Goal: Task Accomplishment & Management: Use online tool/utility

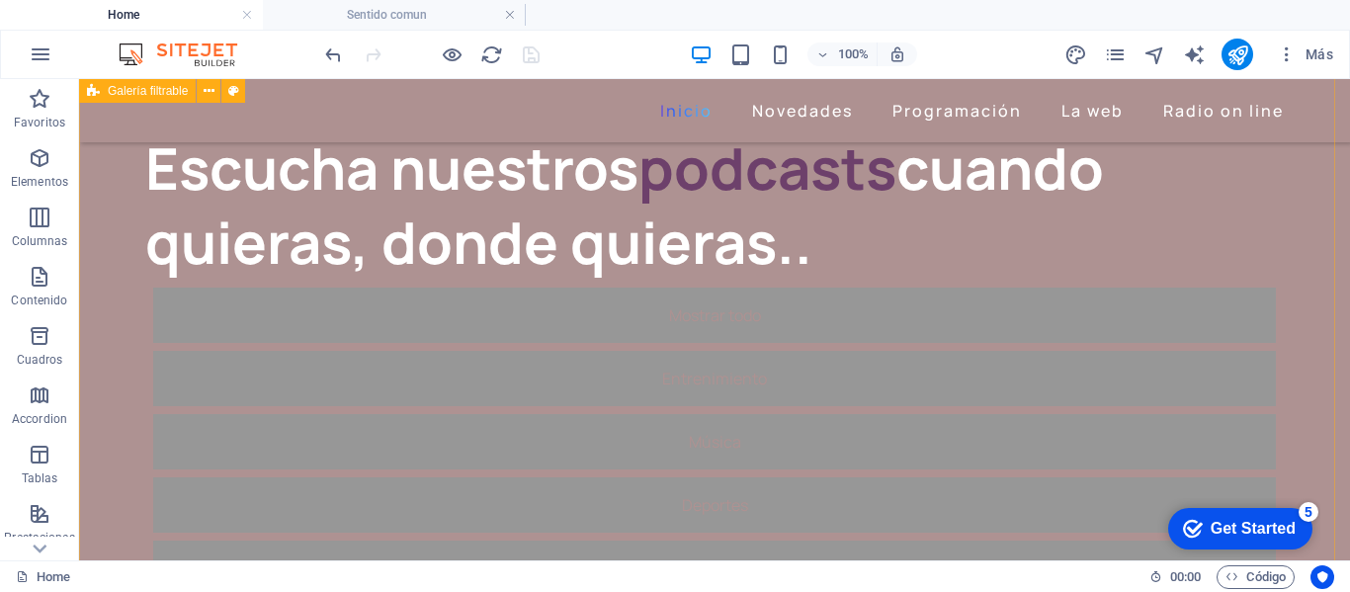
scroll to position [198, 0]
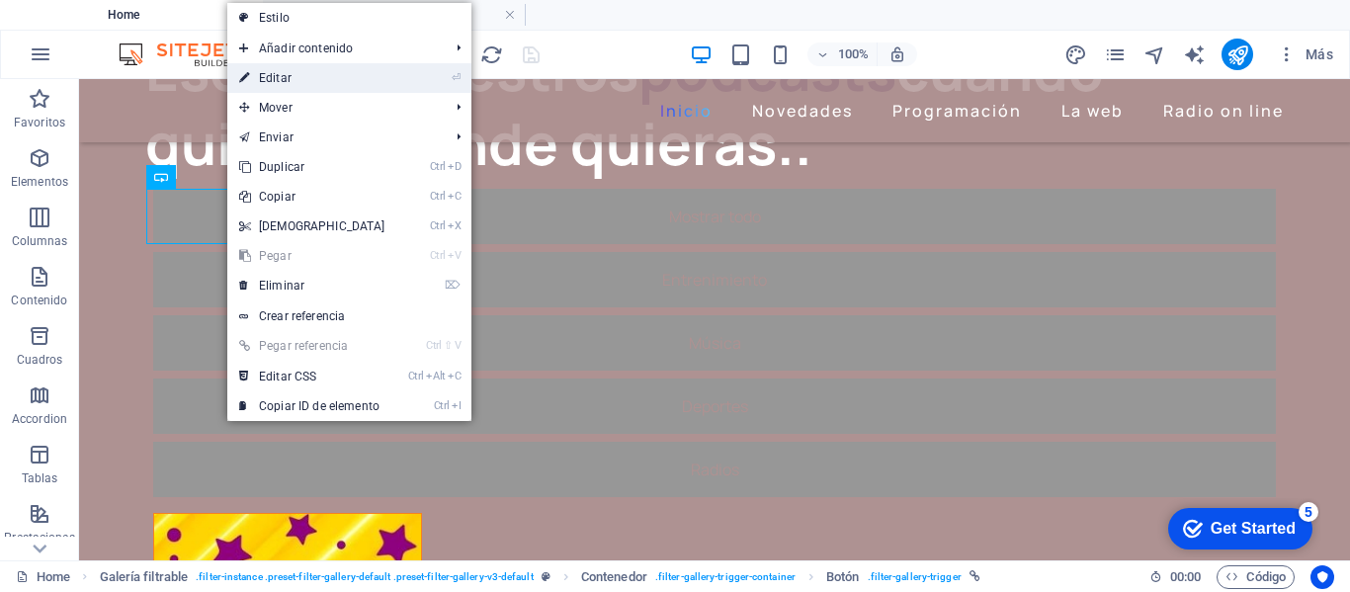
click at [271, 75] on link "⏎ Editar" at bounding box center [312, 78] width 170 height 30
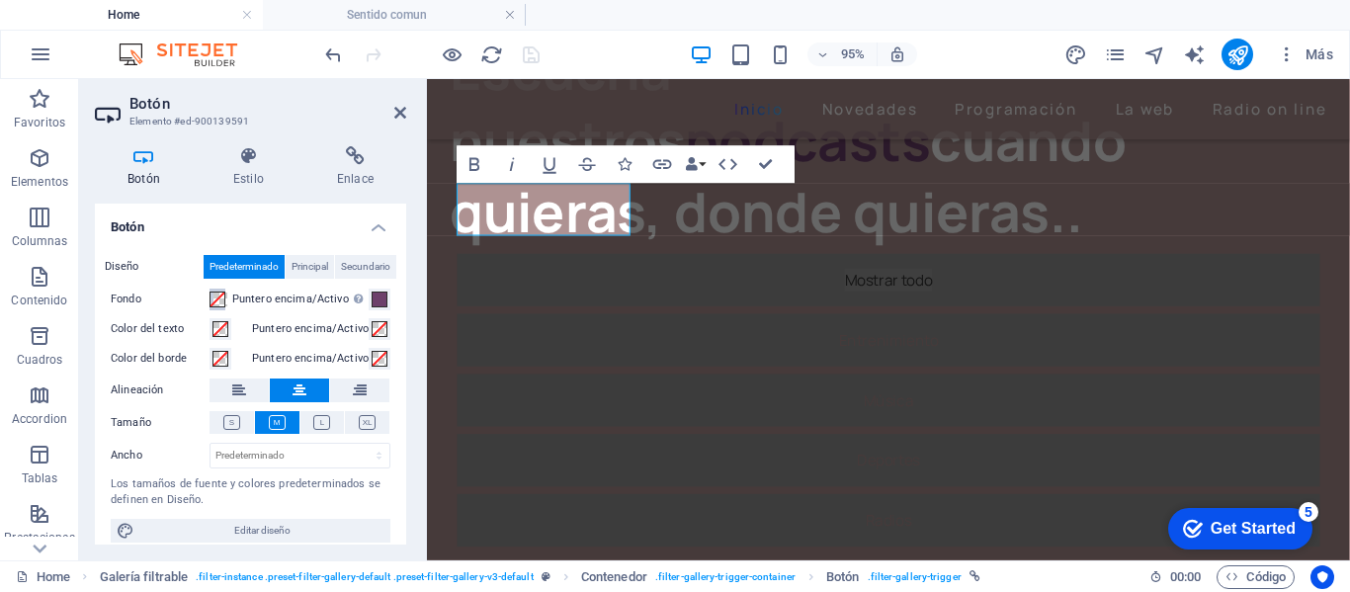
click at [217, 300] on span at bounding box center [218, 300] width 16 height 16
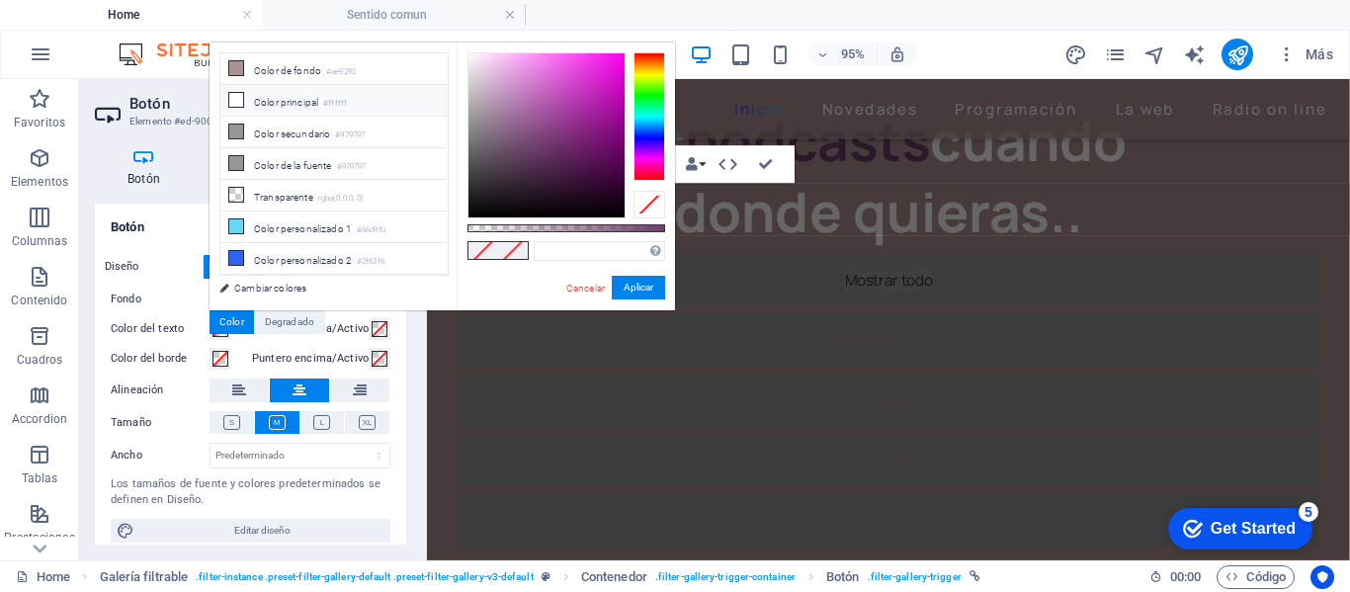
click at [235, 87] on li "Color principal #ffffff" at bounding box center [333, 101] width 227 height 32
type input "#ffffff"
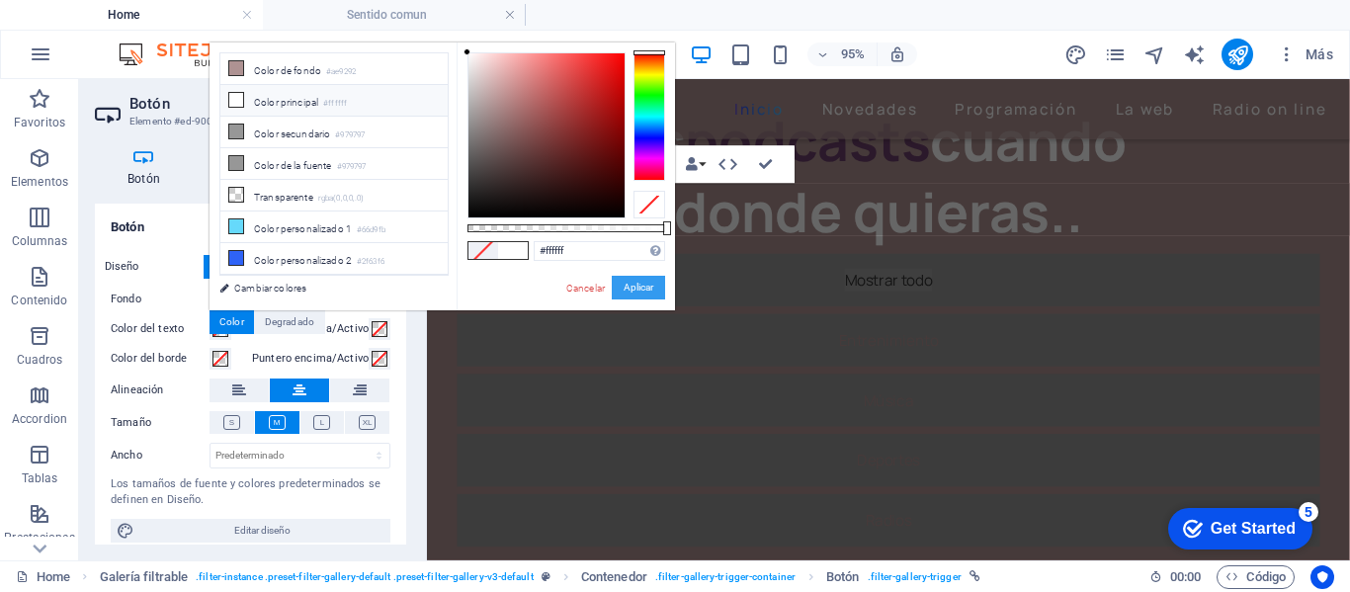
click at [624, 280] on button "Aplicar" at bounding box center [638, 288] width 53 height 24
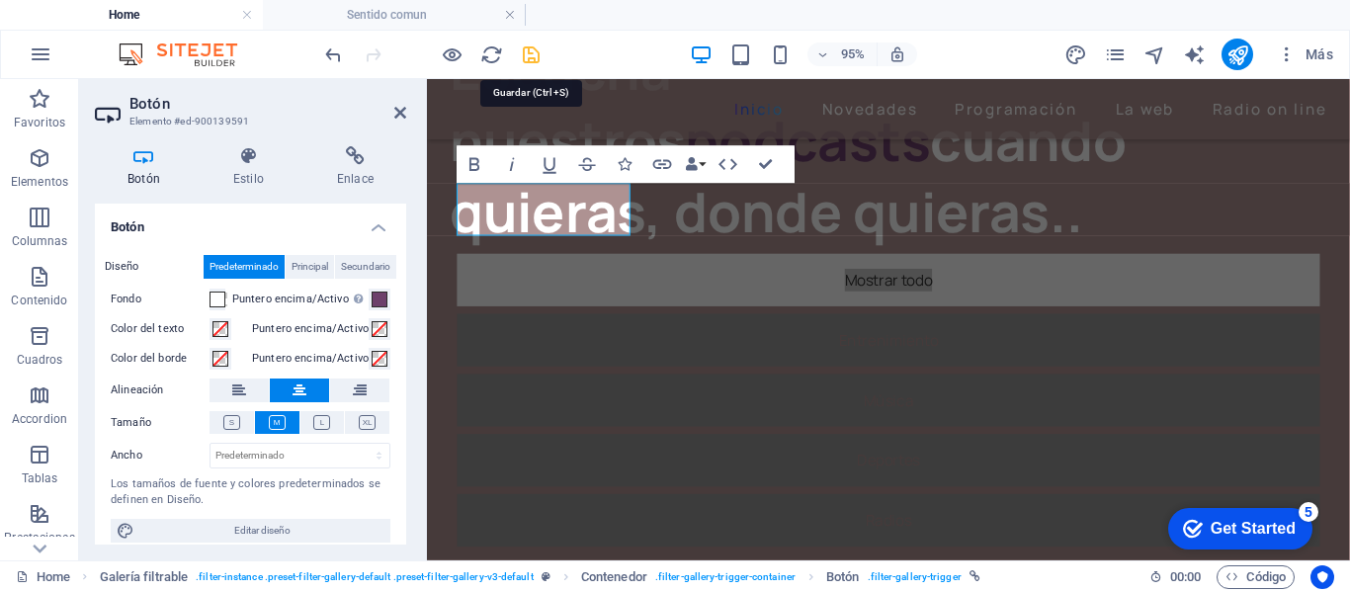
click at [0, 0] on icon "save" at bounding box center [0, 0] width 0 height 0
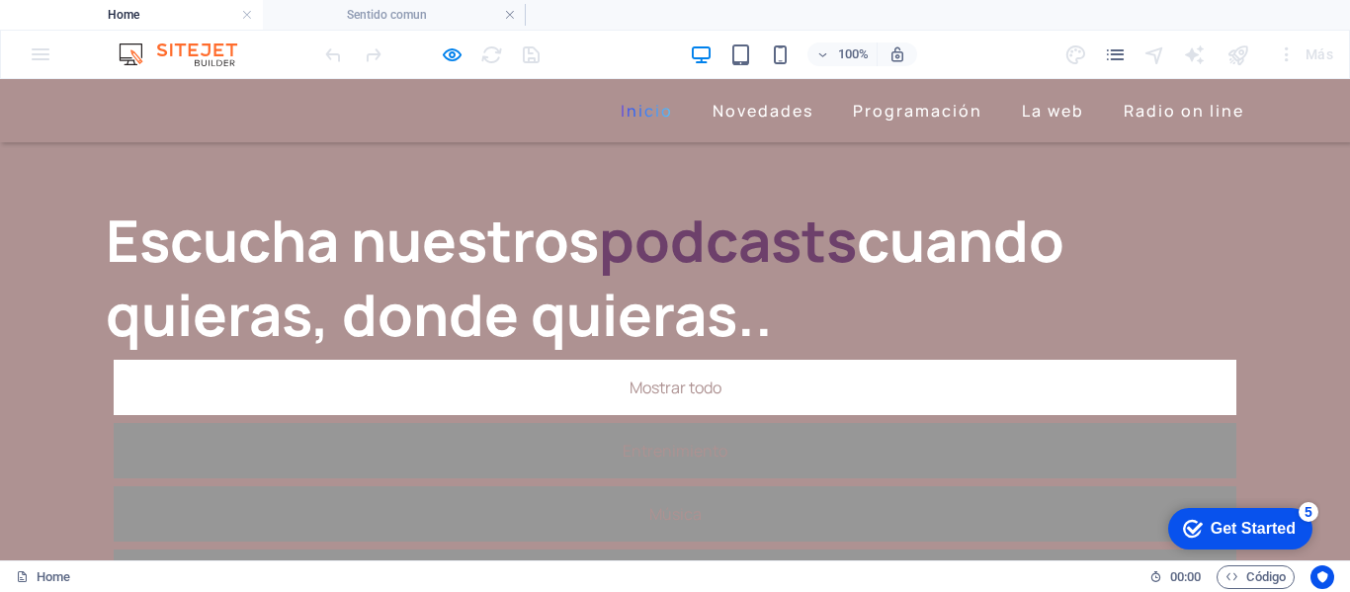
scroll to position [0, 0]
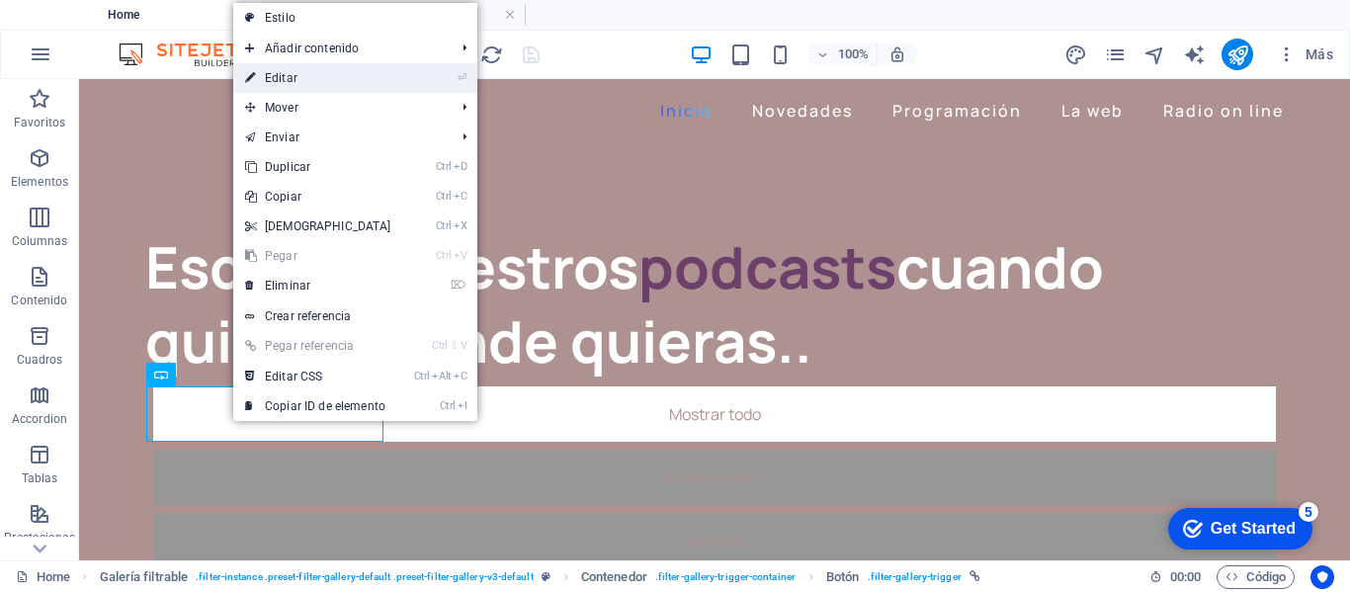
click at [297, 80] on link "⏎ Editar" at bounding box center [318, 78] width 170 height 30
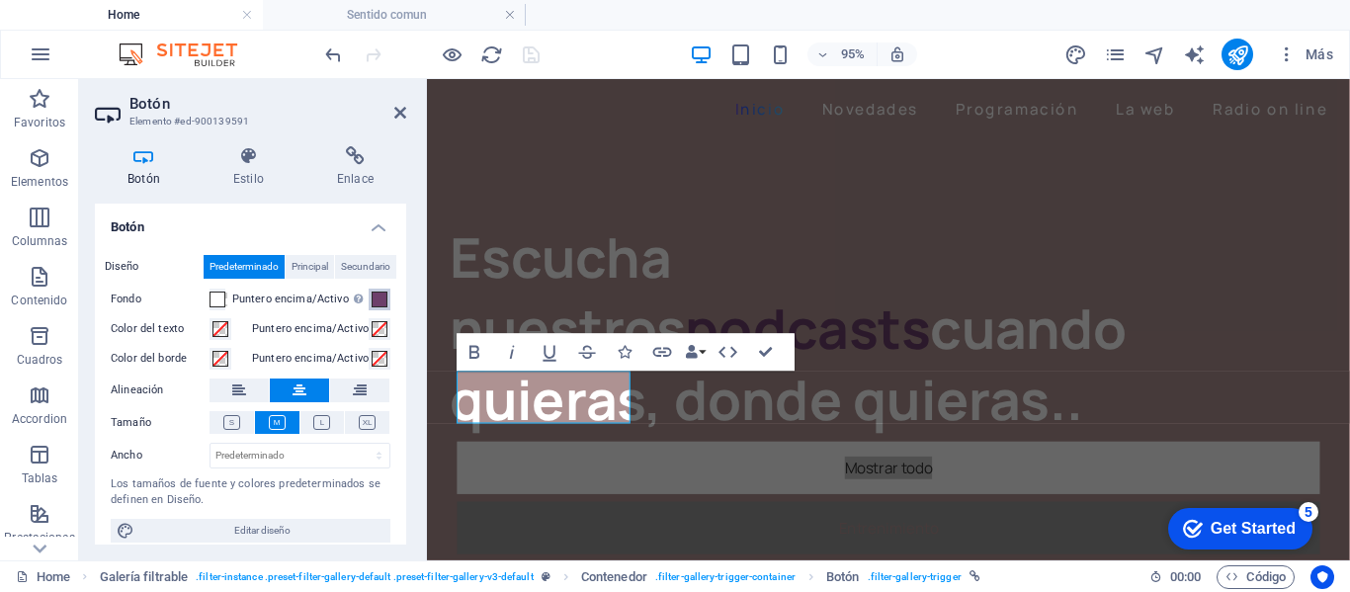
click at [384, 301] on span at bounding box center [380, 300] width 16 height 16
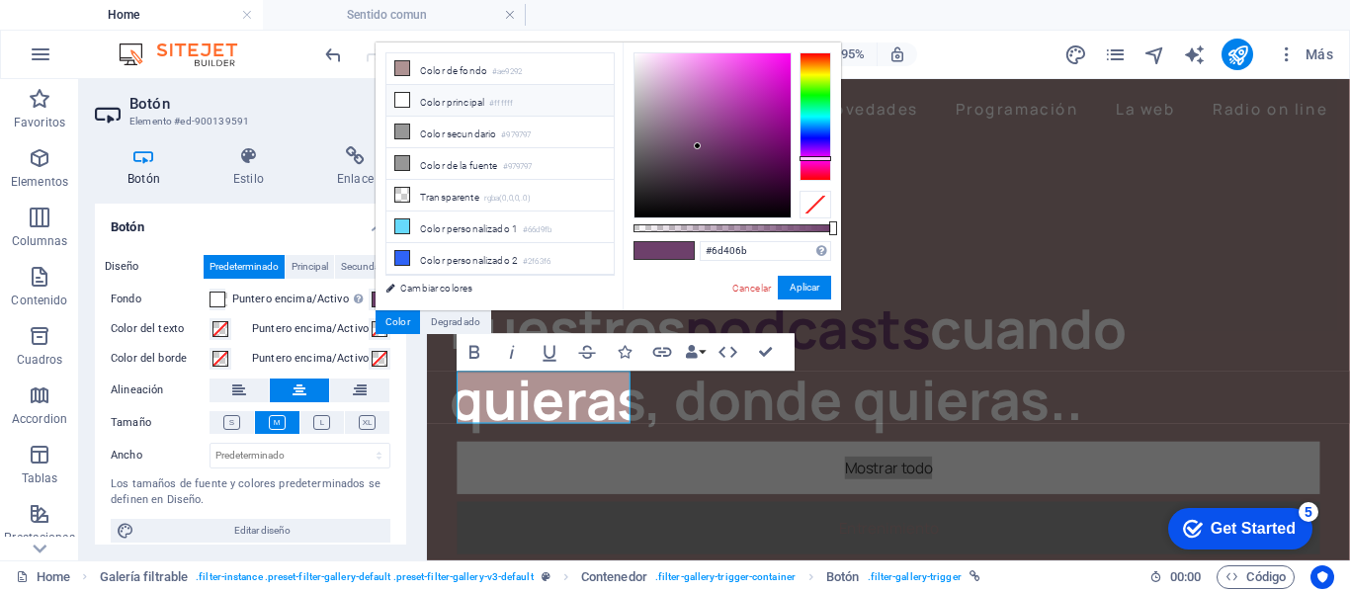
click at [399, 97] on icon at bounding box center [402, 100] width 14 height 14
type input "#ffffff"
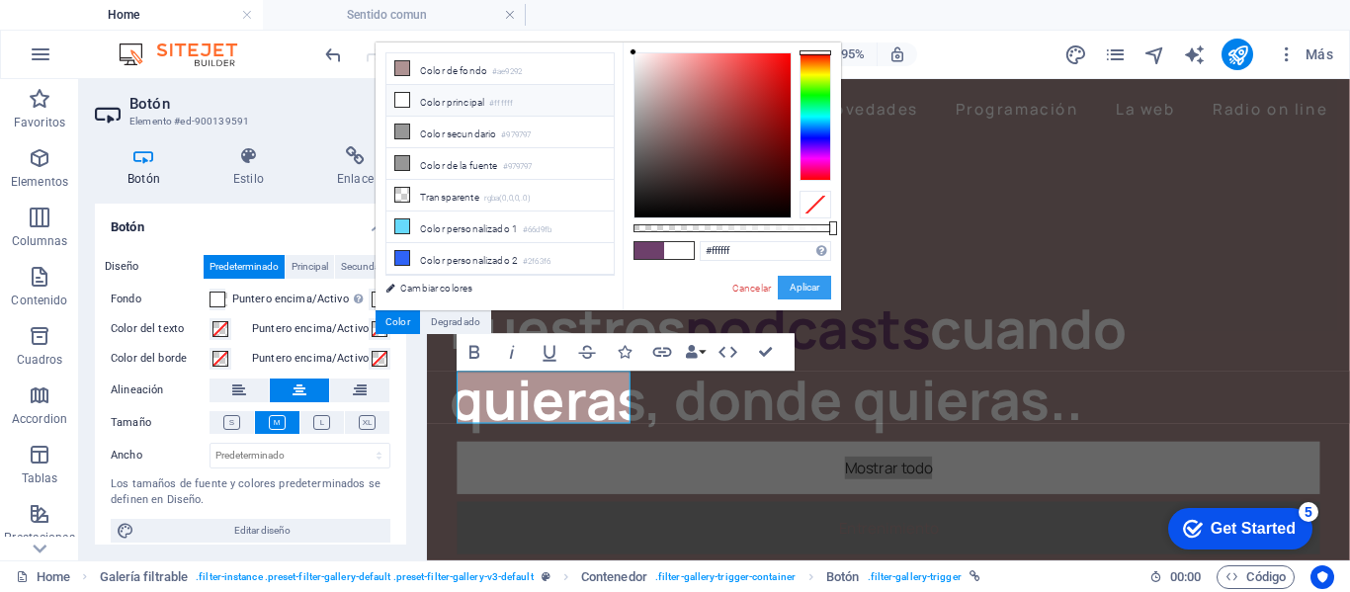
click at [790, 287] on button "Aplicar" at bounding box center [804, 288] width 53 height 24
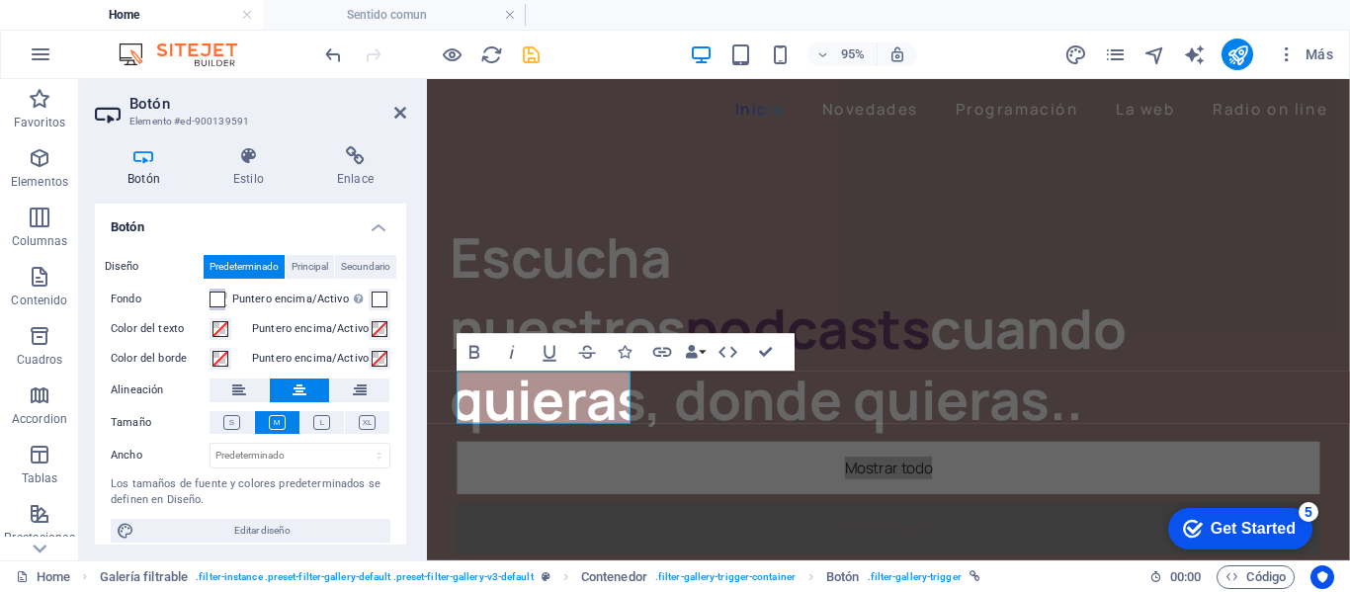
click at [223, 297] on span at bounding box center [218, 300] width 16 height 16
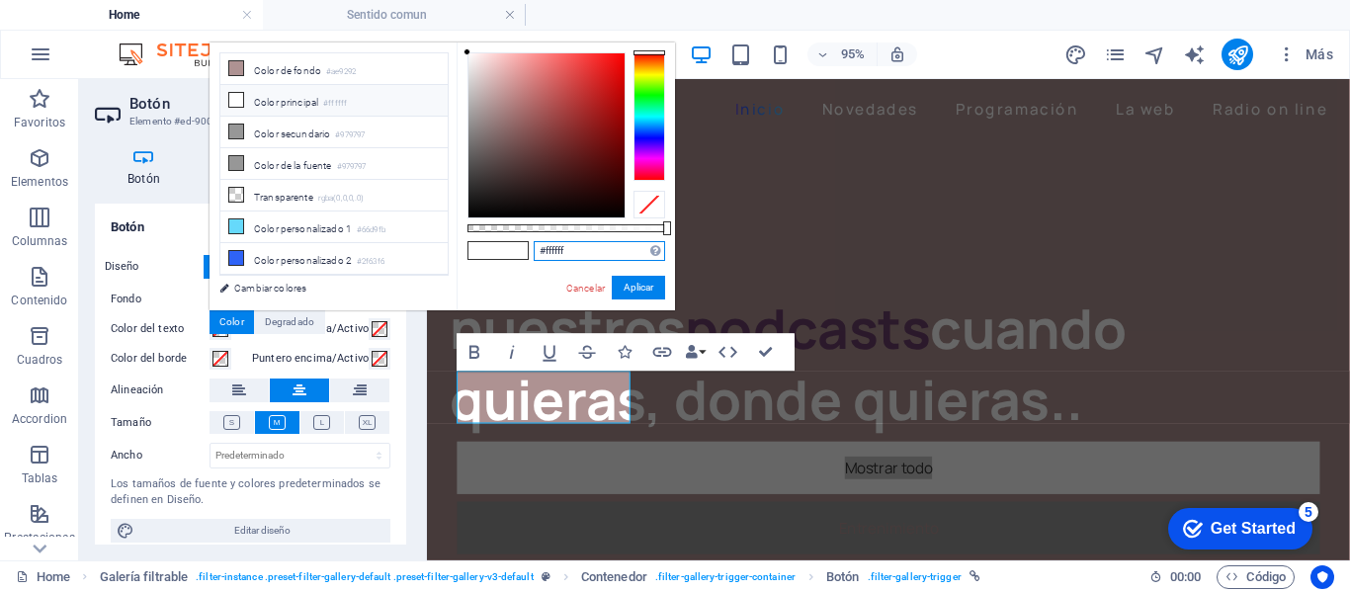
click at [574, 251] on input "#ffffff" at bounding box center [599, 251] width 131 height 20
type input "#6d406b"
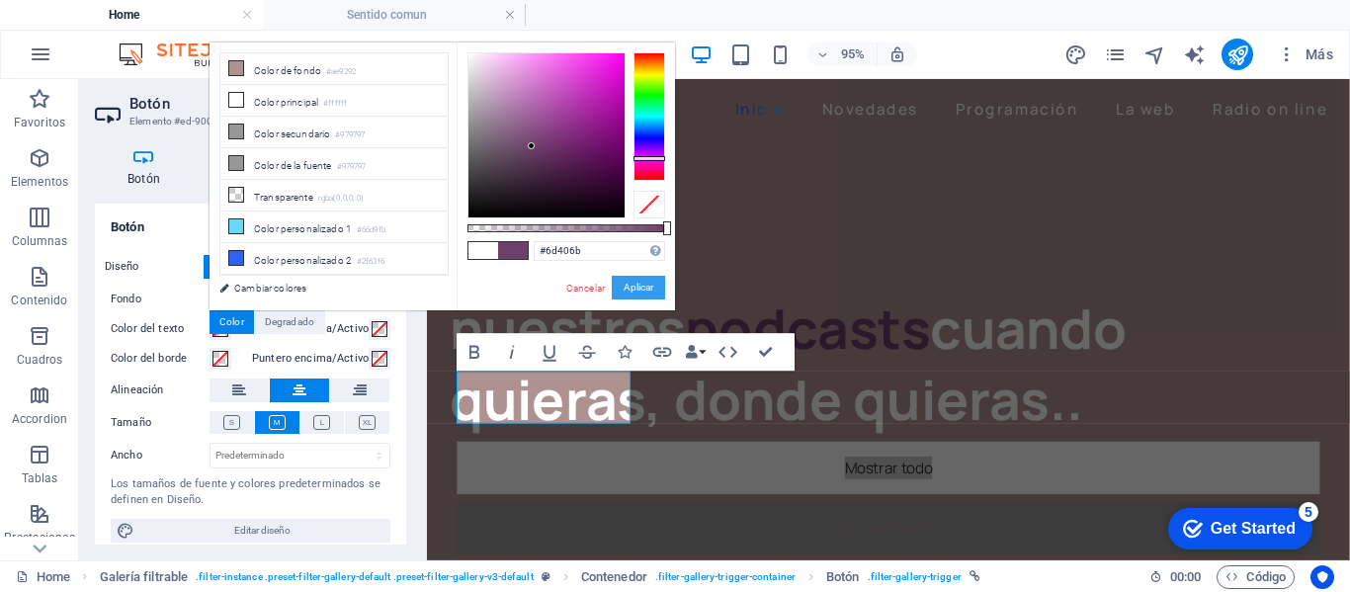
click at [646, 285] on button "Aplicar" at bounding box center [638, 288] width 53 height 24
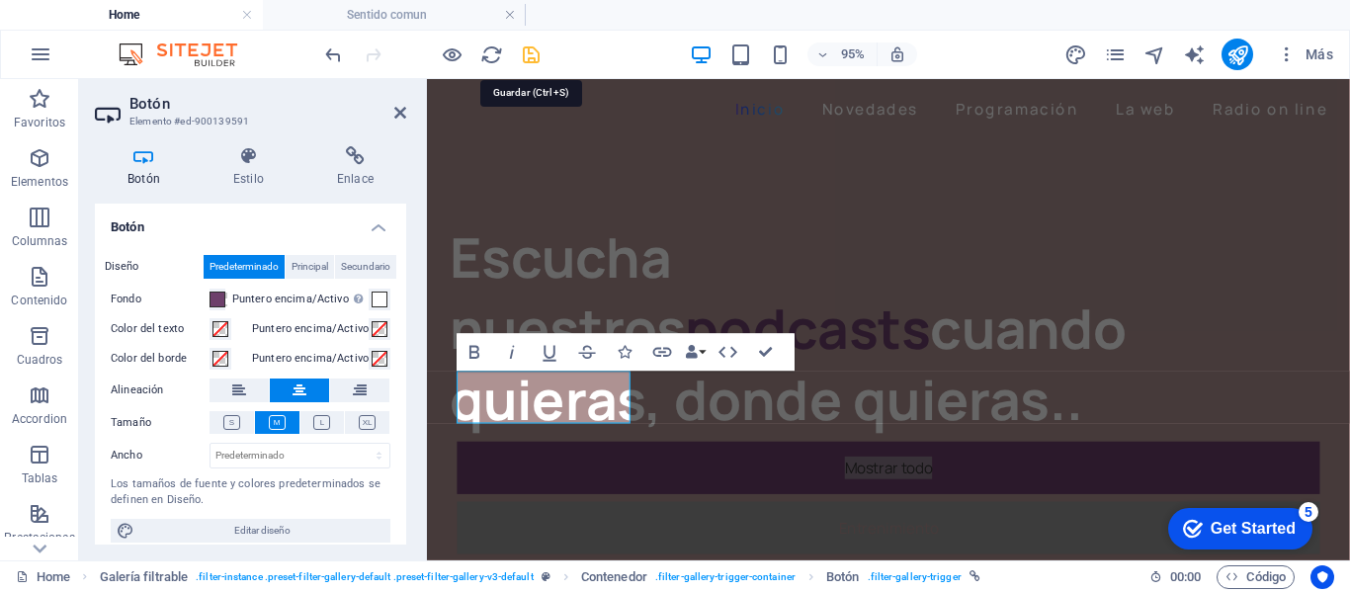
click at [527, 54] on icon "save" at bounding box center [531, 54] width 23 height 23
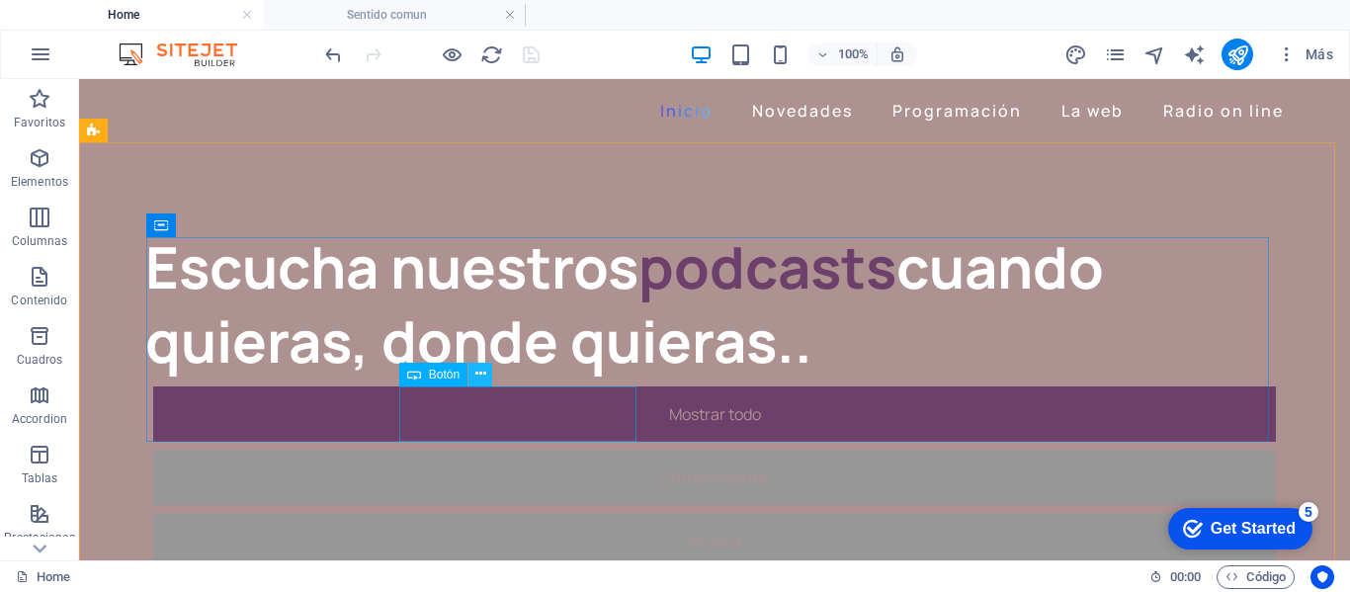
click at [475, 378] on icon at bounding box center [480, 374] width 11 height 21
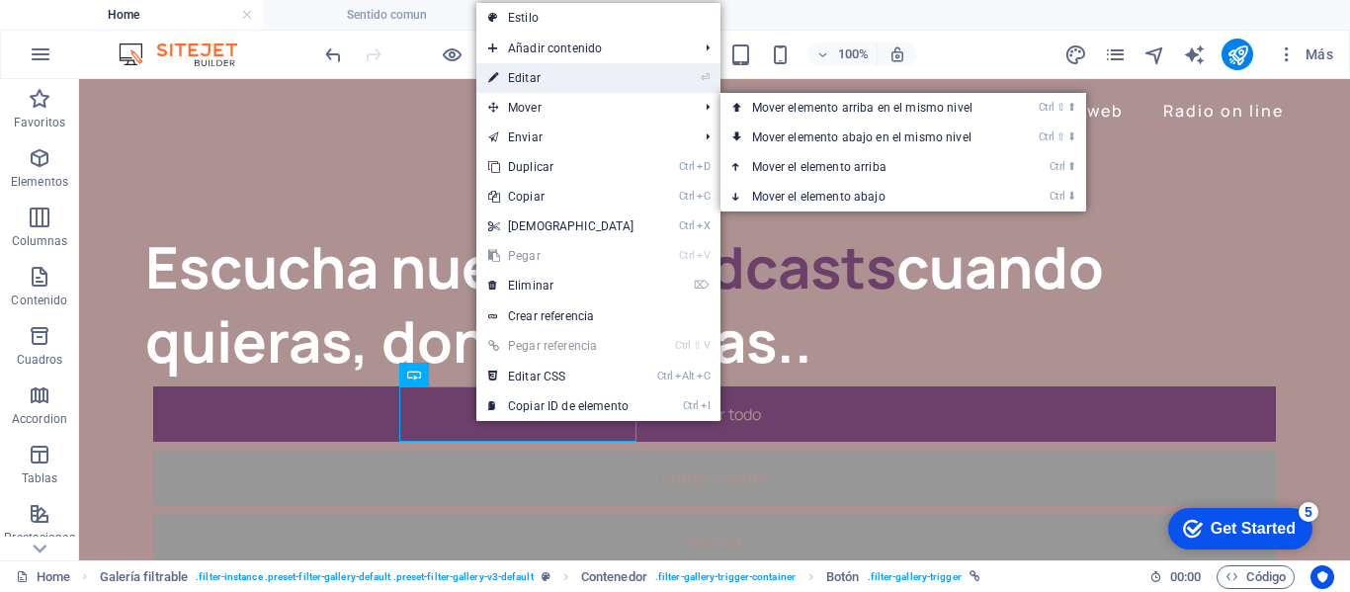
click at [530, 78] on link "⏎ Editar" at bounding box center [561, 78] width 170 height 30
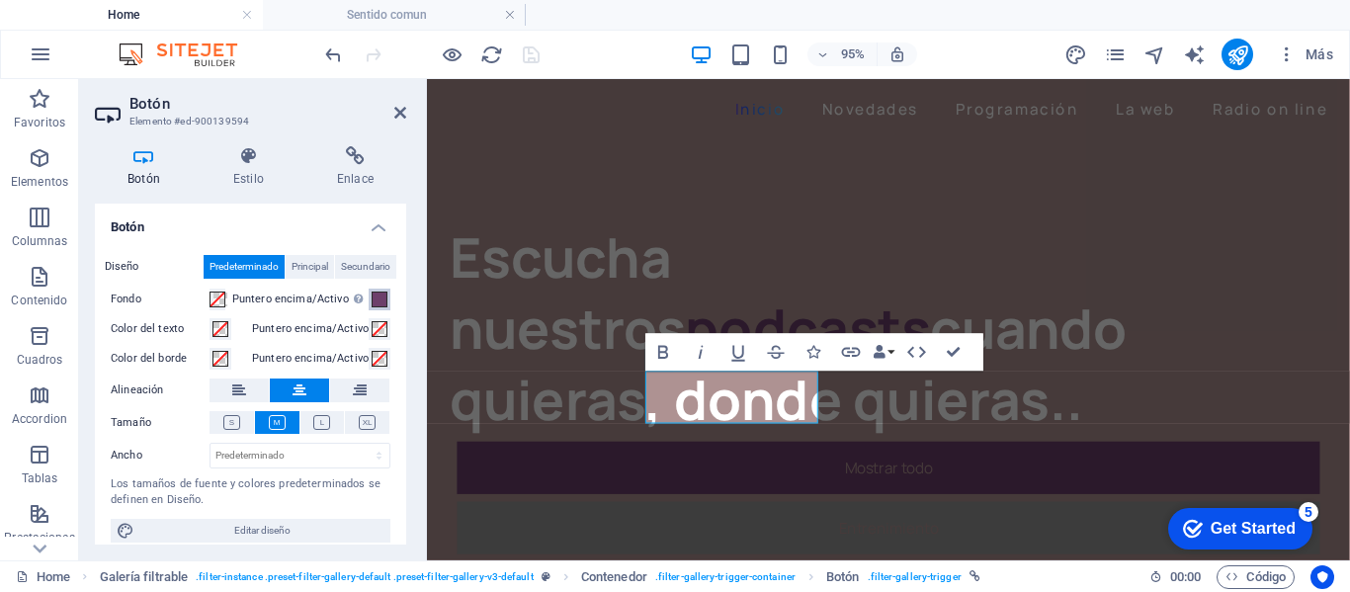
click at [387, 293] on span at bounding box center [380, 300] width 16 height 16
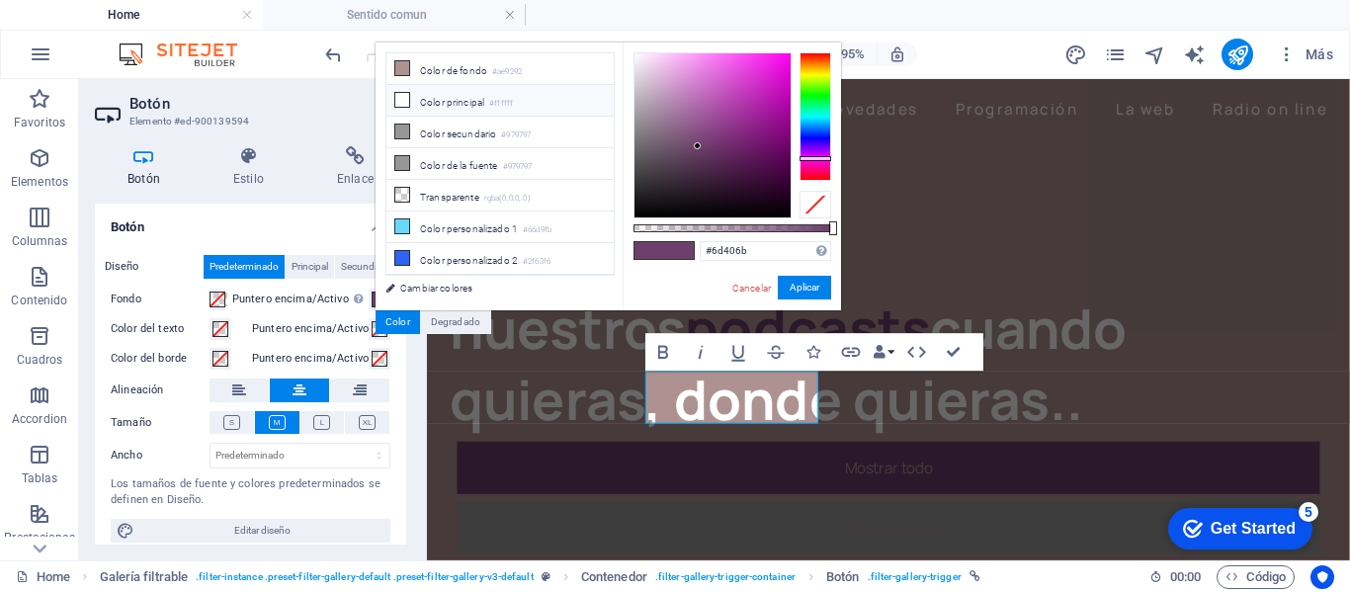
click at [407, 94] on icon at bounding box center [402, 100] width 14 height 14
type input "#ffffff"
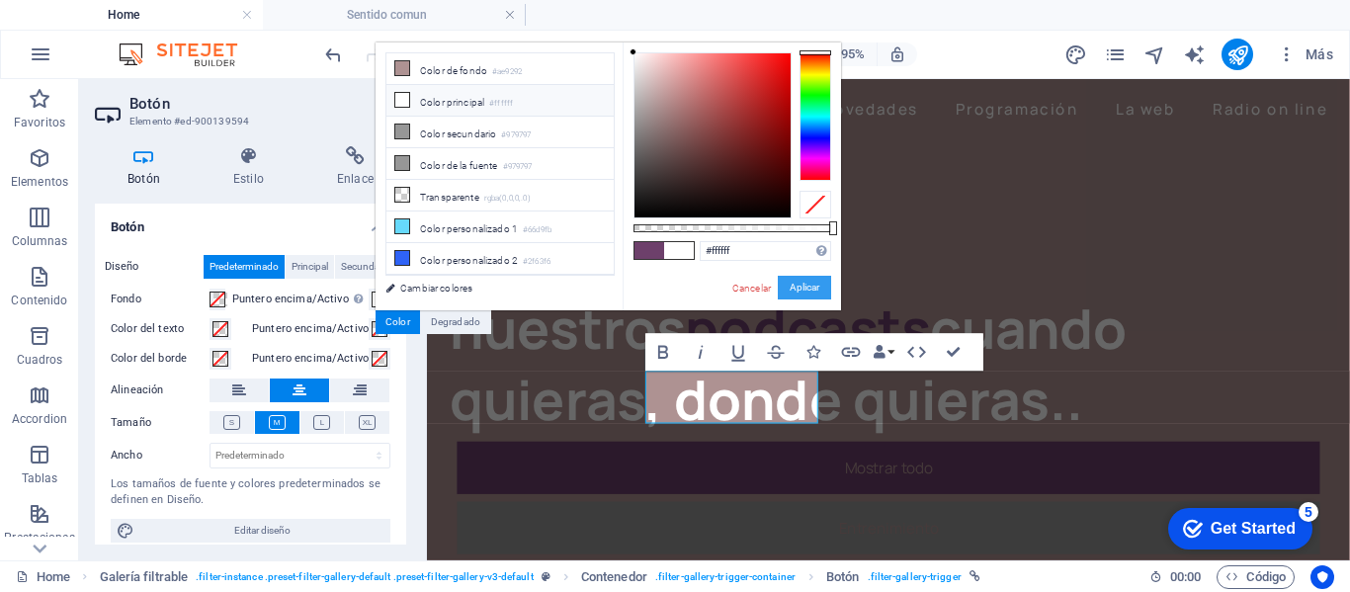
click at [802, 279] on button "Aplicar" at bounding box center [804, 288] width 53 height 24
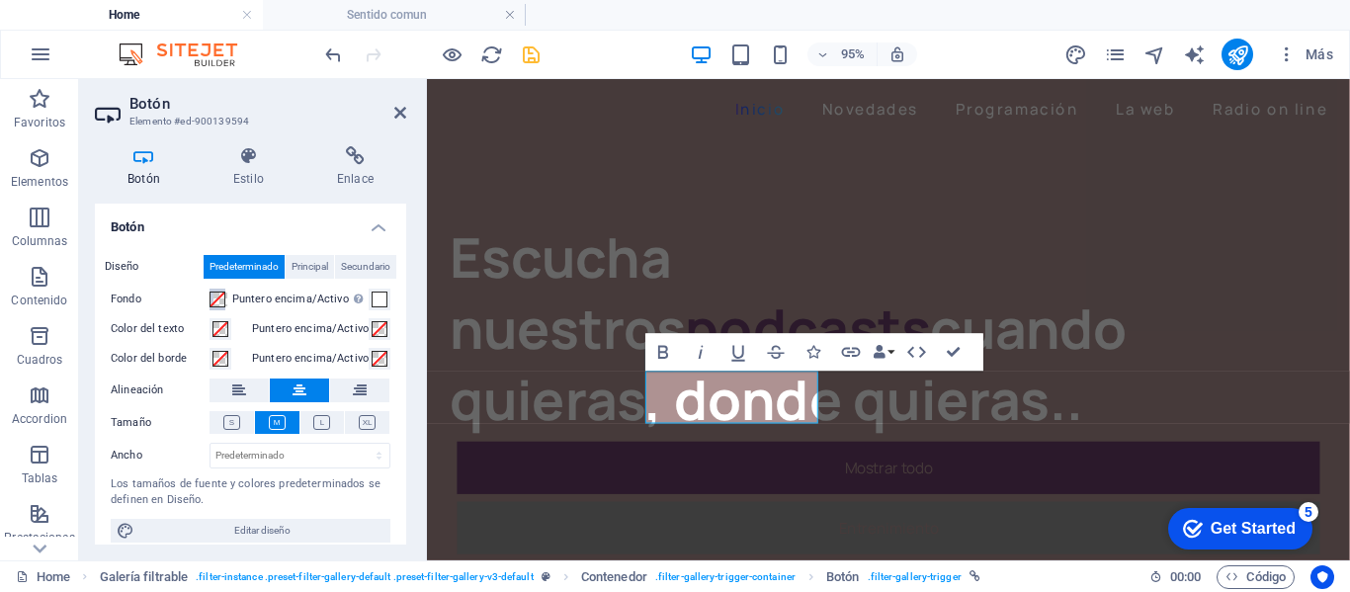
click at [217, 297] on span at bounding box center [218, 300] width 16 height 16
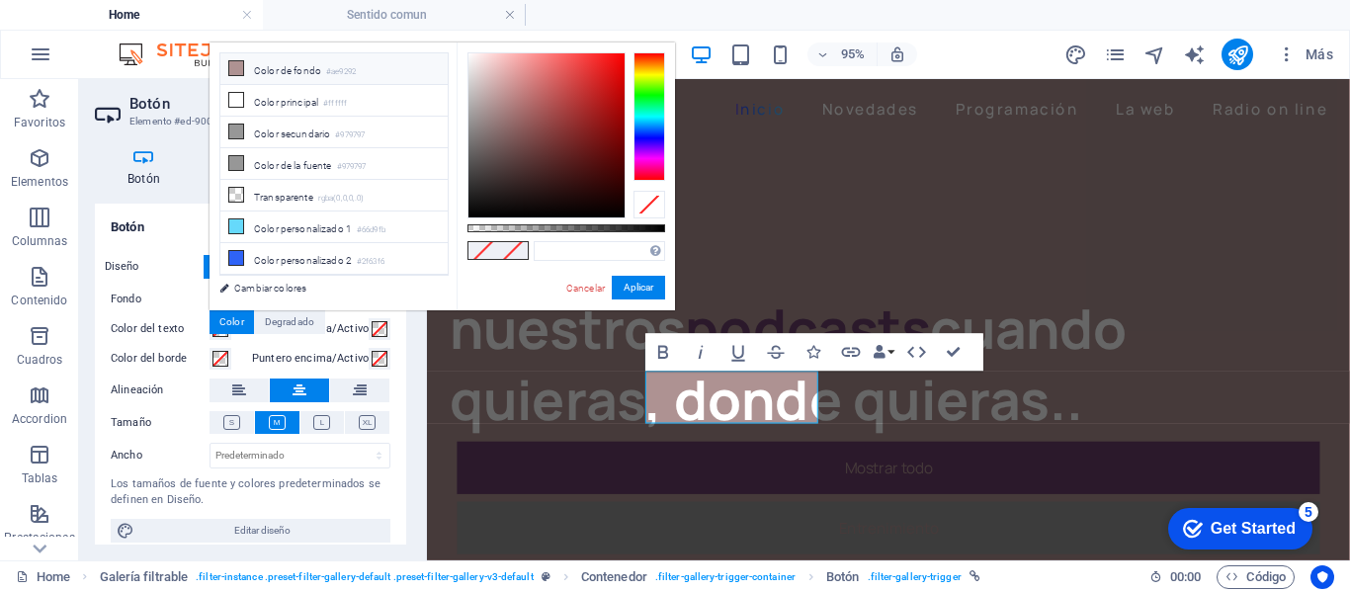
click at [238, 71] on icon at bounding box center [236, 68] width 14 height 14
click at [636, 286] on button "Aplicar" at bounding box center [638, 288] width 53 height 24
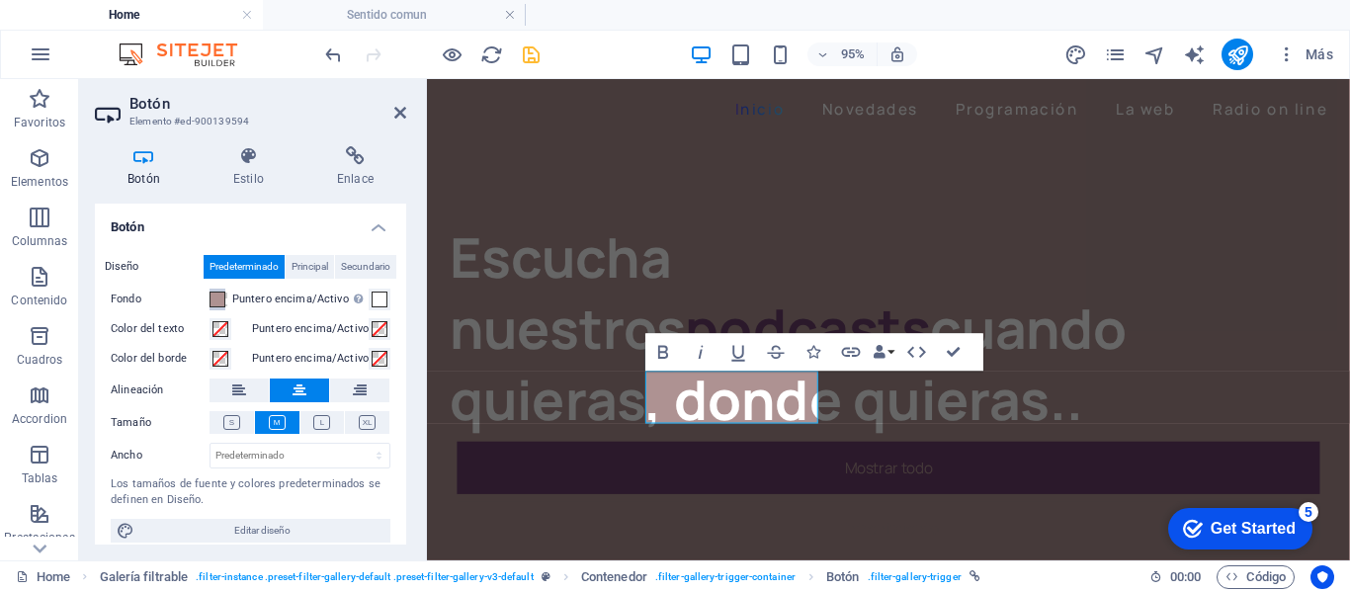
click at [222, 297] on span at bounding box center [218, 300] width 16 height 16
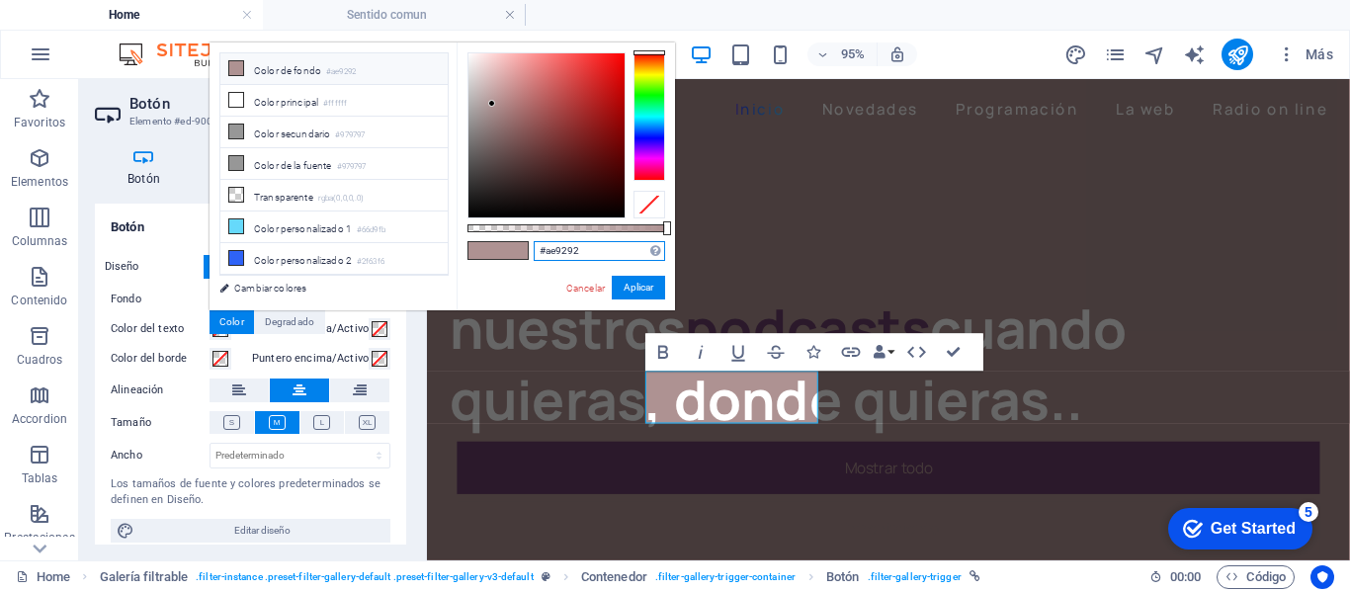
click at [600, 254] on input "#ae9292" at bounding box center [599, 251] width 131 height 20
type input "#6d406b"
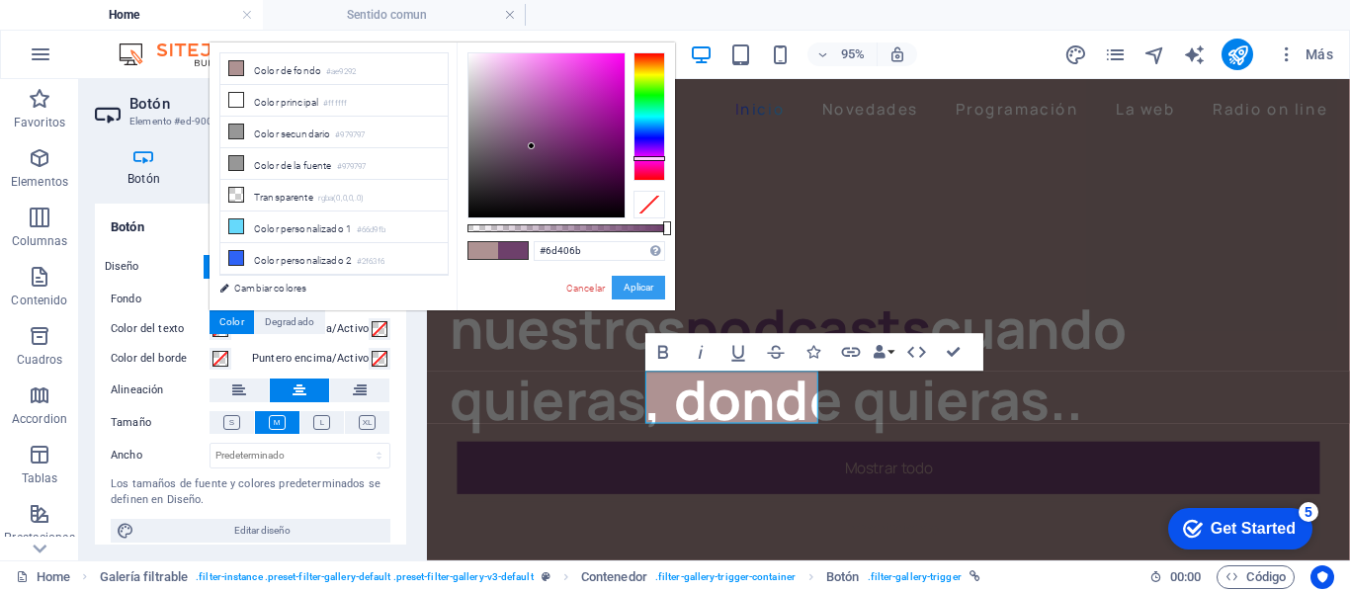
click at [634, 289] on button "Aplicar" at bounding box center [638, 288] width 53 height 24
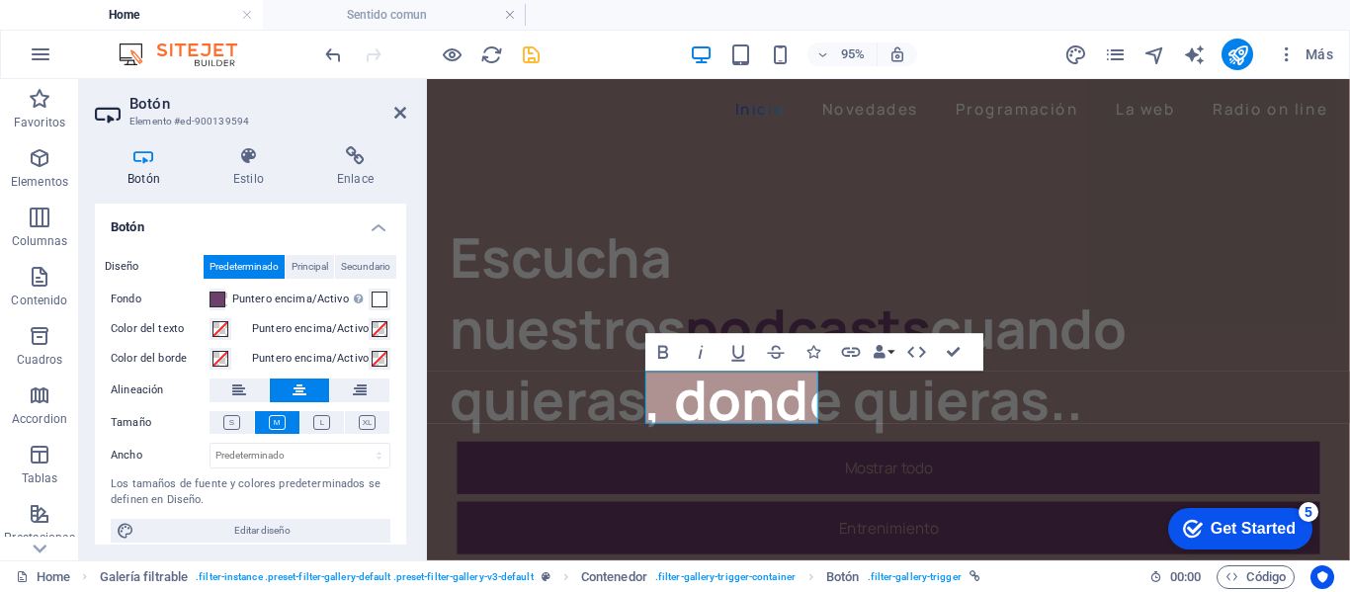
click at [533, 64] on icon "save" at bounding box center [531, 54] width 23 height 23
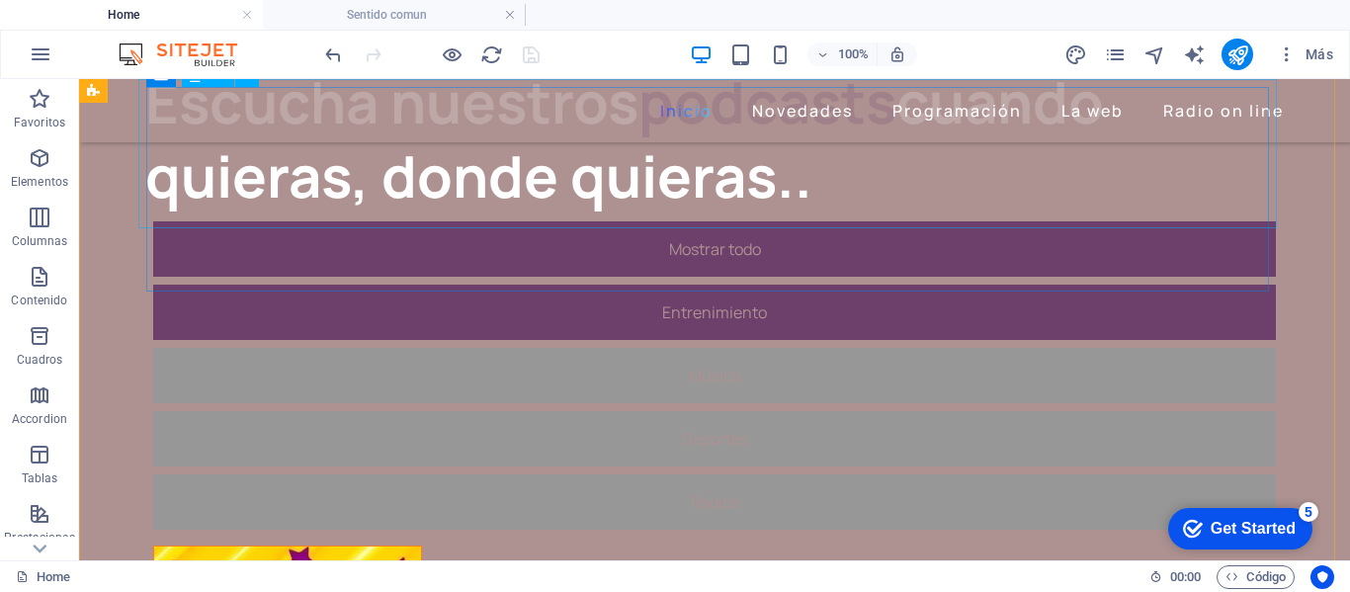
scroll to position [198, 0]
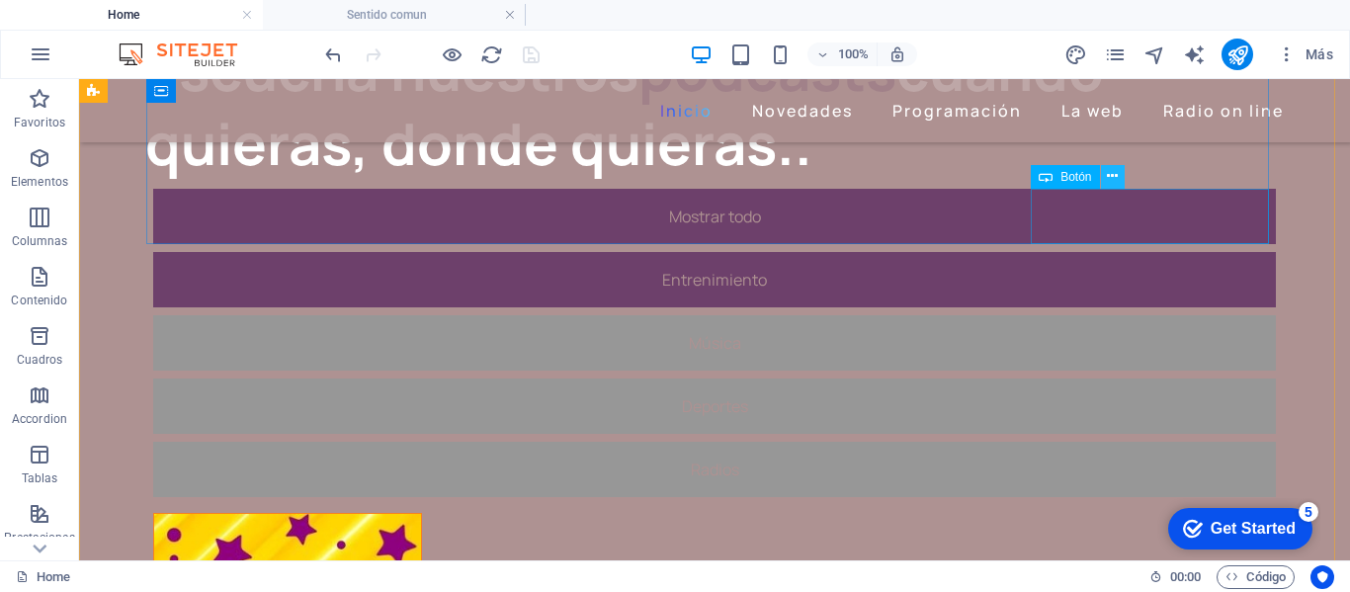
click at [0, 0] on button at bounding box center [0, 0] width 0 height 0
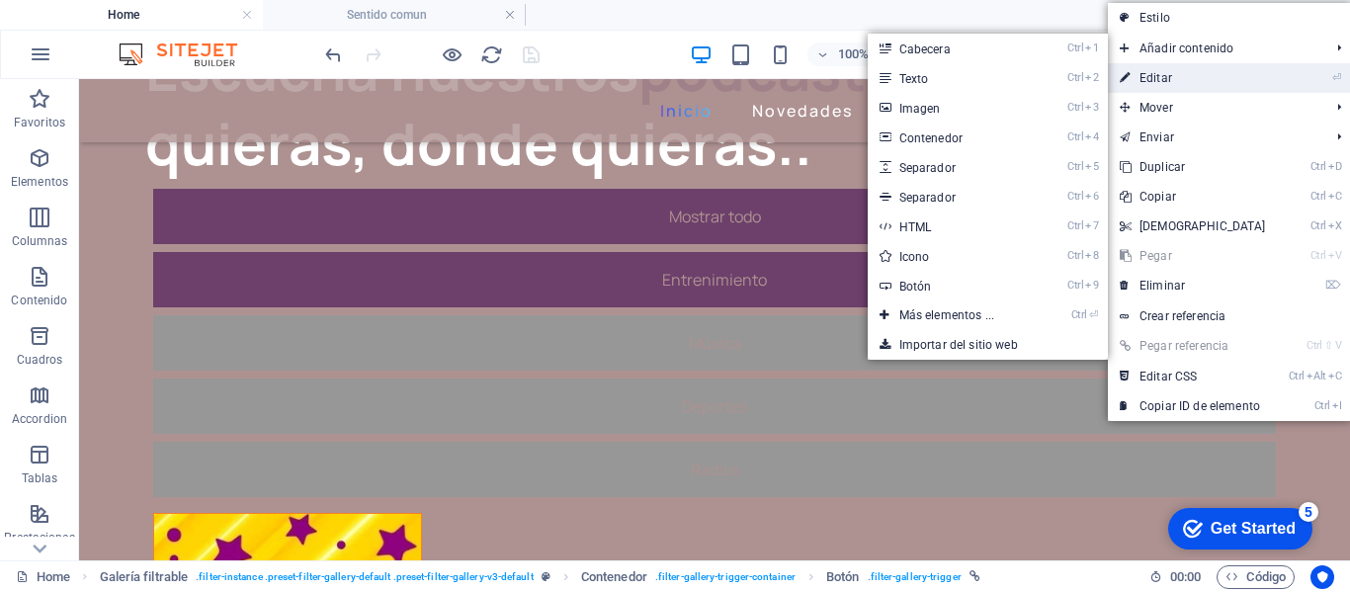
click at [1144, 76] on link "⏎ Editar" at bounding box center [1193, 78] width 170 height 30
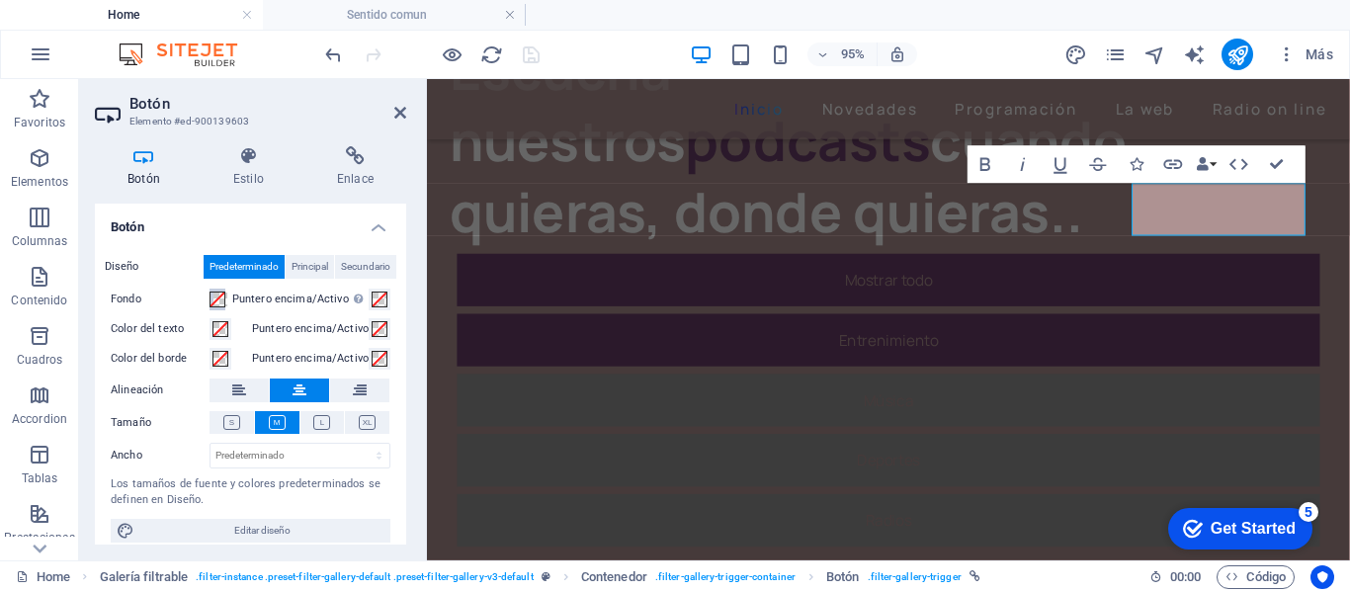
click at [219, 302] on span at bounding box center [218, 300] width 16 height 16
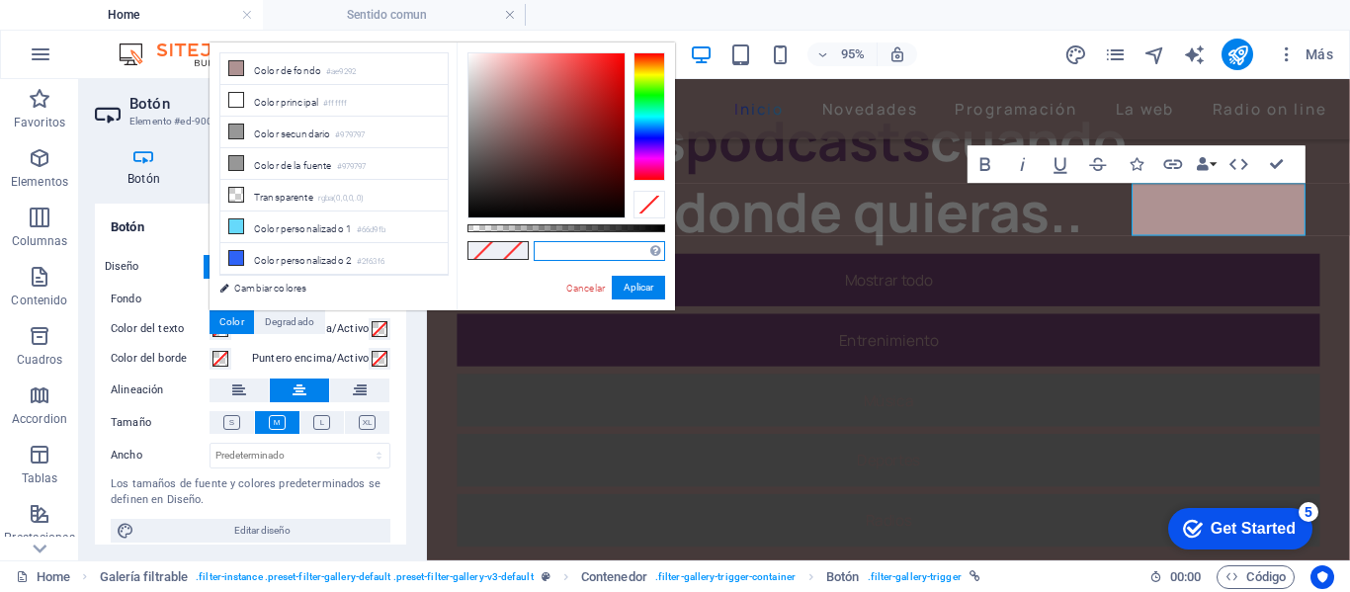
click at [574, 254] on input "text" at bounding box center [599, 251] width 131 height 20
type input "#6d406b"
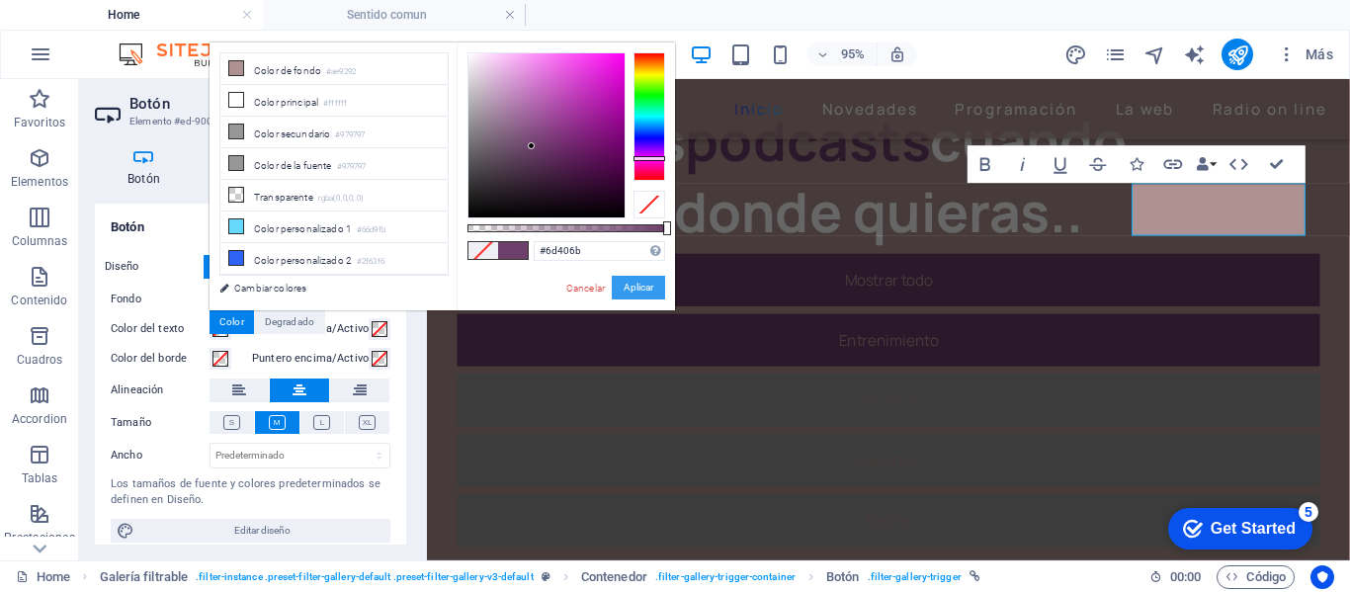
click at [633, 280] on button "Aplicar" at bounding box center [638, 288] width 53 height 24
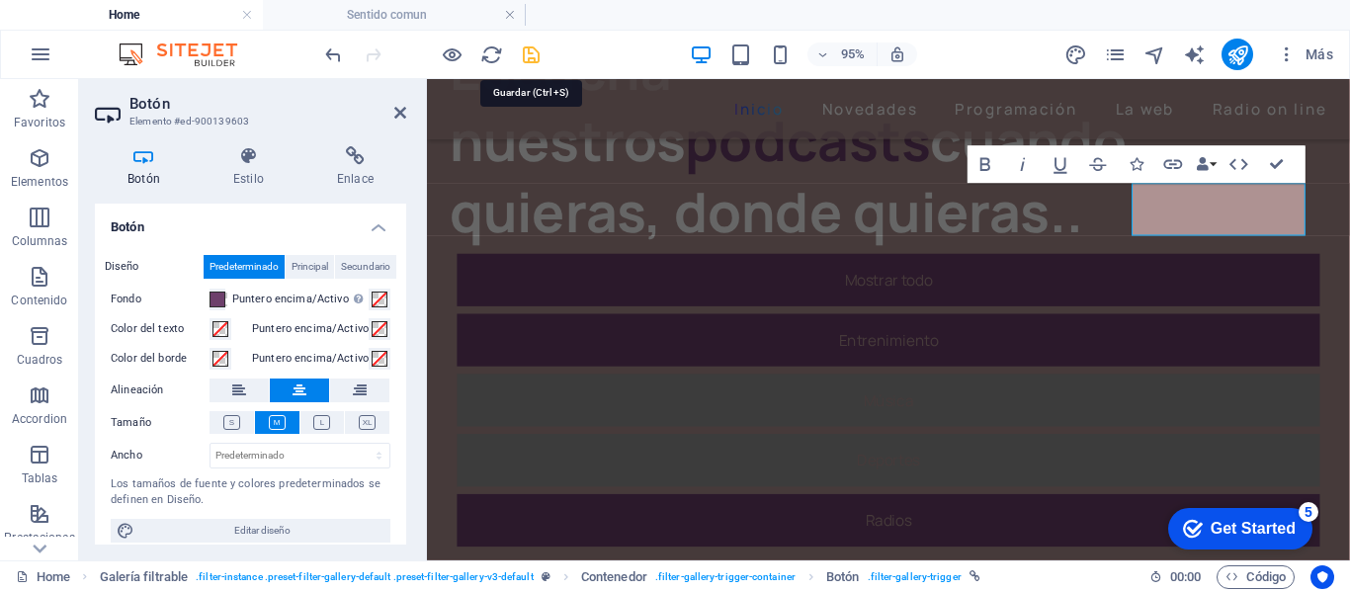
click at [536, 57] on icon "save" at bounding box center [531, 54] width 23 height 23
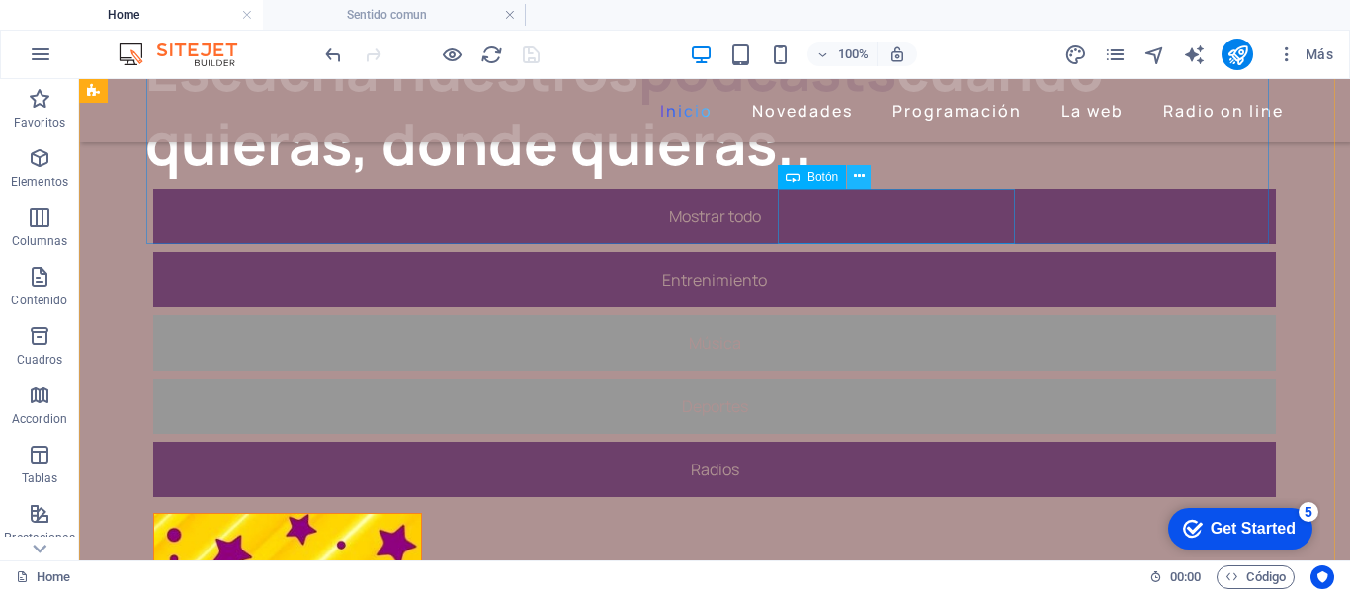
click at [857, 178] on icon at bounding box center [859, 176] width 11 height 21
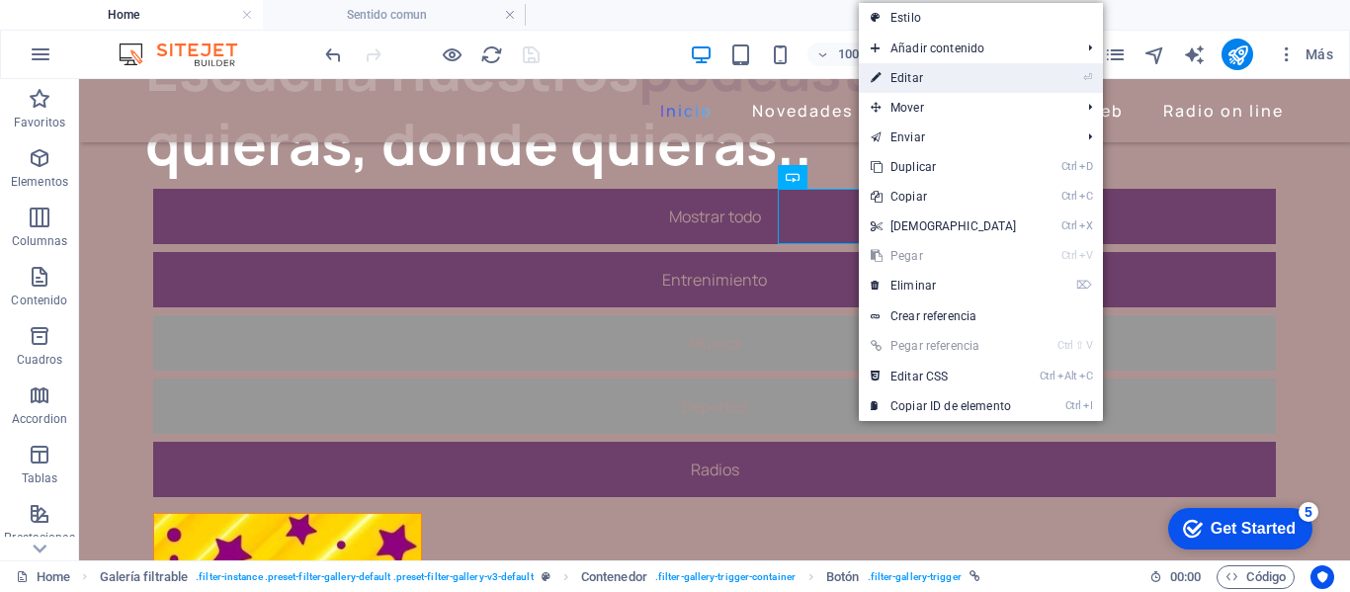
click at [909, 77] on link "⏎ Editar" at bounding box center [944, 78] width 170 height 30
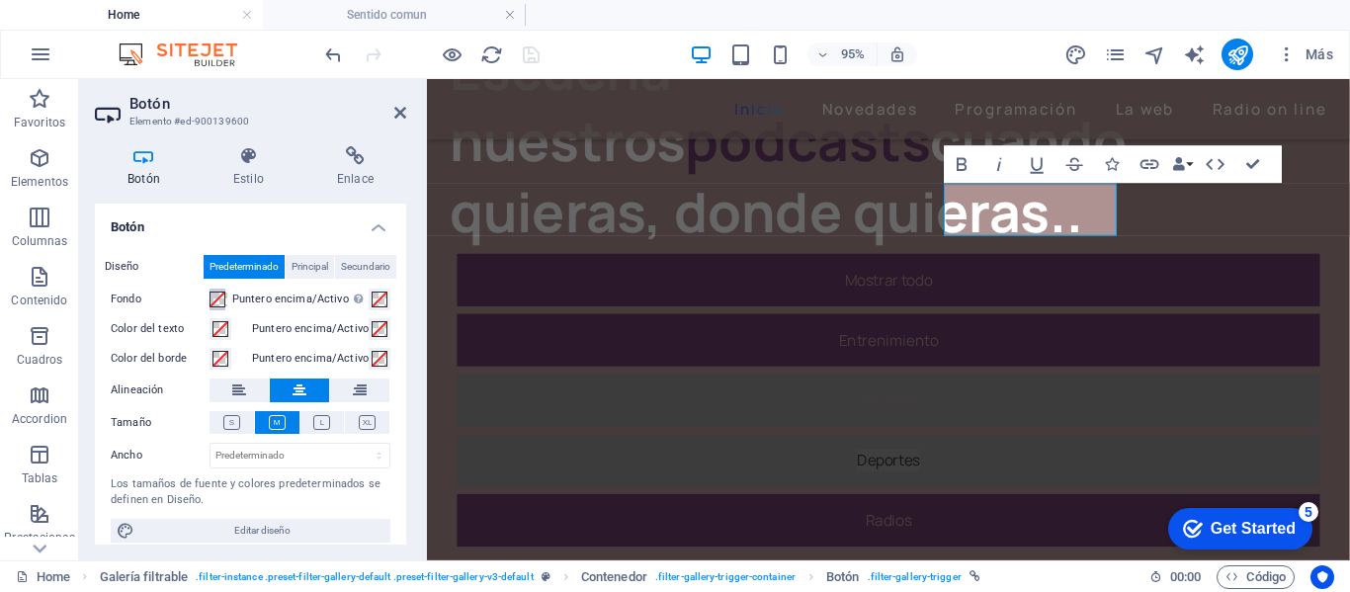
click at [219, 297] on span at bounding box center [218, 300] width 16 height 16
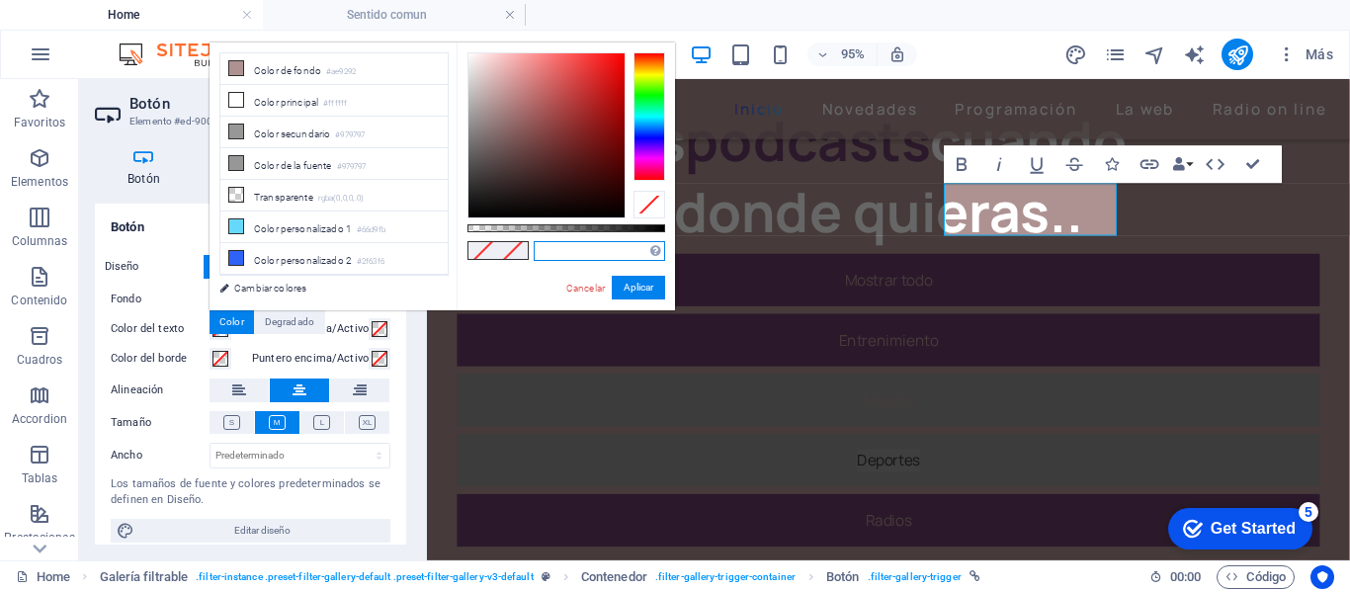
click at [552, 247] on input "text" at bounding box center [599, 251] width 131 height 20
type input "#6d406b"
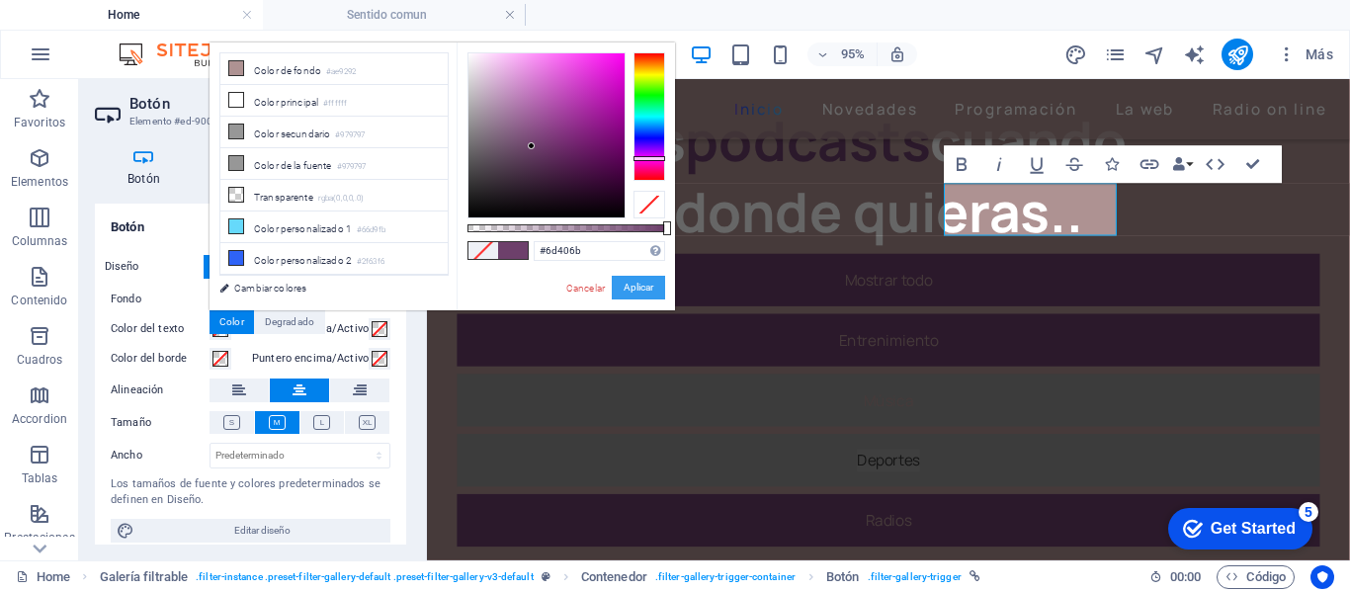
click at [646, 283] on button "Aplicar" at bounding box center [638, 288] width 53 height 24
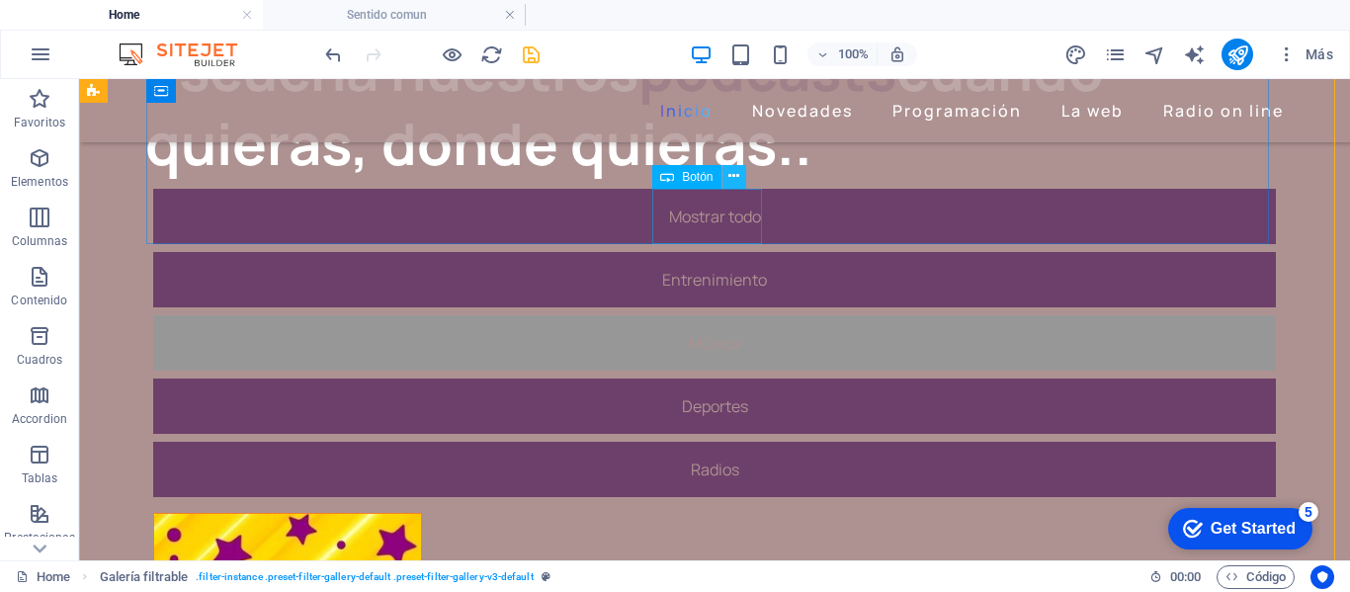
click at [0, 0] on icon at bounding box center [0, 0] width 0 height 0
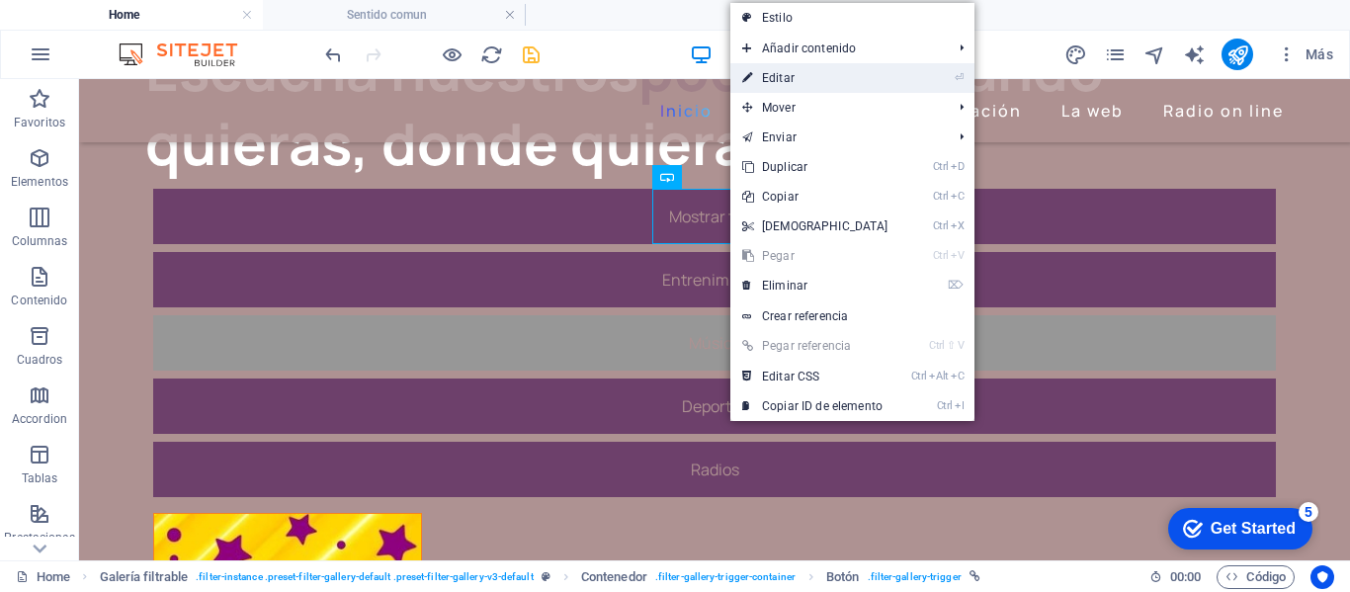
drag, startPoint x: 779, startPoint y: 80, endPoint x: 151, endPoint y: 101, distance: 627.9
click at [779, 80] on link "⏎ Editar" at bounding box center [815, 78] width 170 height 30
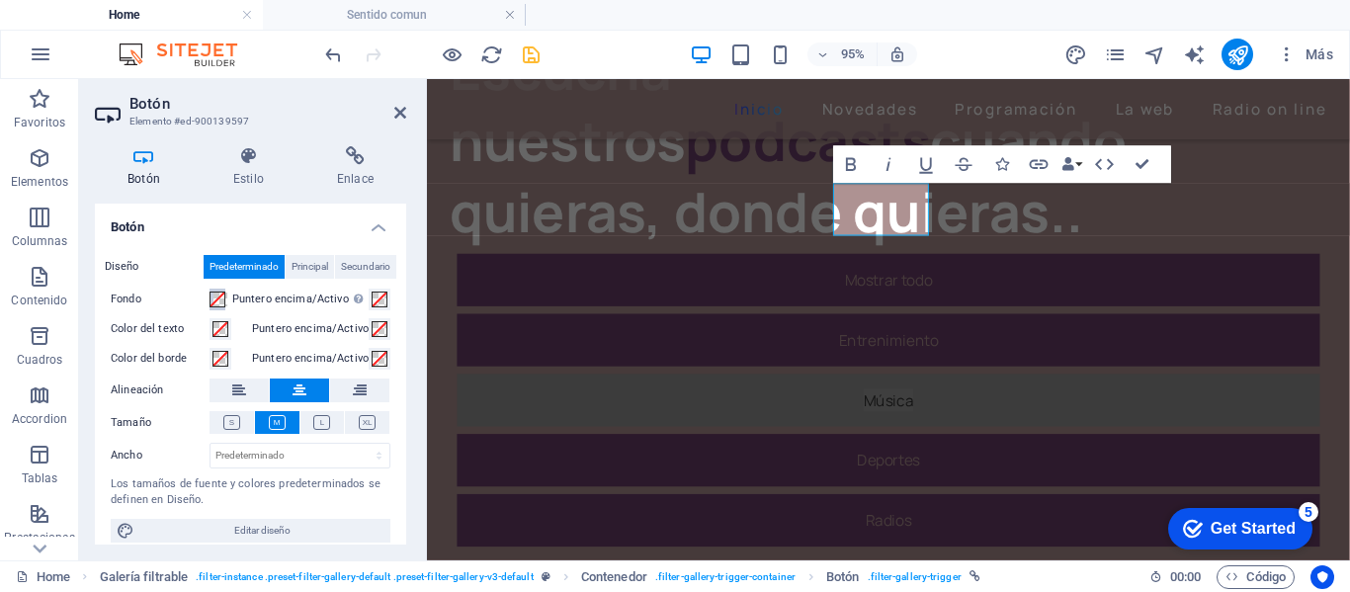
click at [224, 303] on span at bounding box center [218, 300] width 16 height 16
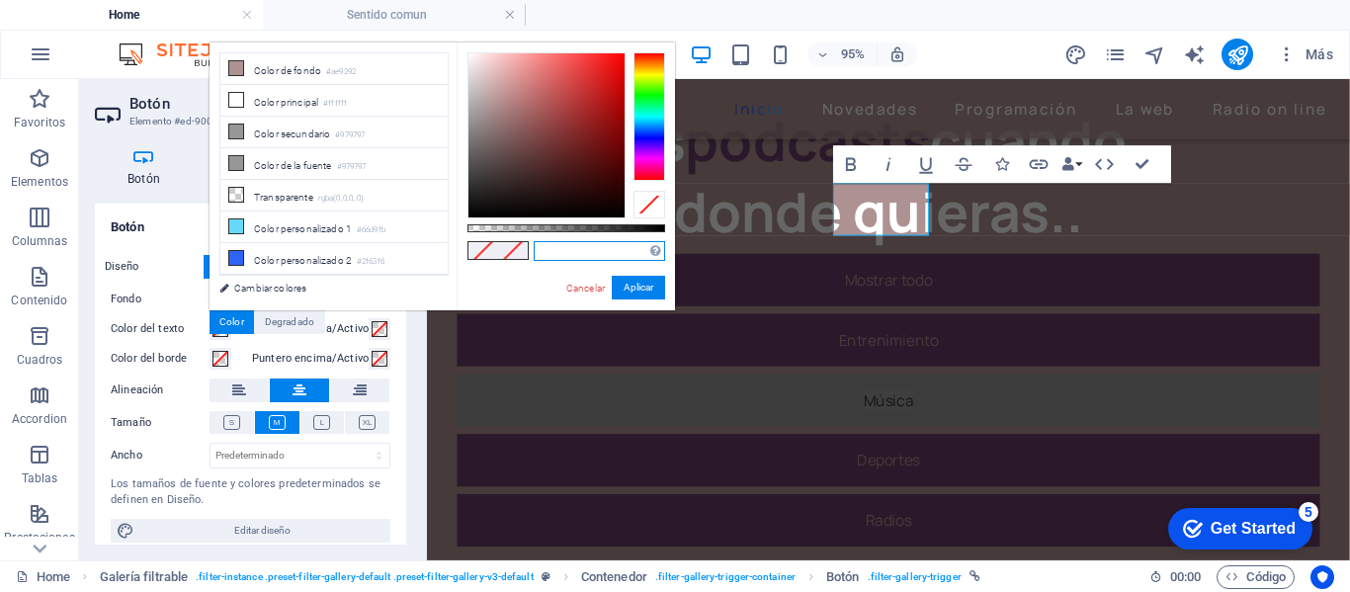
click at [580, 251] on input "text" at bounding box center [599, 251] width 131 height 20
type input "#6d406b"
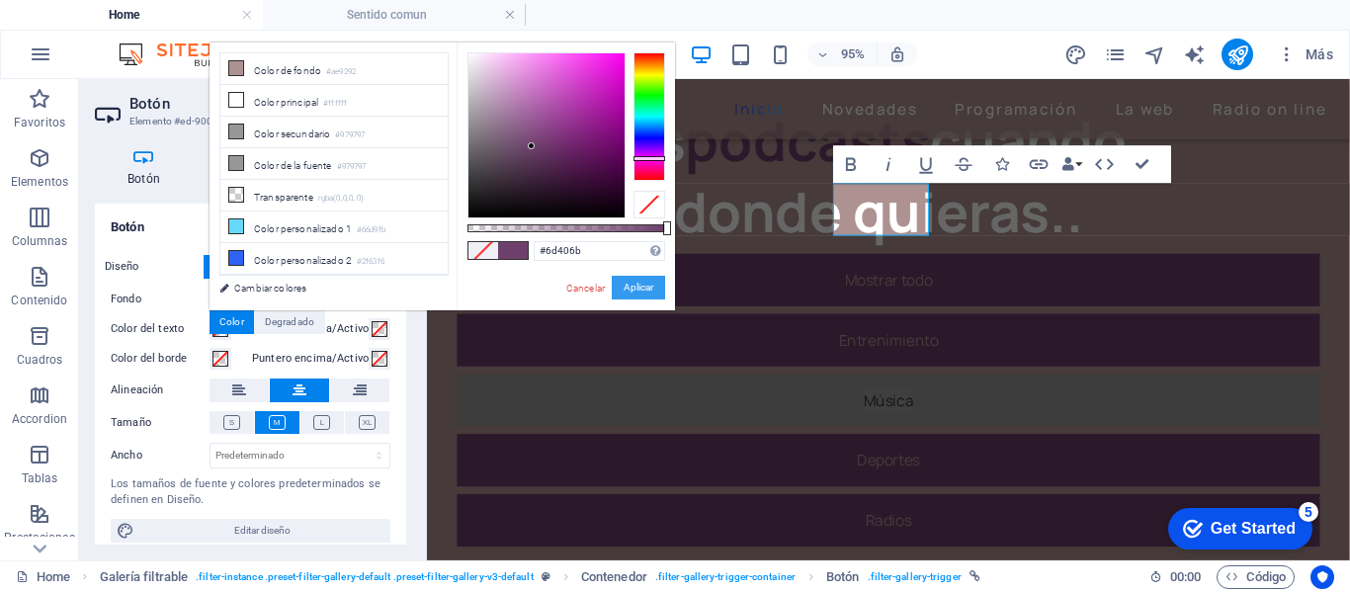
click at [625, 286] on button "Aplicar" at bounding box center [638, 288] width 53 height 24
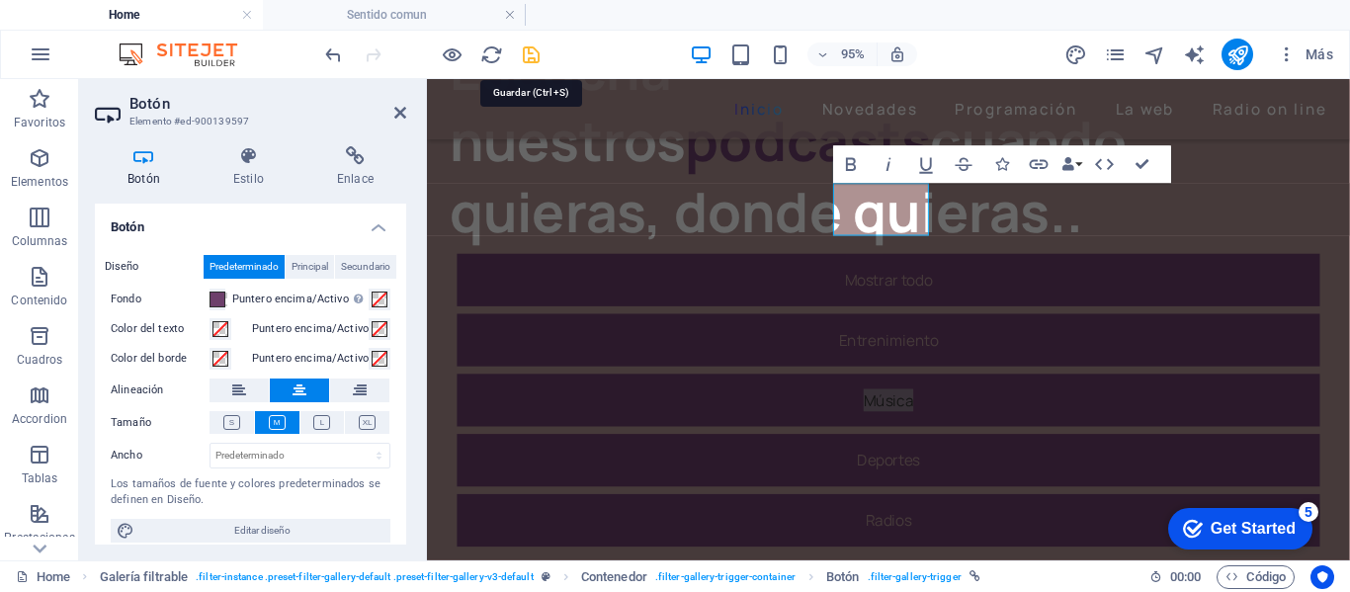
click at [536, 56] on icon "save" at bounding box center [531, 54] width 23 height 23
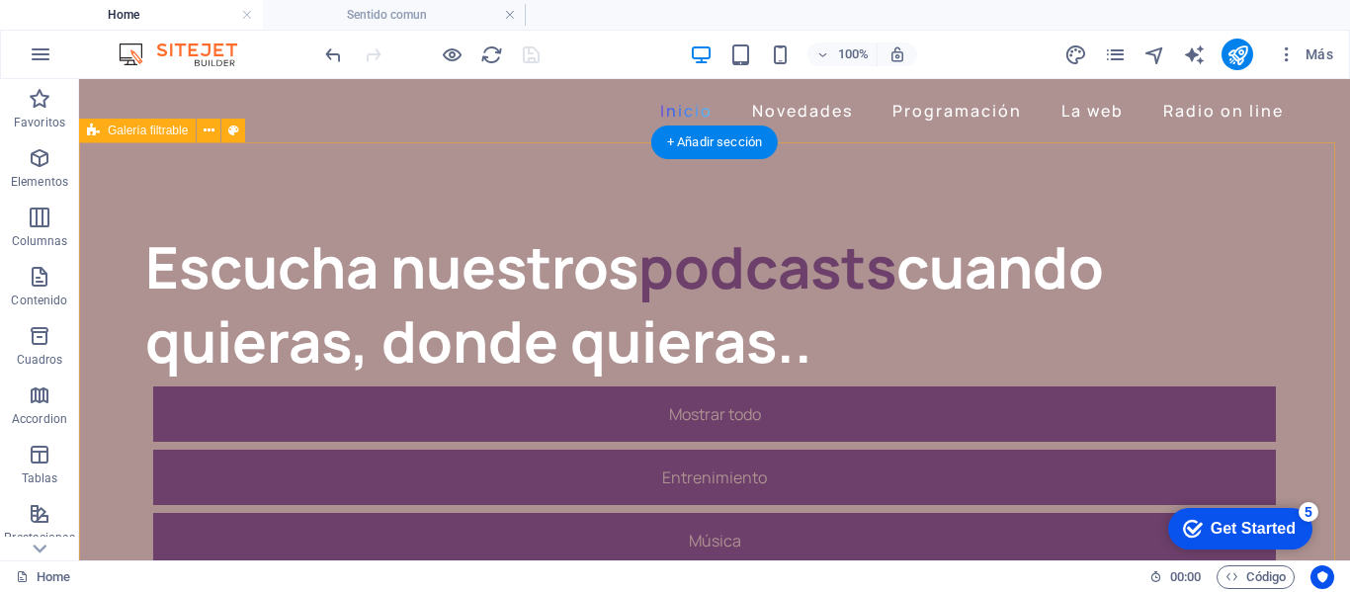
scroll to position [99, 0]
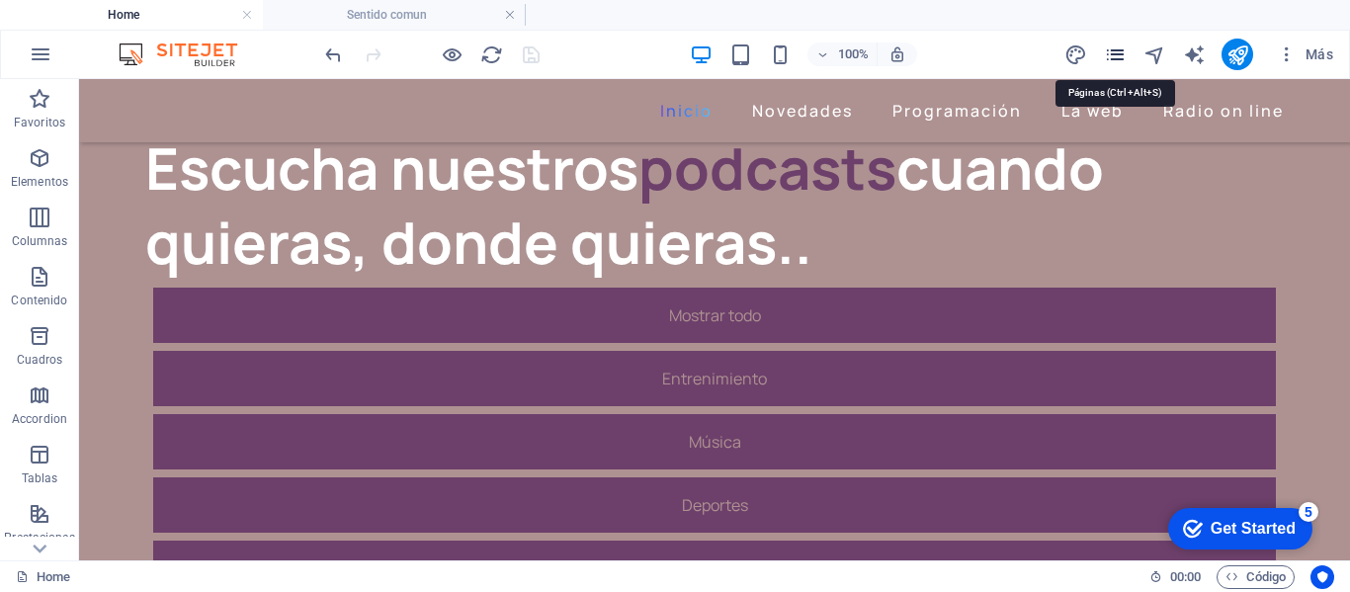
click at [1119, 54] on icon "pages" at bounding box center [1115, 54] width 23 height 23
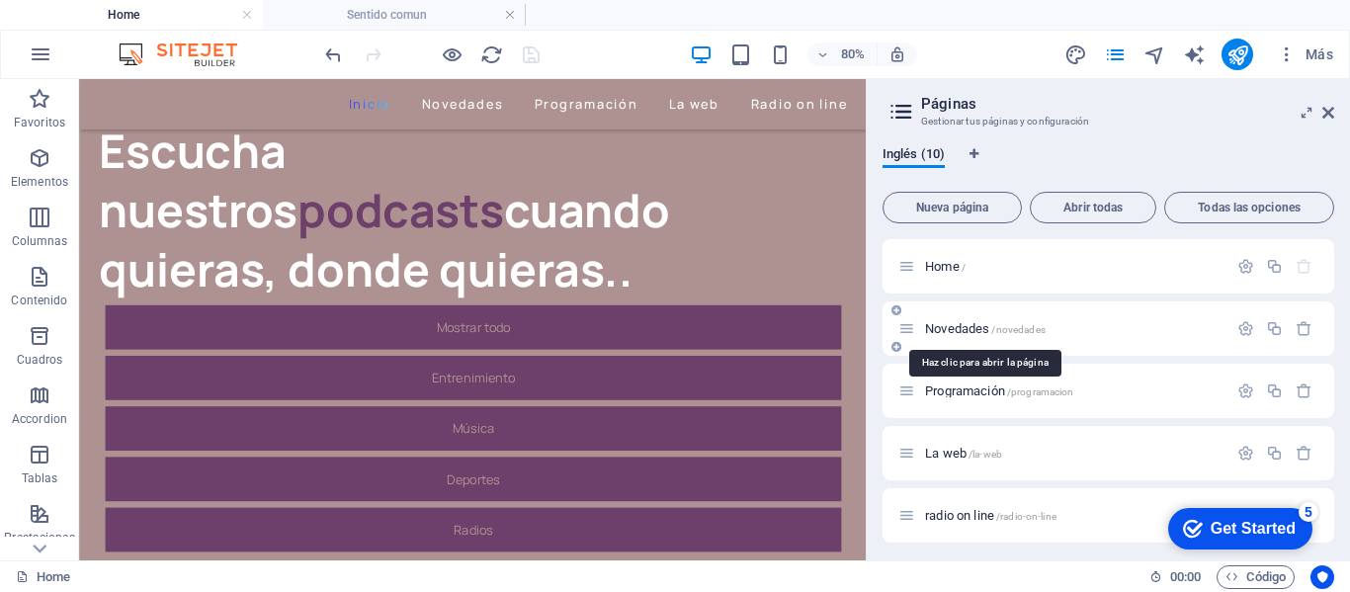
click at [1041, 329] on span "/novedades" at bounding box center [1017, 329] width 53 height 11
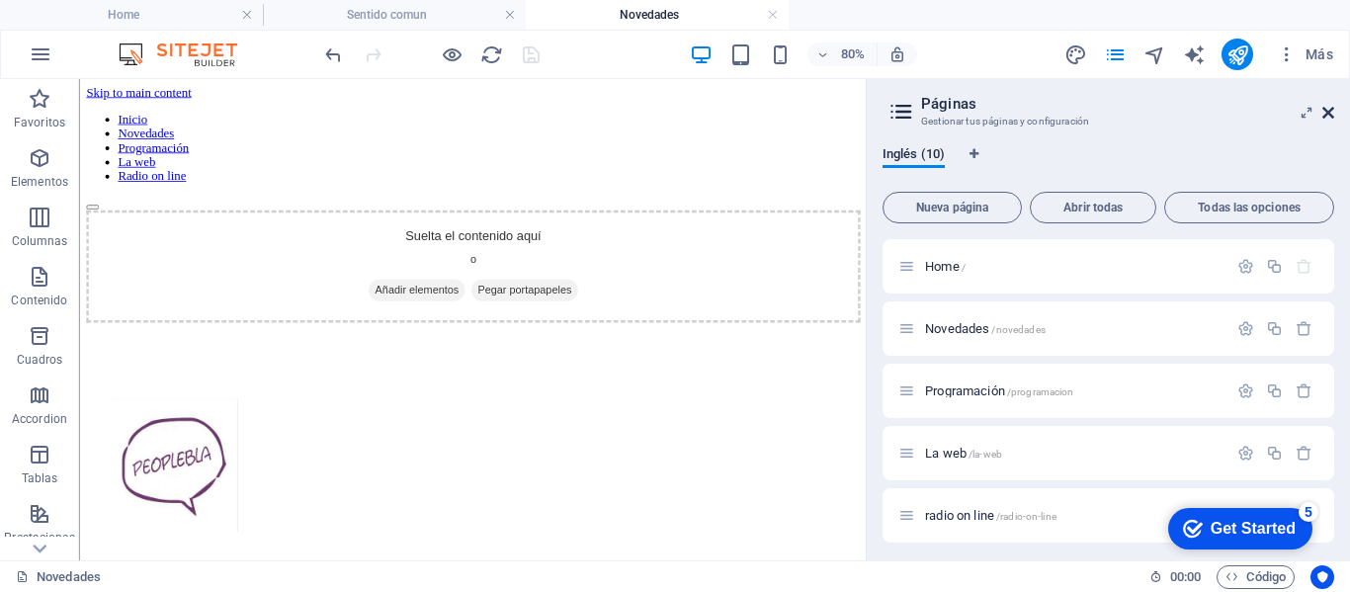
scroll to position [0, 0]
click at [1330, 114] on icon at bounding box center [1328, 113] width 12 height 16
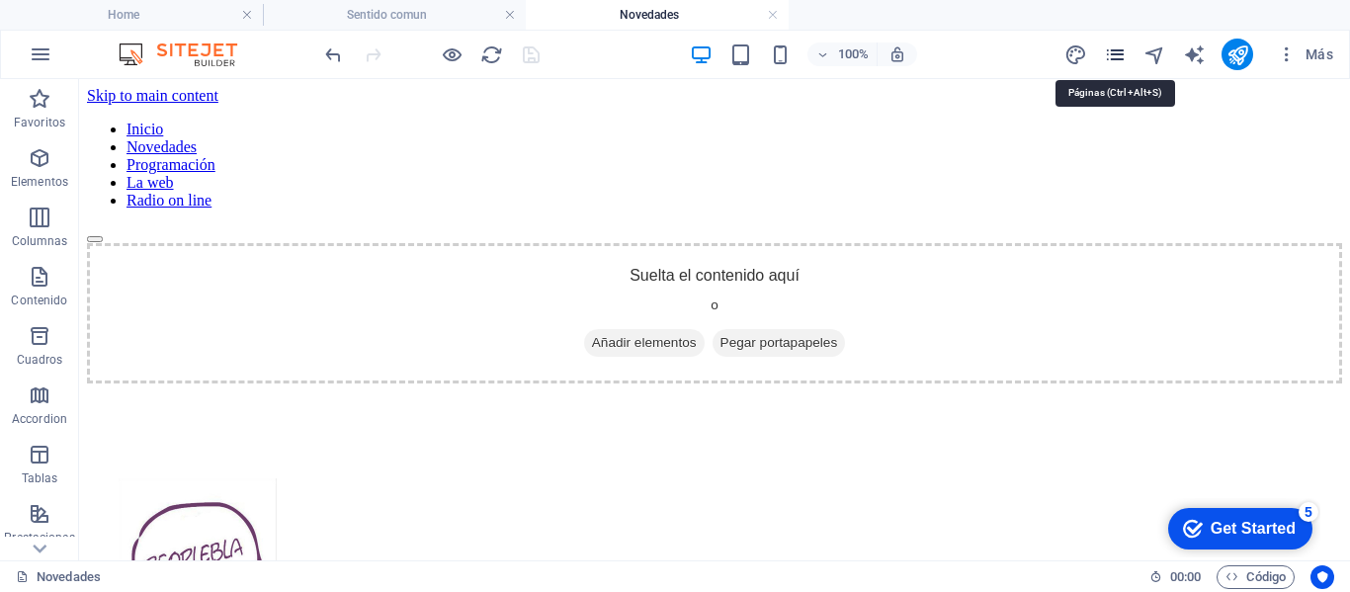
click at [1121, 54] on icon "pages" at bounding box center [1115, 54] width 23 height 23
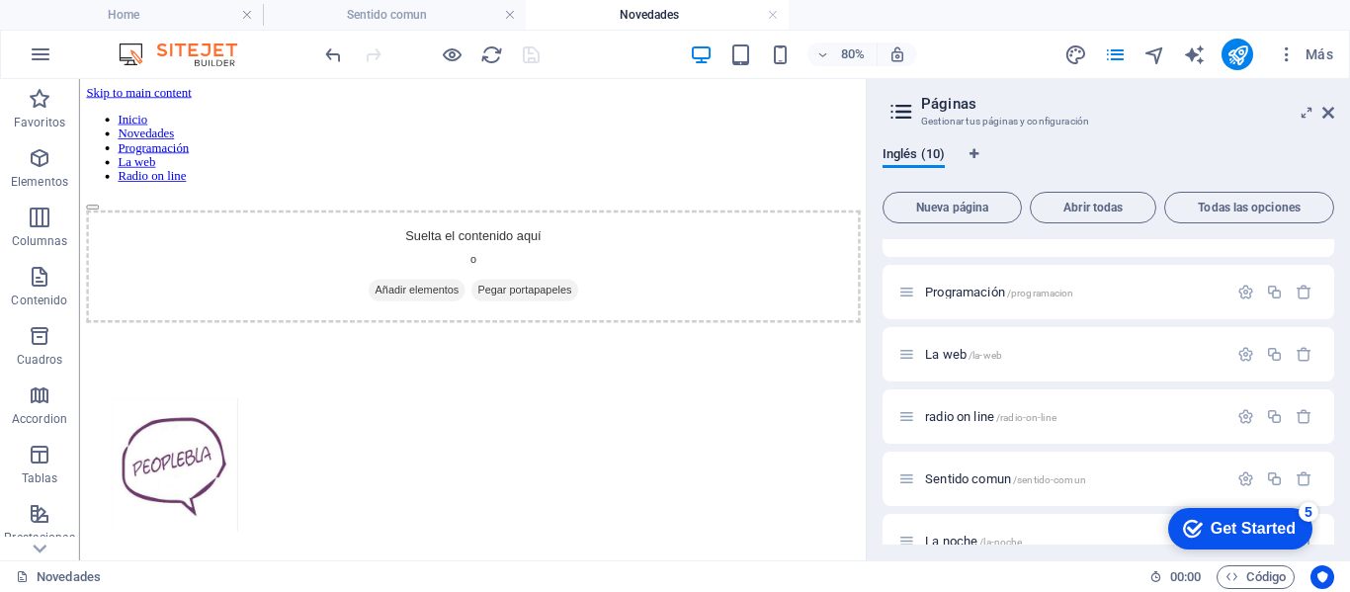
scroll to position [198, 0]
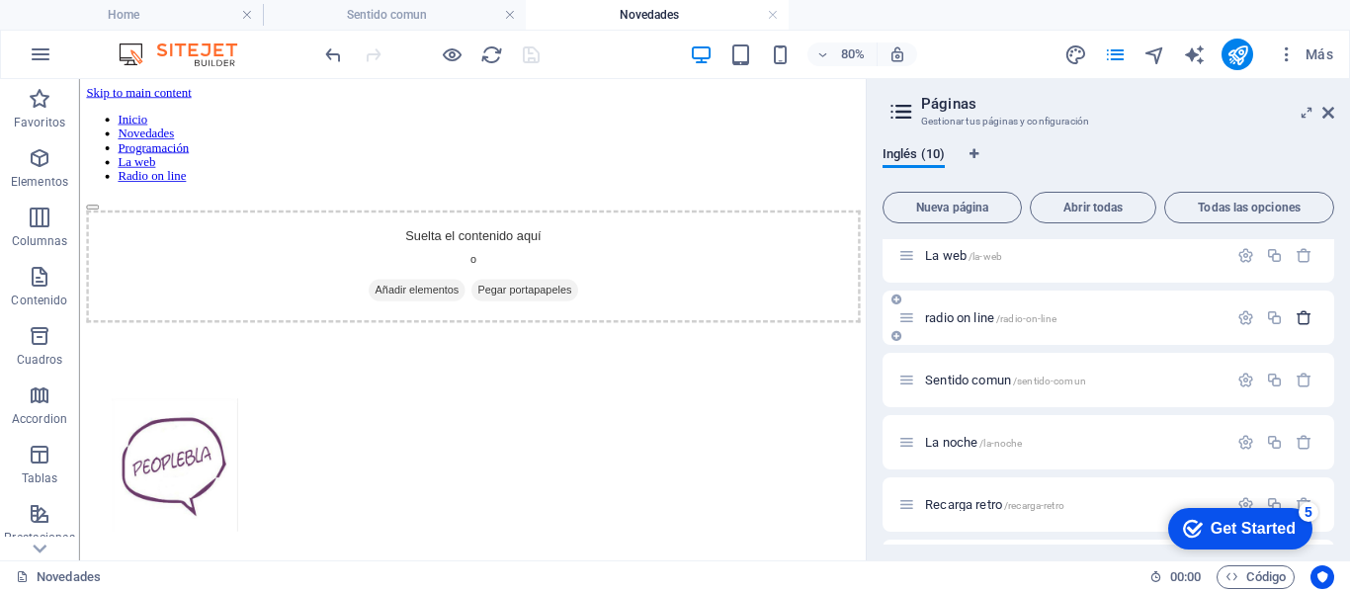
click at [1304, 316] on icon "button" at bounding box center [1304, 317] width 17 height 17
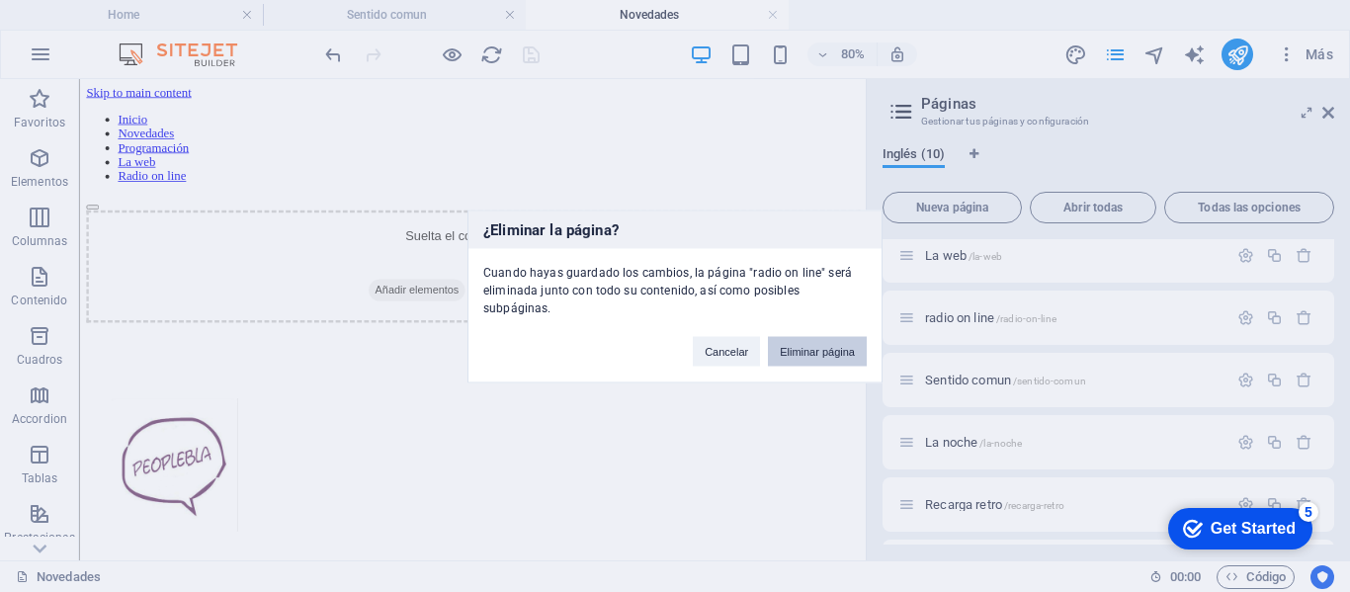
click at [847, 337] on button "Eliminar página" at bounding box center [817, 351] width 99 height 30
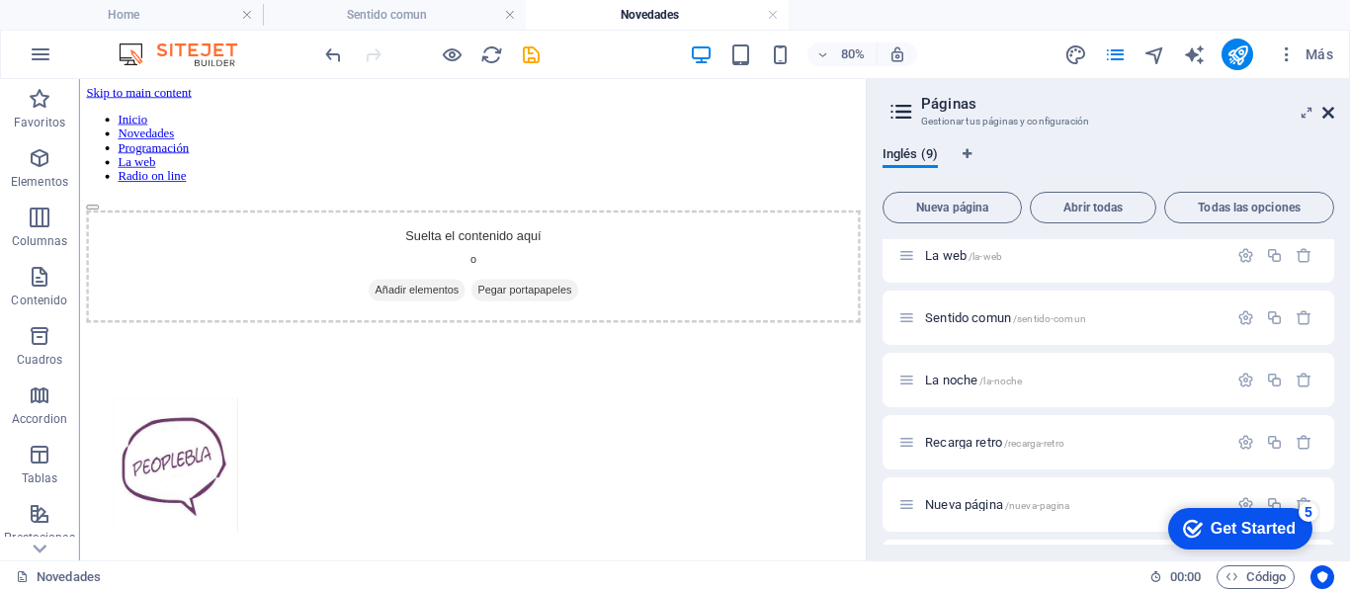
click at [1324, 110] on icon at bounding box center [1328, 113] width 12 height 16
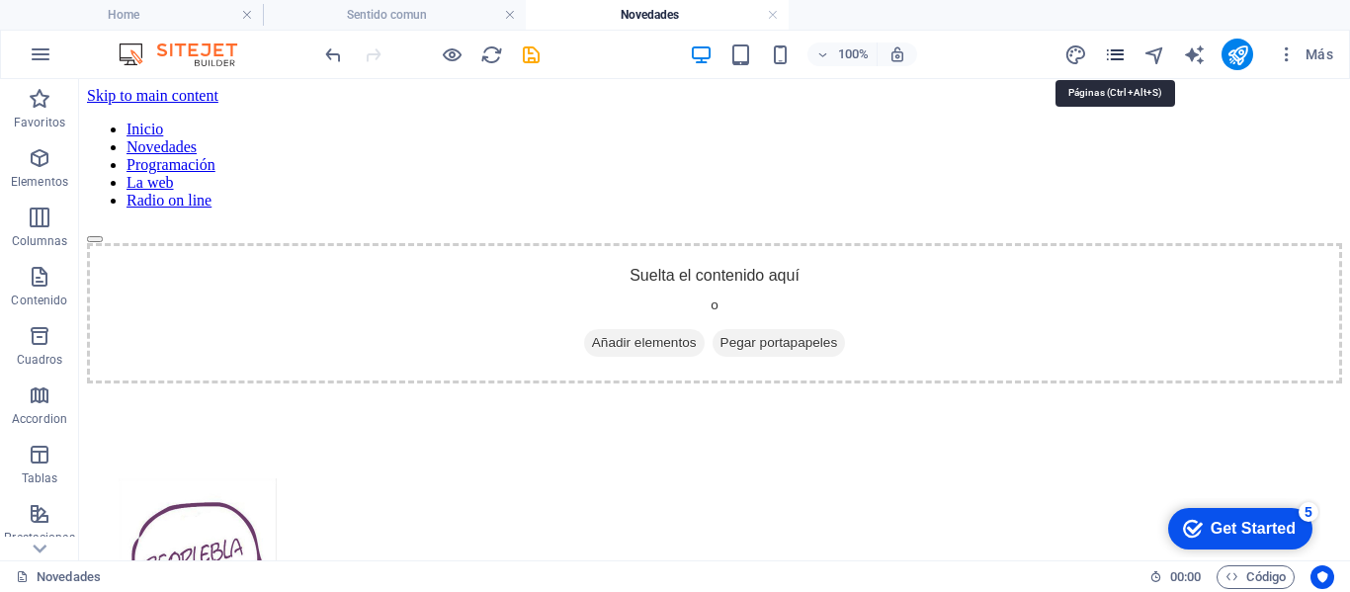
click at [1124, 50] on icon "pages" at bounding box center [1115, 54] width 23 height 23
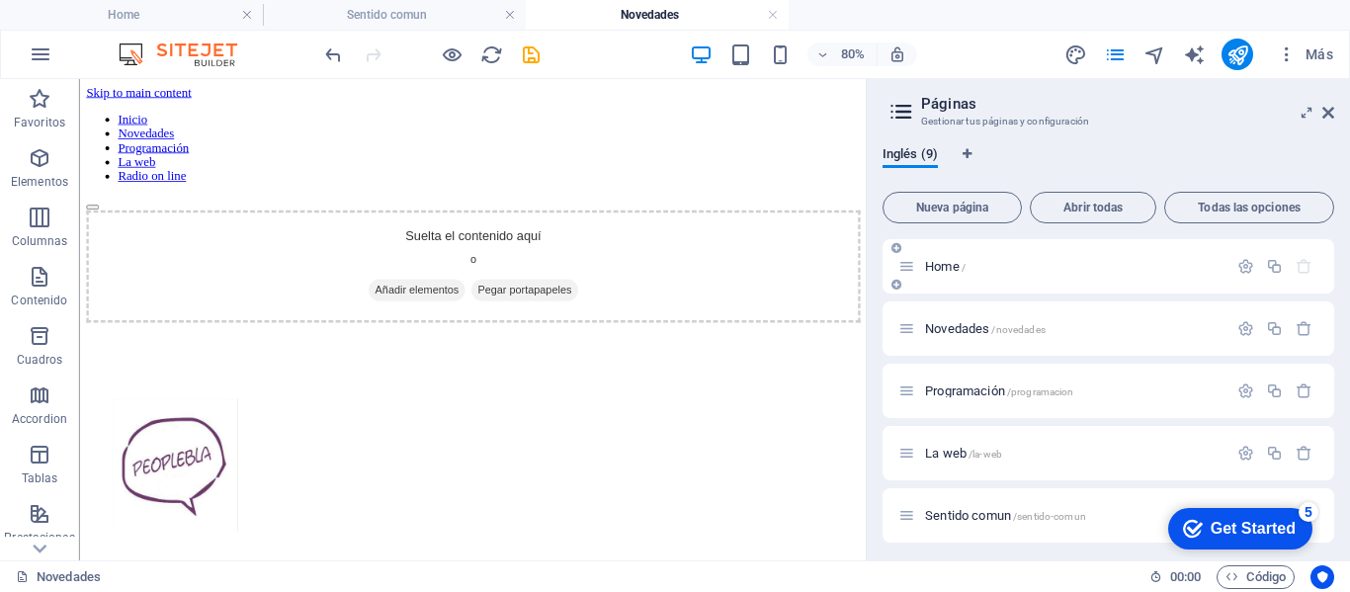
click at [1001, 271] on p "Home /" at bounding box center [1073, 266] width 297 height 13
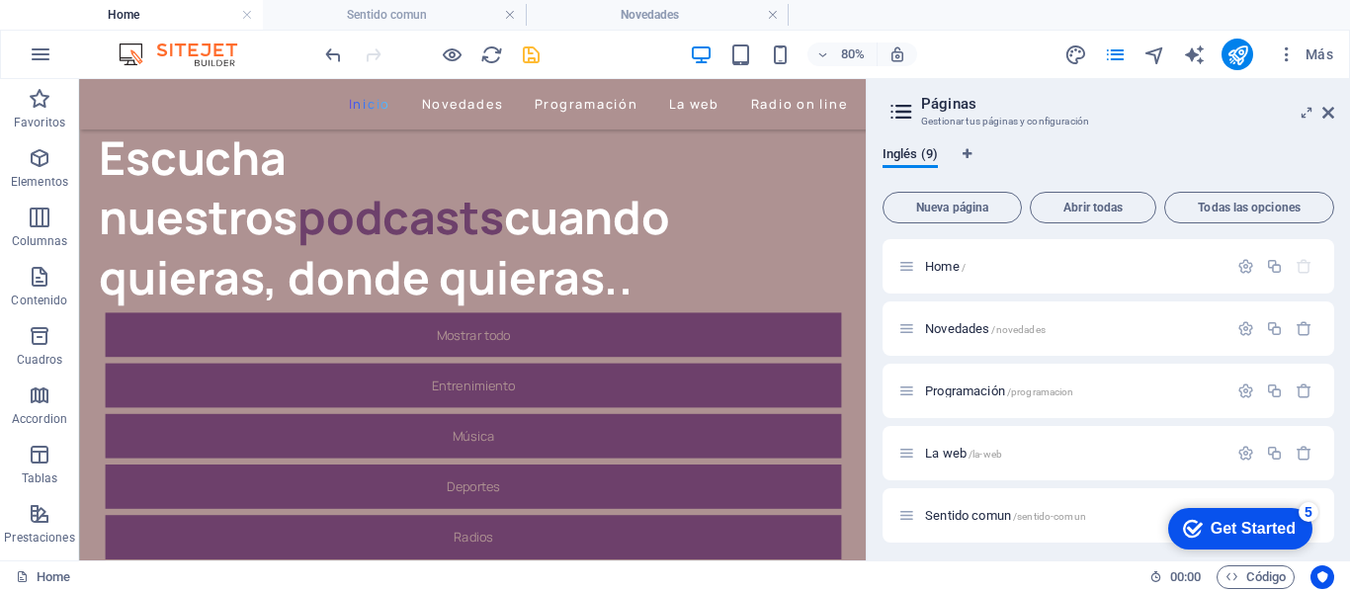
scroll to position [89, 0]
click at [1324, 113] on icon at bounding box center [1328, 113] width 12 height 16
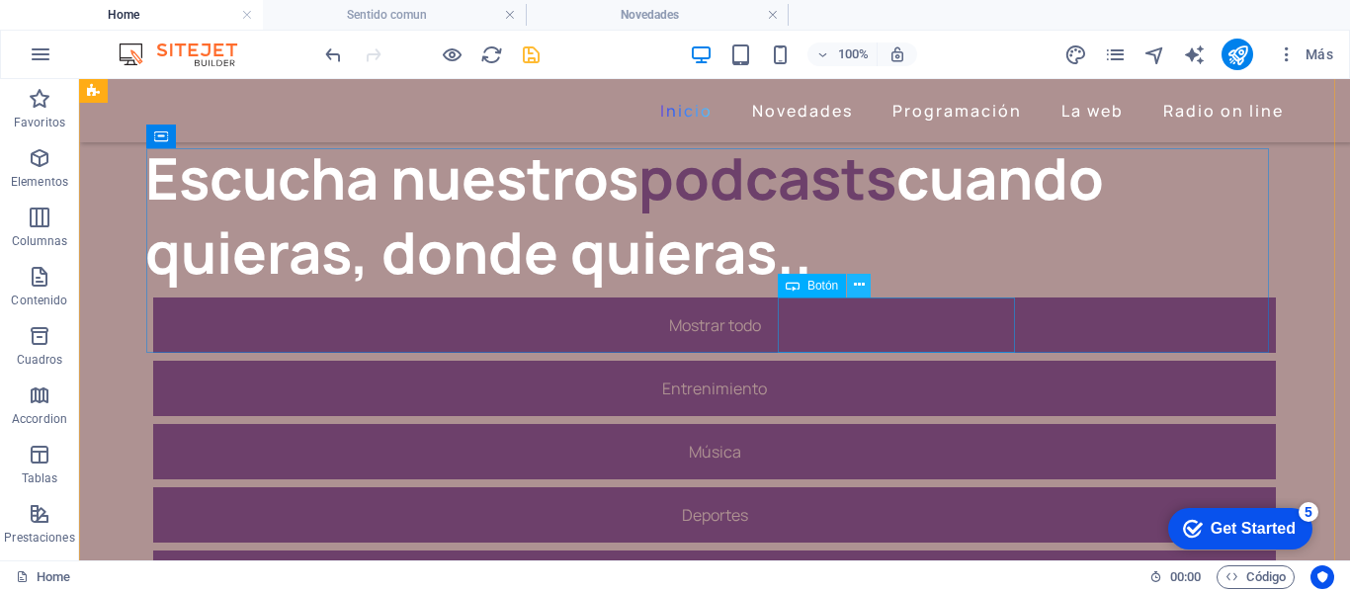
click at [861, 286] on icon at bounding box center [859, 285] width 11 height 21
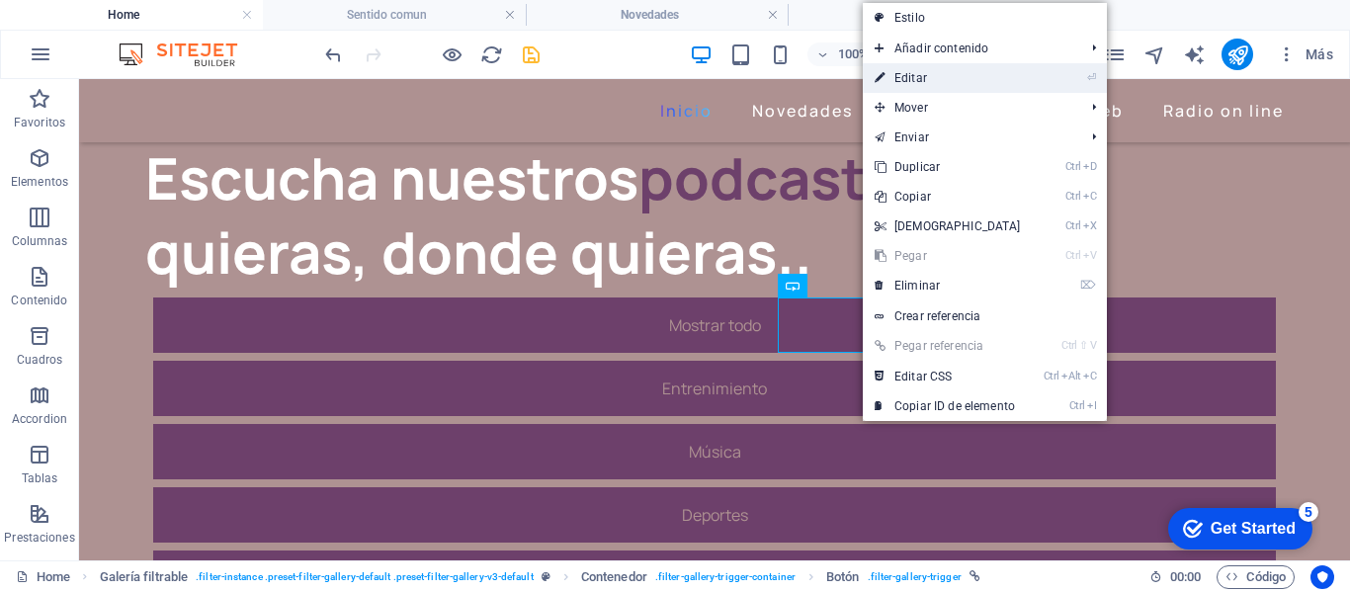
click at [919, 74] on link "⏎ Editar" at bounding box center [948, 78] width 170 height 30
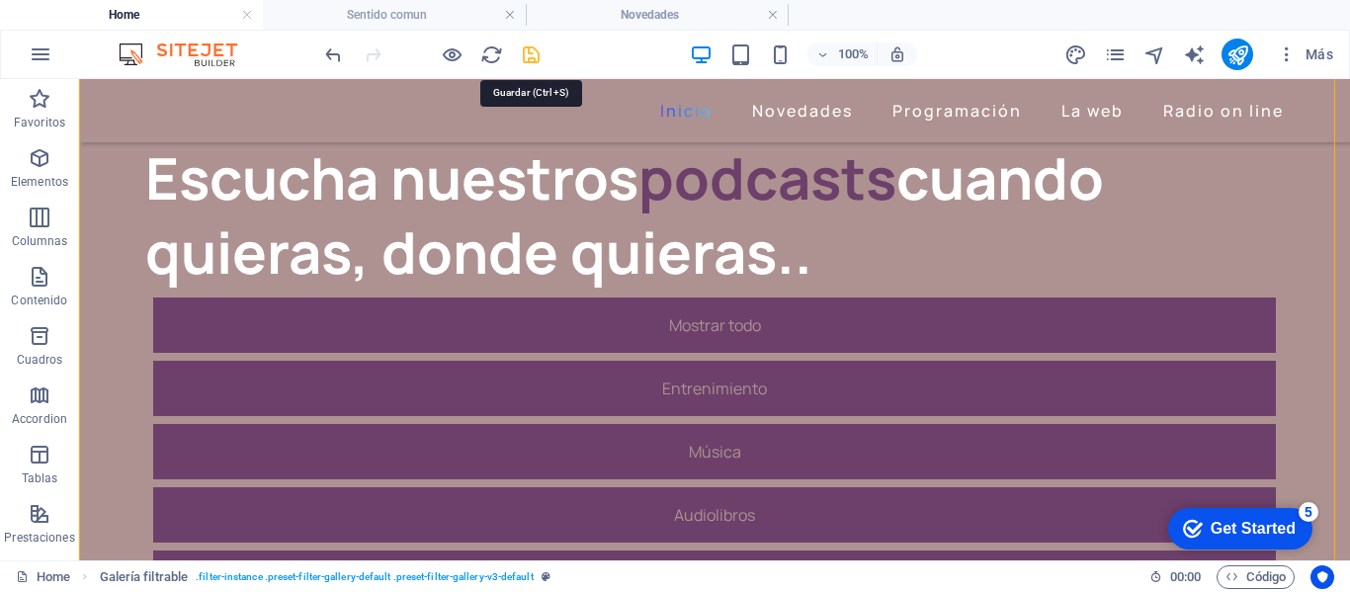
click at [526, 55] on icon "save" at bounding box center [531, 54] width 23 height 23
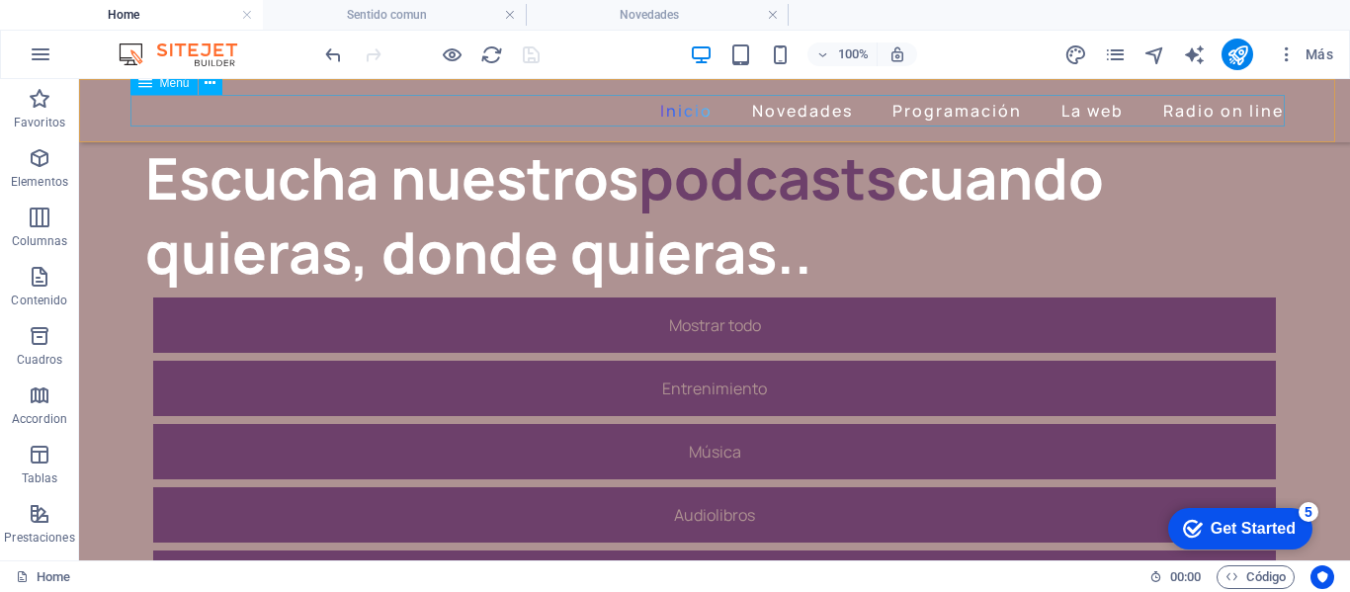
click at [965, 107] on nav "Inicio Novedades Programación La web Radio on line" at bounding box center [714, 111] width 1154 height 32
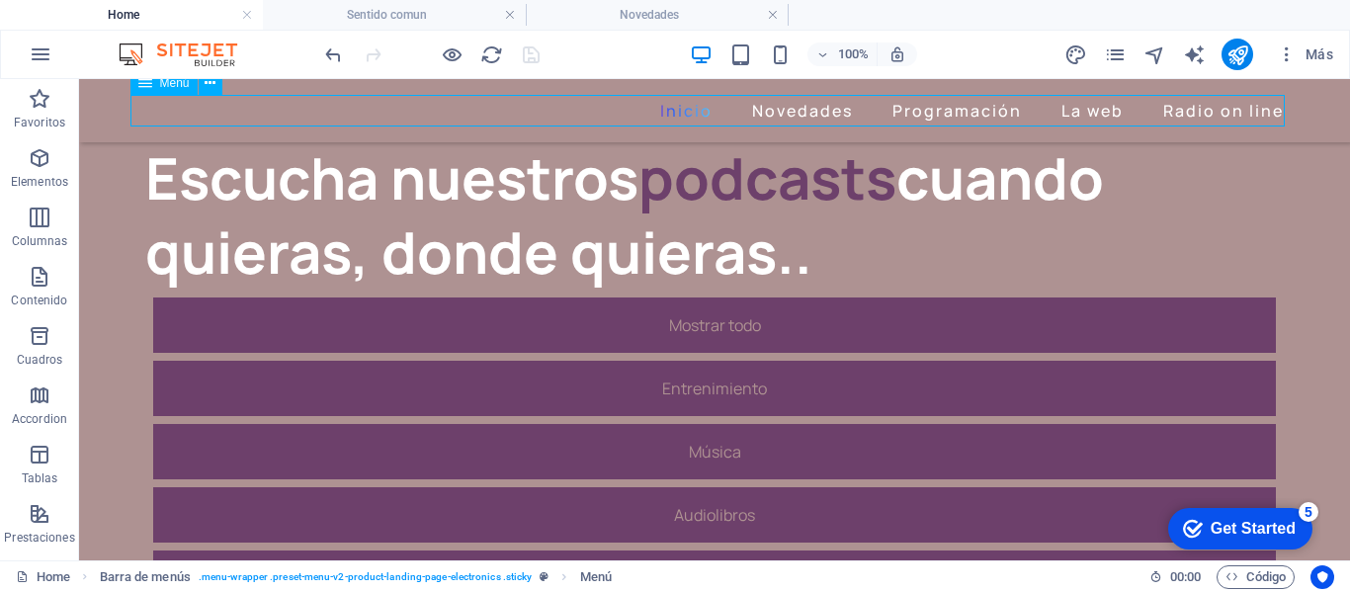
click at [965, 107] on nav "Inicio Novedades Programación La web Radio on line" at bounding box center [714, 111] width 1154 height 32
select select
select select "3"
select select
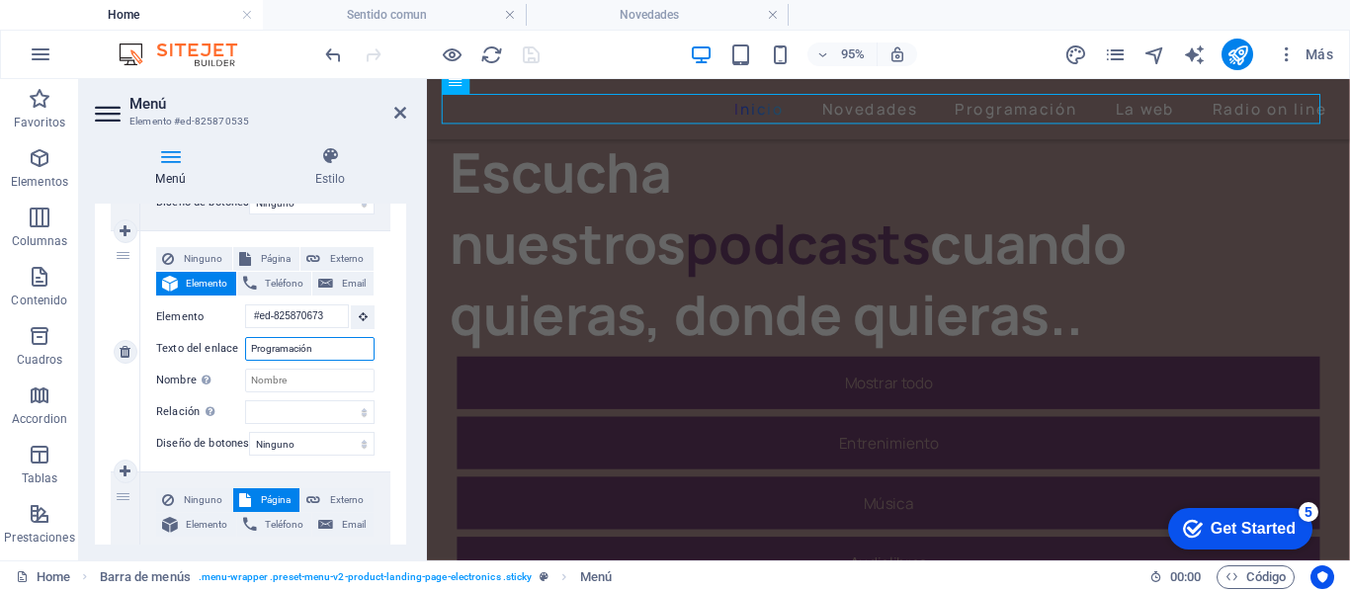
click at [329, 350] on input "Programación" at bounding box center [309, 349] width 129 height 24
type input "P"
select select
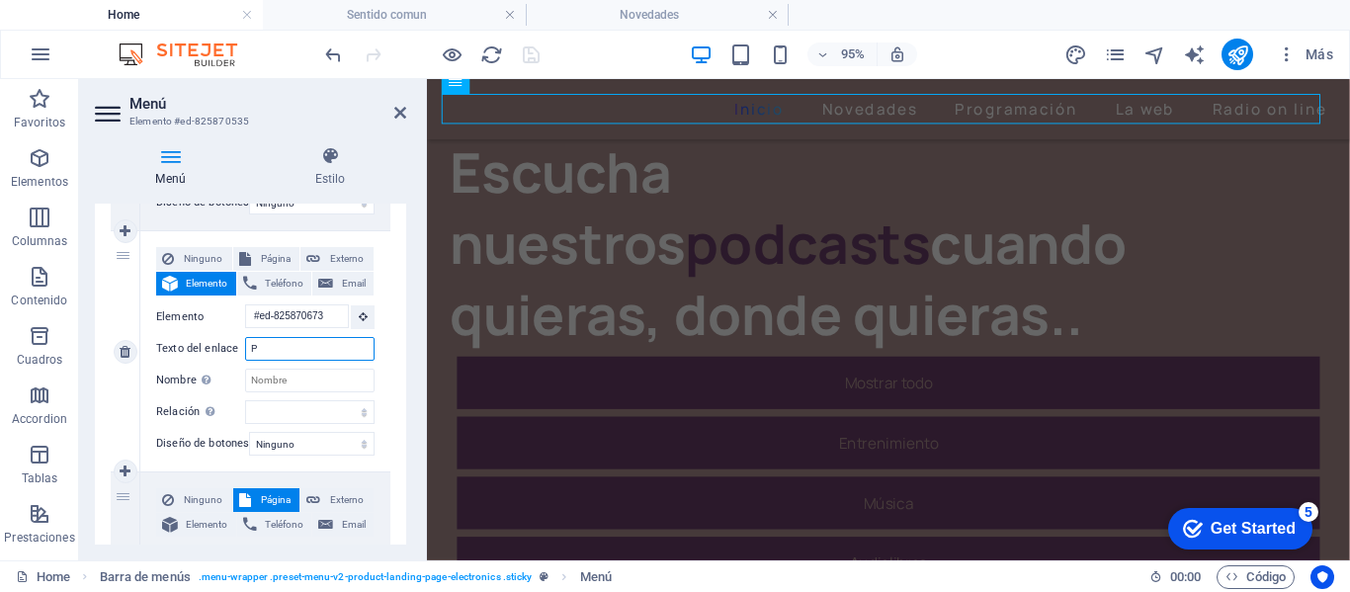
select select
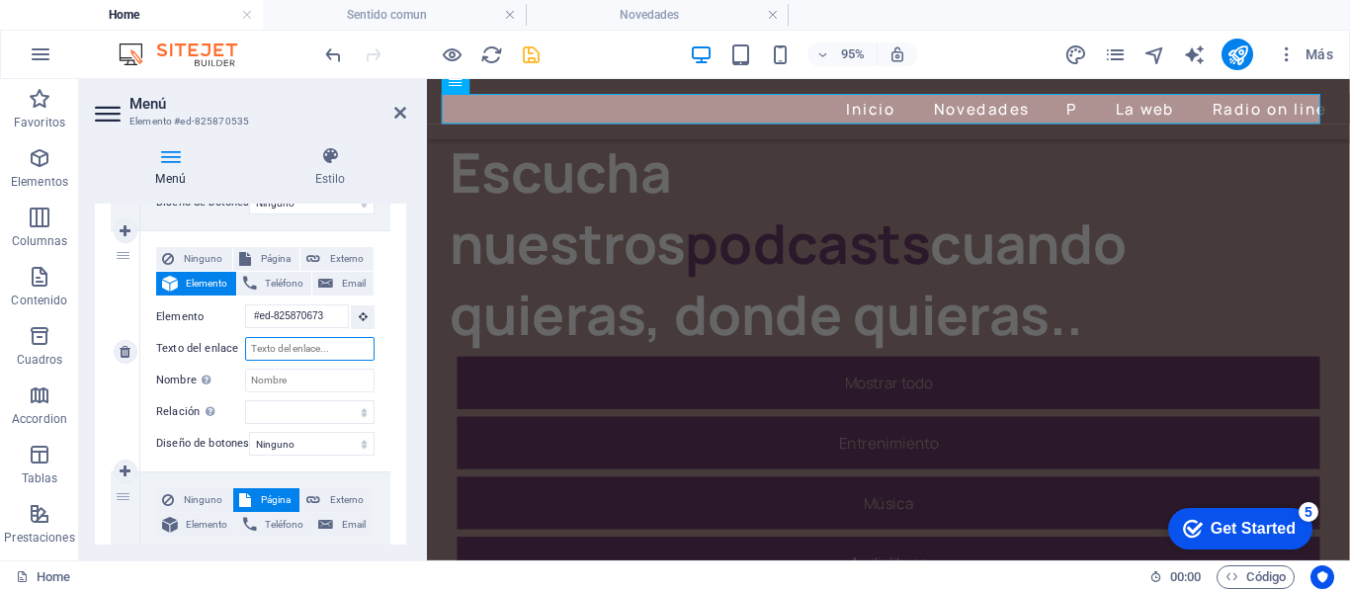
select select
type input "Nuestros"
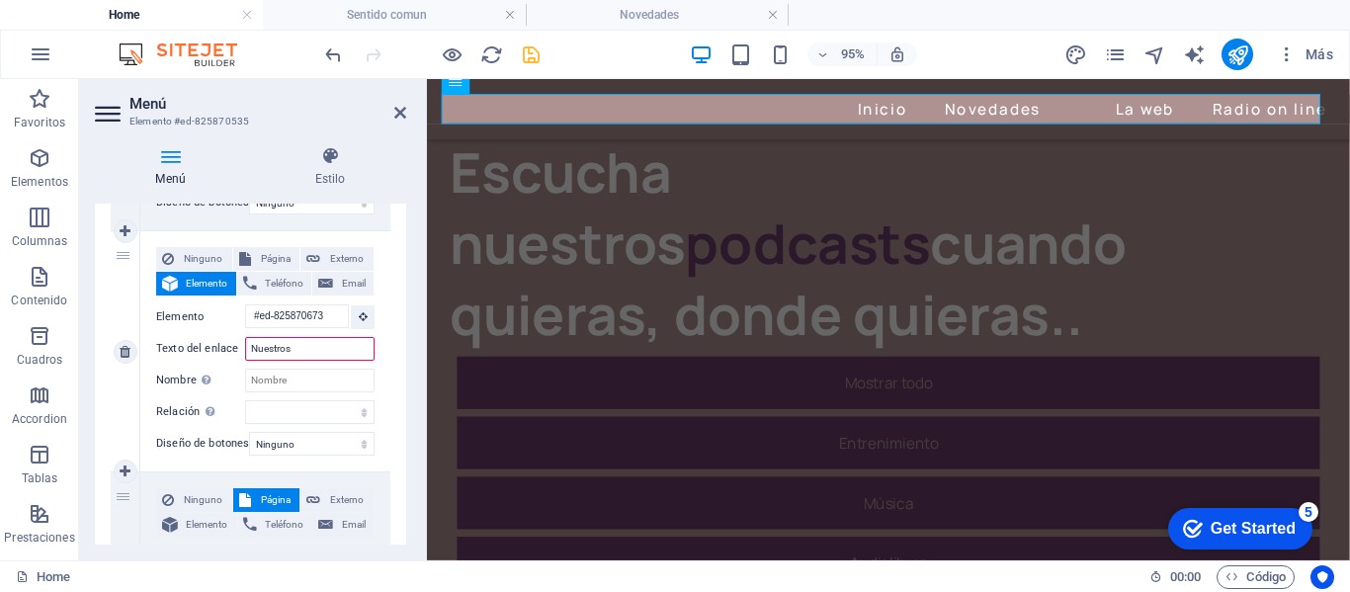
select select
type input "Nuestros podcasts"
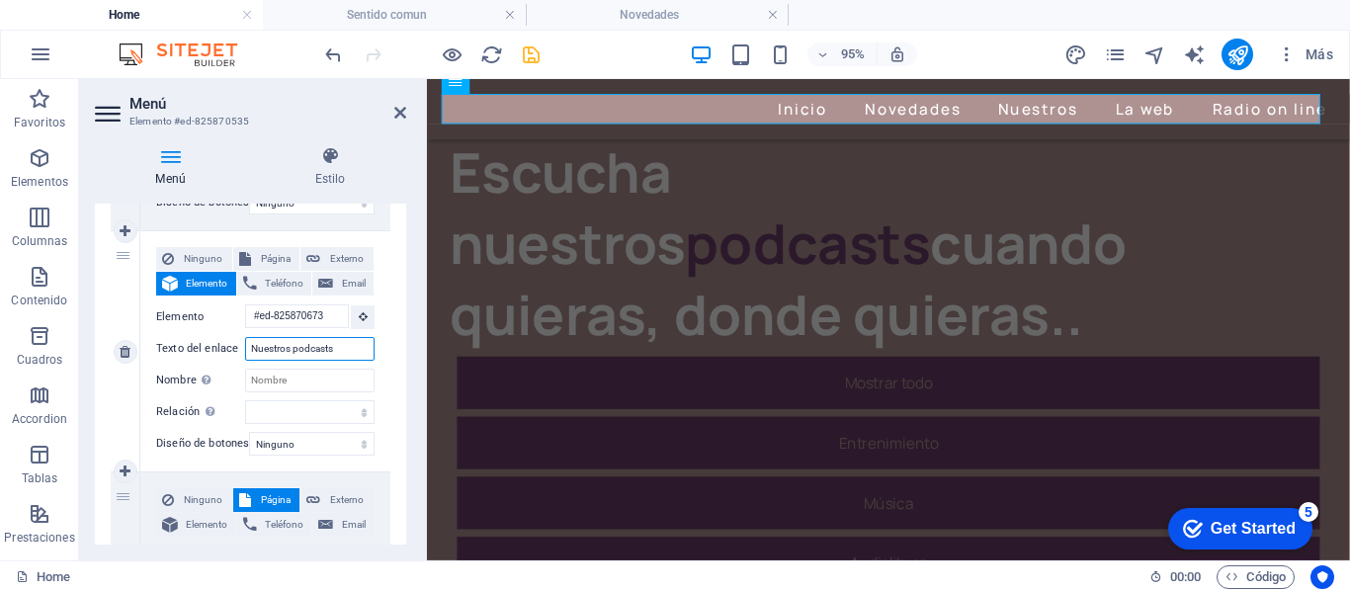
select select
type input "Nuestros podcasts"
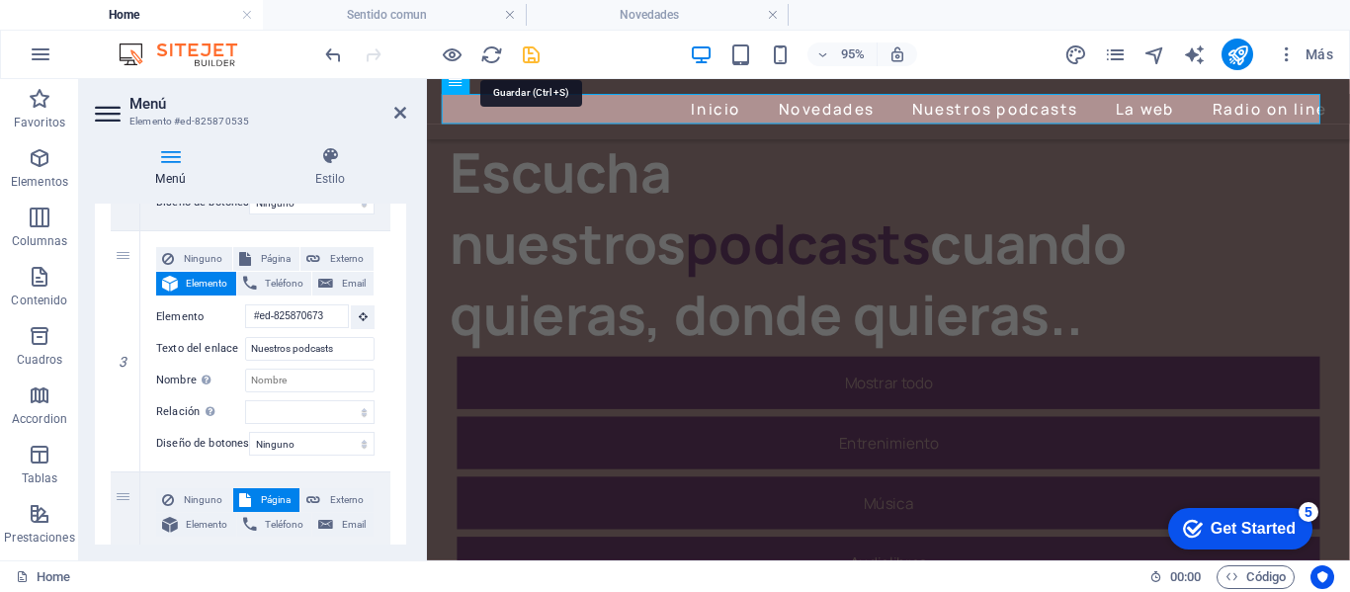
click at [536, 54] on icon "save" at bounding box center [531, 54] width 23 height 23
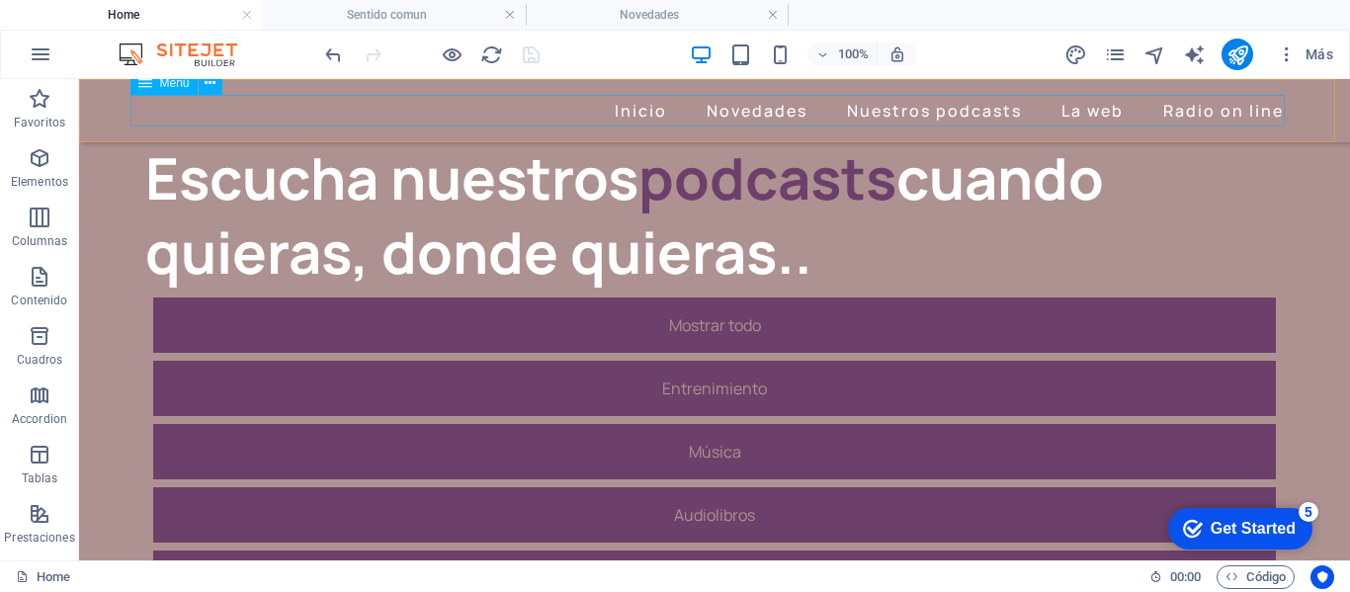
click at [1181, 113] on nav "Inicio Novedades Nuestros podcasts La web Radio on line" at bounding box center [714, 111] width 1154 height 32
select select
select select "3"
select select
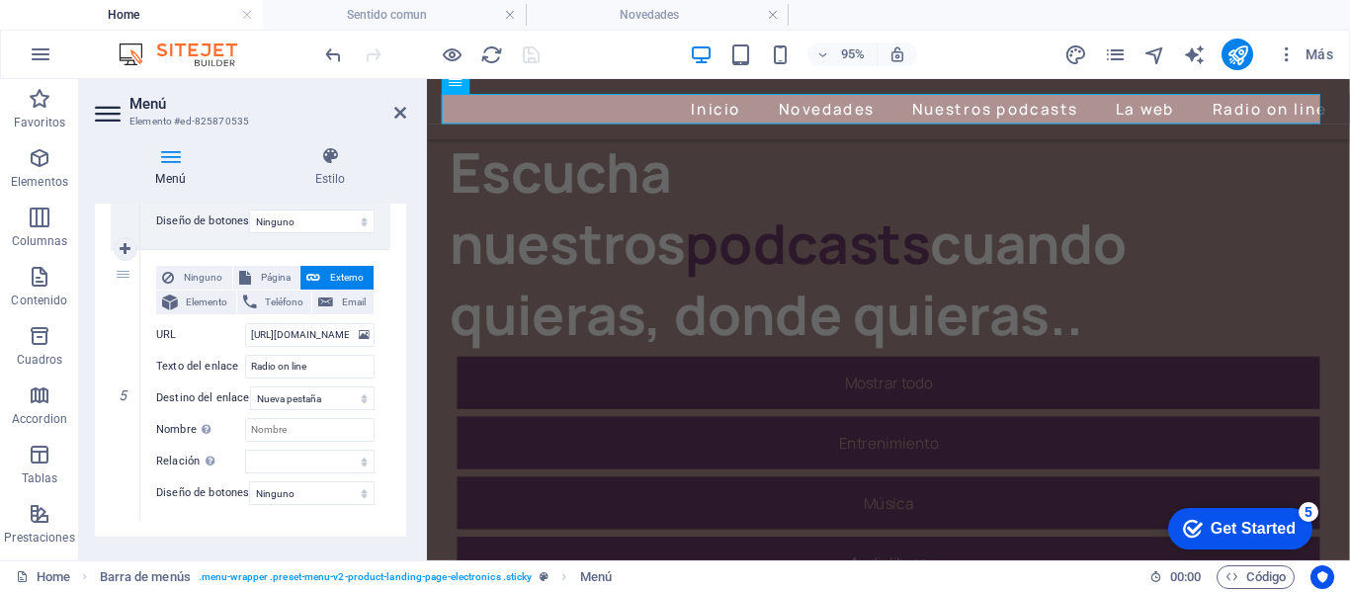
scroll to position [1132, 0]
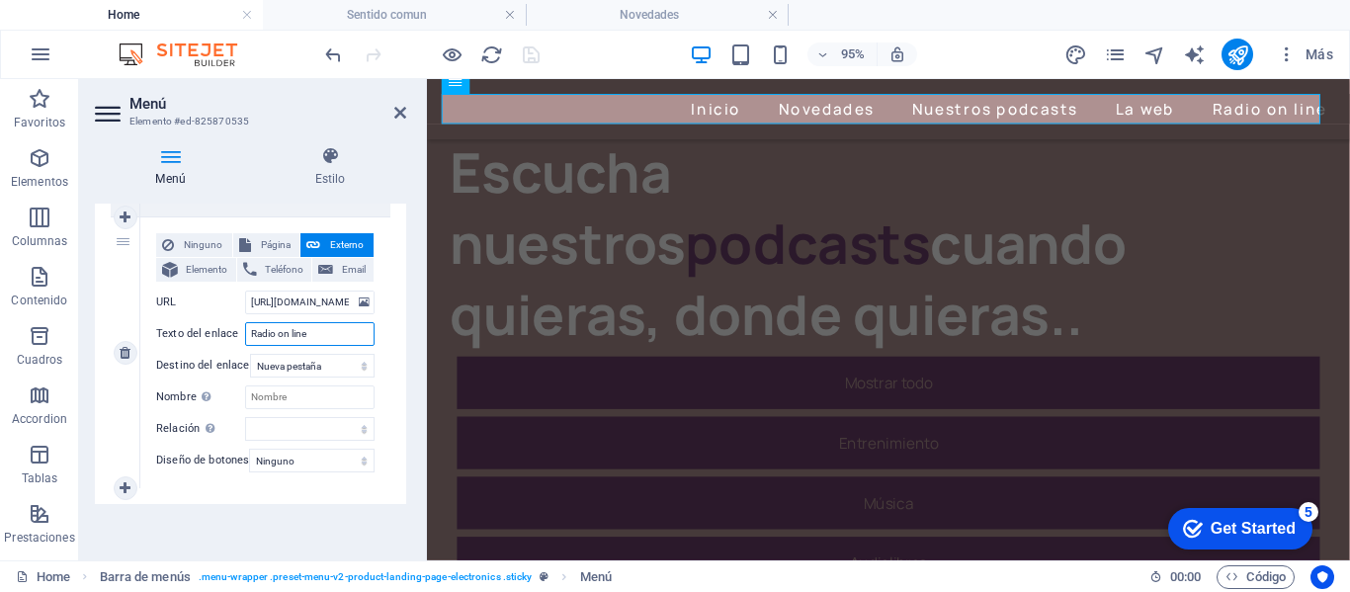
click at [327, 323] on input "Radio on line" at bounding box center [309, 334] width 129 height 24
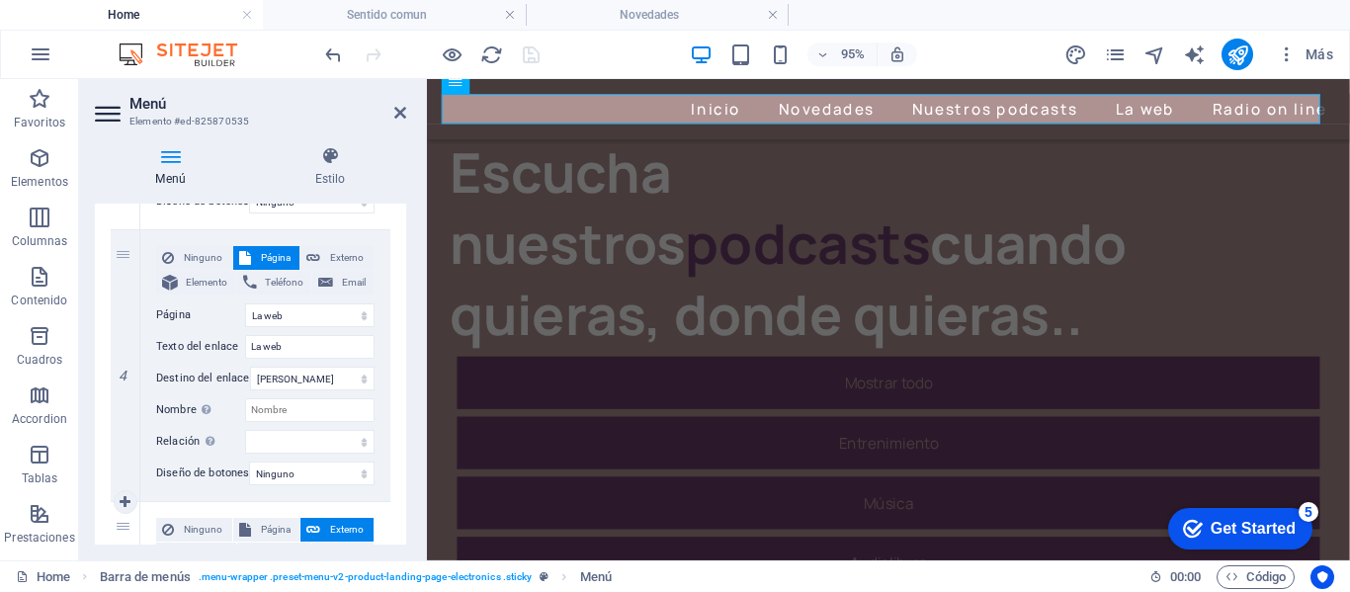
scroll to position [934, 0]
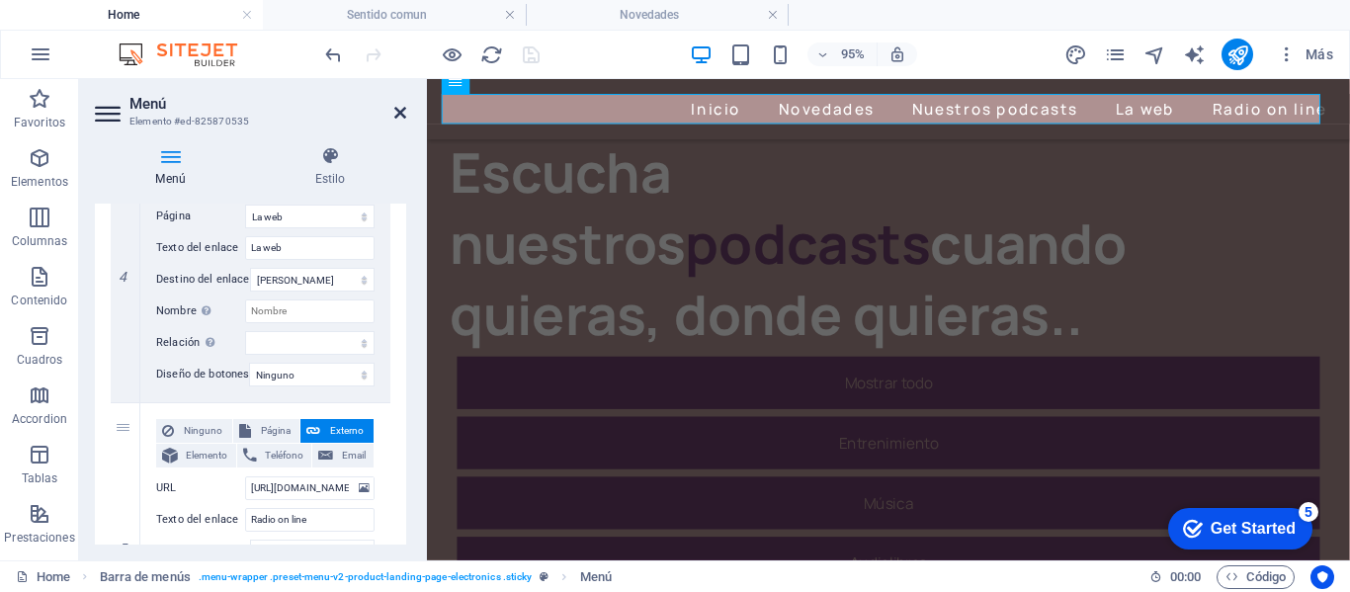
click at [398, 112] on icon at bounding box center [400, 113] width 12 height 16
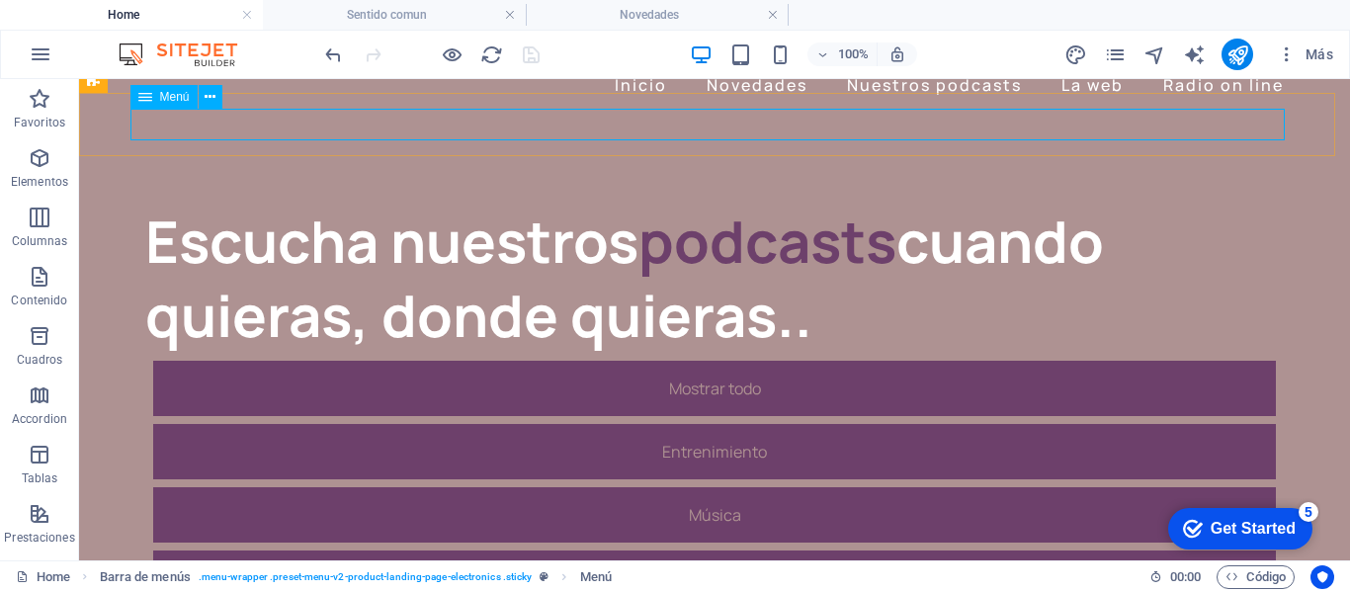
scroll to position [0, 0]
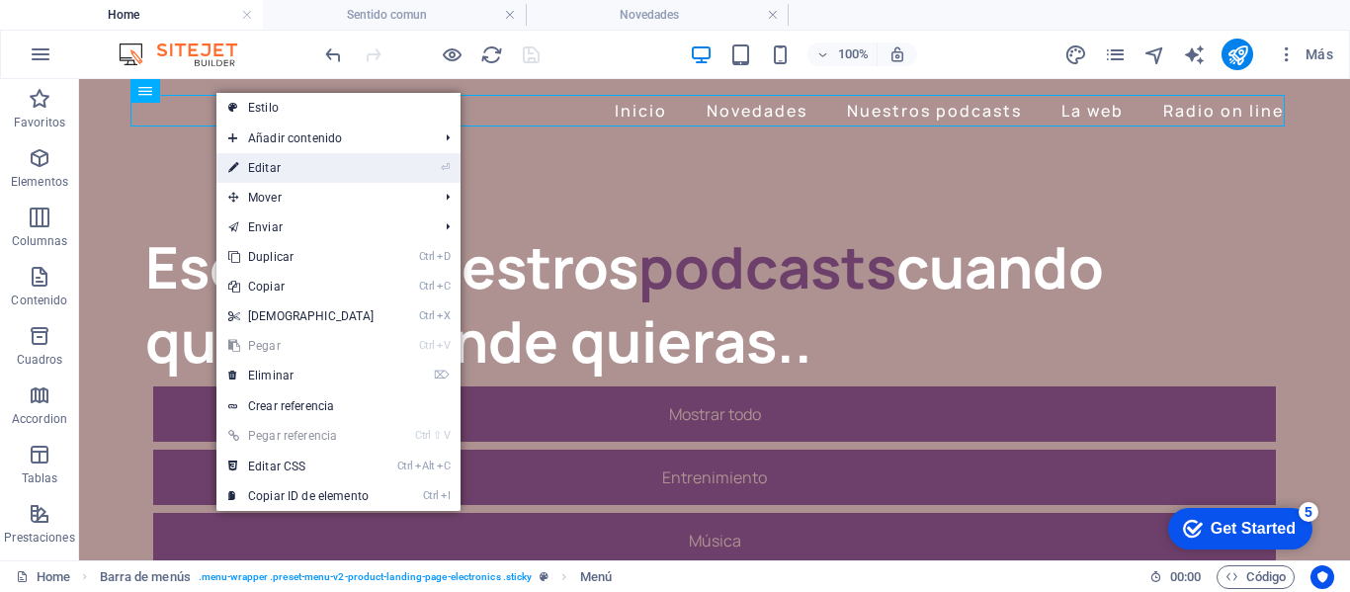
click at [277, 166] on link "⏎ Editar" at bounding box center [301, 168] width 170 height 30
select select
select select "3"
select select
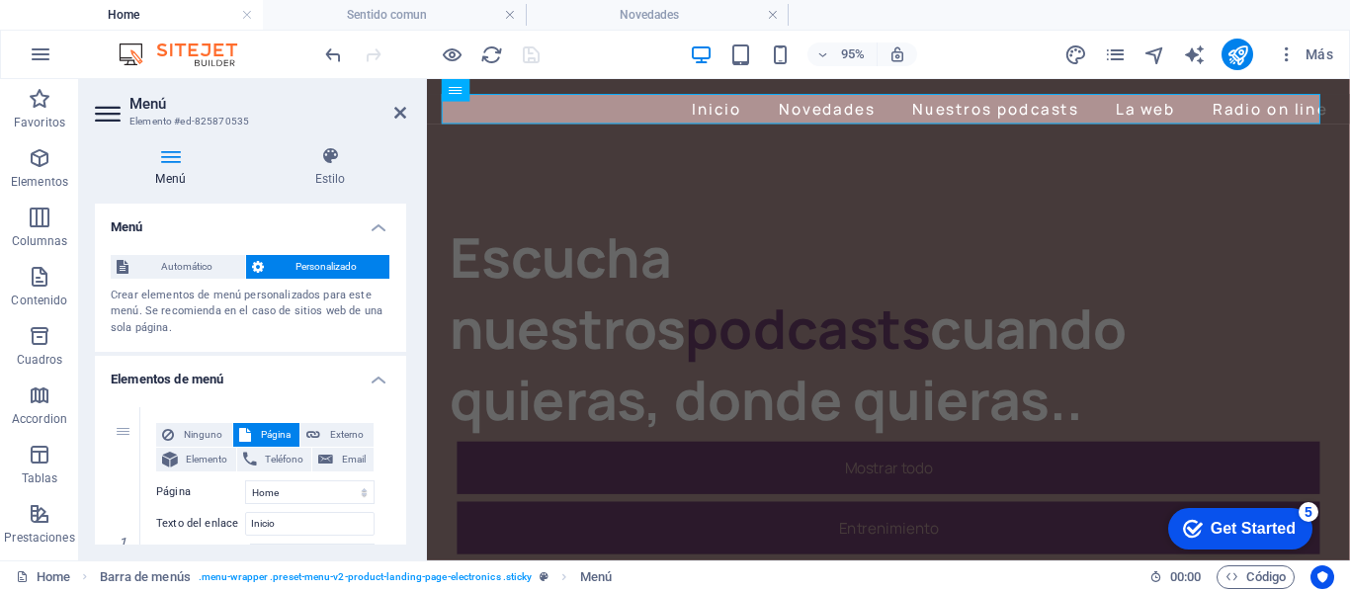
scroll to position [99, 0]
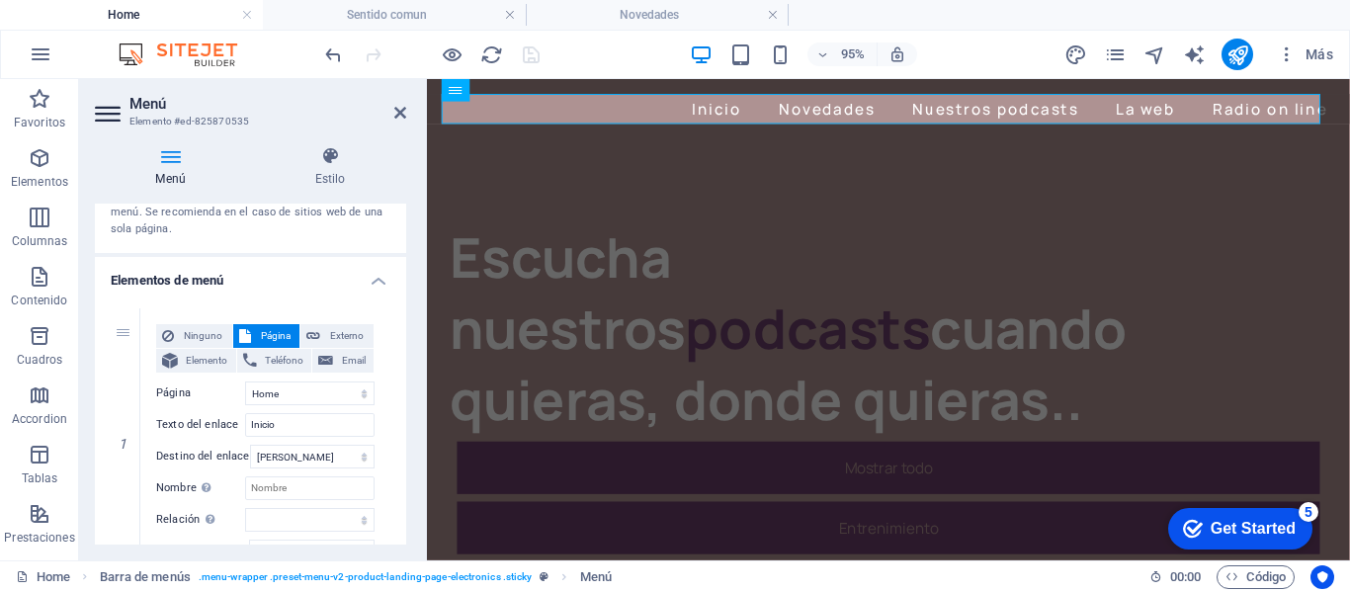
click at [177, 153] on icon at bounding box center [170, 156] width 151 height 20
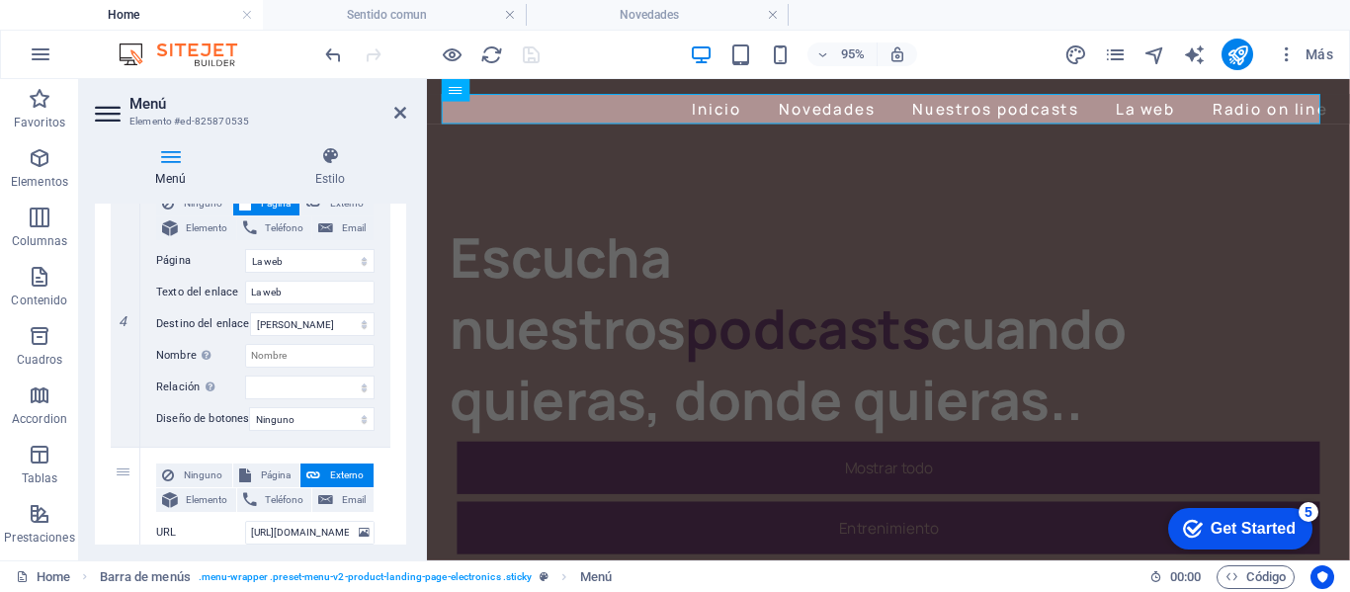
scroll to position [988, 0]
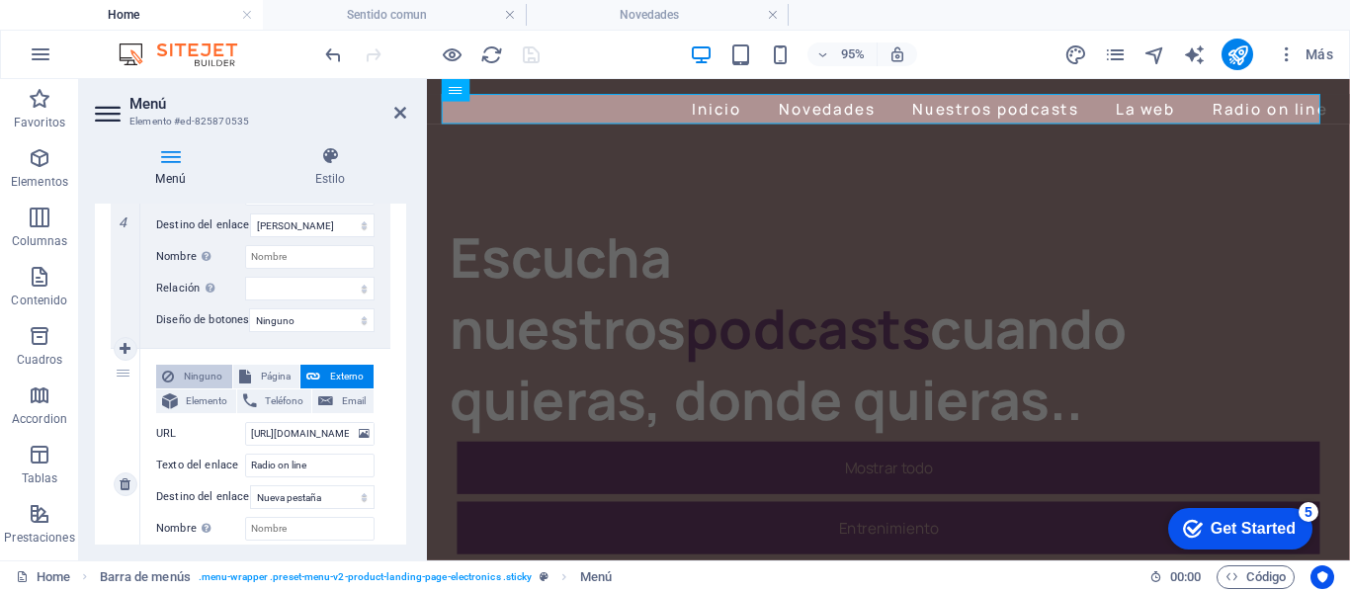
click at [202, 375] on span "Ninguno" at bounding box center [203, 377] width 46 height 24
select select
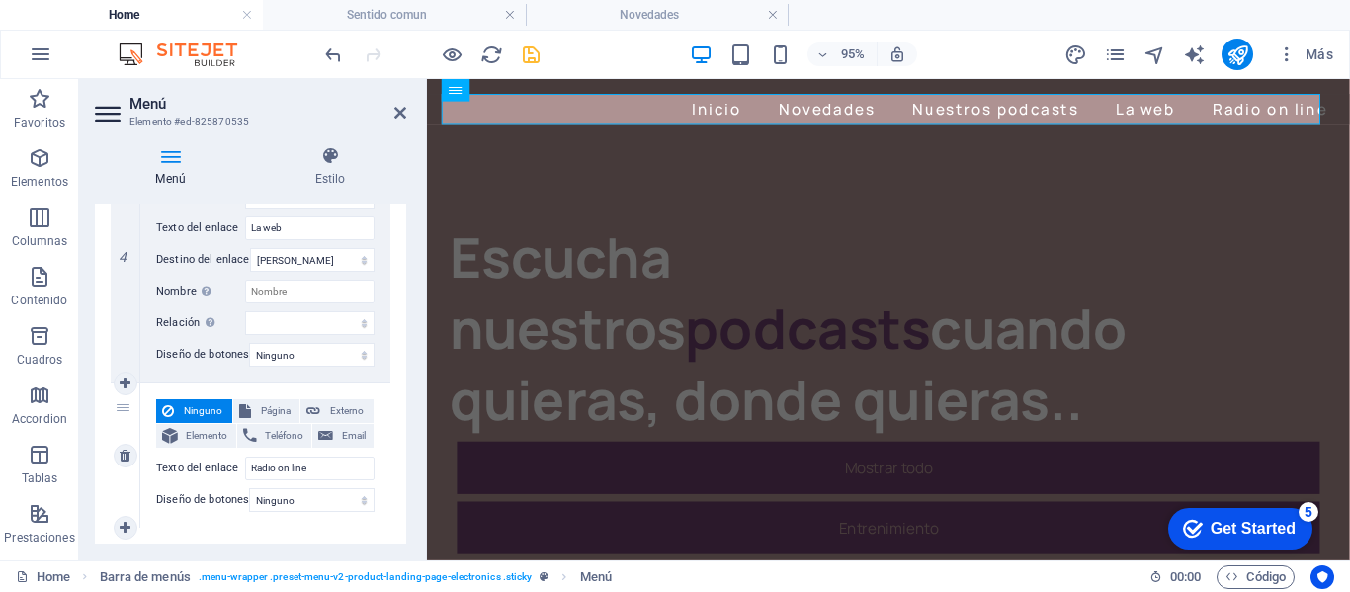
scroll to position [954, 0]
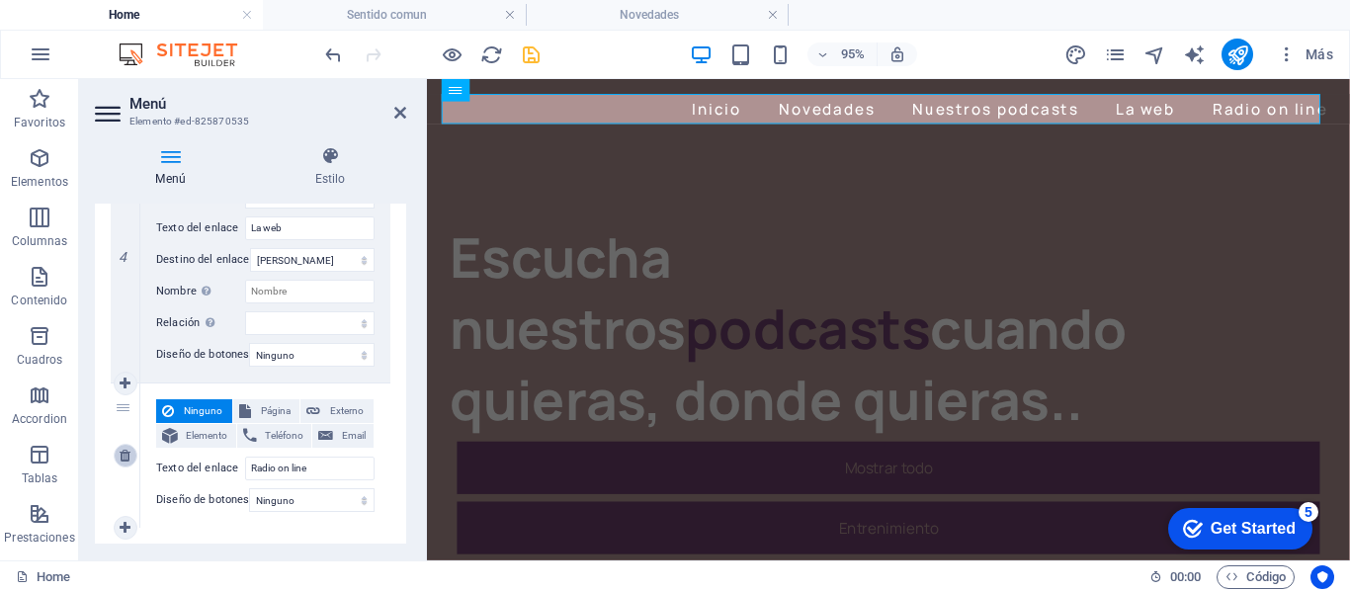
click at [128, 453] on icon at bounding box center [125, 456] width 11 height 14
select select
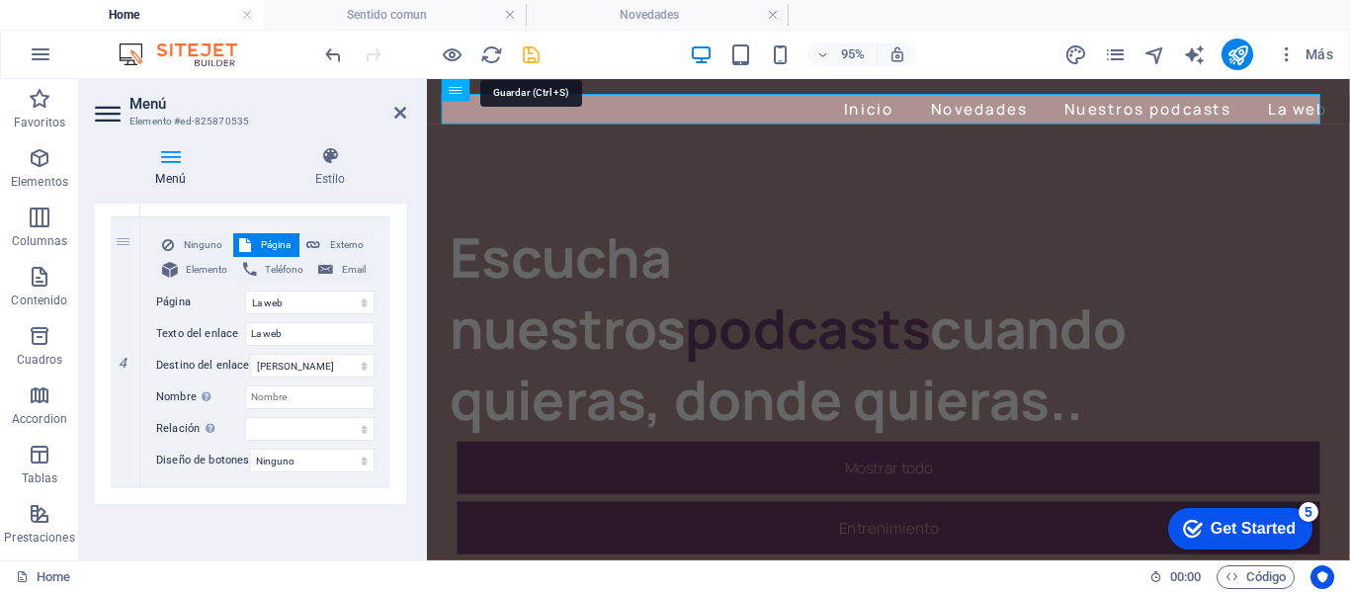
click at [528, 57] on icon "save" at bounding box center [531, 54] width 23 height 23
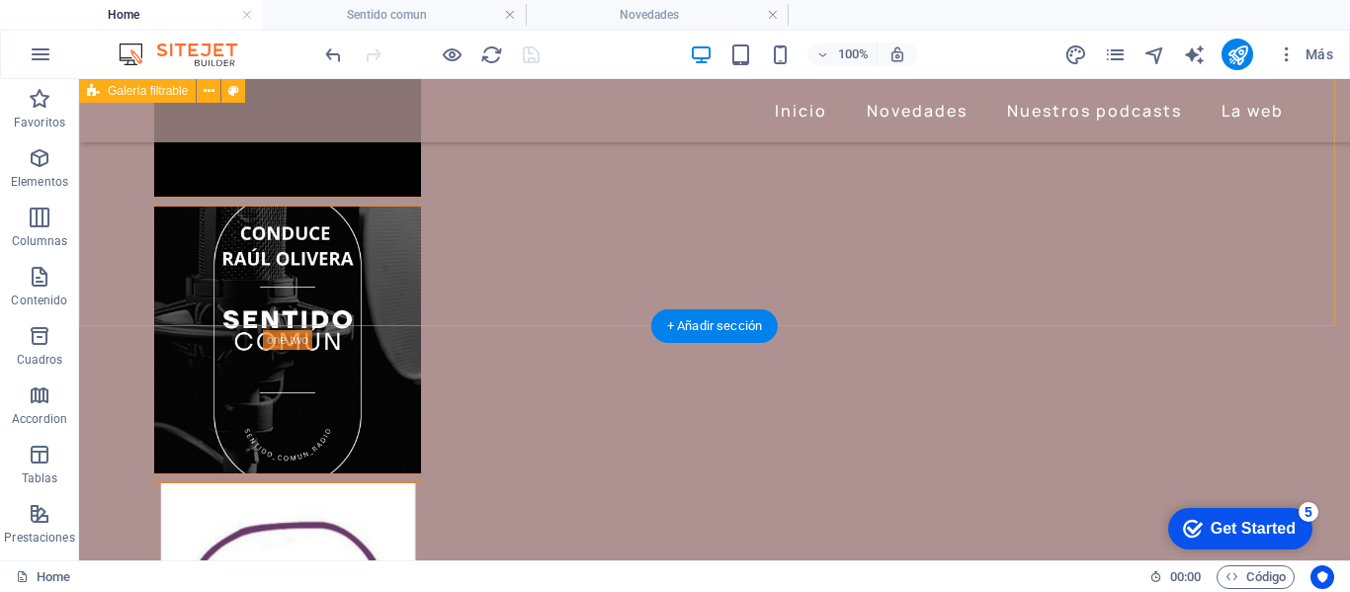
scroll to position [1087, 0]
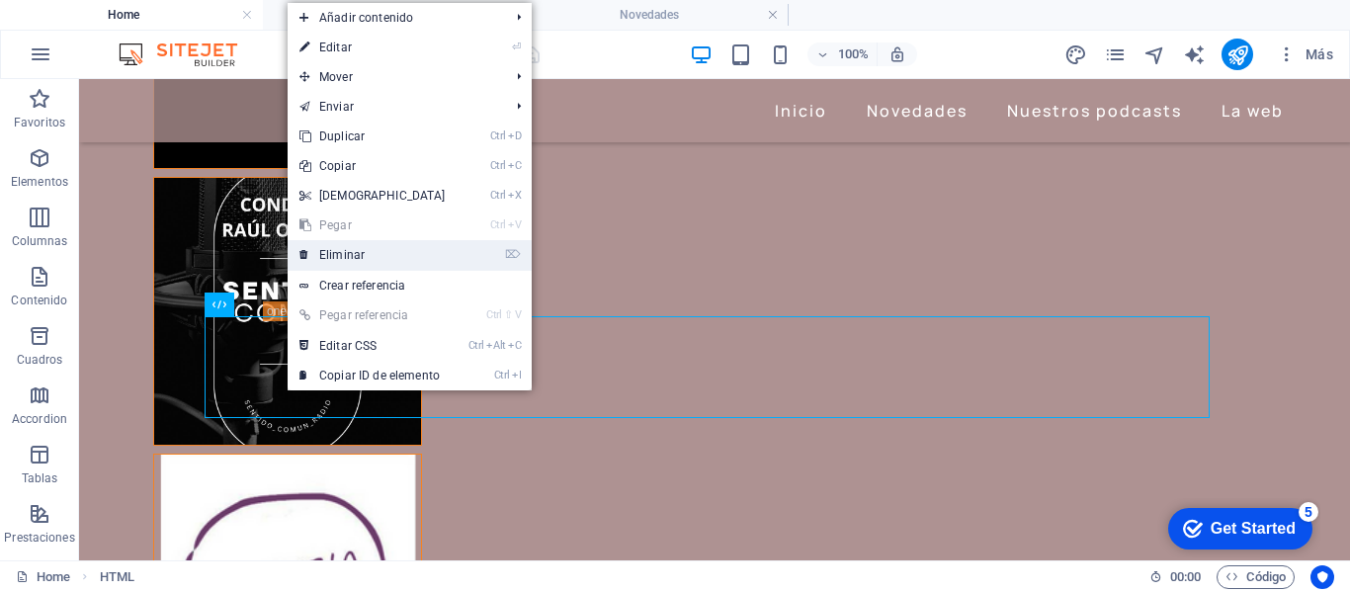
click at [324, 251] on link "⌦ Eliminar" at bounding box center [373, 255] width 170 height 30
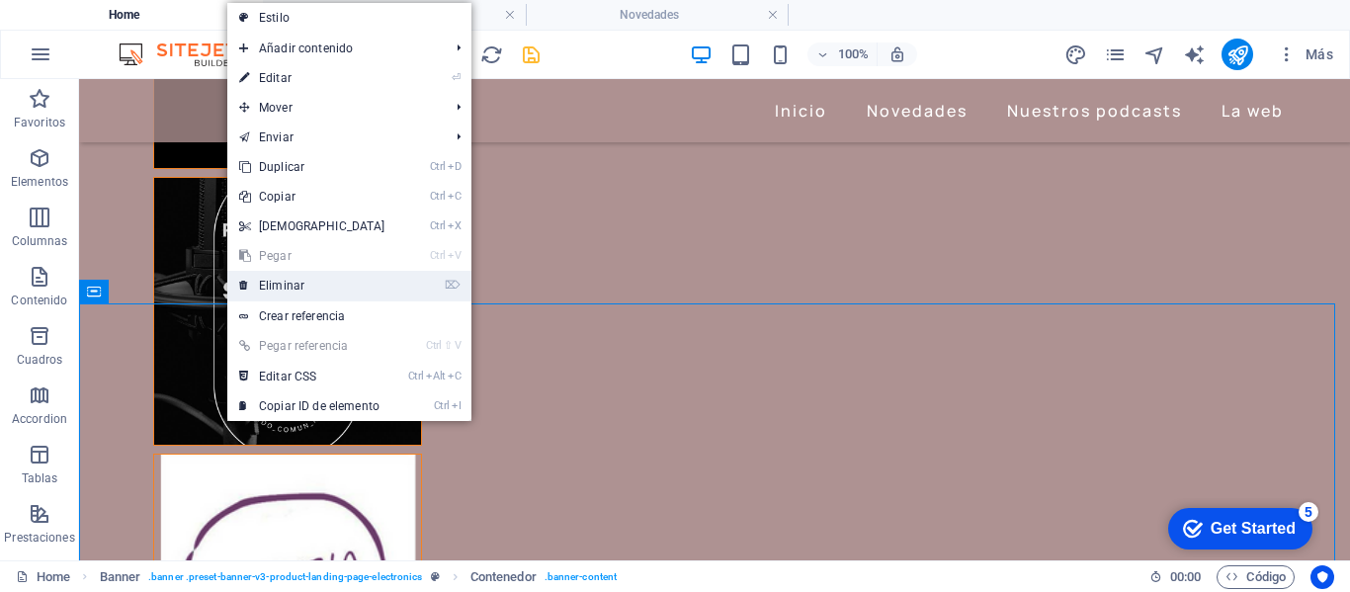
click at [270, 283] on link "⌦ Eliminar" at bounding box center [312, 286] width 170 height 30
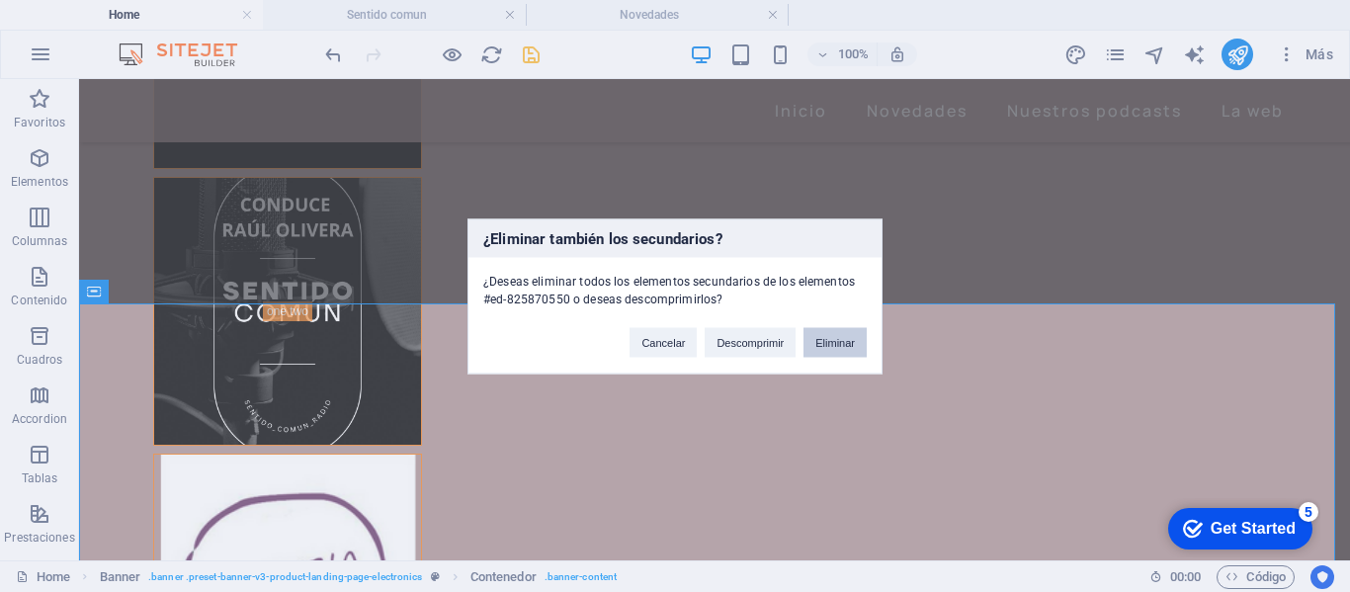
click at [849, 340] on button "Eliminar" at bounding box center [835, 342] width 63 height 30
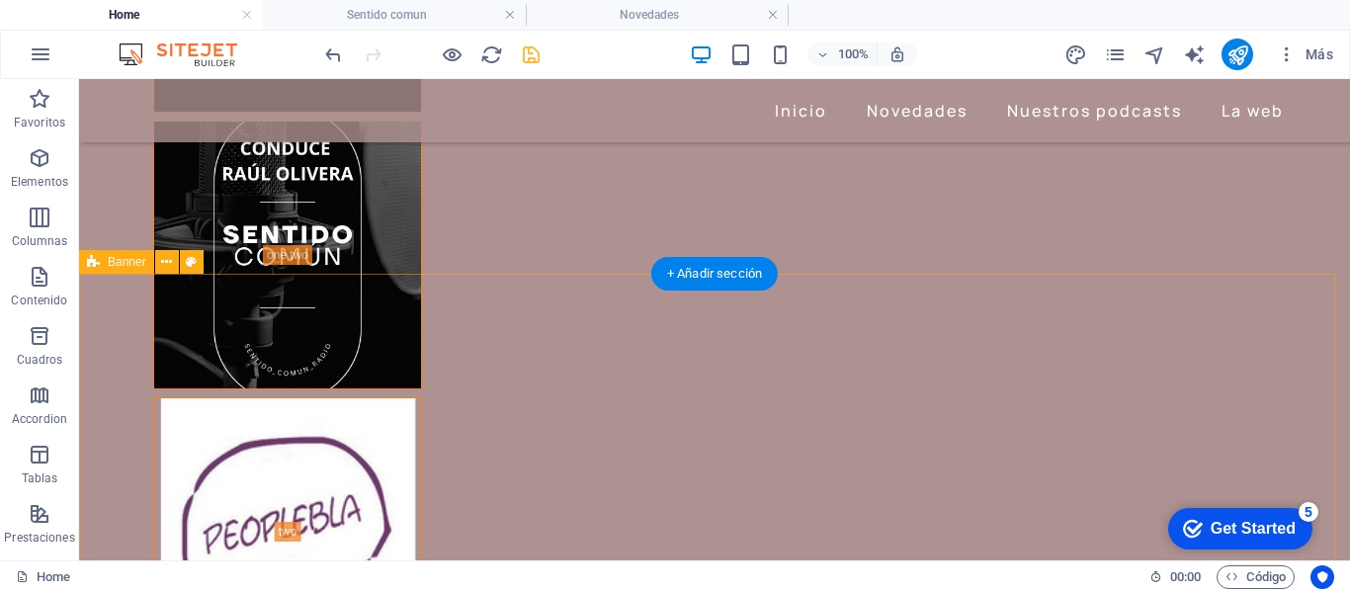
scroll to position [1186, 0]
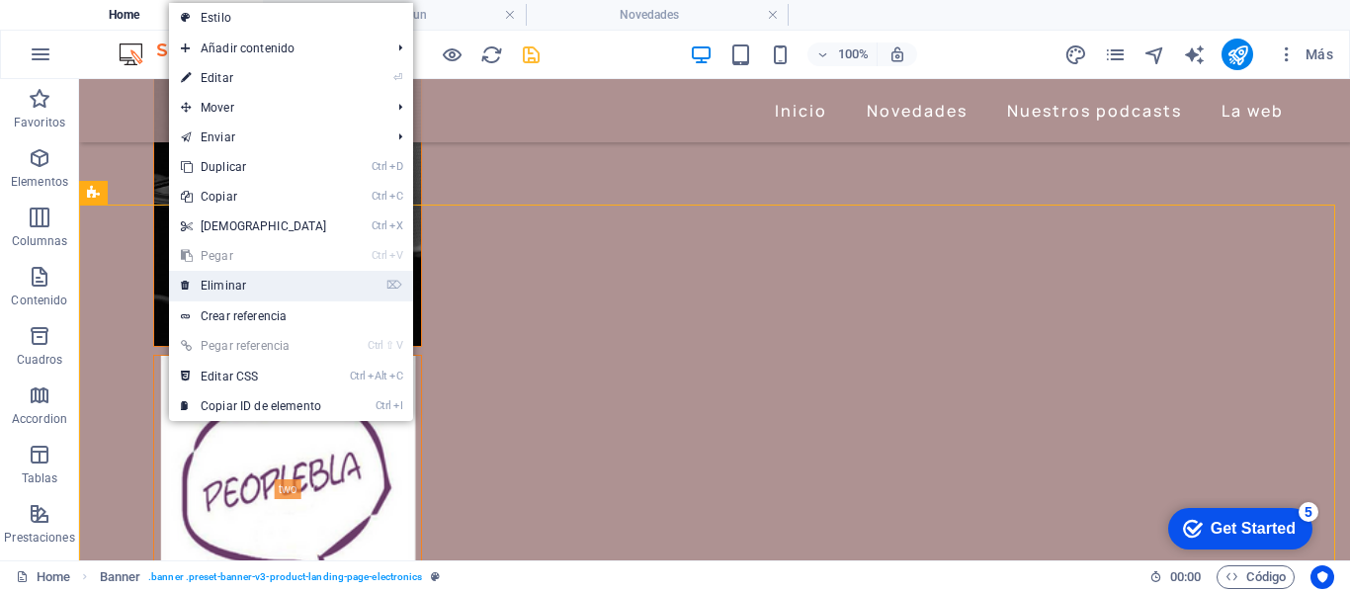
click at [216, 281] on link "⌦ Eliminar" at bounding box center [254, 286] width 170 height 30
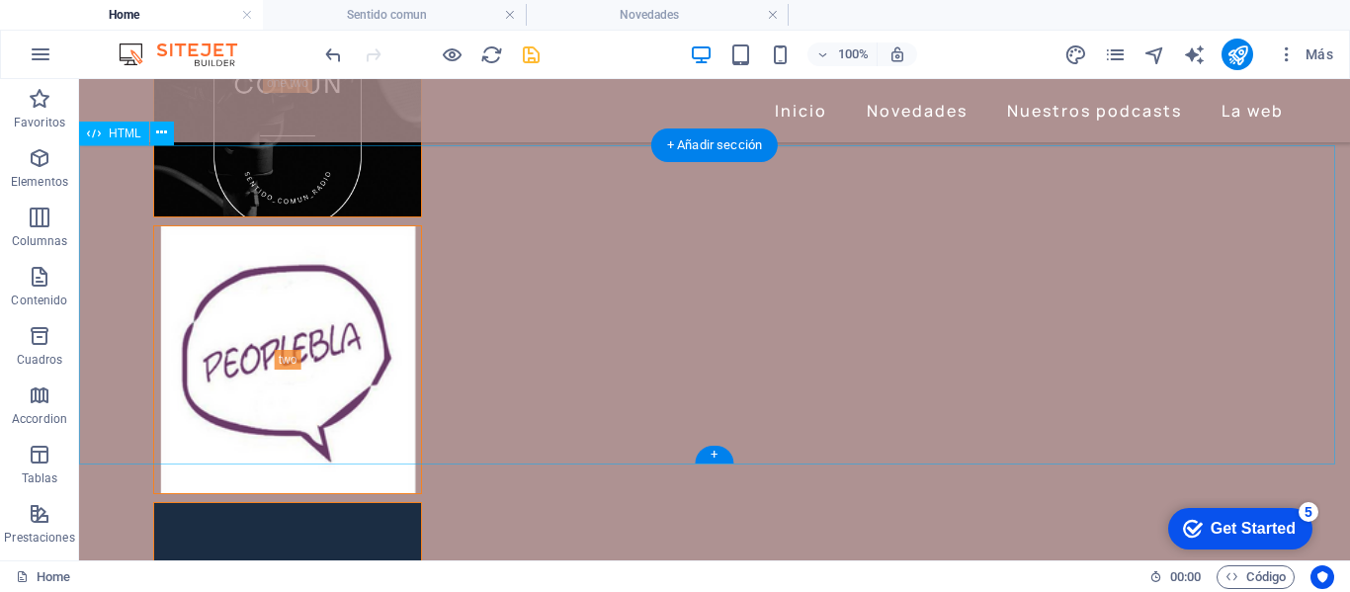
scroll to position [1285, 0]
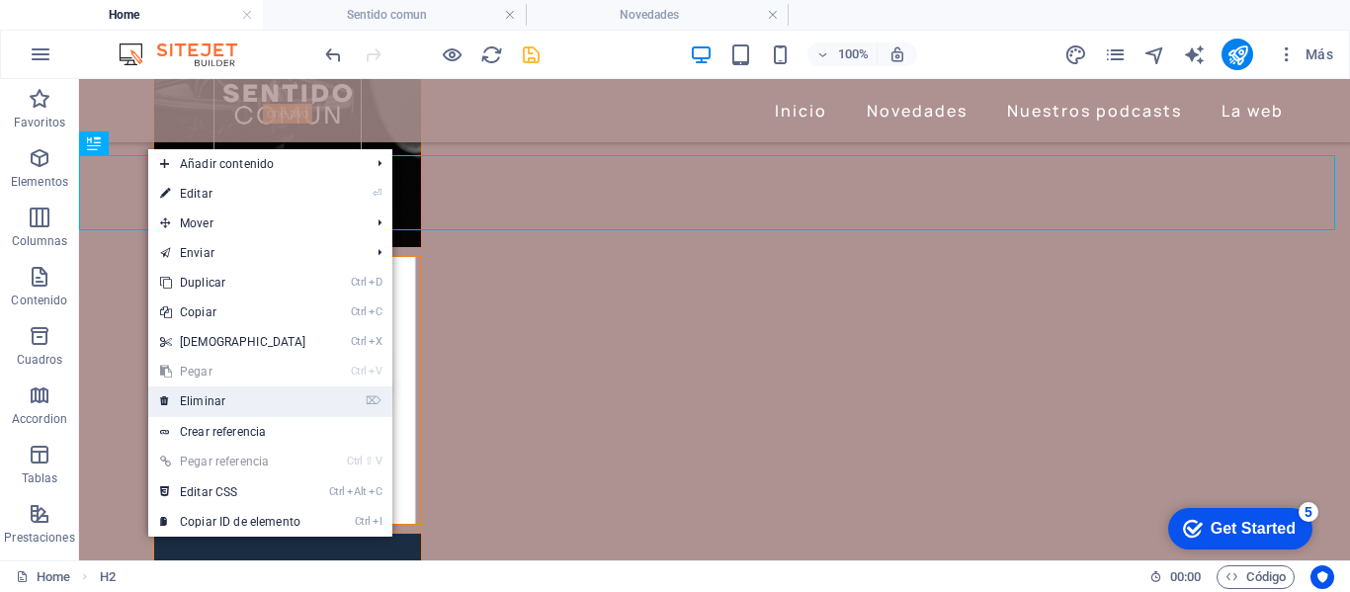
click at [194, 402] on link "⌦ Eliminar" at bounding box center [233, 401] width 170 height 30
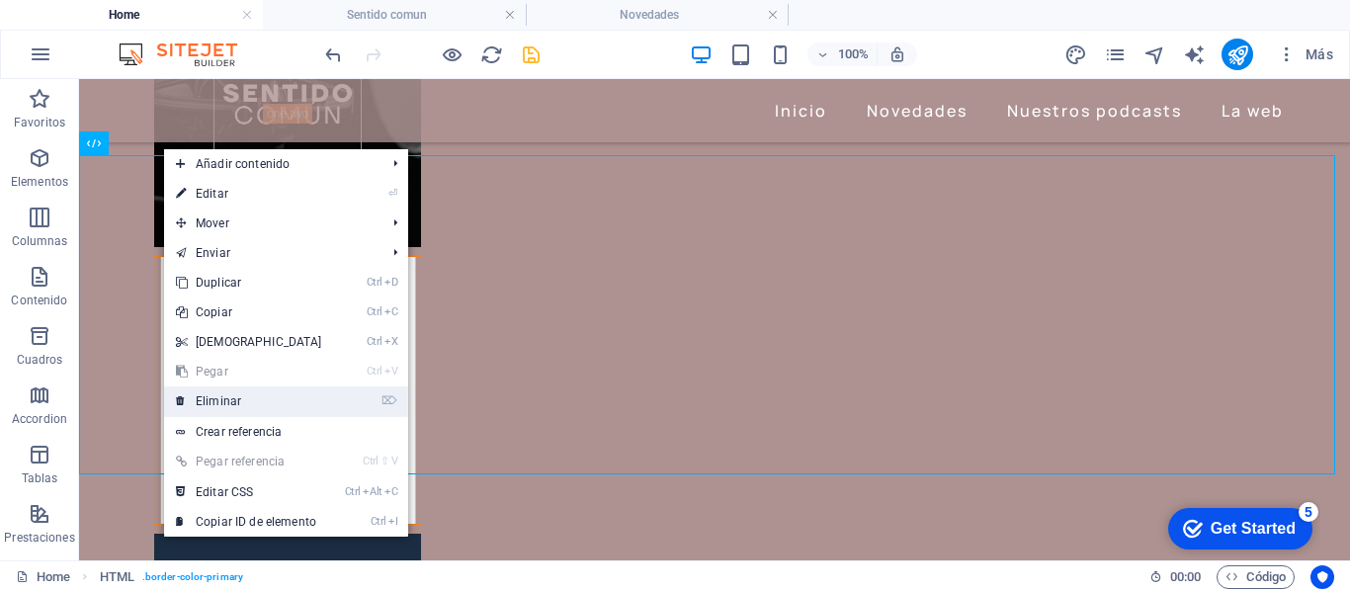
click at [212, 400] on link "⌦ Eliminar" at bounding box center [249, 401] width 170 height 30
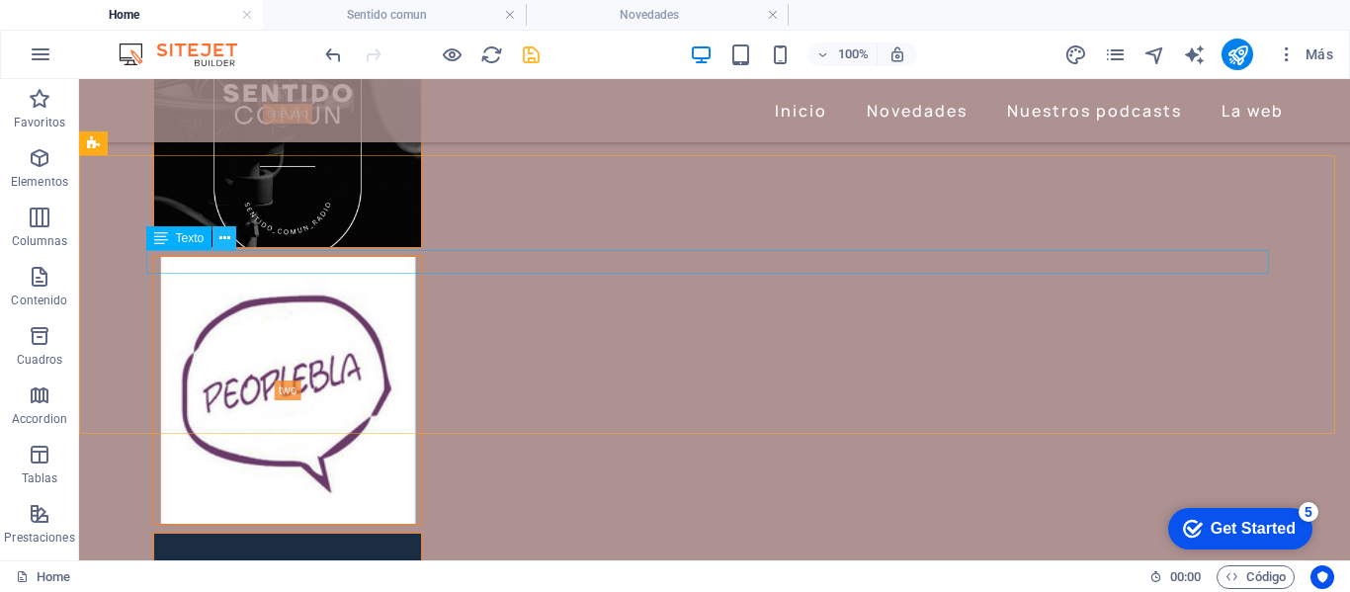
click at [221, 239] on icon at bounding box center [224, 238] width 11 height 21
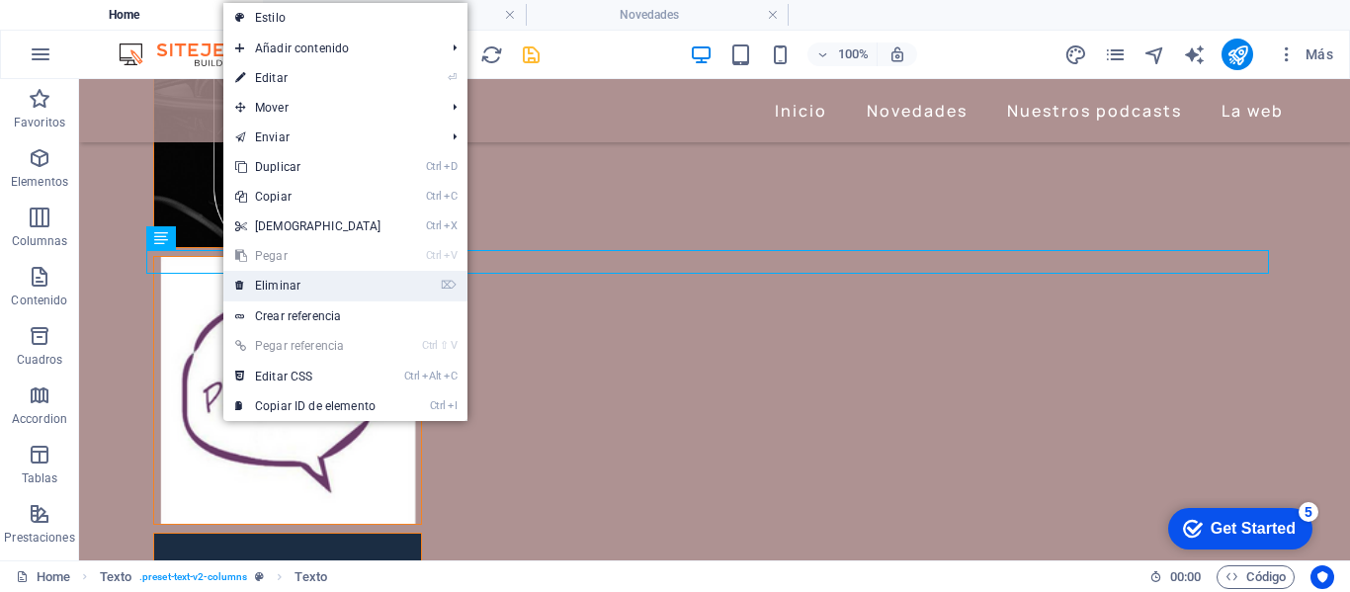
click at [261, 279] on link "⌦ Eliminar" at bounding box center [308, 286] width 170 height 30
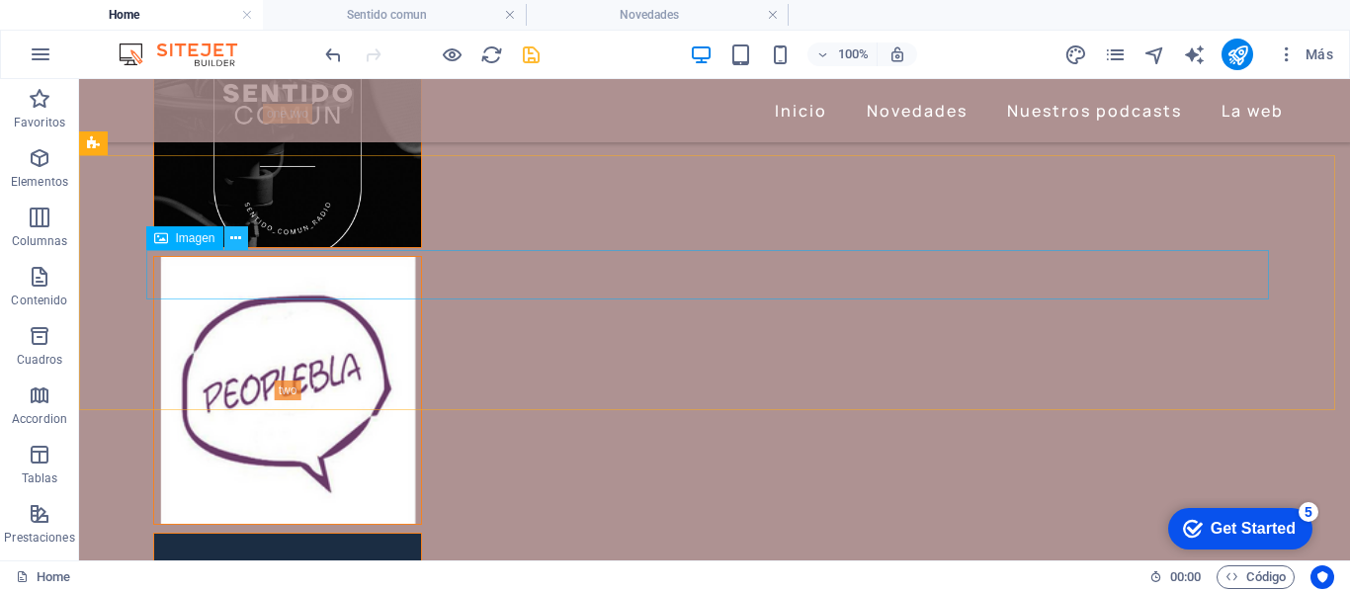
click at [239, 241] on icon at bounding box center [235, 238] width 11 height 21
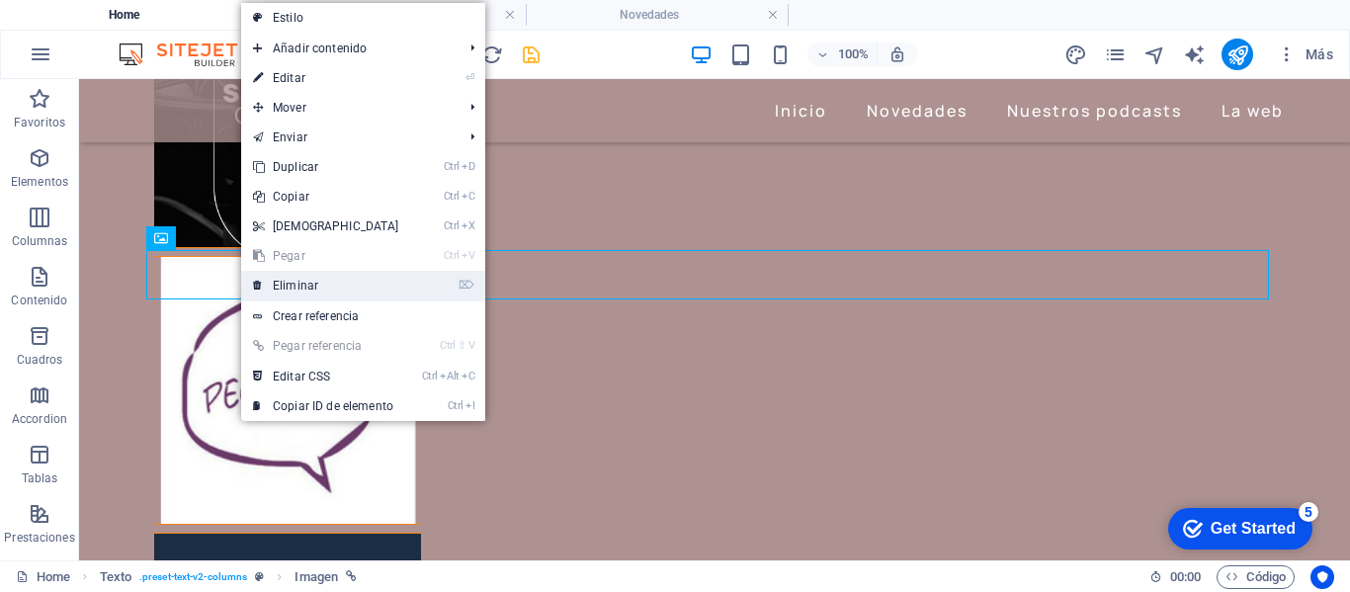
click at [279, 280] on link "⌦ Eliminar" at bounding box center [326, 286] width 170 height 30
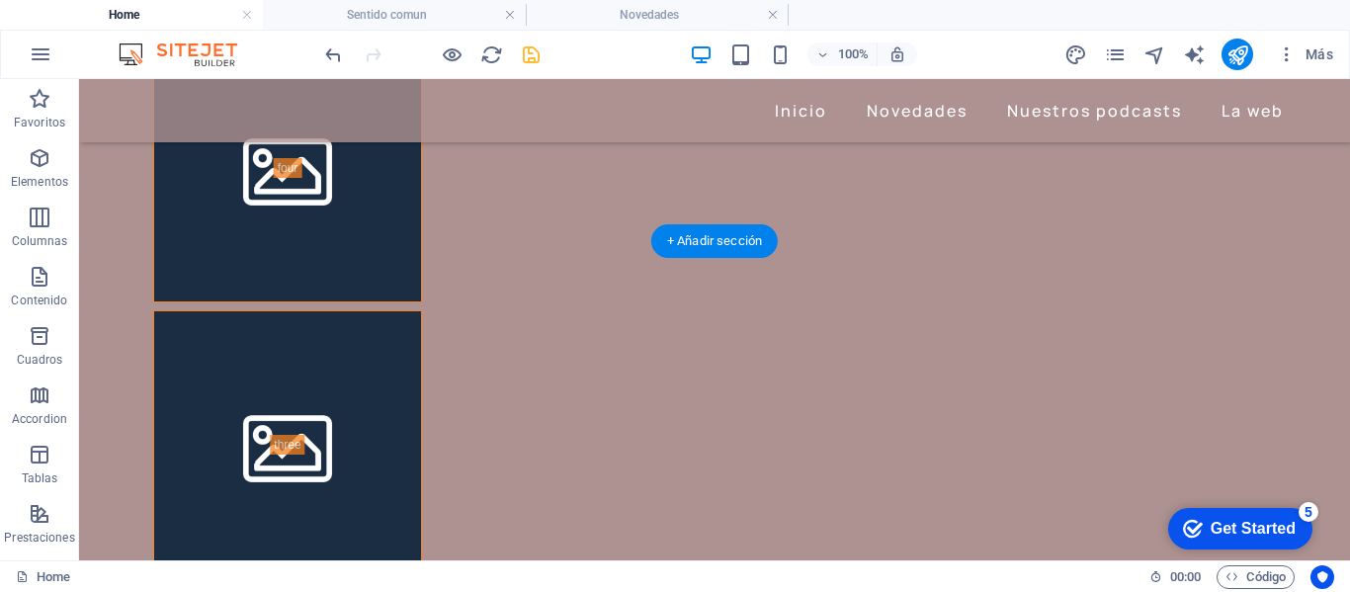
scroll to position [1779, 0]
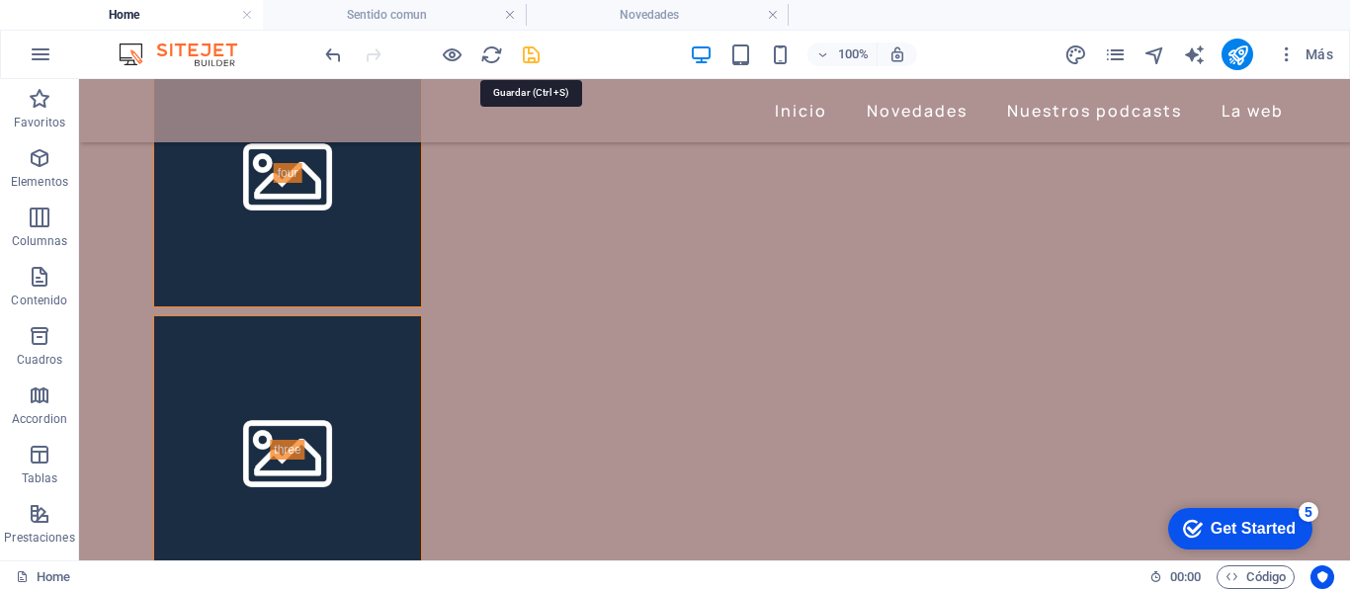
click at [524, 56] on icon "save" at bounding box center [531, 54] width 23 height 23
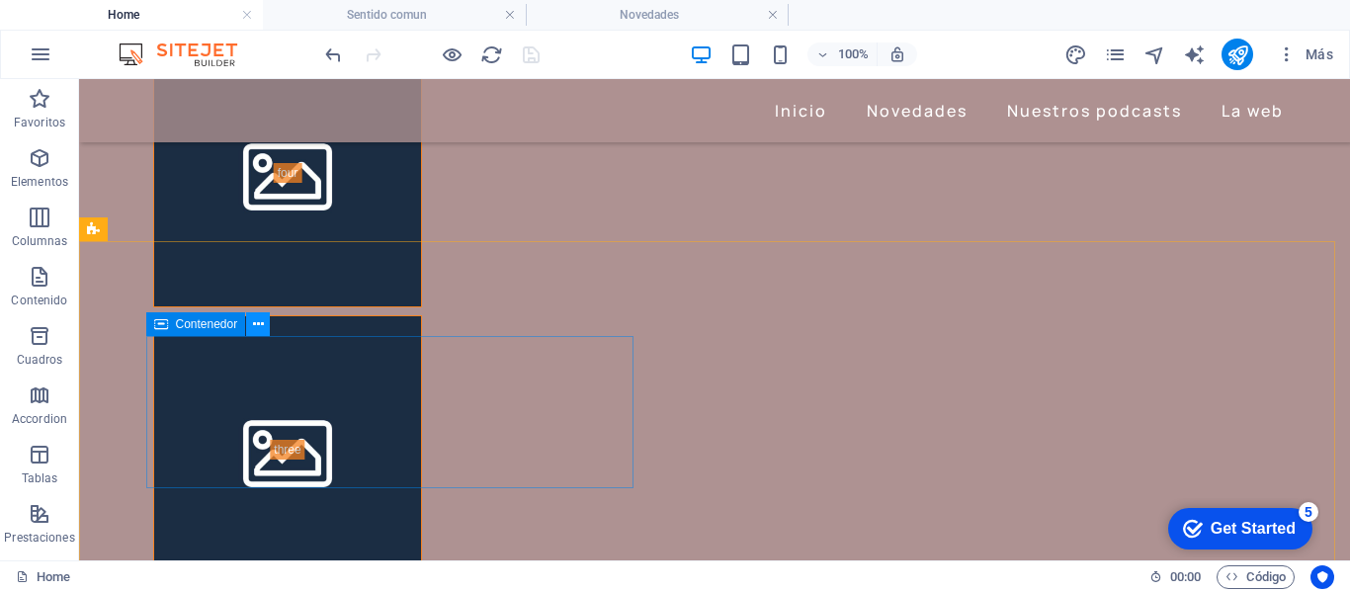
click at [258, 327] on icon at bounding box center [258, 324] width 11 height 21
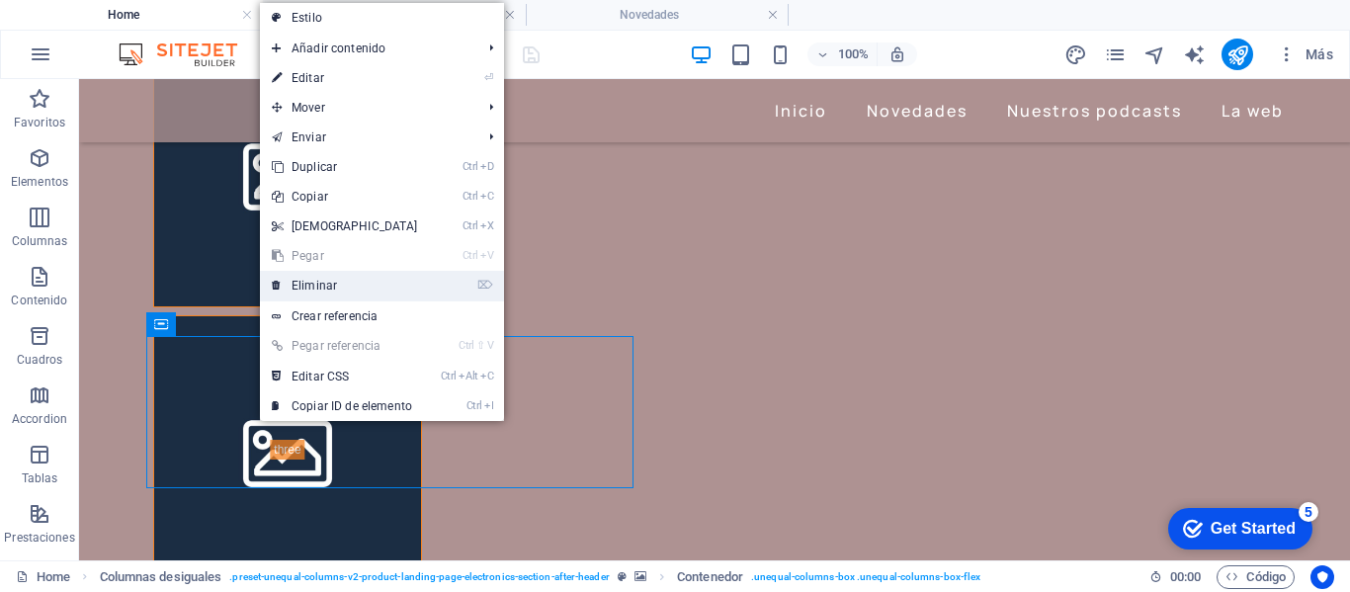
click at [276, 284] on icon at bounding box center [277, 286] width 10 height 30
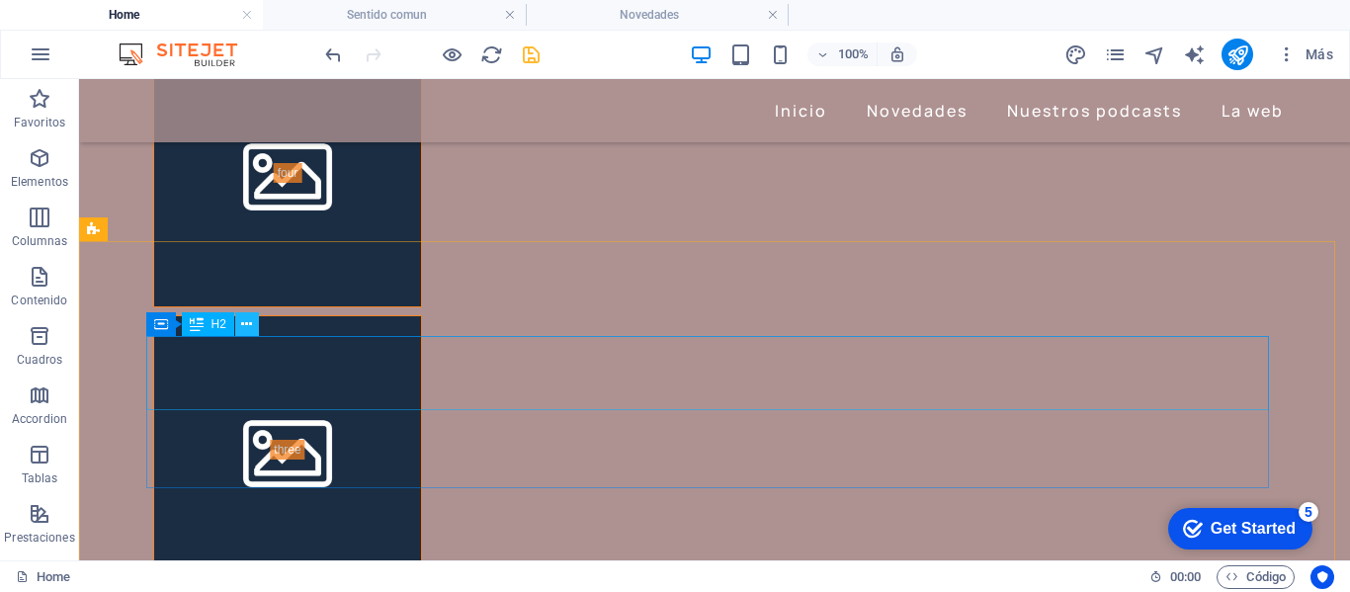
click at [247, 325] on icon at bounding box center [246, 324] width 11 height 21
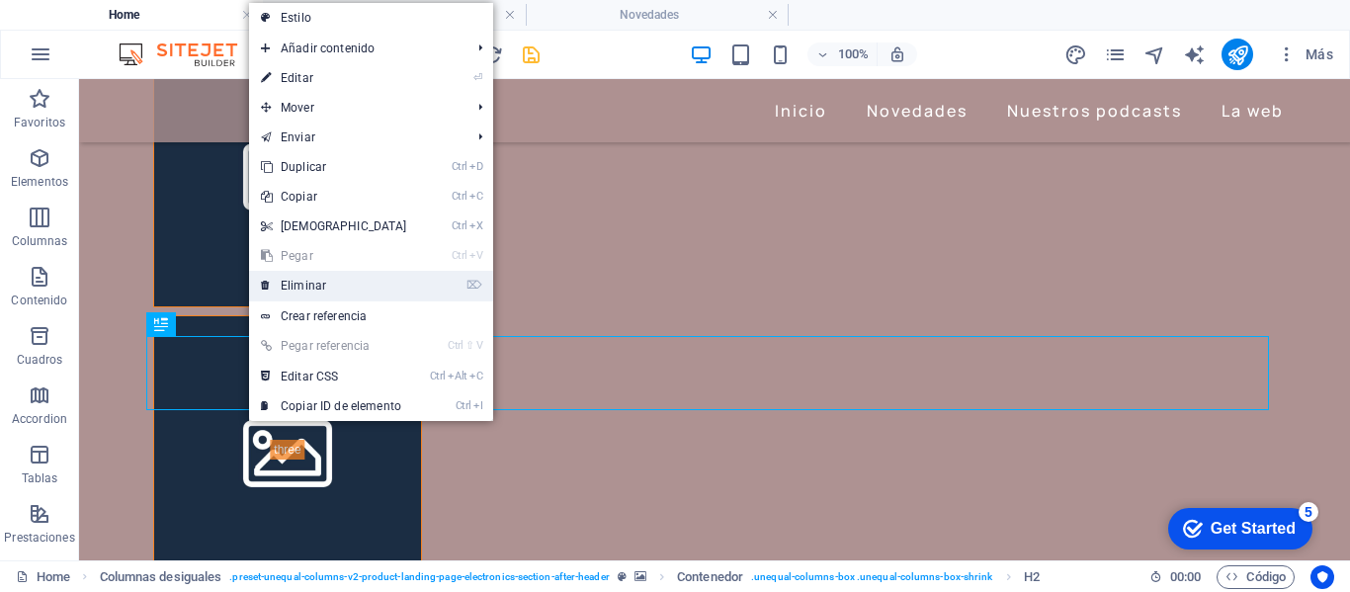
click at [304, 287] on link "⌦ Eliminar" at bounding box center [334, 286] width 170 height 30
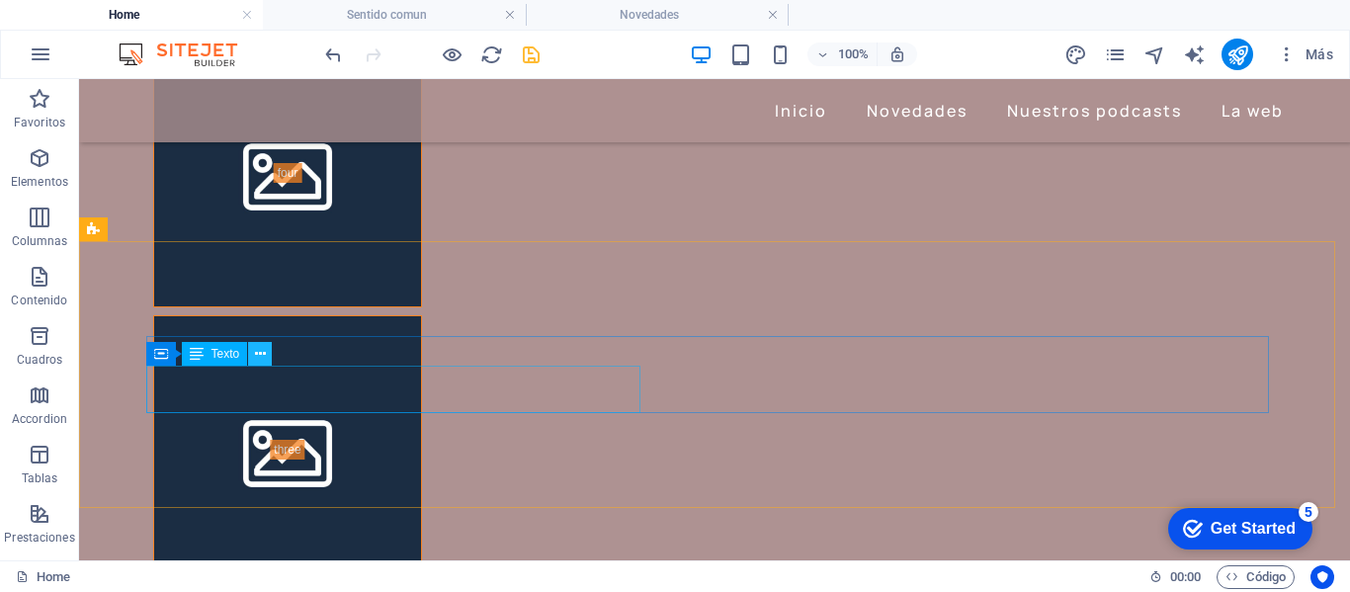
click at [263, 357] on icon at bounding box center [260, 354] width 11 height 21
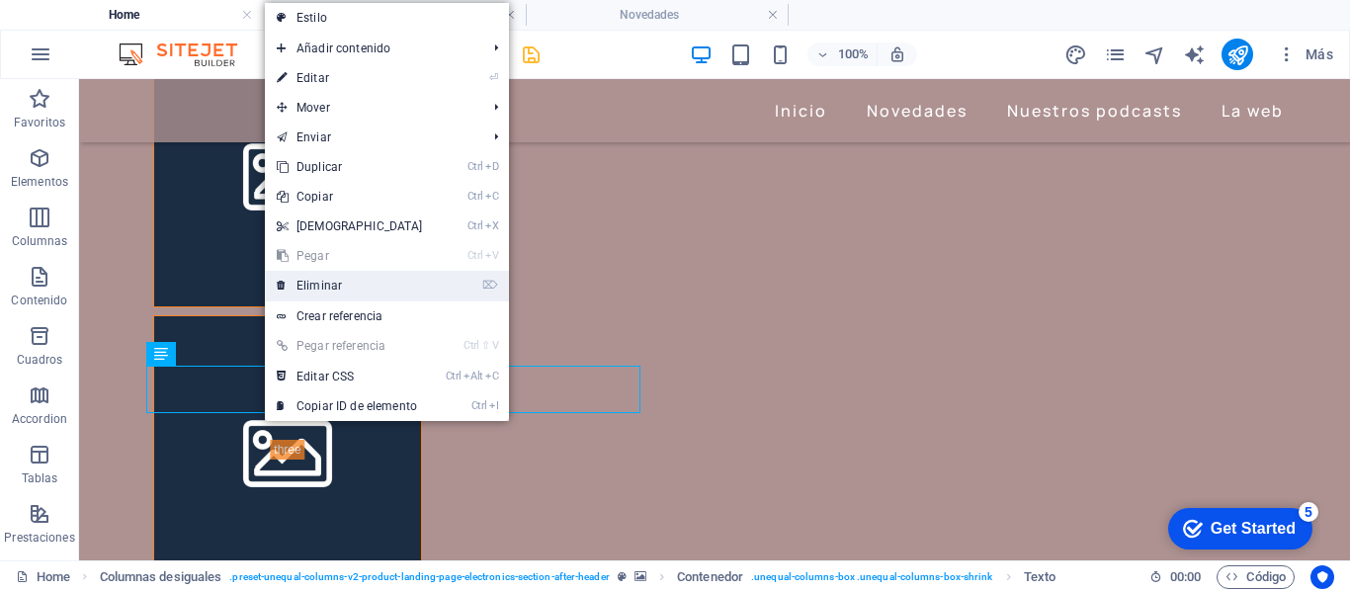
click at [310, 290] on link "⌦ Eliminar" at bounding box center [350, 286] width 170 height 30
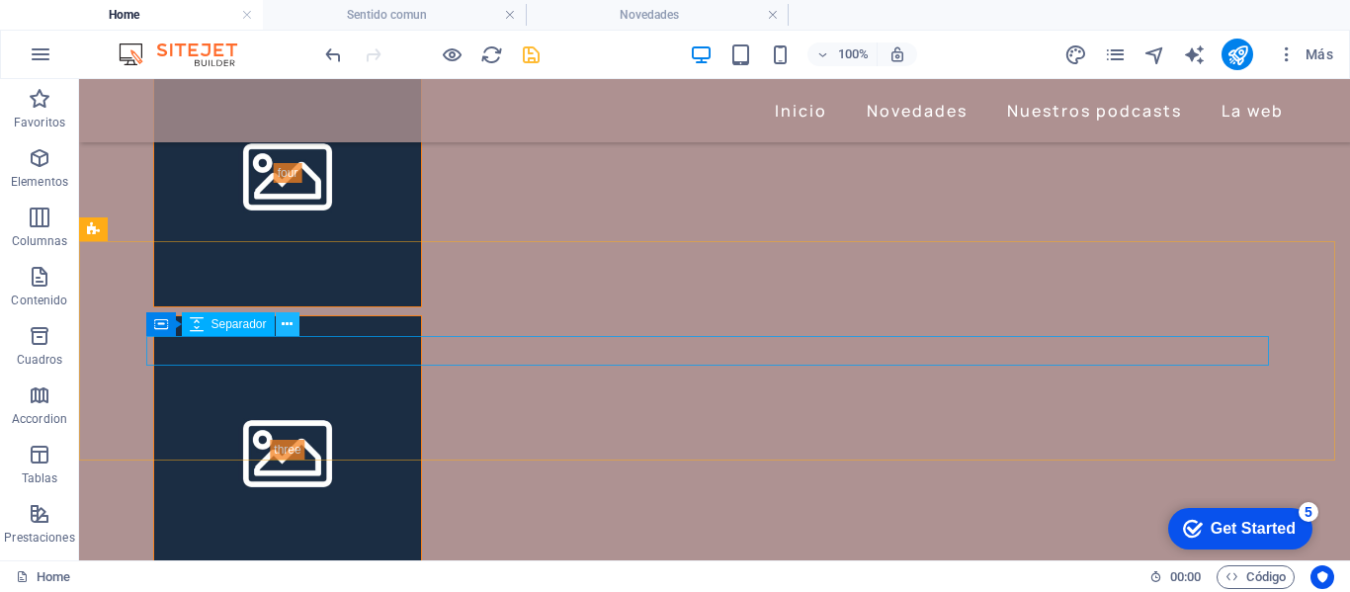
click at [285, 321] on icon at bounding box center [287, 324] width 11 height 21
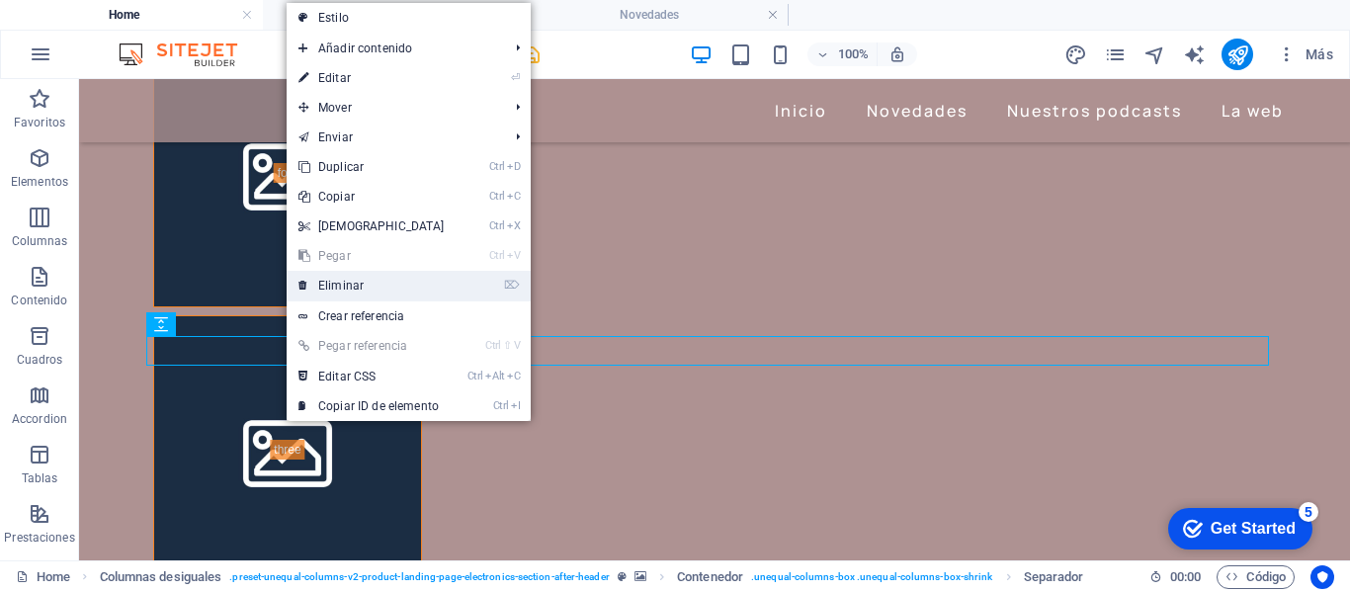
click at [329, 286] on link "⌦ Eliminar" at bounding box center [372, 286] width 170 height 30
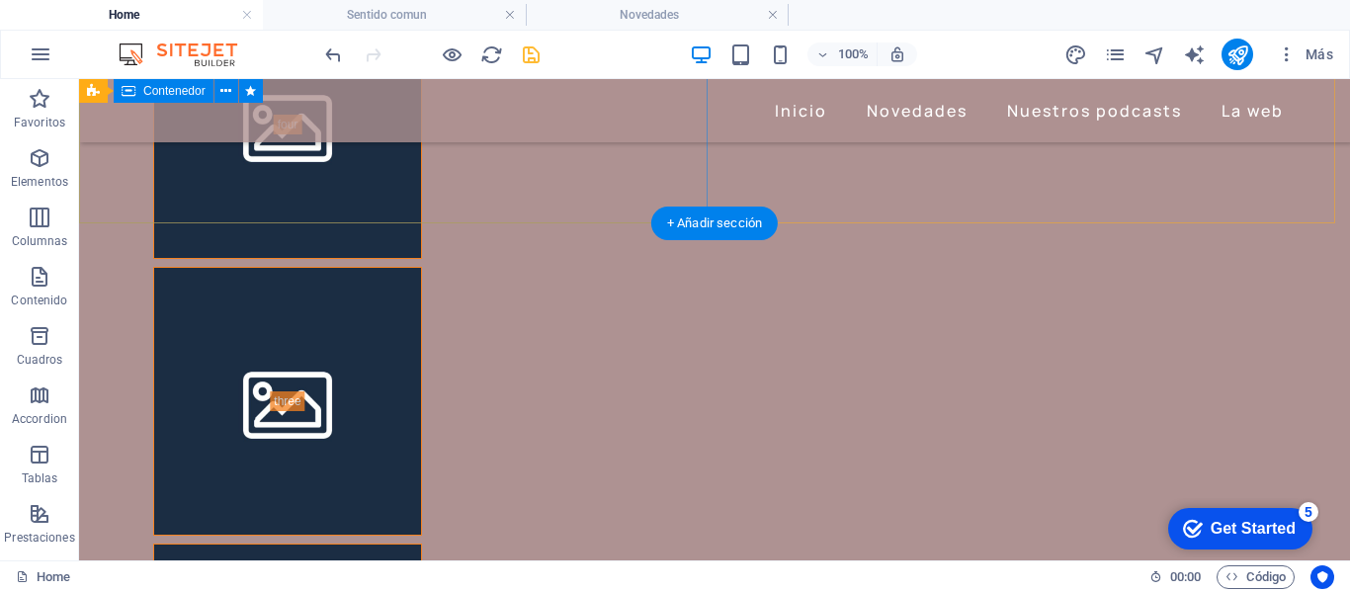
scroll to position [2076, 0]
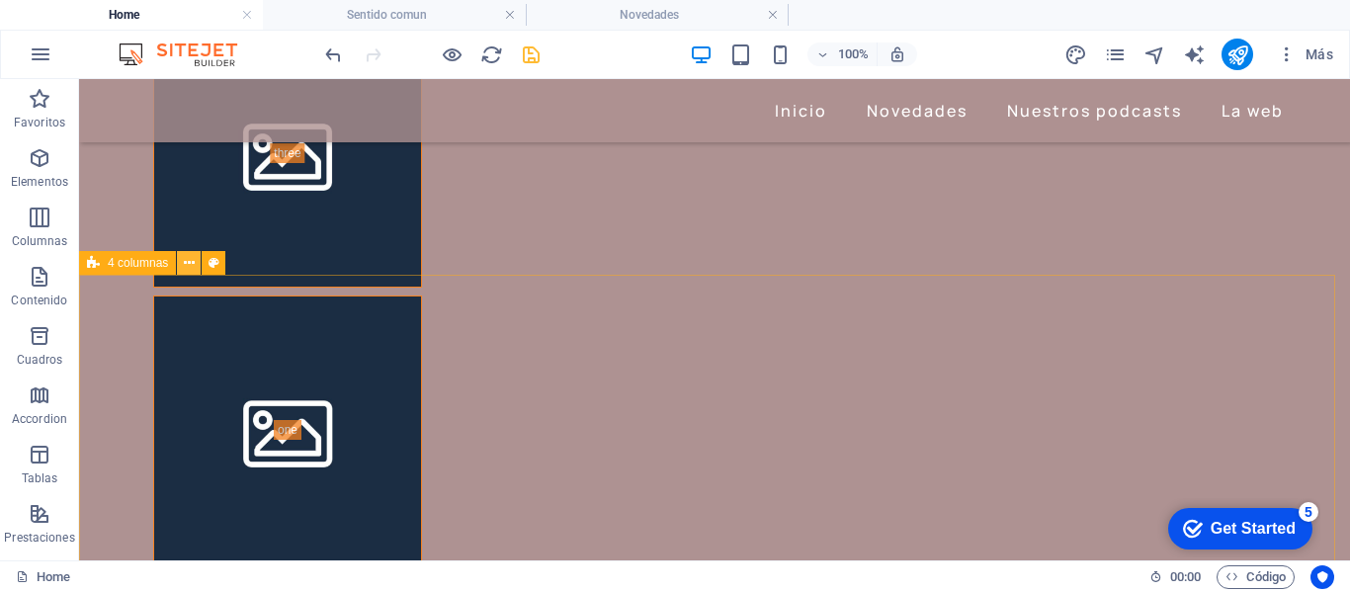
click at [188, 260] on icon at bounding box center [189, 263] width 11 height 21
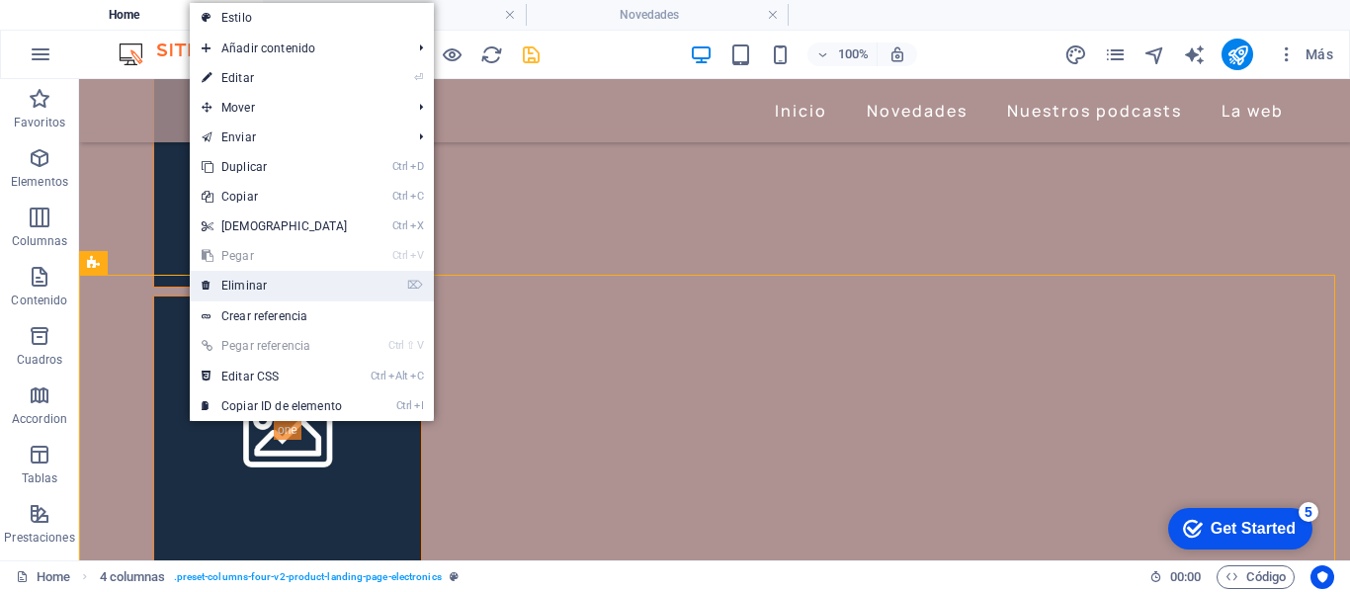
click at [235, 281] on link "⌦ Eliminar" at bounding box center [275, 286] width 170 height 30
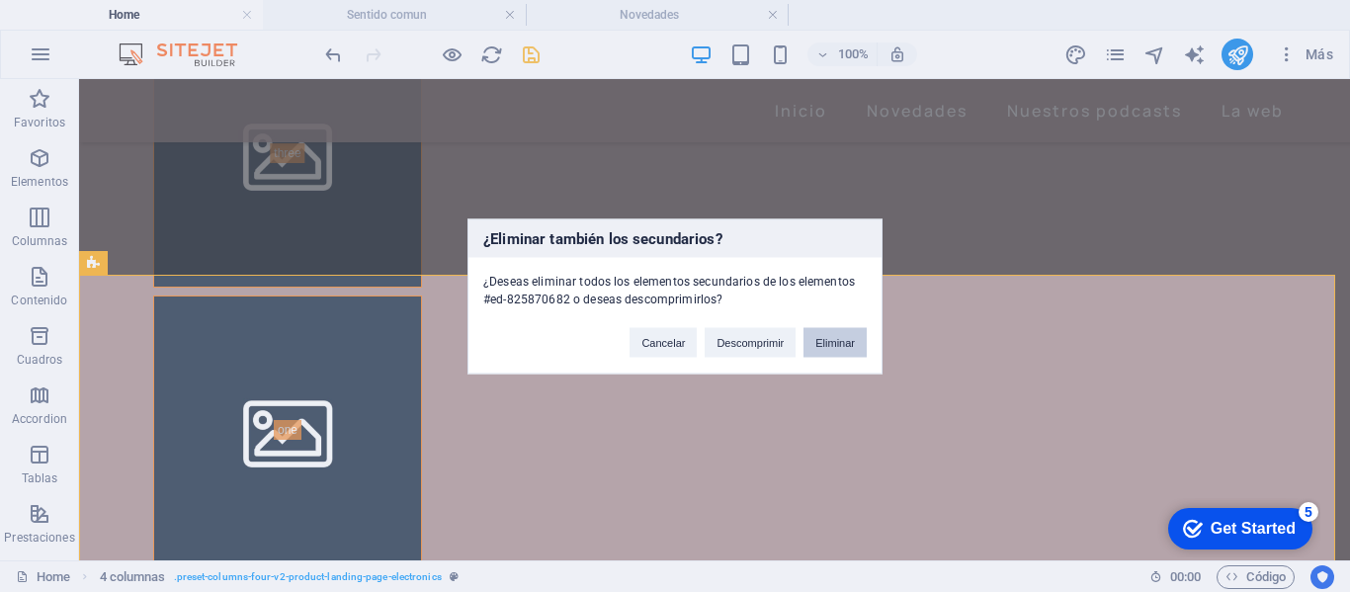
click at [834, 332] on button "Eliminar" at bounding box center [835, 342] width 63 height 30
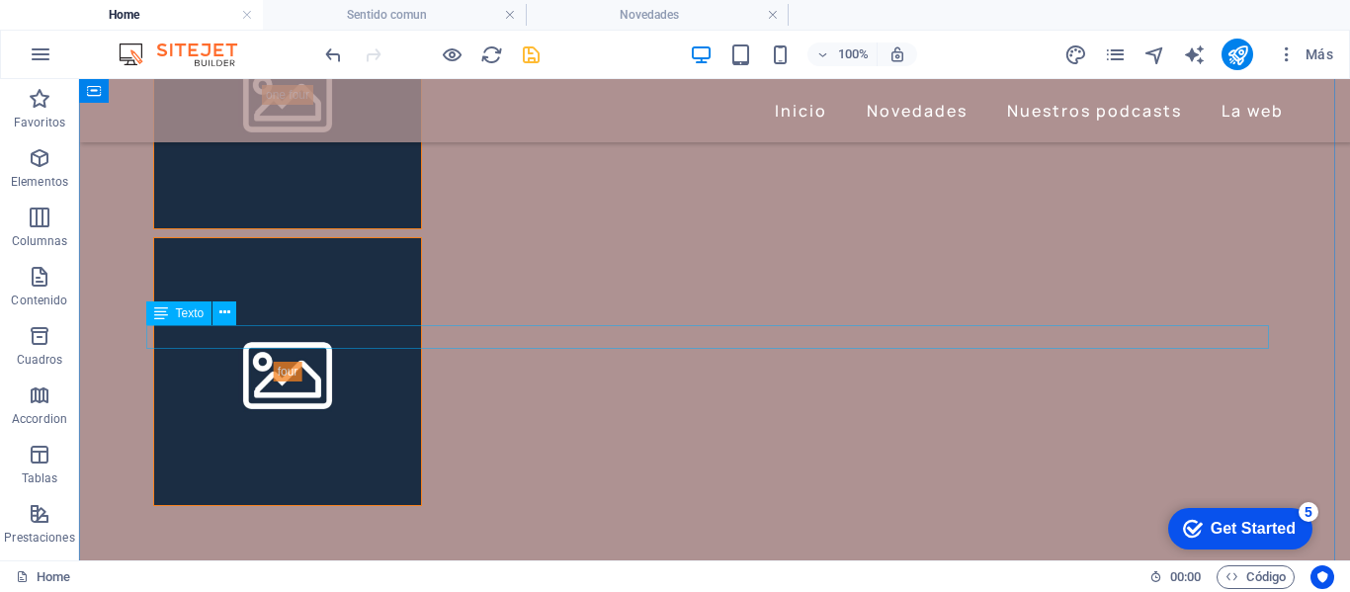
scroll to position [2866, 0]
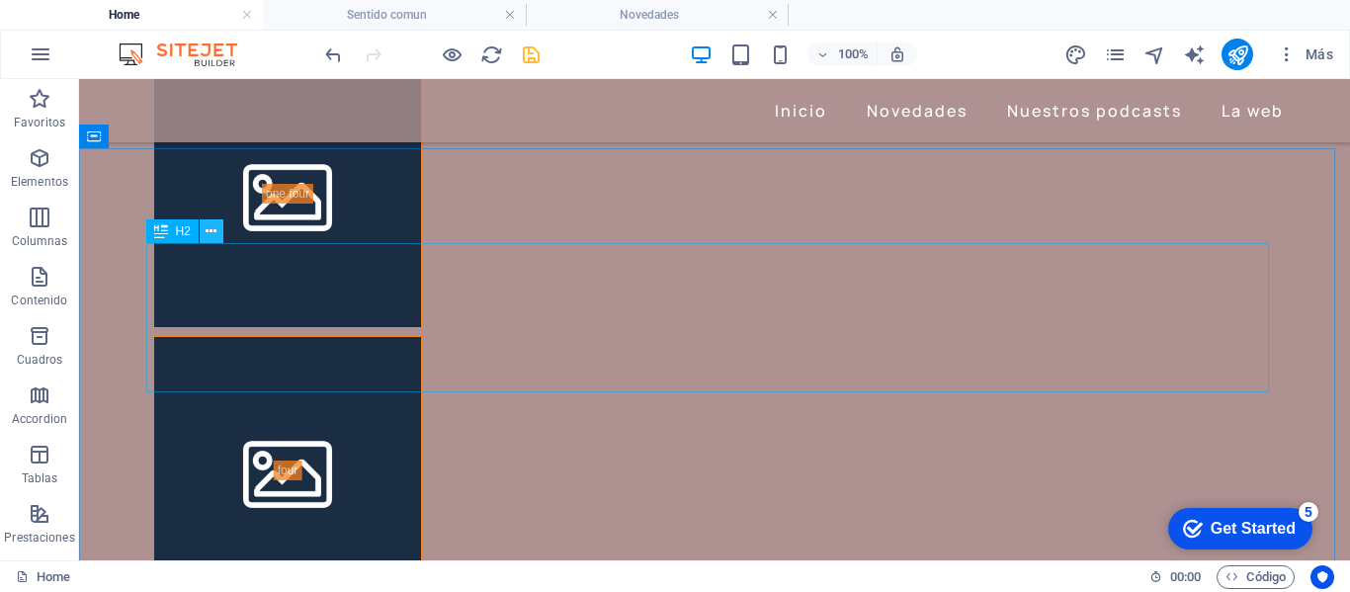
click at [212, 232] on icon at bounding box center [211, 231] width 11 height 21
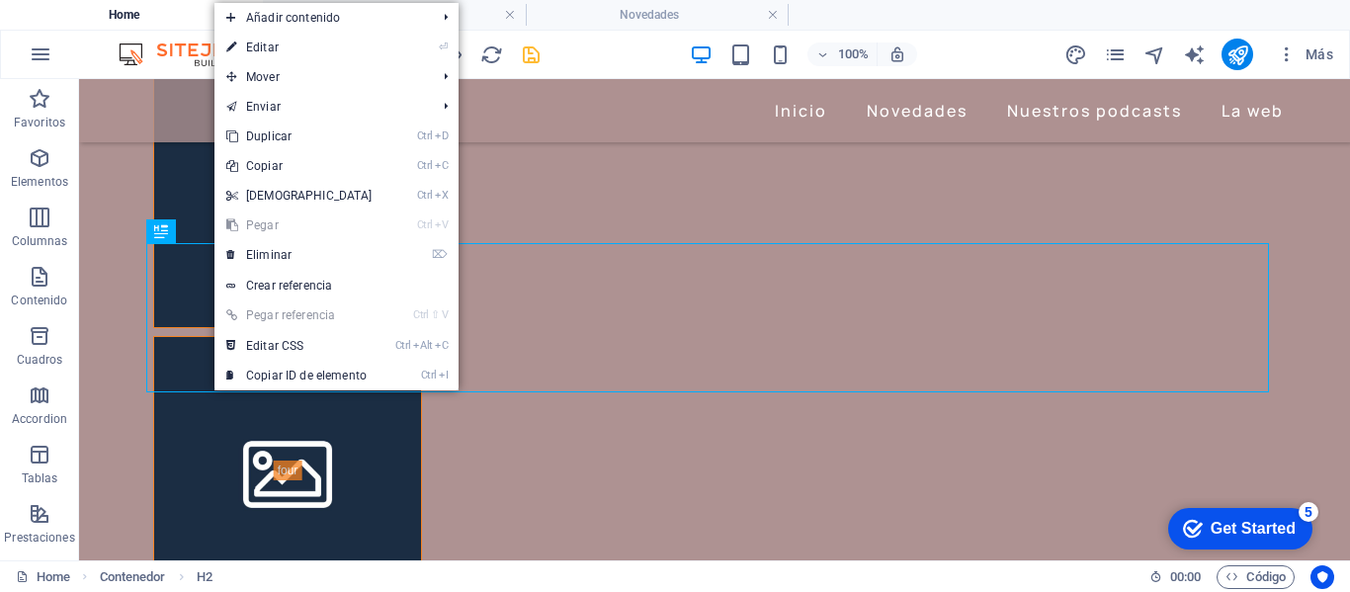
click at [274, 51] on link "⏎ Editar" at bounding box center [299, 48] width 170 height 30
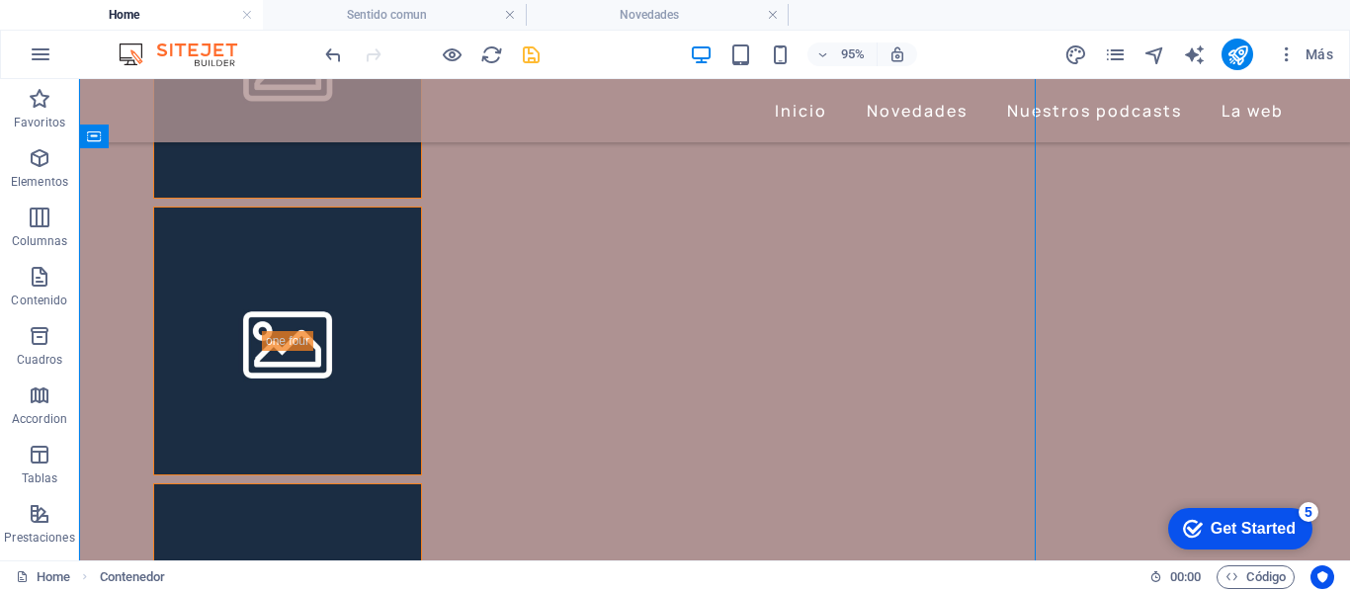
scroll to position [2866, 0]
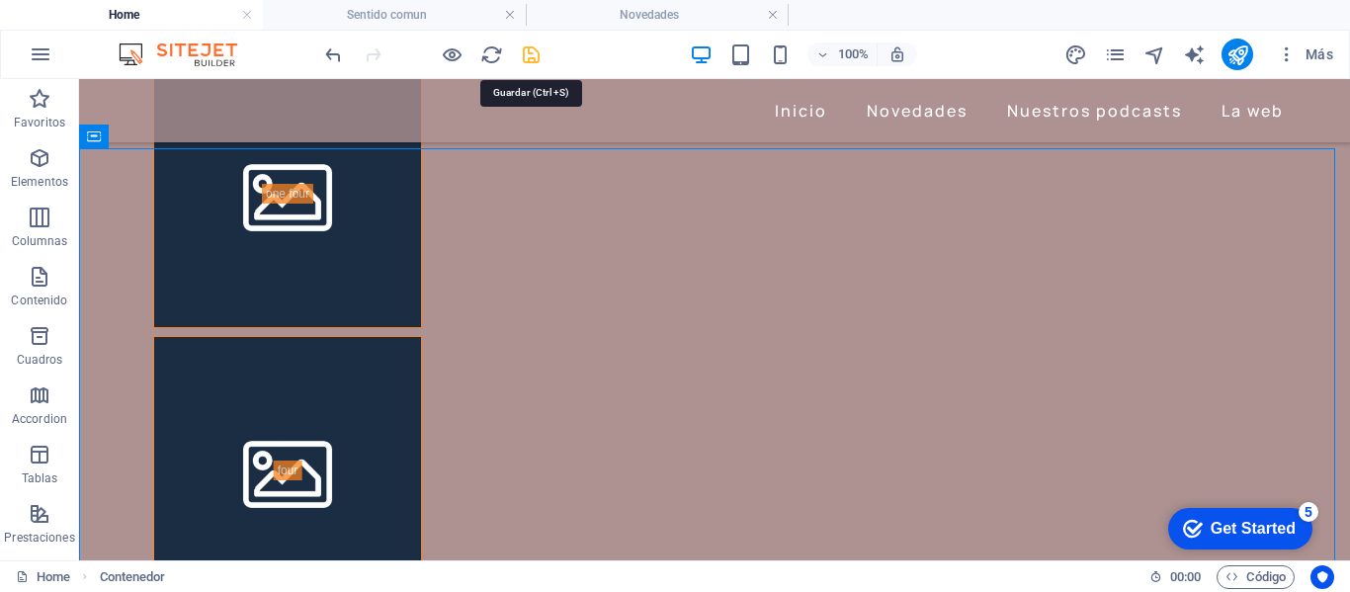
click at [525, 59] on icon "save" at bounding box center [531, 54] width 23 height 23
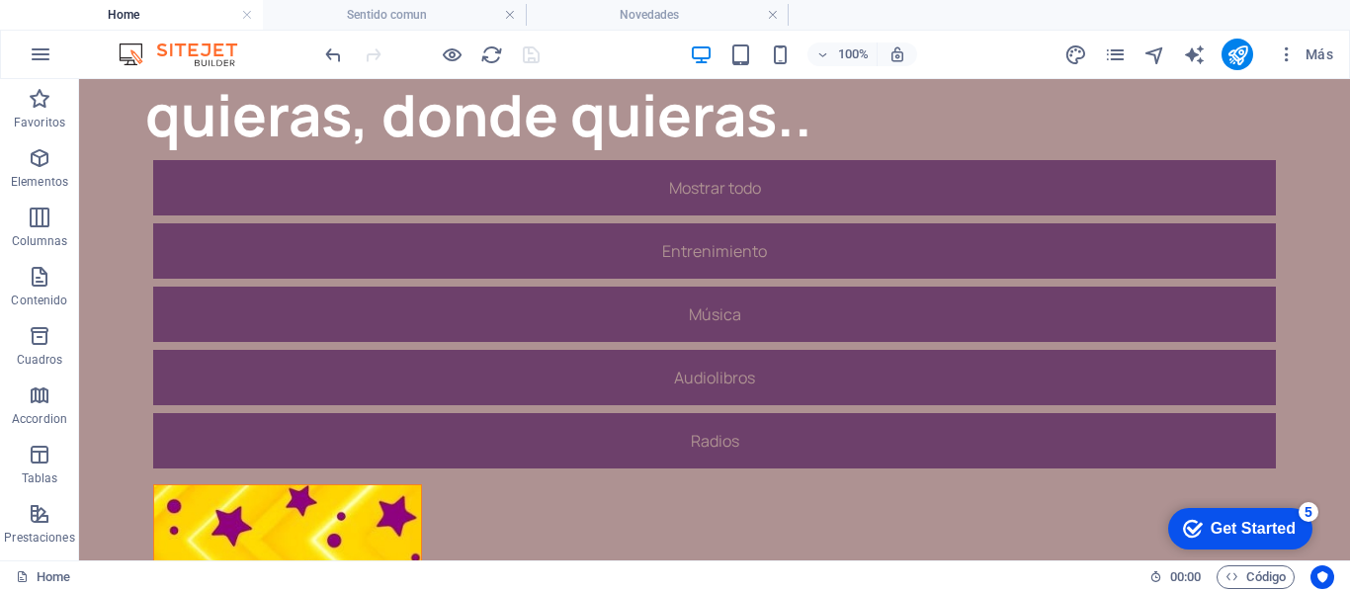
scroll to position [0, 0]
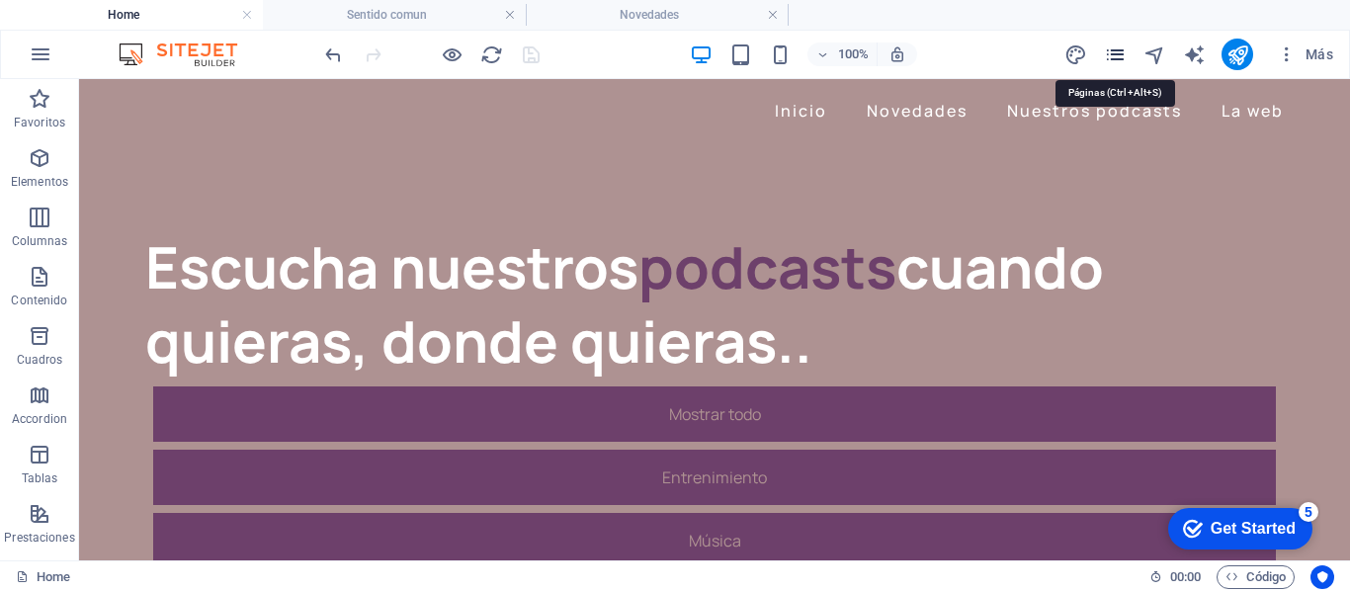
click at [1115, 59] on icon "pages" at bounding box center [1115, 54] width 23 height 23
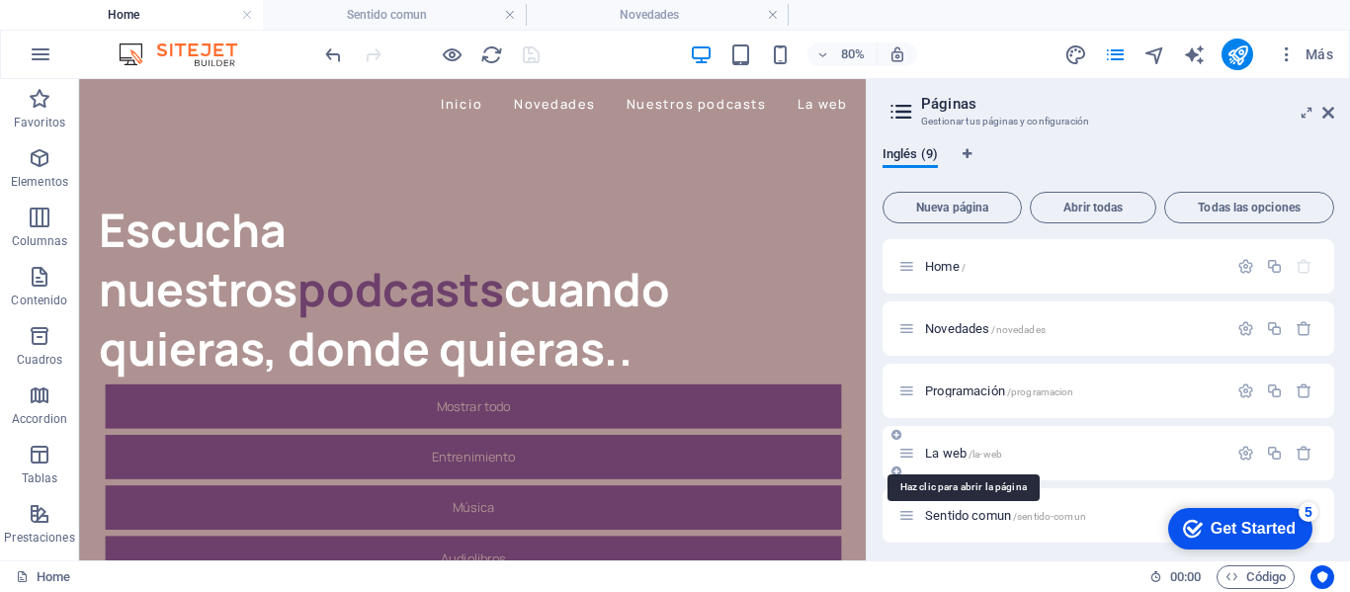
click at [995, 450] on span "/la-web" at bounding box center [986, 454] width 34 height 11
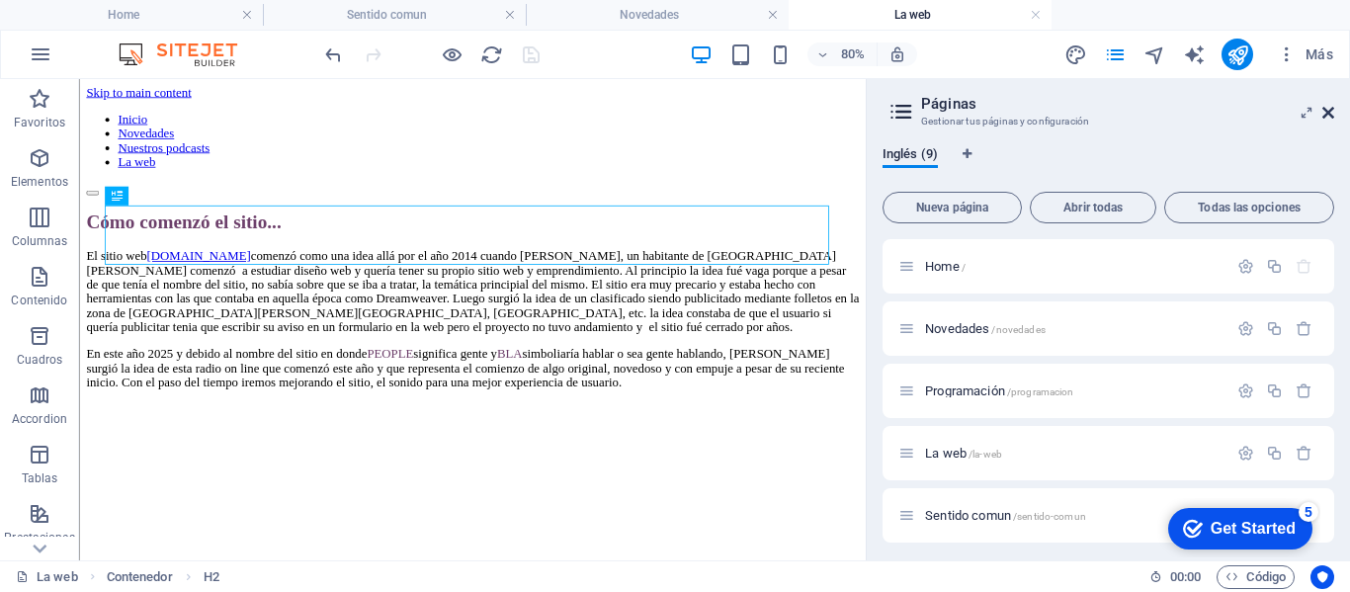
click at [1329, 113] on icon at bounding box center [1328, 113] width 12 height 16
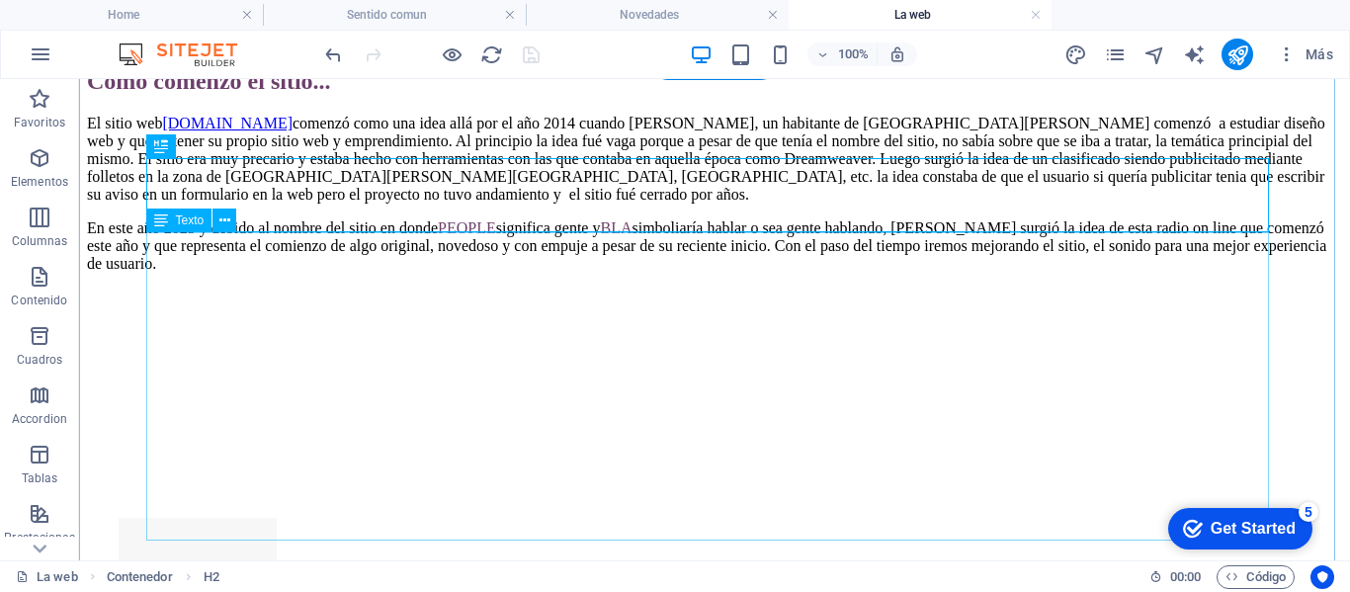
scroll to position [198, 0]
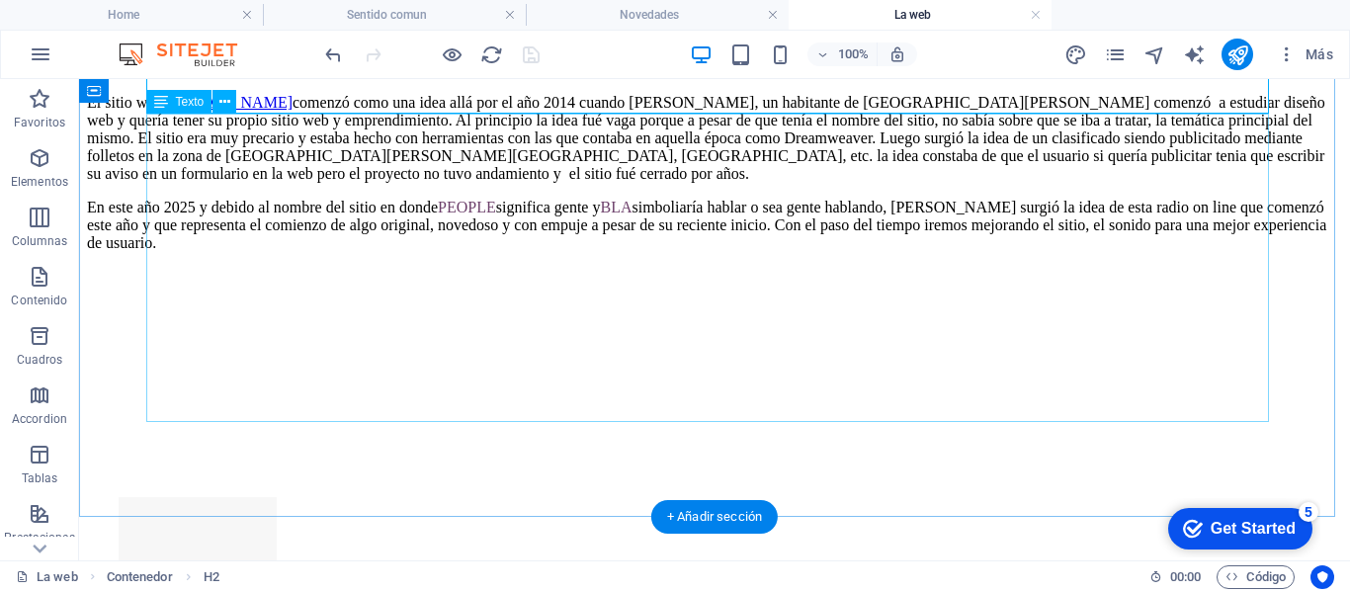
click at [755, 215] on div "El sitio web [DOMAIN_NAME] comenzó como una idea allá por el año 2014 cuando [P…" at bounding box center [714, 240] width 1255 height 293
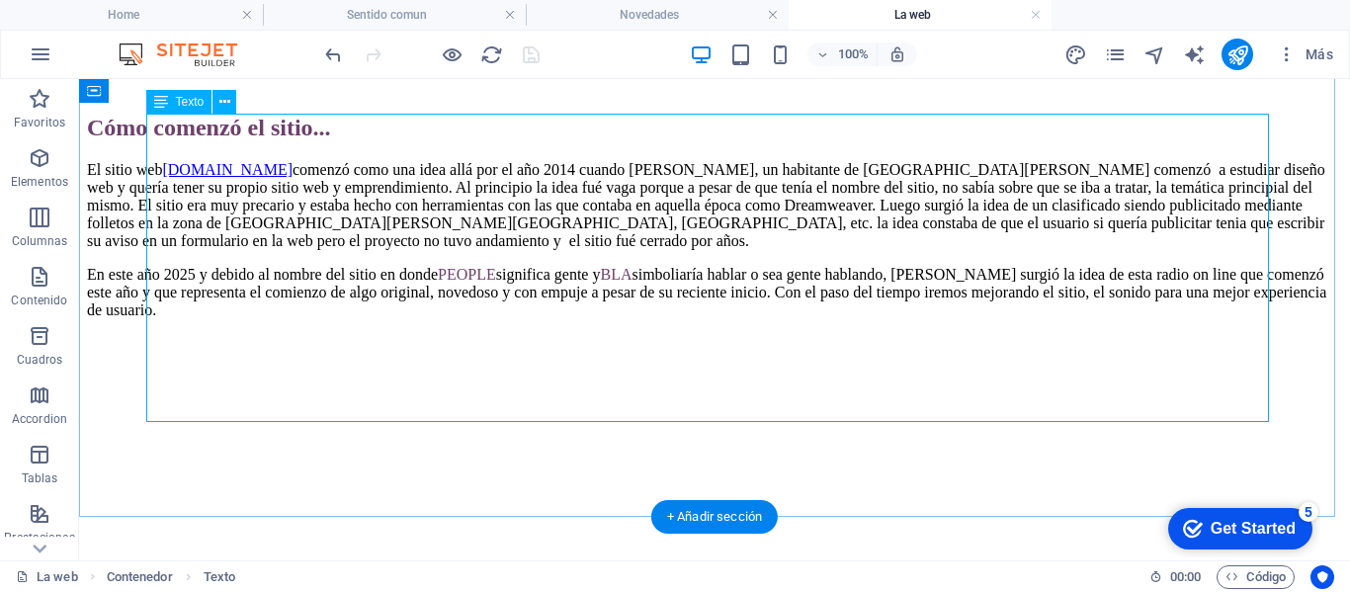
scroll to position [99, 0]
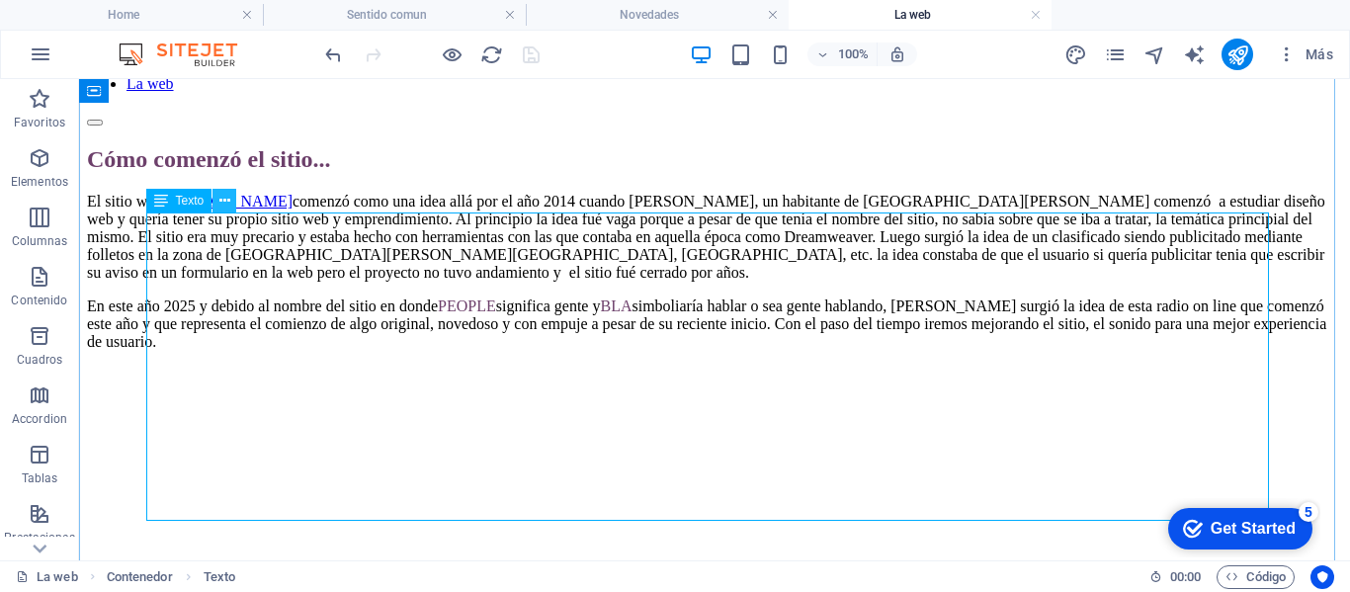
click at [226, 198] on icon at bounding box center [224, 201] width 11 height 21
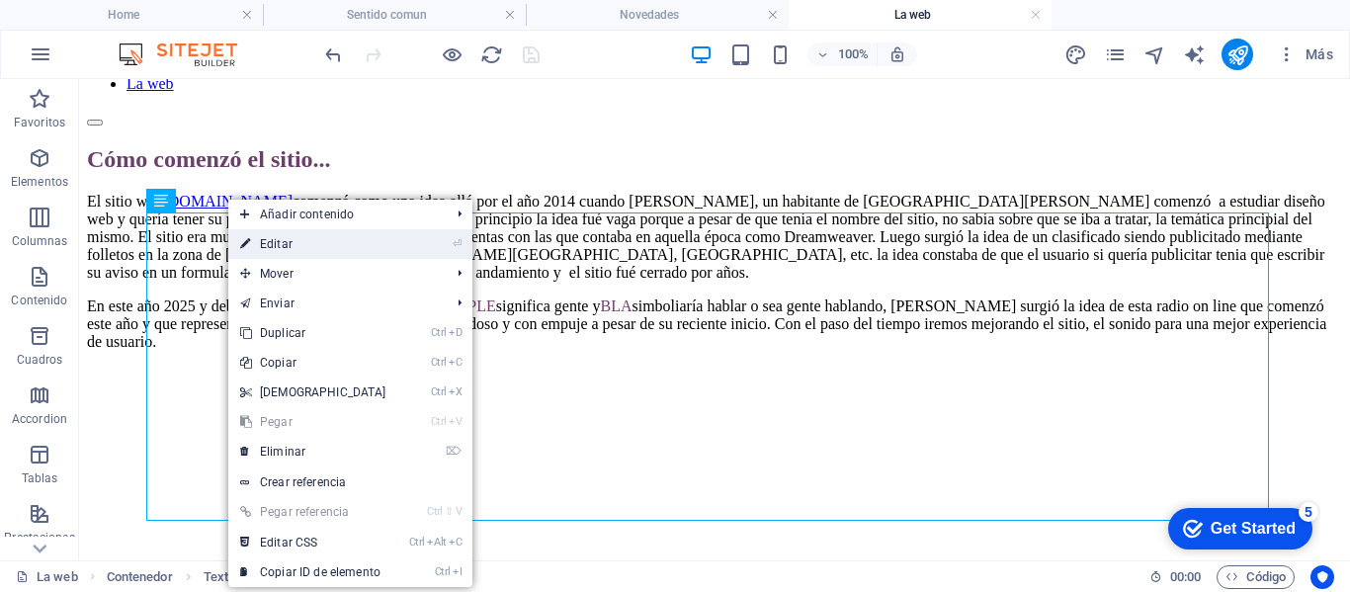
click at [271, 244] on link "⏎ Editar" at bounding box center [313, 244] width 170 height 30
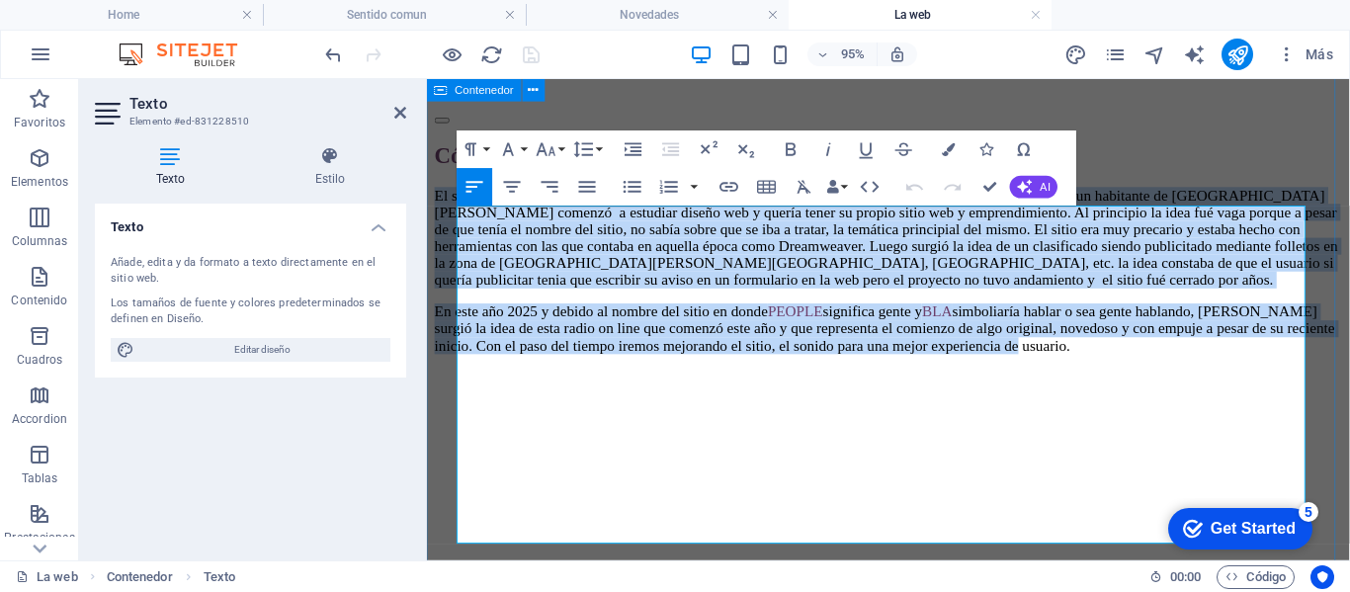
drag, startPoint x: 1117, startPoint y: 466, endPoint x: 433, endPoint y: 228, distance: 723.9
click at [435, 228] on div "Cómo comenzó el sitio... El sitio web [DOMAIN_NAME] comenzó como una idea allá …" at bounding box center [913, 324] width 956 height 357
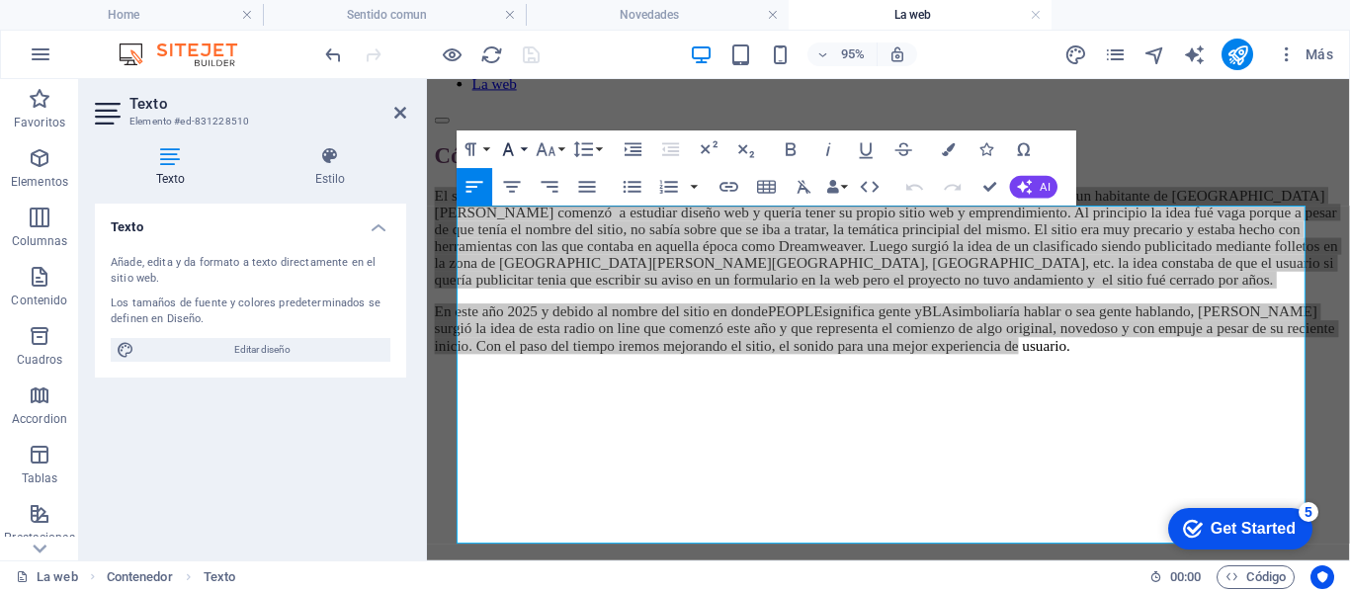
click at [517, 148] on icon "button" at bounding box center [508, 149] width 23 height 23
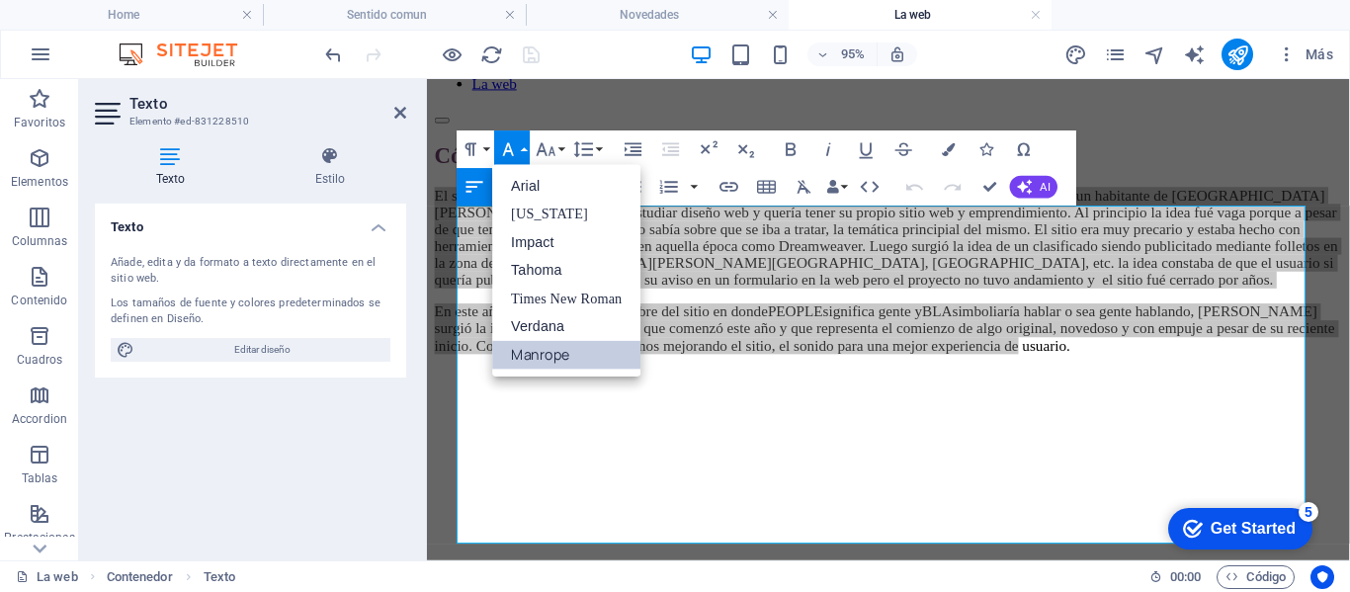
scroll to position [0, 0]
click at [946, 147] on icon "button" at bounding box center [949, 149] width 13 height 13
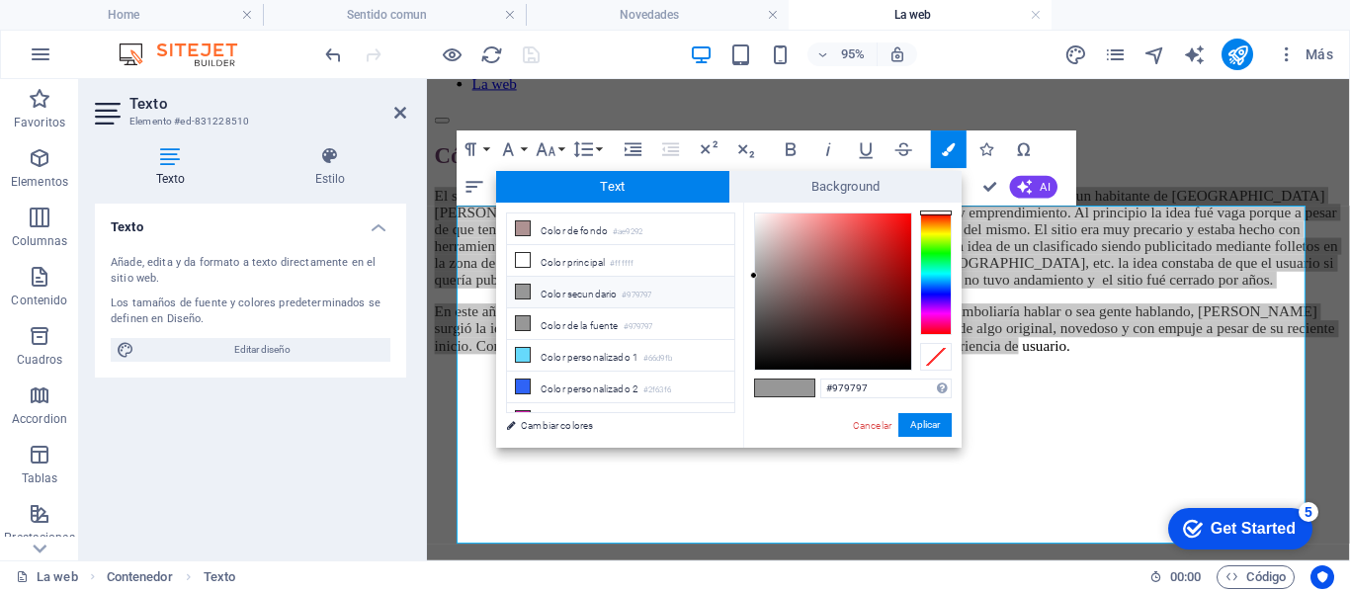
type input "#040404"
click at [758, 366] on div at bounding box center [833, 291] width 156 height 156
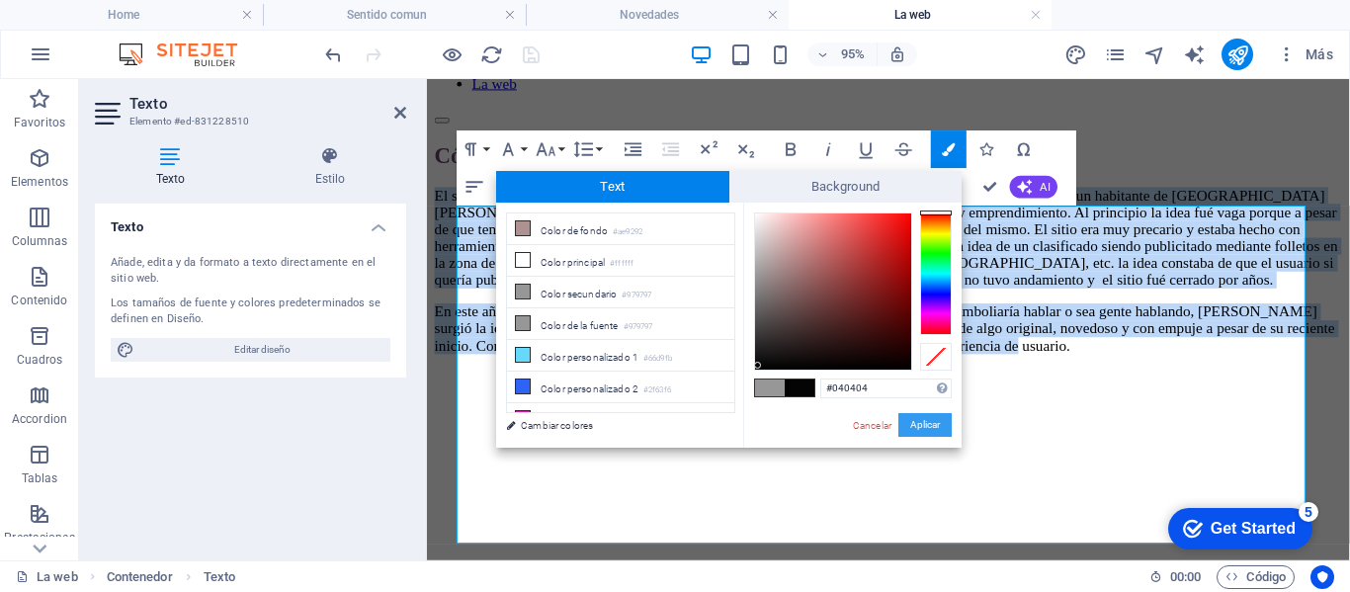
click at [909, 422] on button "Aplicar" at bounding box center [924, 425] width 53 height 24
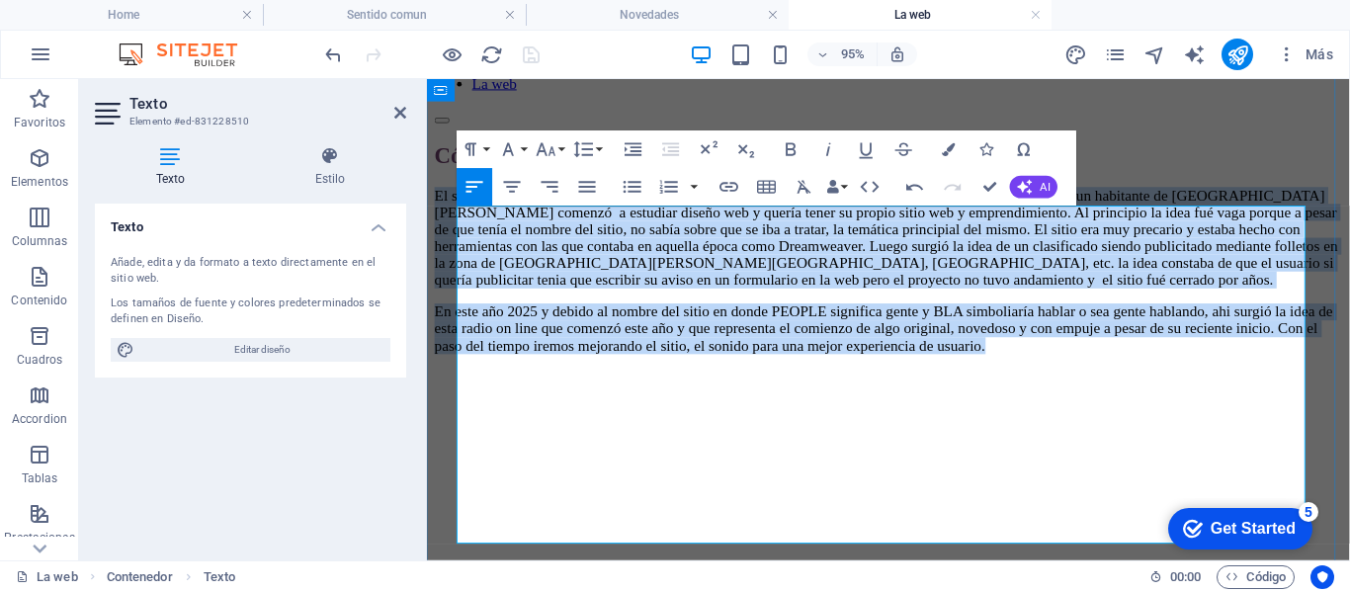
click at [916, 368] on span "En este año 2025 y debido al nombre del sitio en donde PEOPLE significa gente y…" at bounding box center [908, 341] width 946 height 52
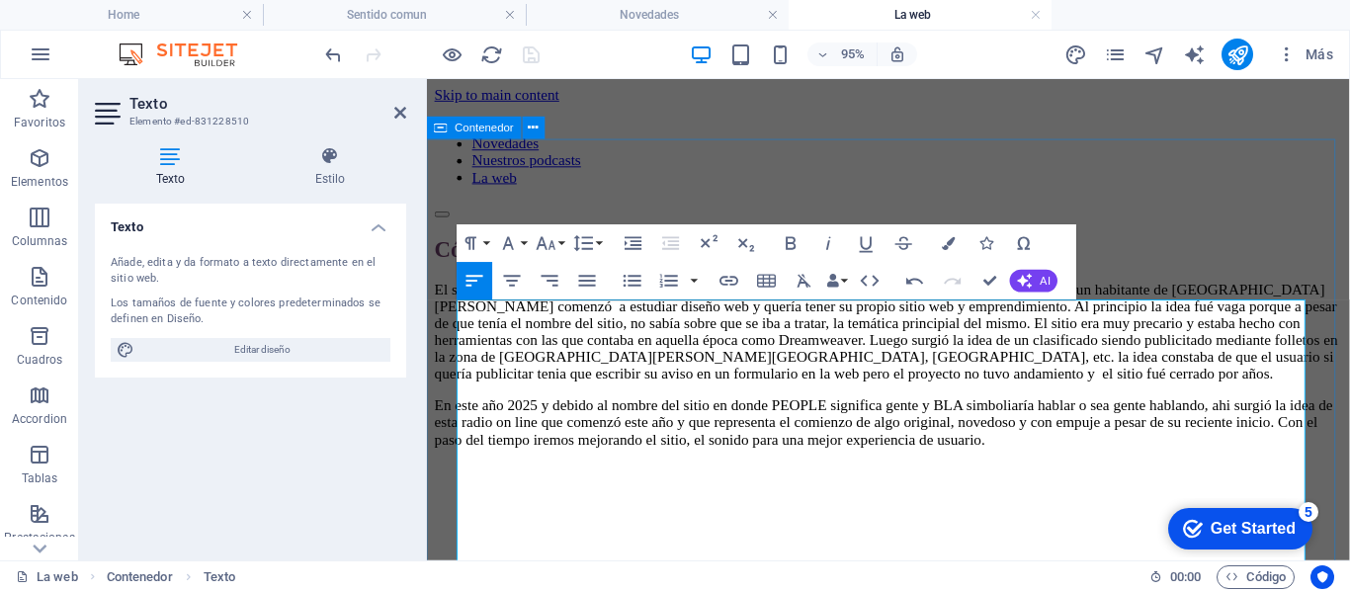
click at [1349, 275] on div "Cómo comenzó el sitio... El sitio web [DOMAIN_NAME] comenzó como una idea allá …" at bounding box center [913, 423] width 956 height 357
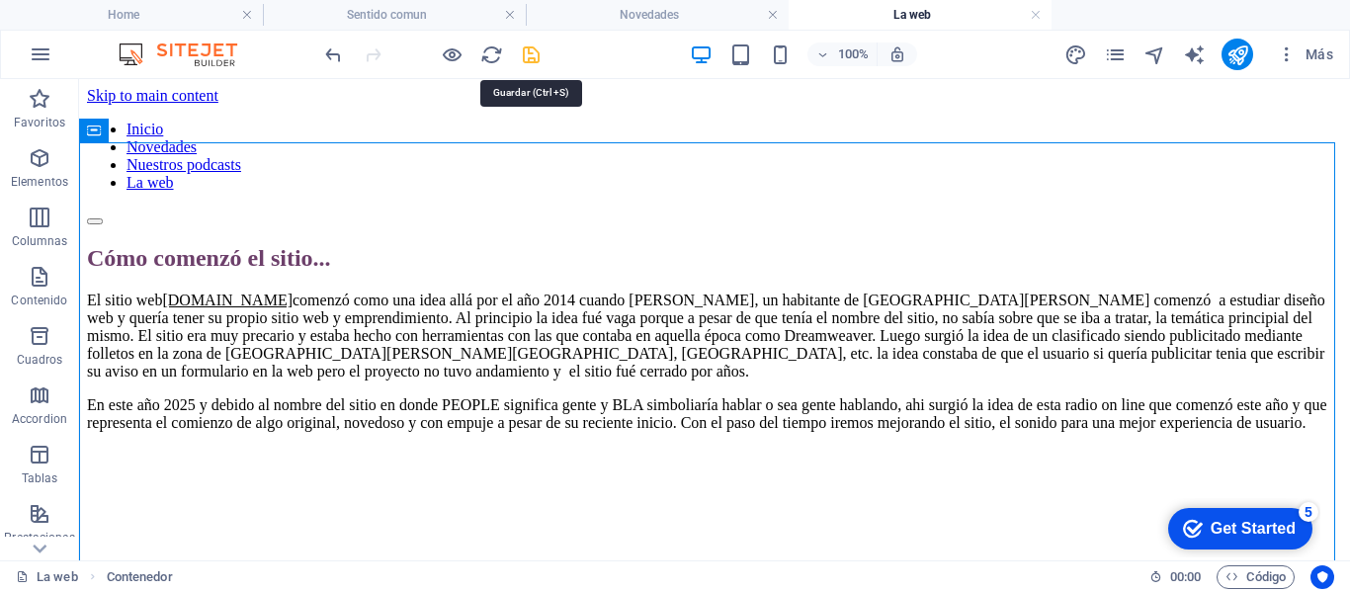
click at [532, 54] on icon "save" at bounding box center [531, 54] width 23 height 23
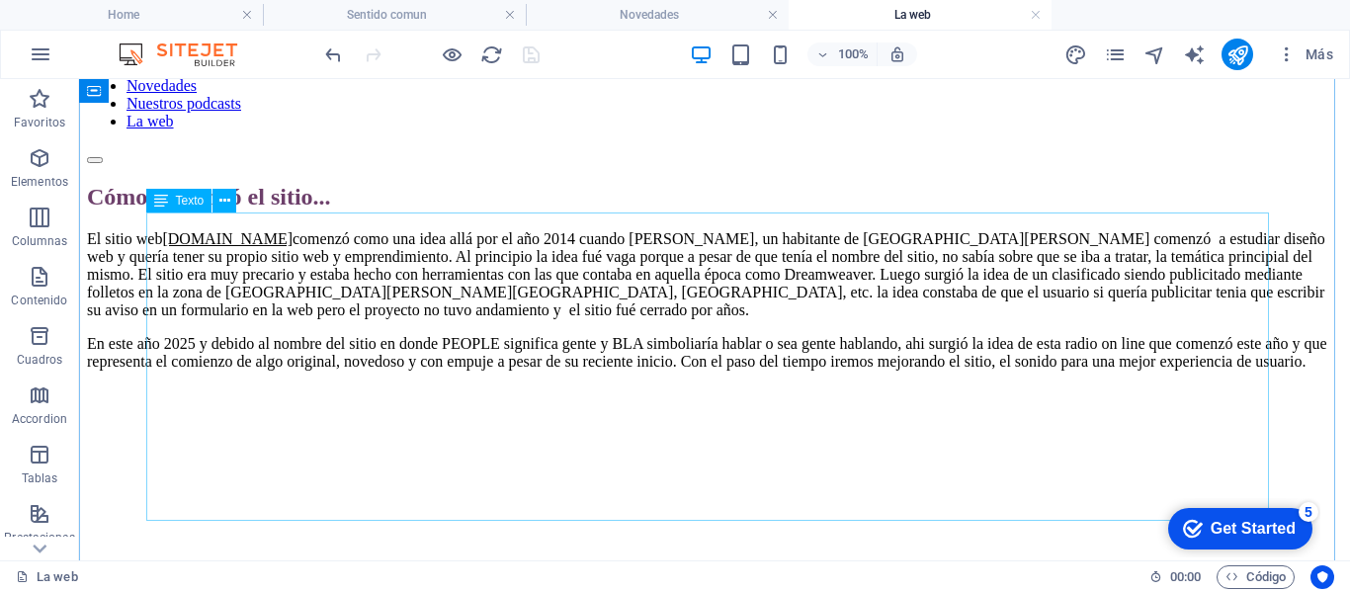
scroll to position [99, 0]
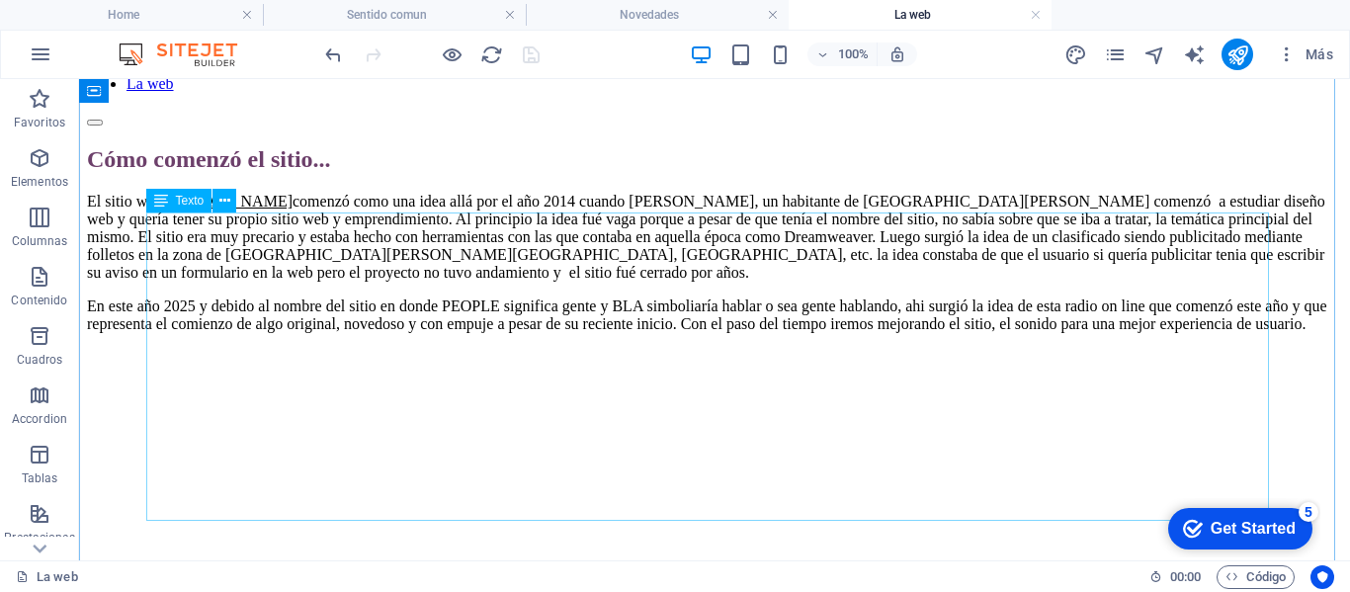
click at [1135, 295] on div "El sitio web [DOMAIN_NAME] comenzó como una idea allá por el año 2014 cuando [P…" at bounding box center [714, 330] width 1255 height 275
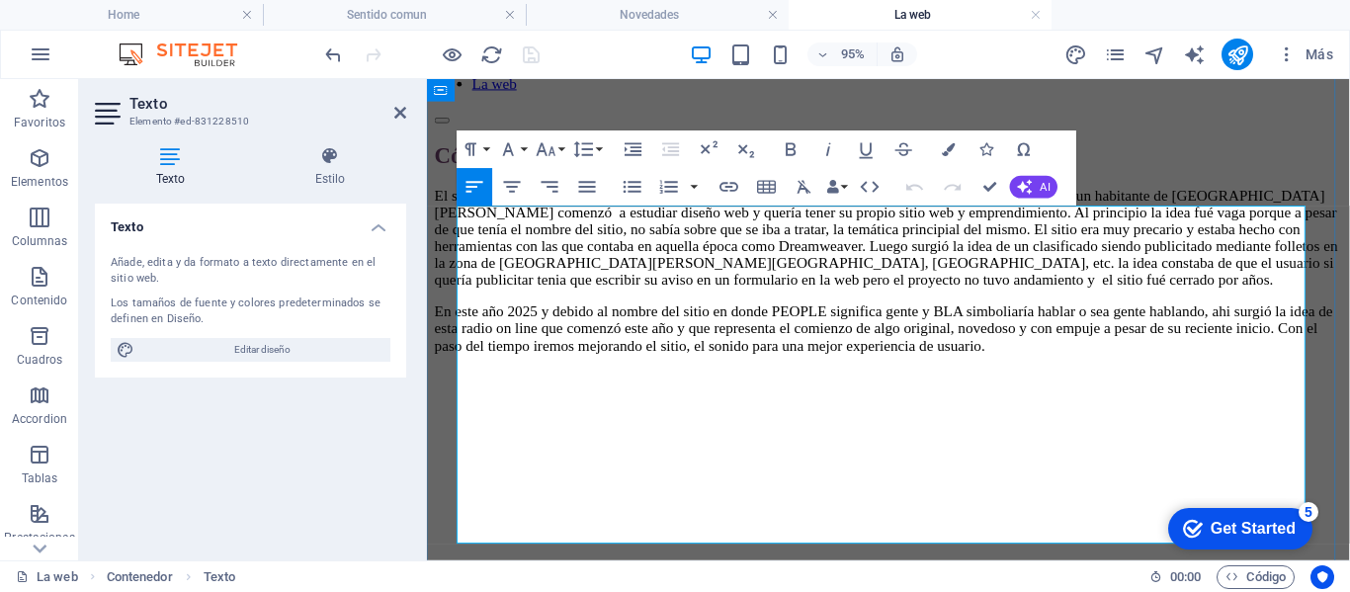
click at [1269, 298] on span "El sitio web [DOMAIN_NAME] comenzó como una idea allá por el año 2014 cuando [P…" at bounding box center [910, 246] width 951 height 106
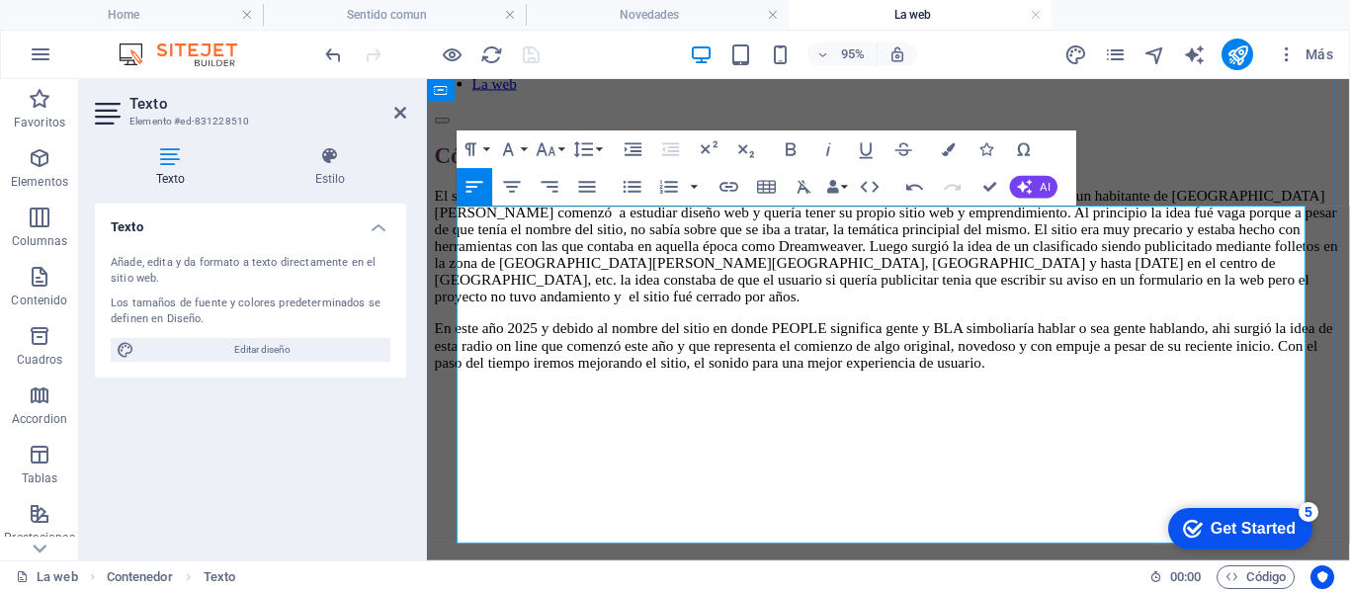
click at [1143, 317] on p "El sitio web [DOMAIN_NAME] comenzó como una idea allá por el año 2014 cuando [P…" at bounding box center [913, 255] width 956 height 125
click at [802, 385] on span "En este año 2025 y debido al nombre del sitio en donde PEOPLE significa gente y…" at bounding box center [908, 359] width 946 height 52
click at [857, 386] on p "En este año 2025 y debido al nombre del sitio en donde PEOPLE significa gente y…" at bounding box center [913, 359] width 956 height 53
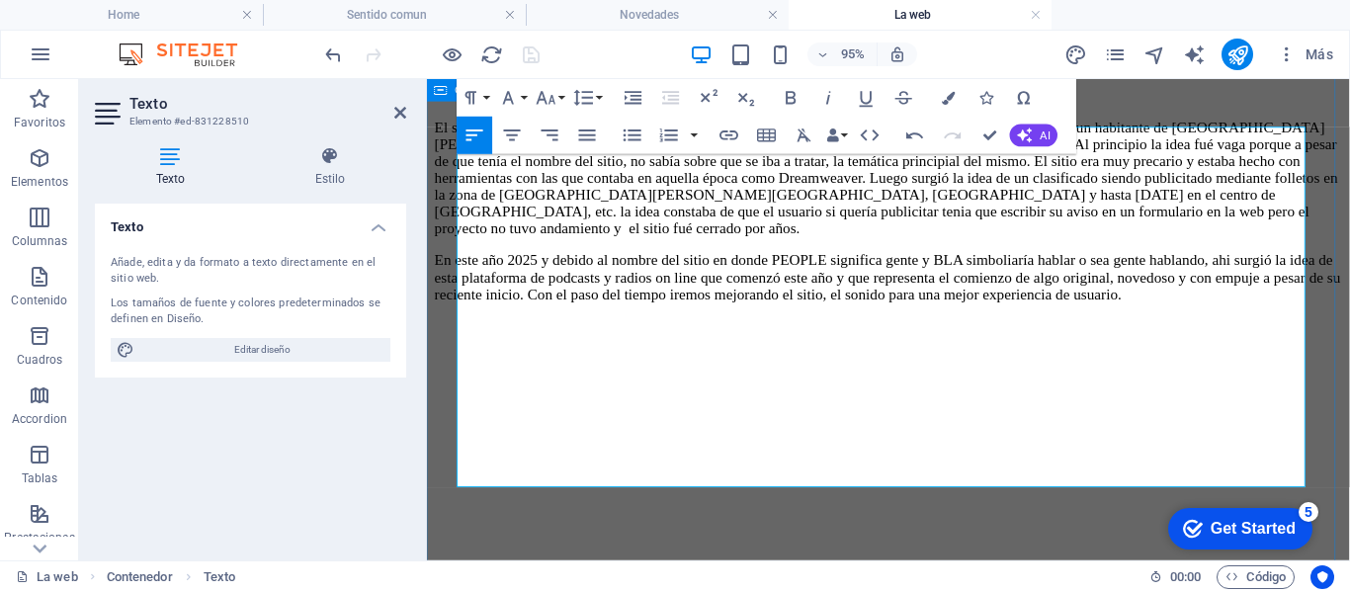
scroll to position [198, 0]
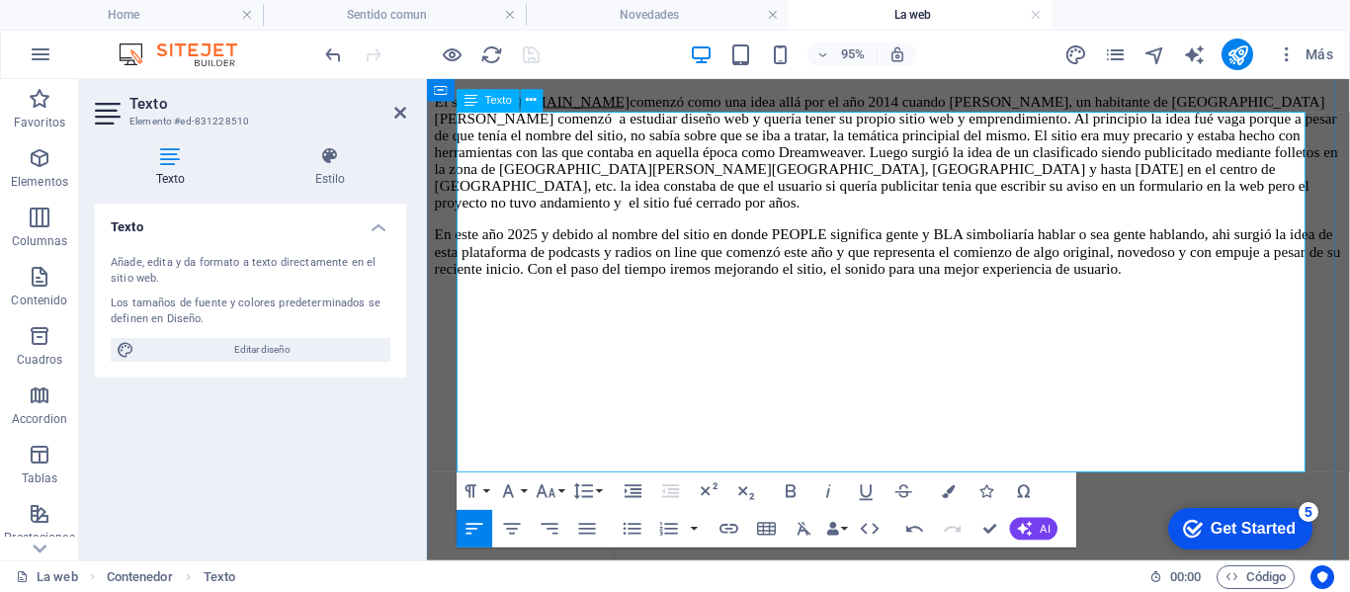
click at [864, 288] on p "En este año 2025 y debido al nombre del sitio en donde PEOPLE significa gente y…" at bounding box center [913, 260] width 956 height 53
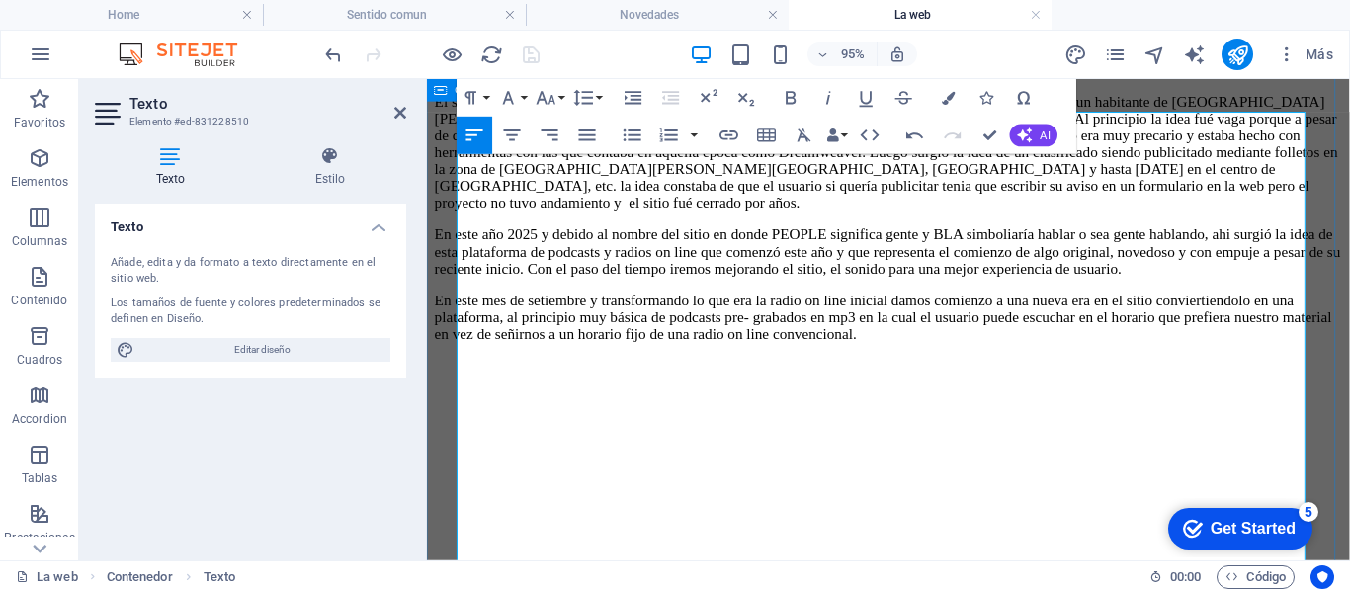
click at [1349, 328] on div "Cómo comenzó el sitio... El sitio web [DOMAIN_NAME] comenzó como una idea allá …" at bounding box center [913, 302] width 956 height 511
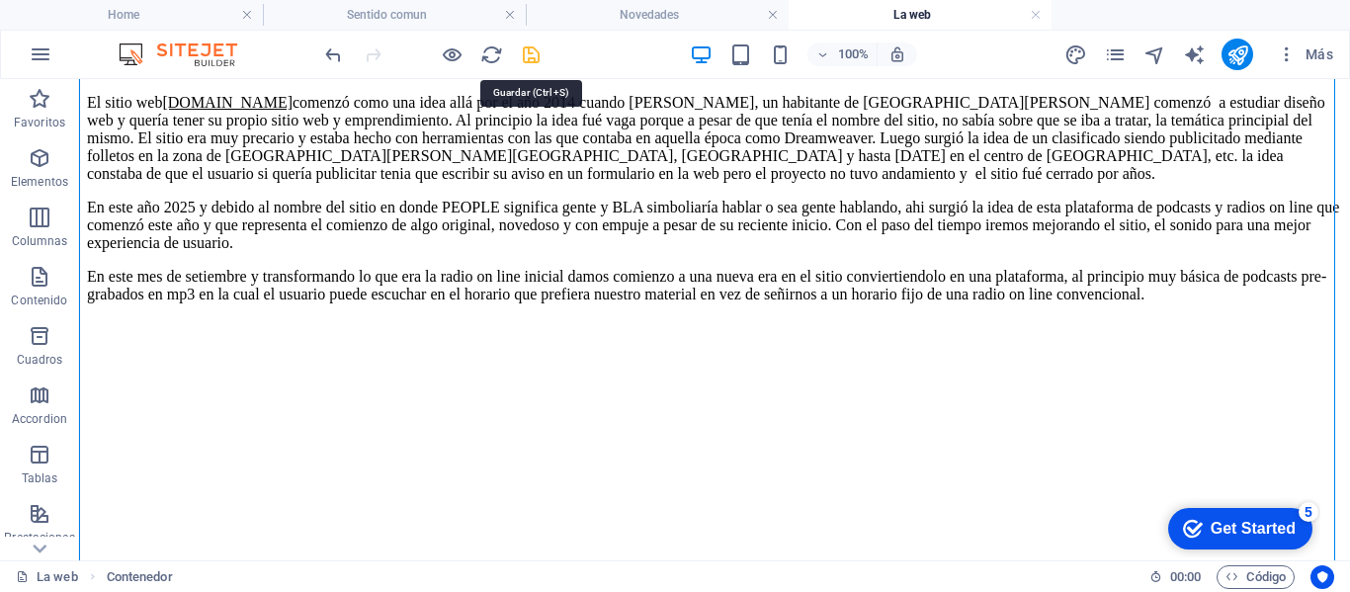
click at [541, 53] on icon "save" at bounding box center [531, 54] width 23 height 23
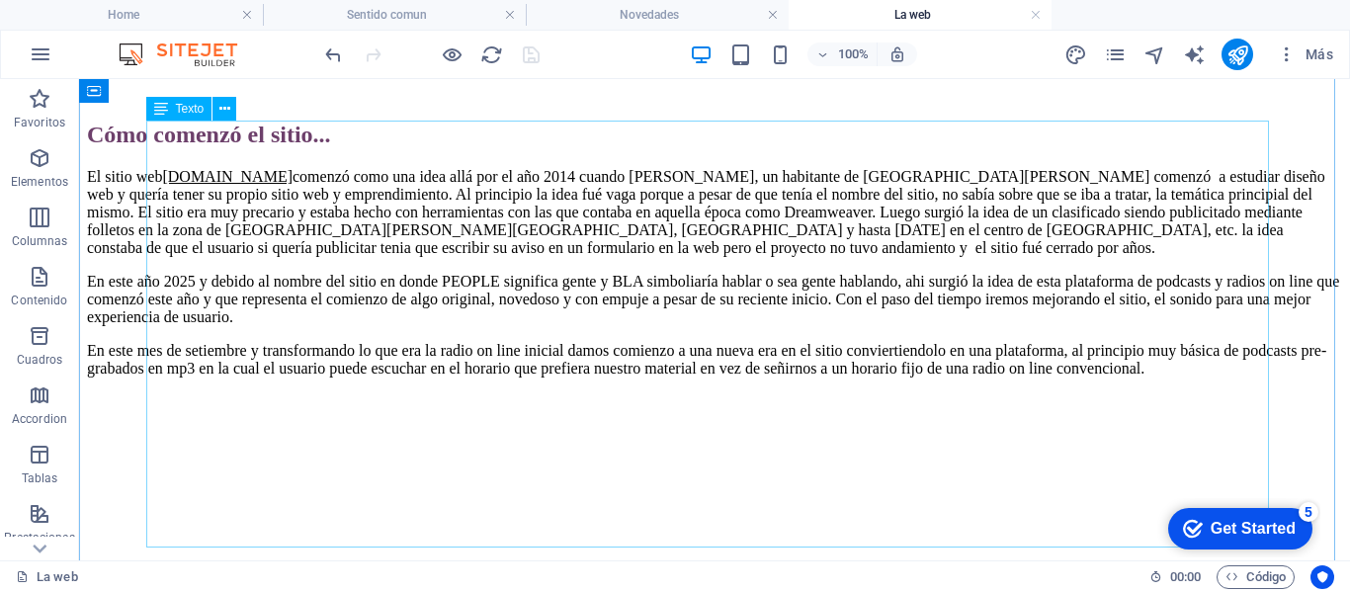
scroll to position [99, 0]
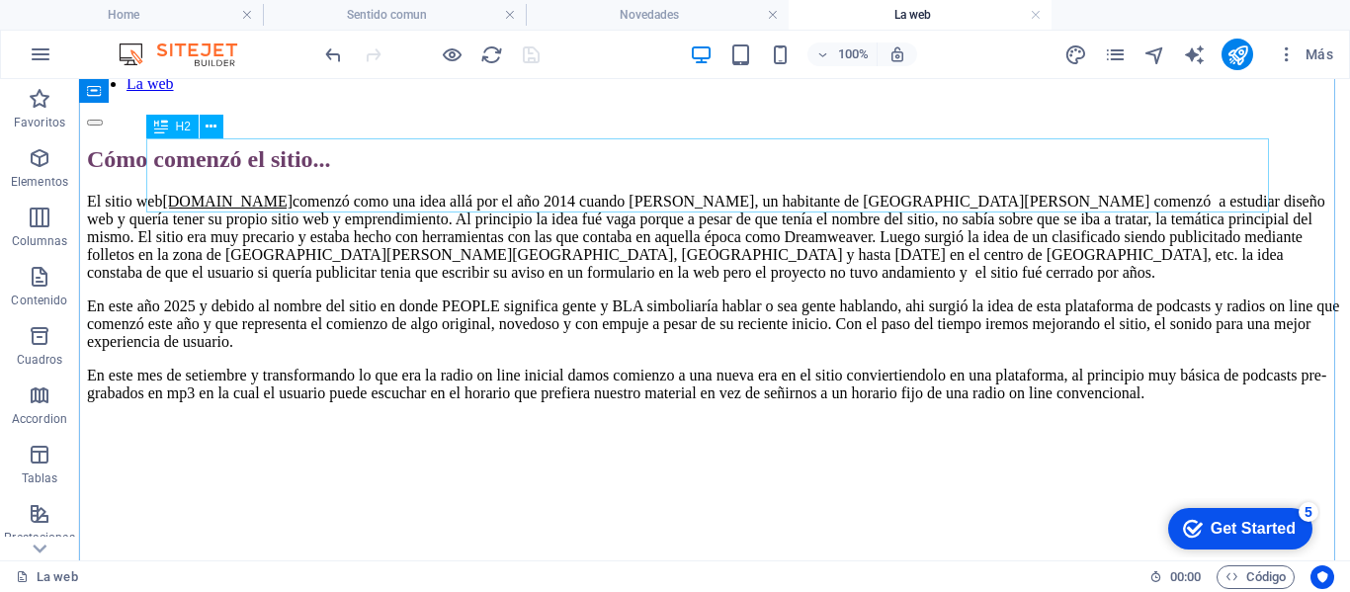
click at [199, 173] on div "Cómo comenzó el sitio..." at bounding box center [714, 159] width 1255 height 27
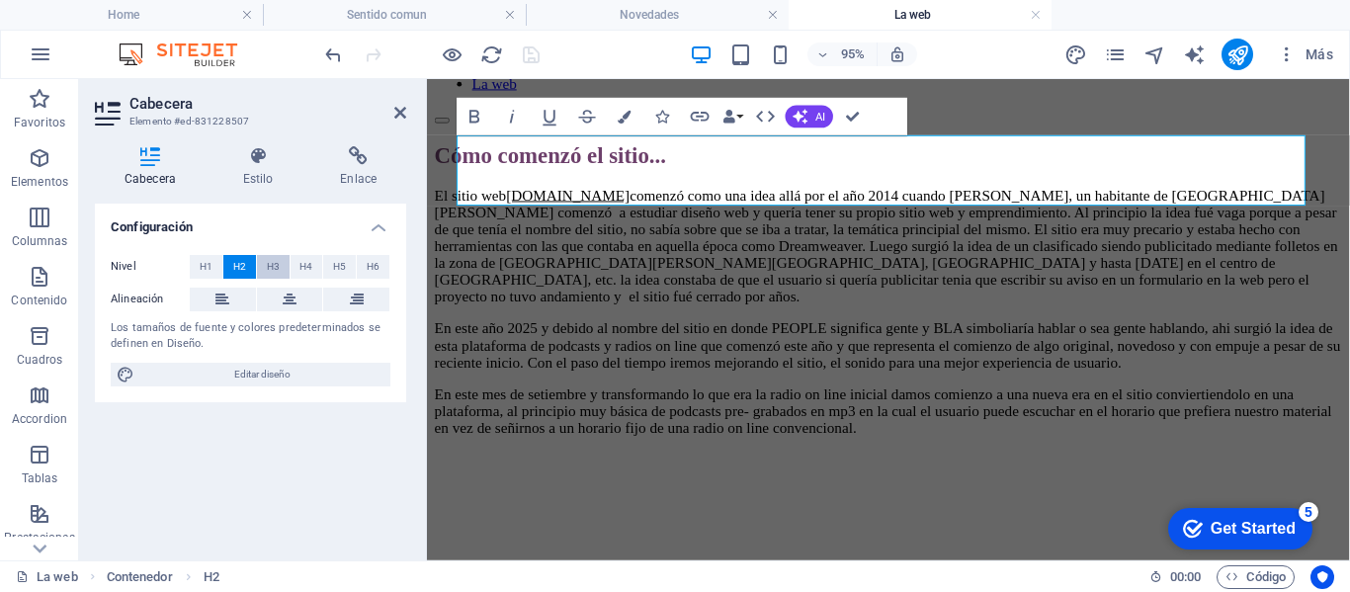
click at [280, 268] on button "H3" at bounding box center [273, 267] width 33 height 24
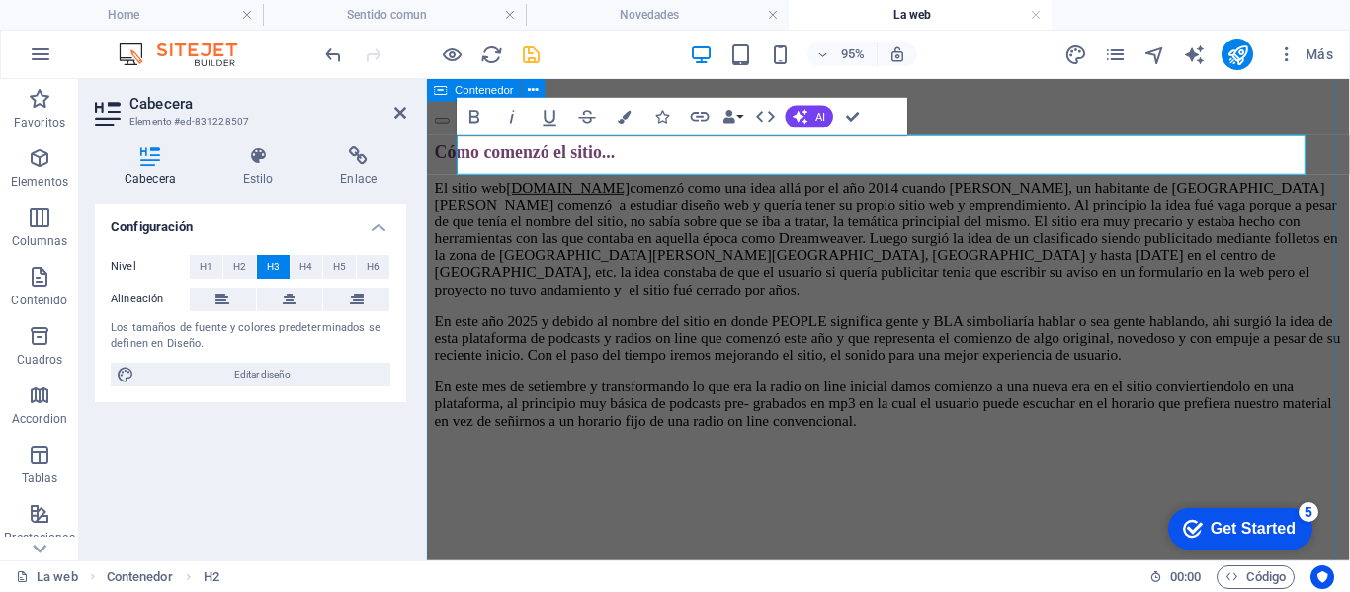
click at [1349, 220] on div "Cómo comenzó el sitio... El sitio web [DOMAIN_NAME] comenzó como una idea allá …" at bounding box center [913, 397] width 956 height 505
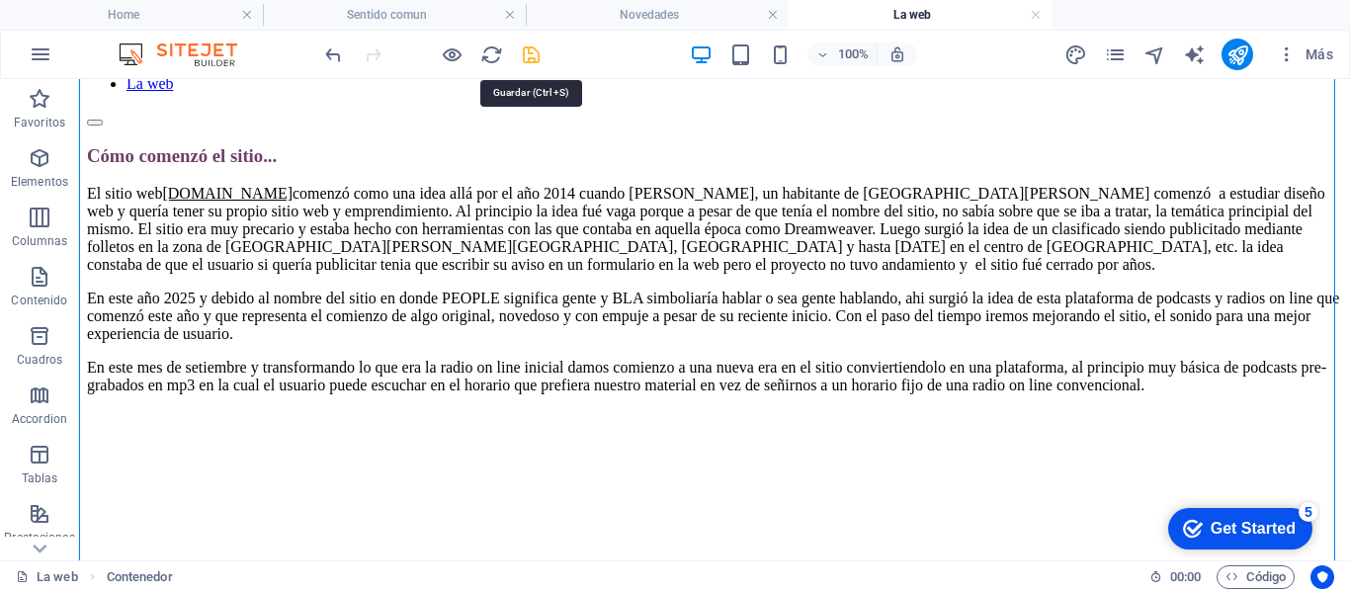
click at [526, 54] on icon "save" at bounding box center [531, 54] width 23 height 23
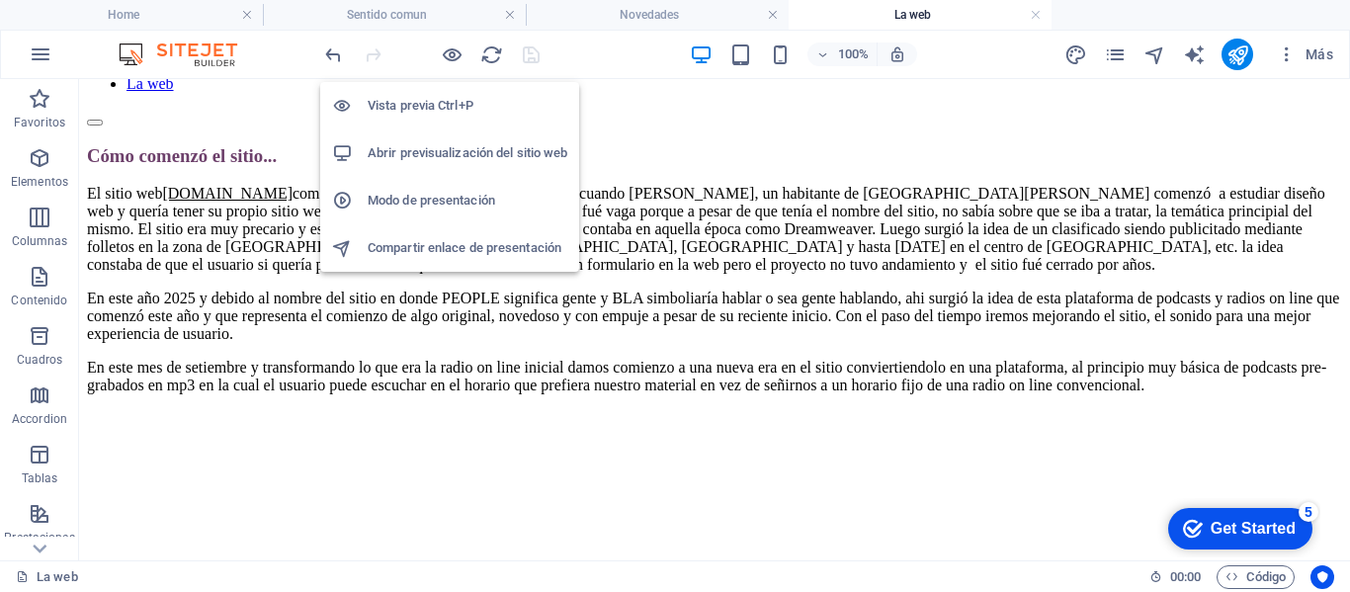
click at [455, 146] on h6 "Abrir previsualización del sitio web" at bounding box center [468, 153] width 200 height 24
click at [451, 46] on icon "button" at bounding box center [452, 54] width 23 height 23
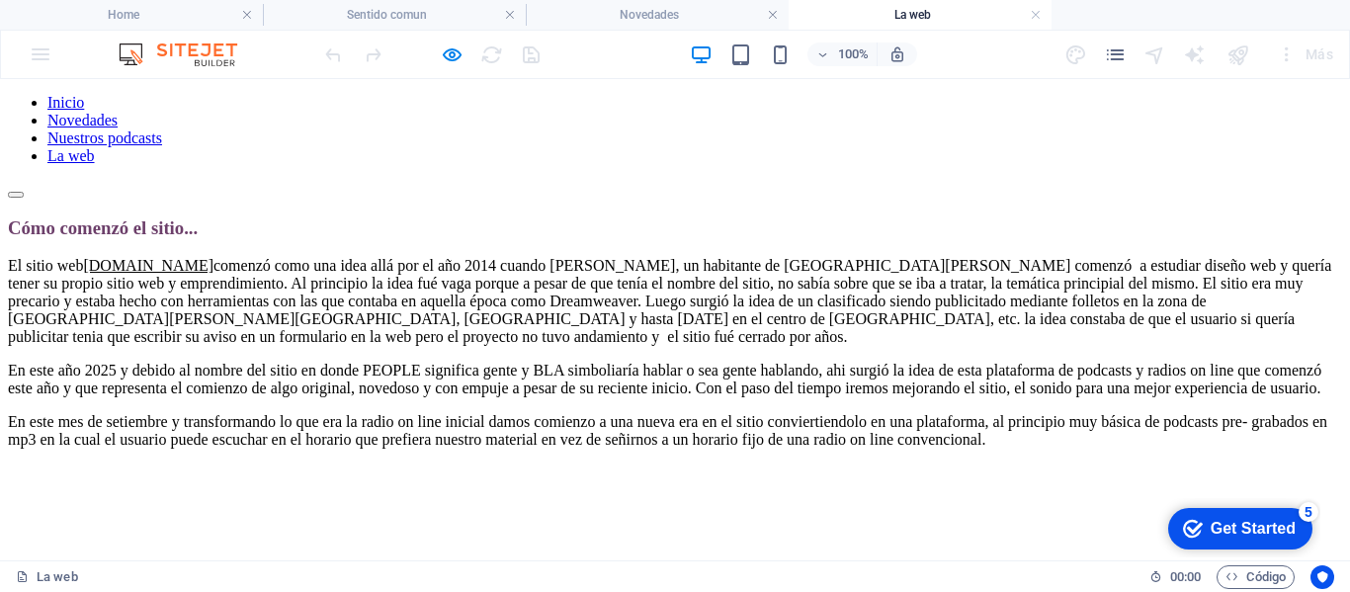
scroll to position [0, 0]
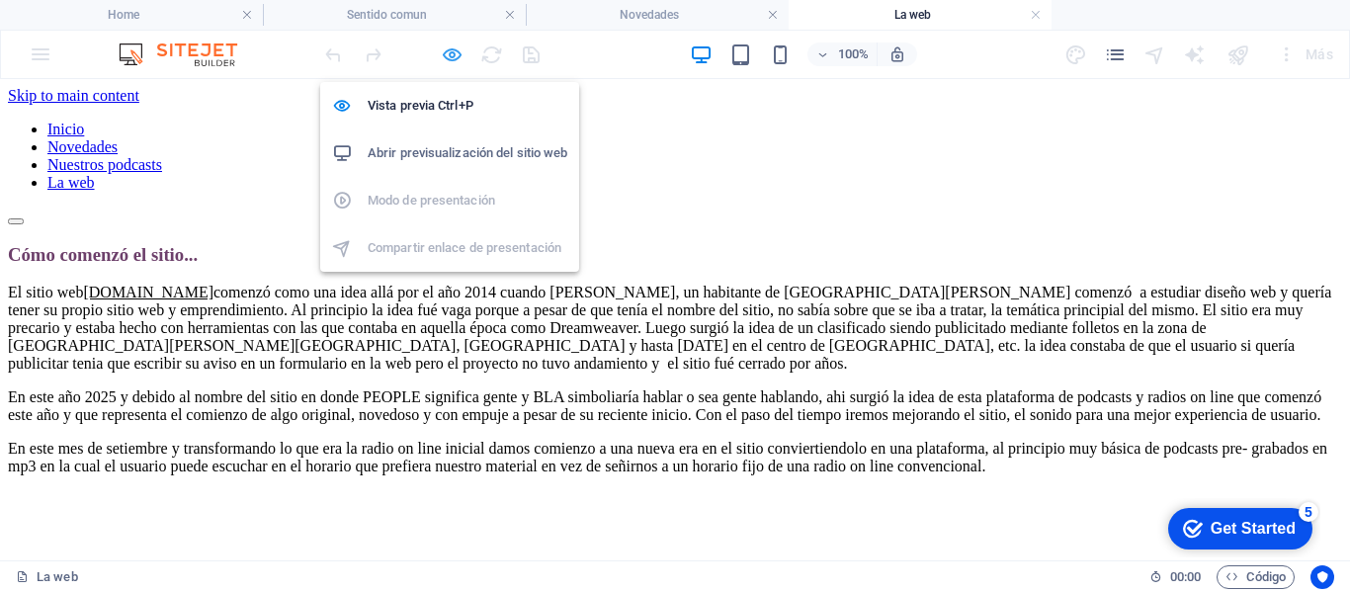
click at [452, 55] on icon "button" at bounding box center [452, 54] width 23 height 23
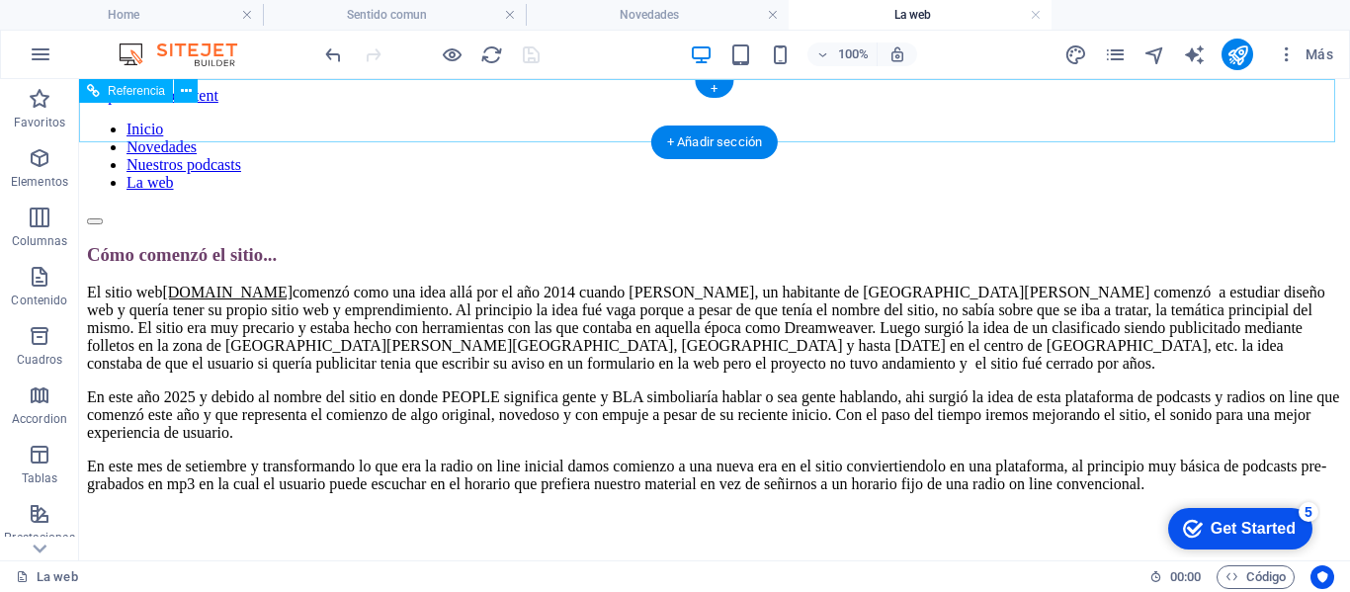
click at [809, 121] on nav "Inicio Novedades Nuestros podcasts La web" at bounding box center [714, 156] width 1255 height 71
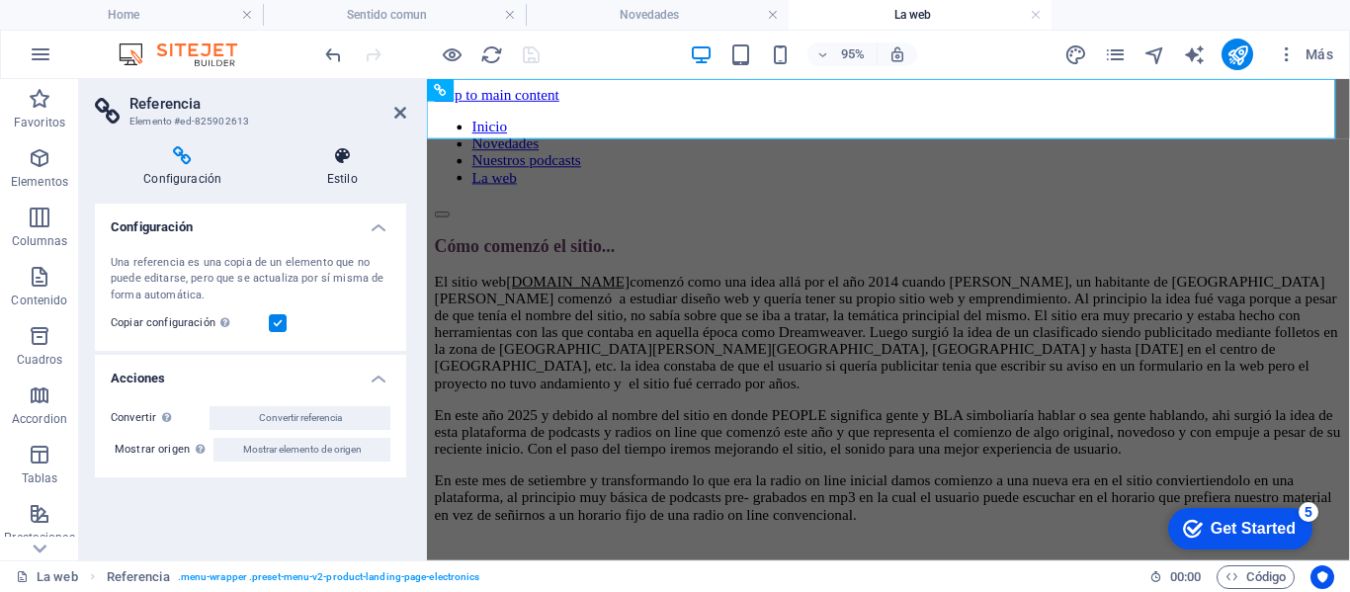
click at [340, 154] on icon at bounding box center [342, 156] width 128 height 20
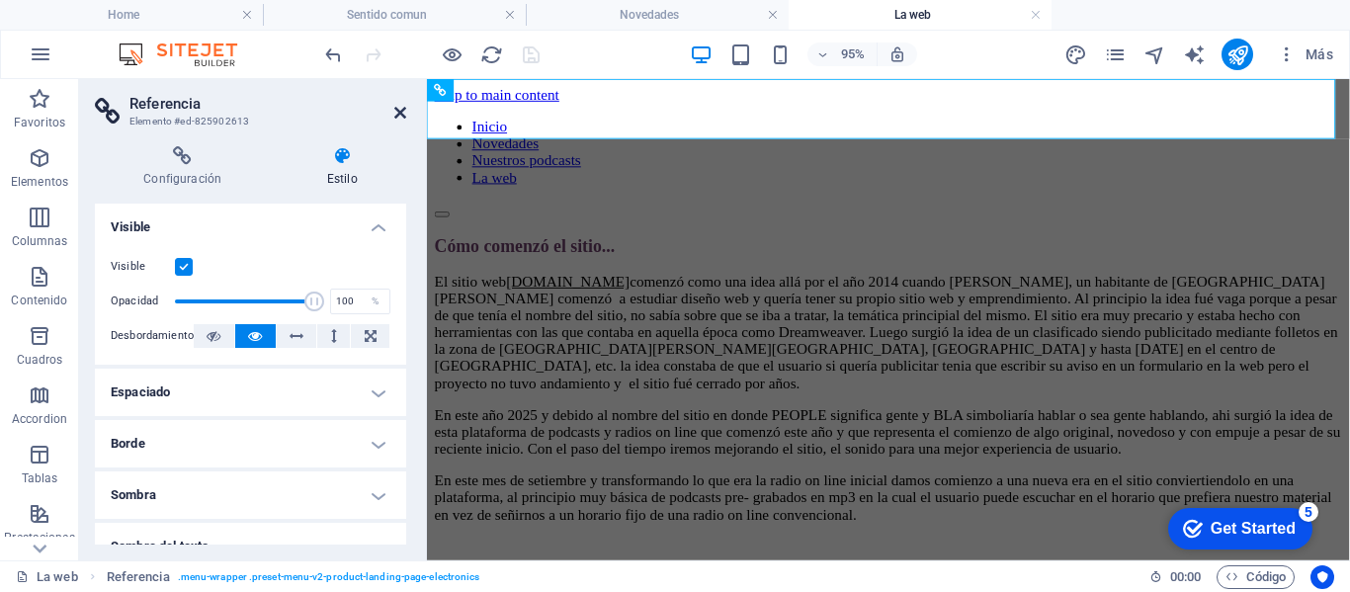
click at [402, 110] on icon at bounding box center [400, 113] width 12 height 16
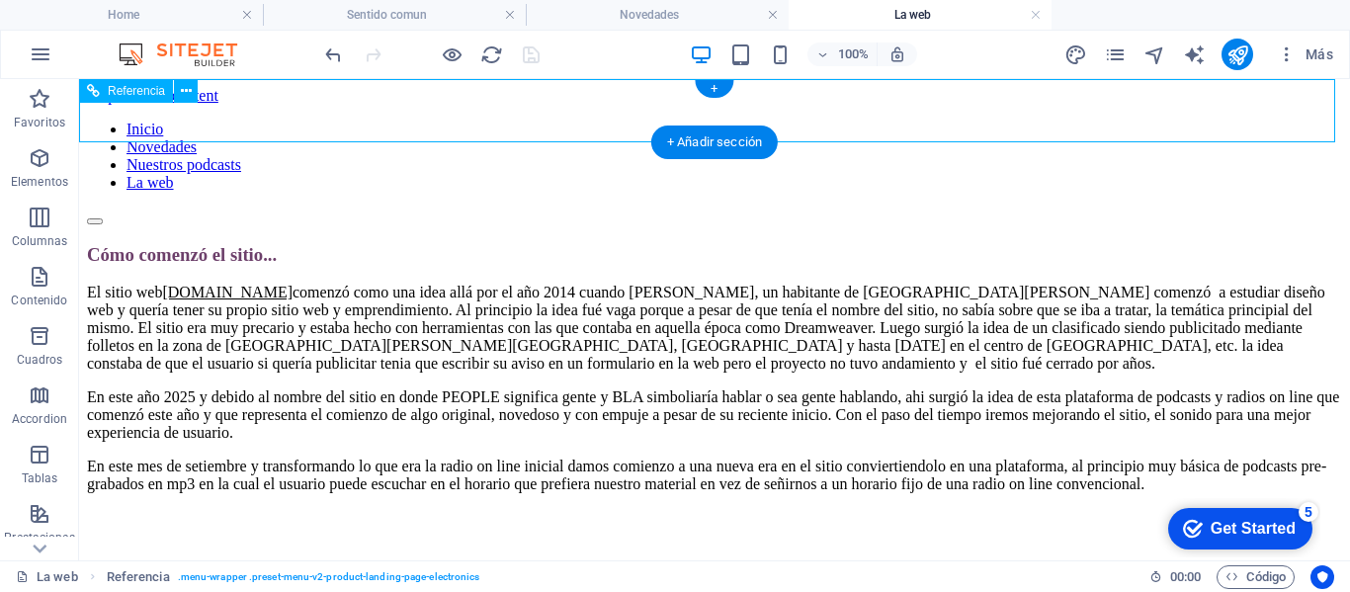
click at [1156, 121] on nav "Inicio Novedades Nuestros podcasts La web" at bounding box center [714, 156] width 1255 height 71
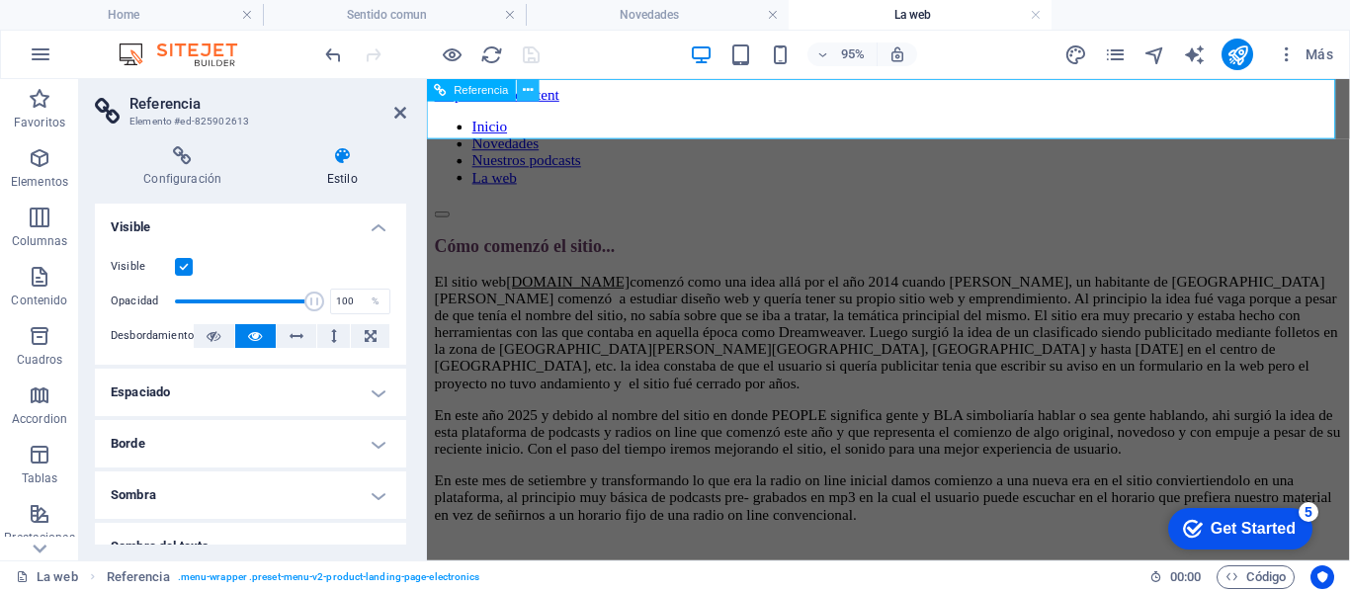
click at [527, 92] on icon at bounding box center [528, 90] width 10 height 20
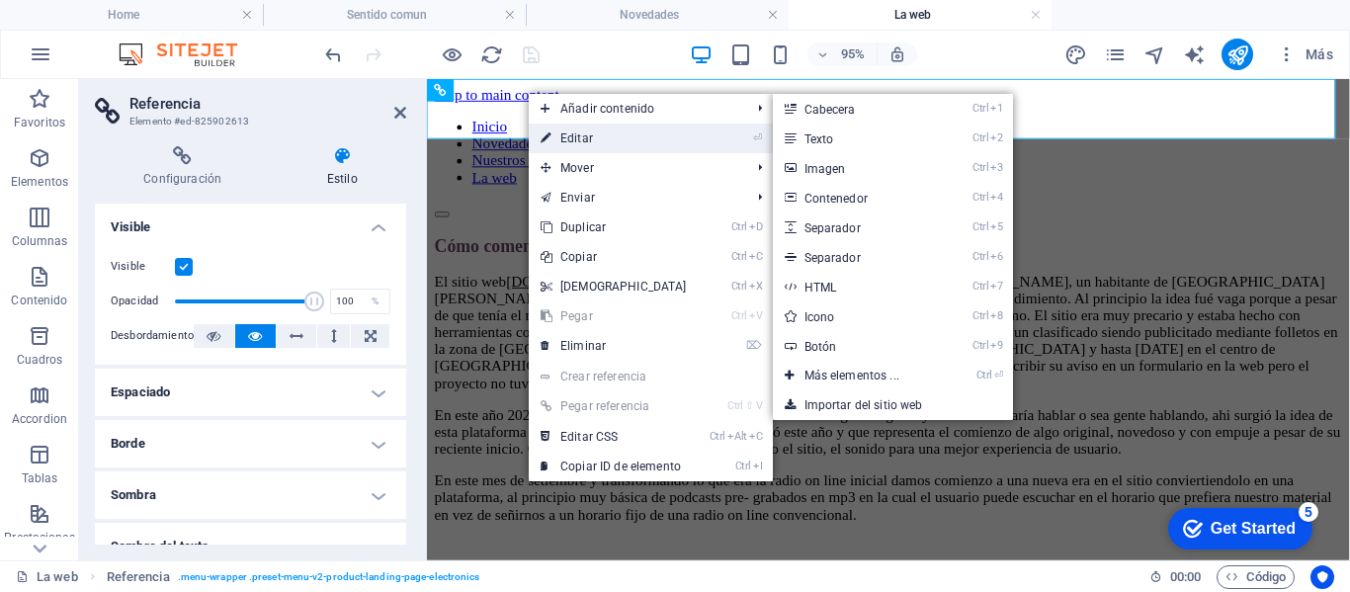
click at [570, 134] on link "⏎ Editar" at bounding box center [614, 139] width 170 height 30
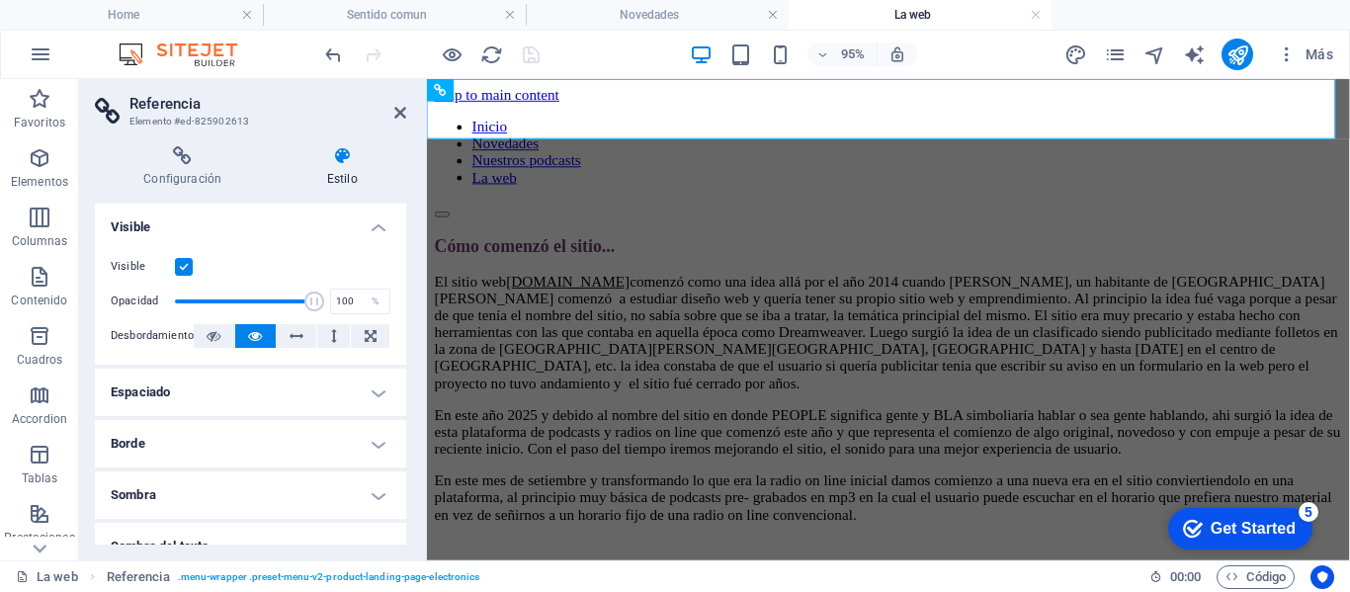
click at [363, 166] on h4 "Estilo" at bounding box center [342, 167] width 128 height 42
click at [350, 166] on h4 "Estilo" at bounding box center [342, 167] width 128 height 42
click at [185, 268] on label at bounding box center [184, 267] width 18 height 18
click at [0, 0] on input "Visible" at bounding box center [0, 0] width 0 height 0
click at [185, 268] on label at bounding box center [184, 267] width 18 height 18
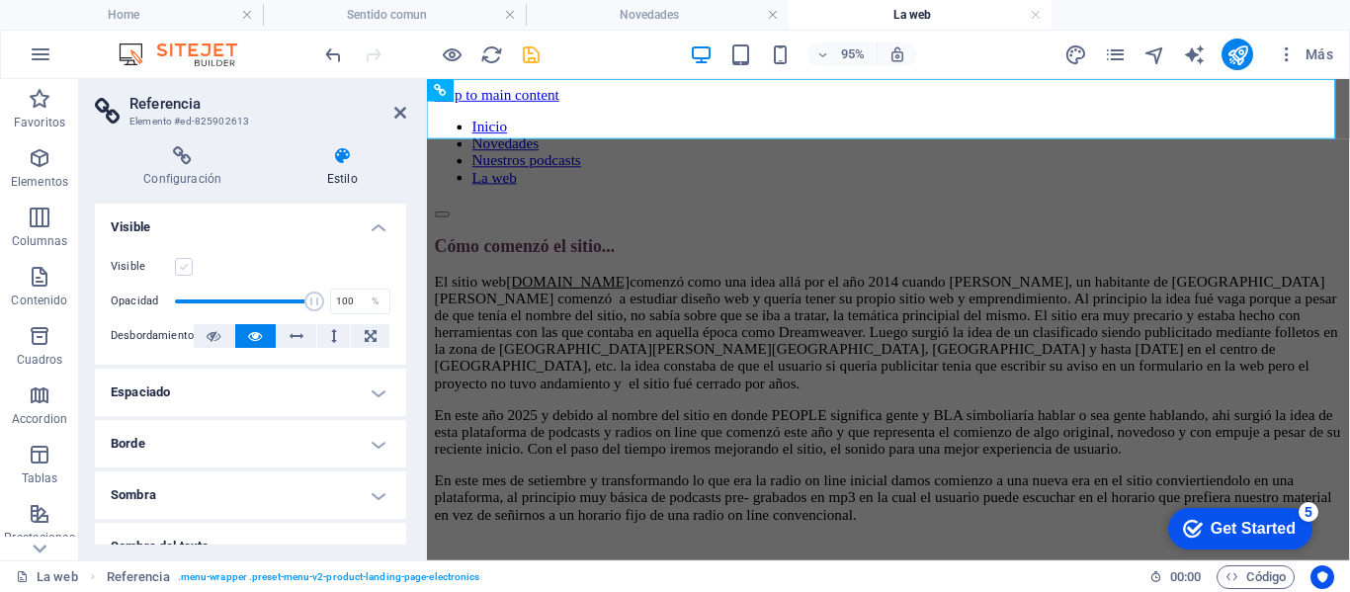
click at [0, 0] on input "Visible" at bounding box center [0, 0] width 0 height 0
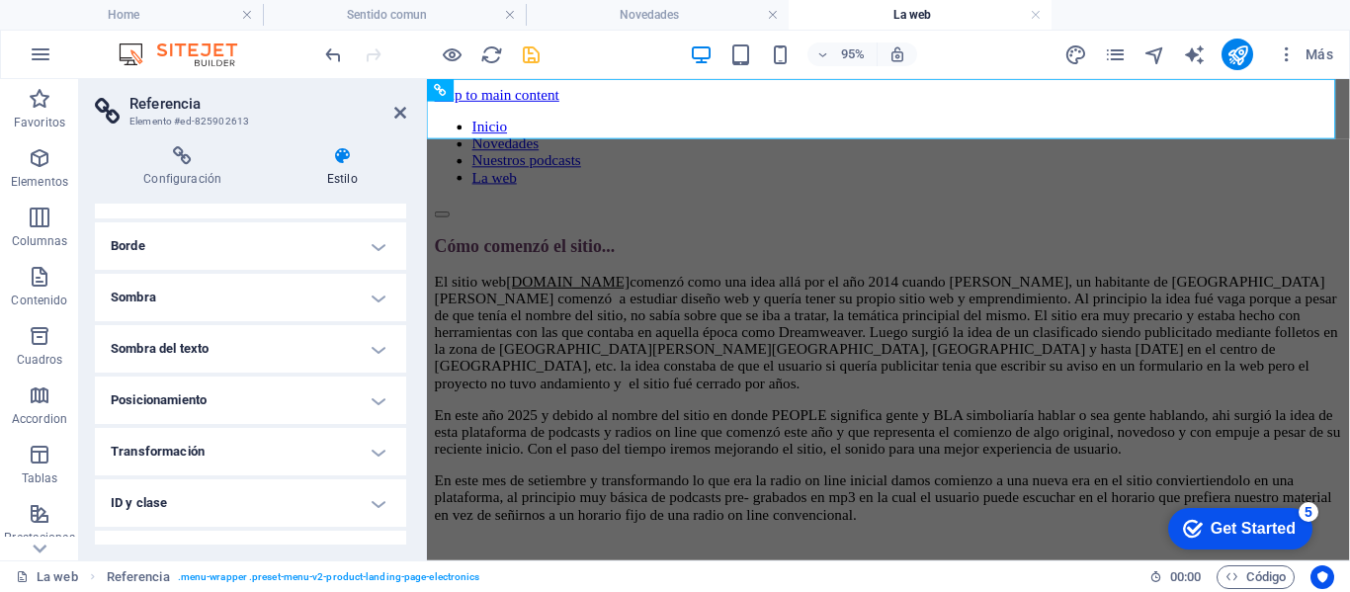
scroll to position [283, 0]
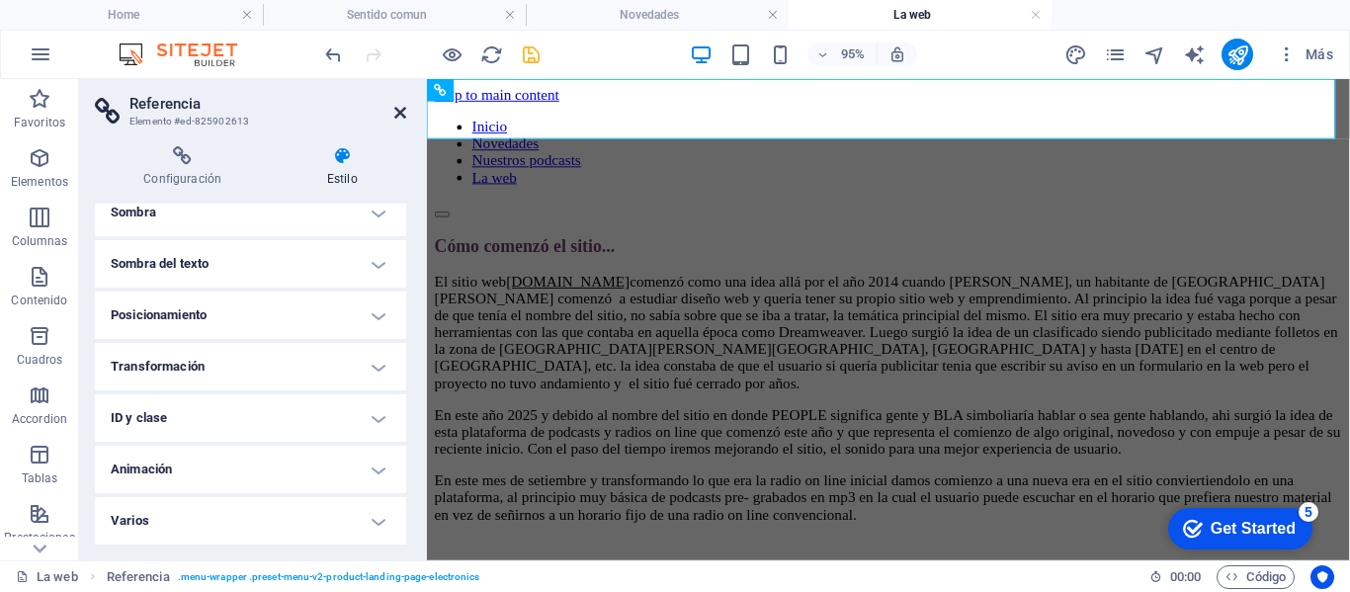
click at [396, 113] on icon at bounding box center [400, 113] width 12 height 16
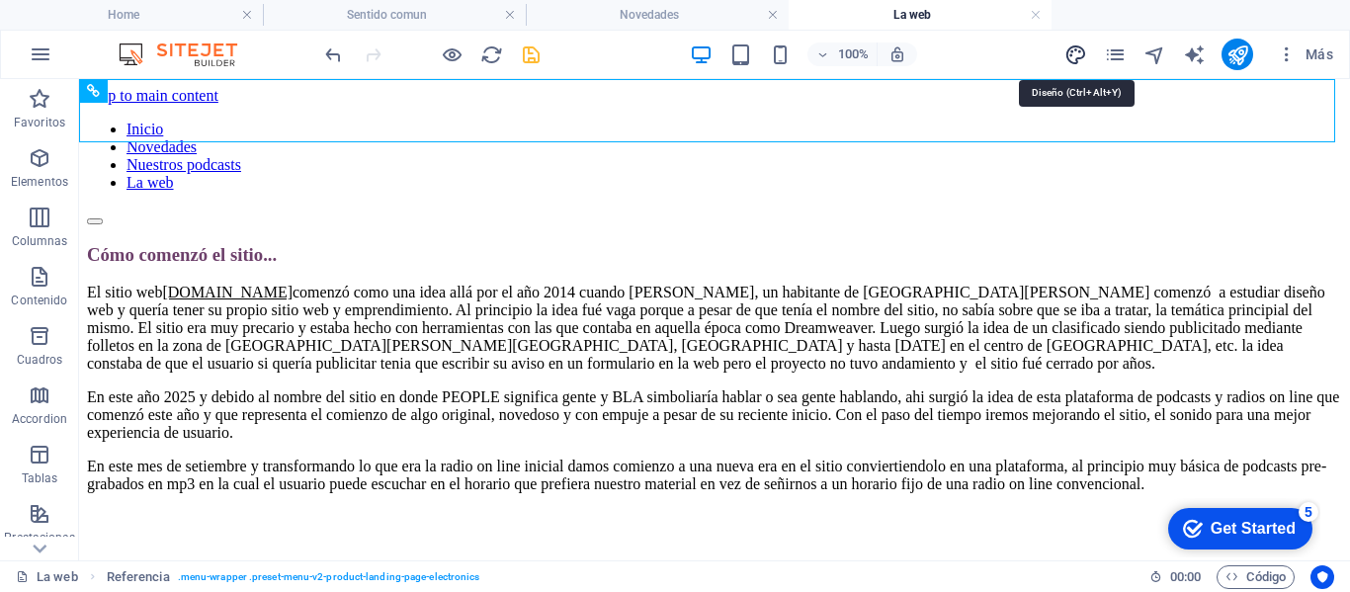
click at [1072, 59] on icon "design" at bounding box center [1075, 54] width 23 height 23
select select "px"
select select "400"
select select "px"
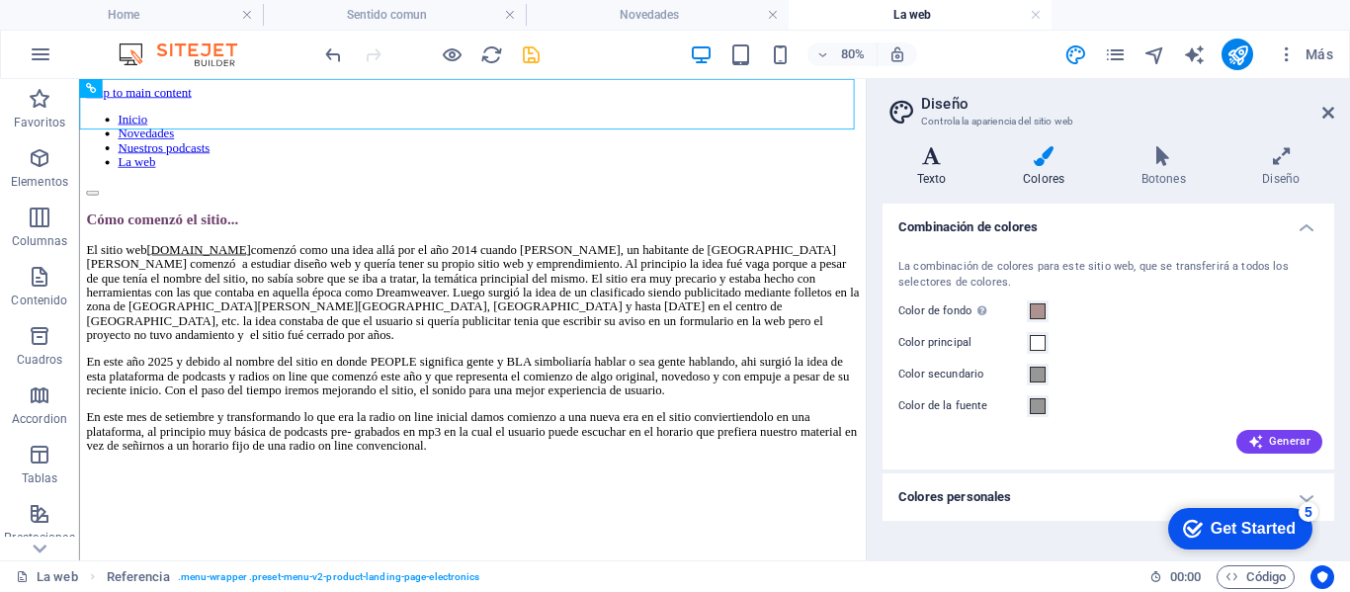
click at [944, 174] on h4 "Texto" at bounding box center [936, 167] width 106 height 42
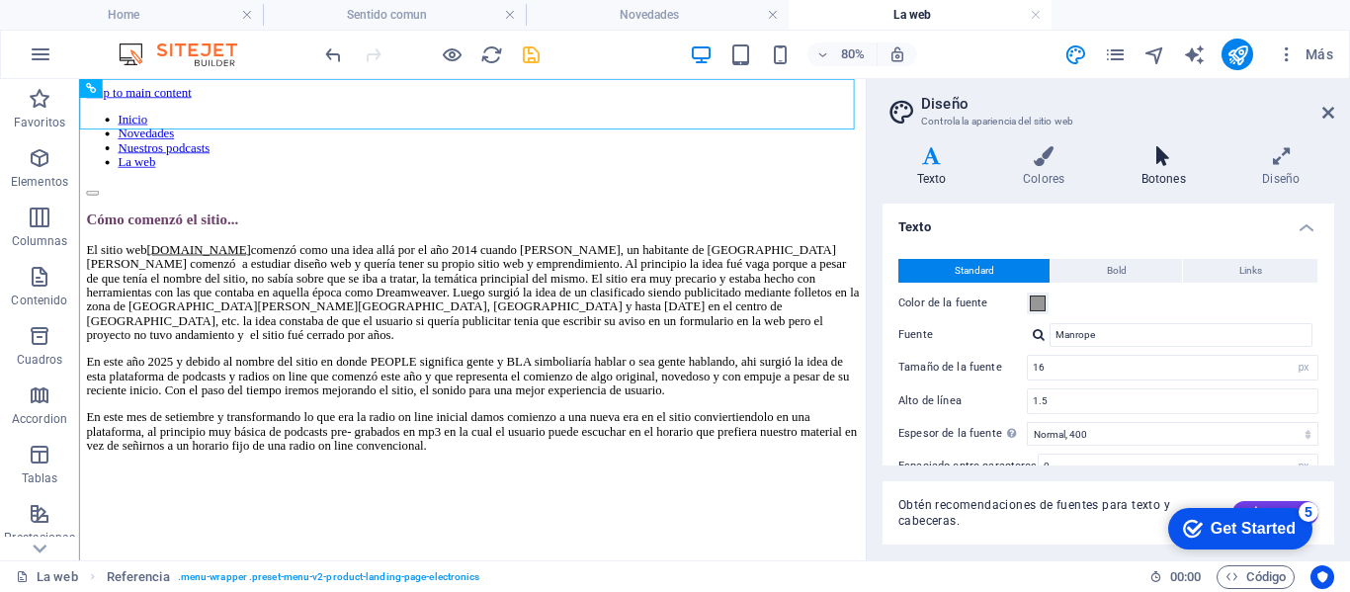
click at [1165, 165] on icon at bounding box center [1164, 156] width 114 height 20
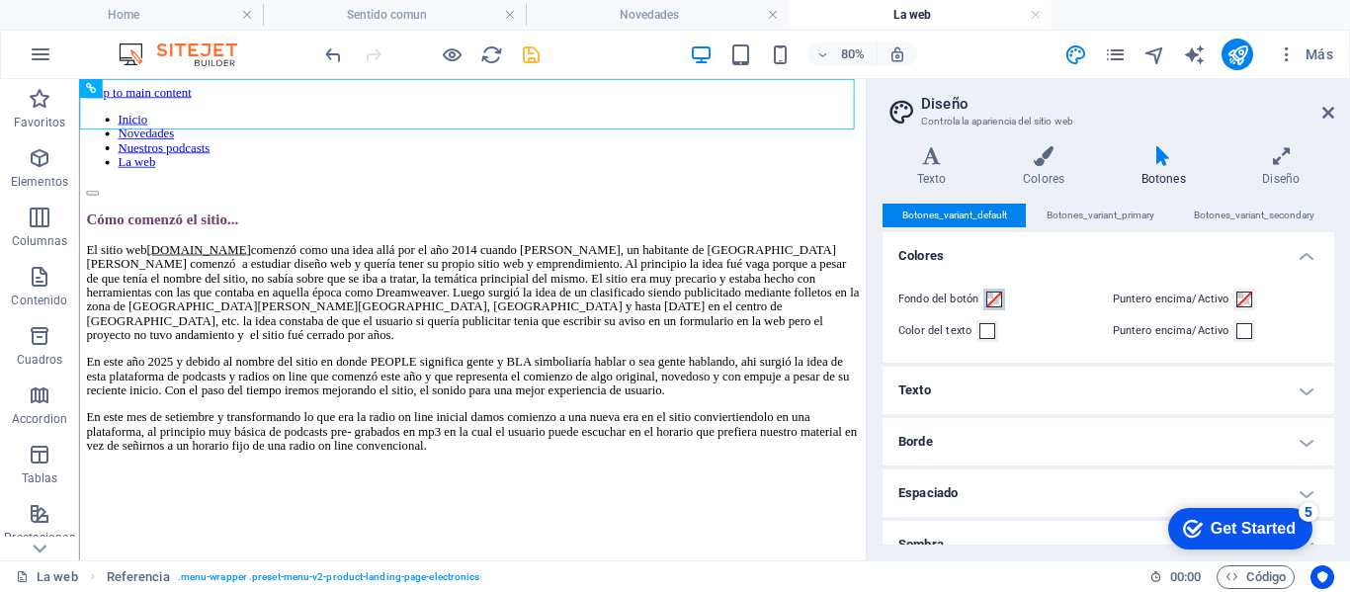
click at [998, 299] on span at bounding box center [994, 300] width 16 height 16
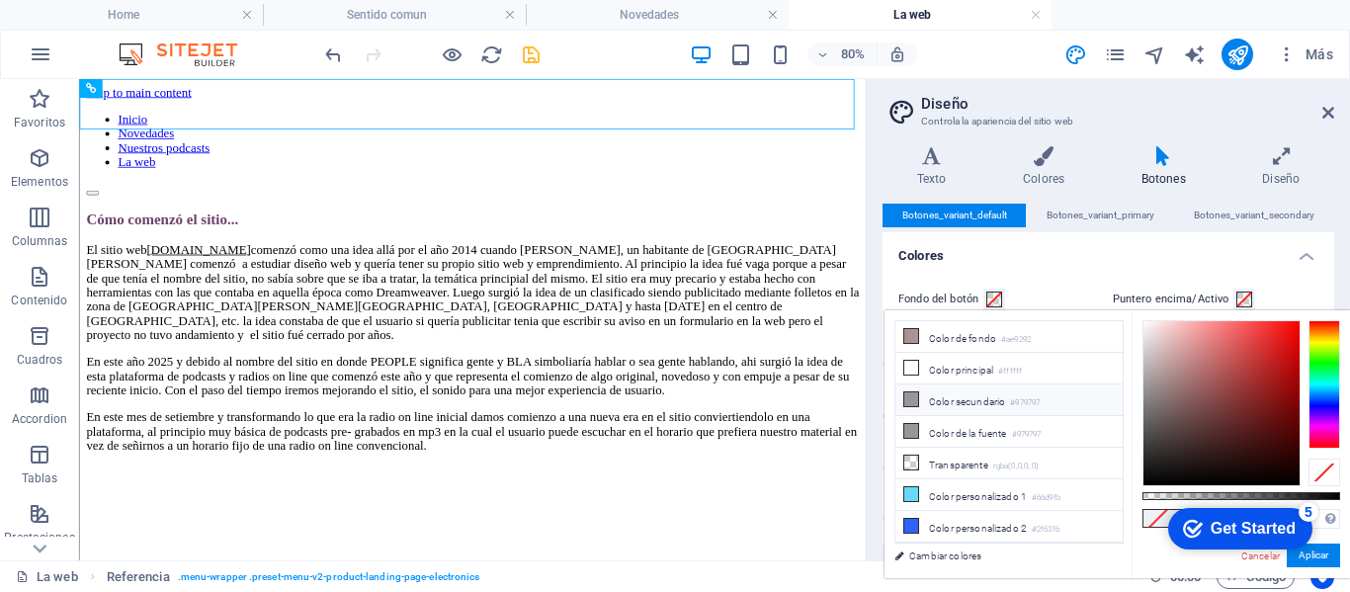
click at [913, 396] on icon at bounding box center [911, 399] width 14 height 14
type input "#979797"
click at [913, 396] on icon at bounding box center [911, 399] width 14 height 14
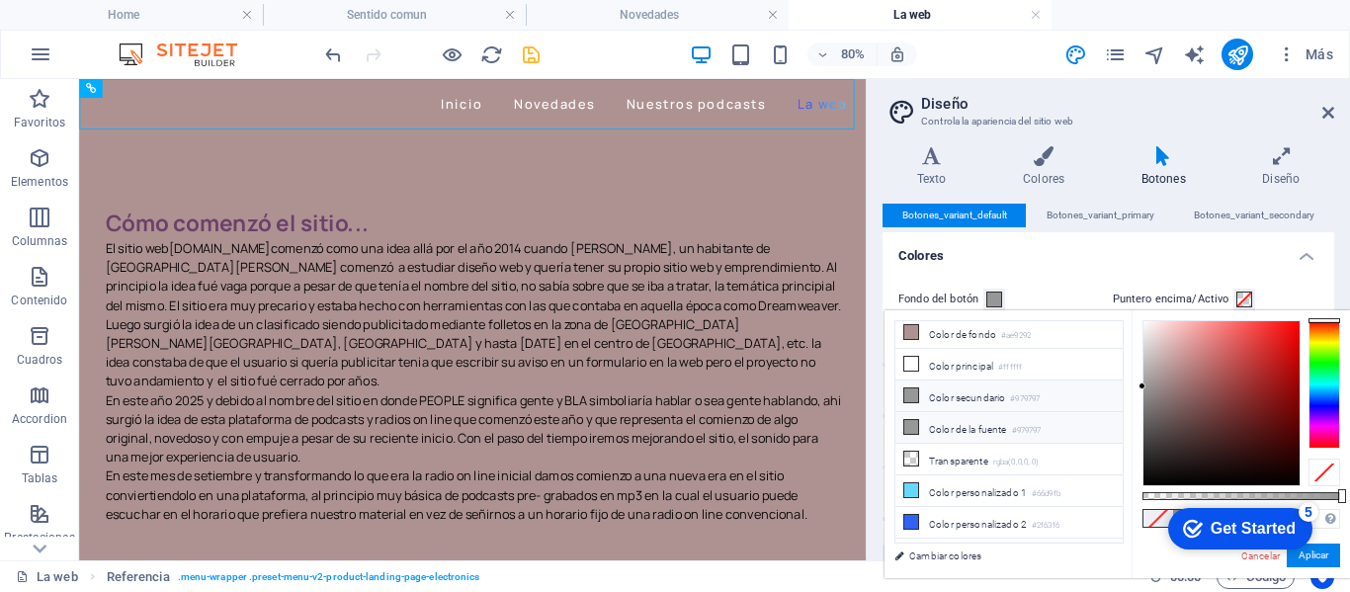
scroll to position [0, 0]
click at [1327, 110] on icon at bounding box center [1328, 113] width 12 height 16
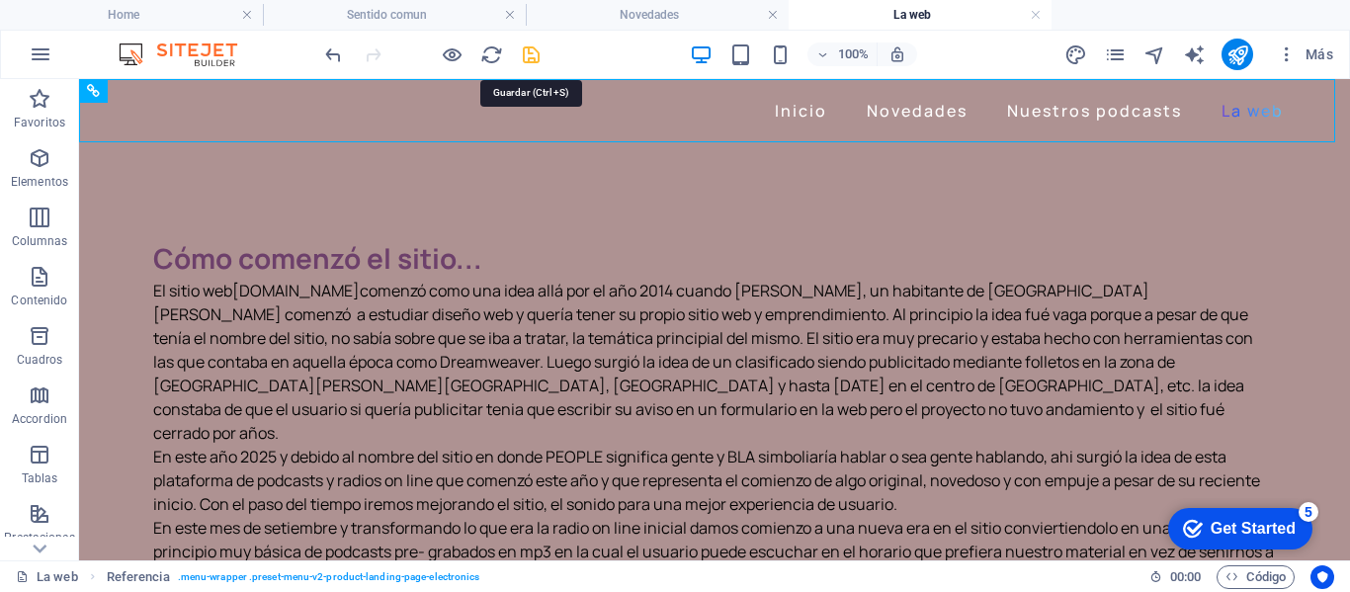
click at [537, 59] on icon "save" at bounding box center [531, 54] width 23 height 23
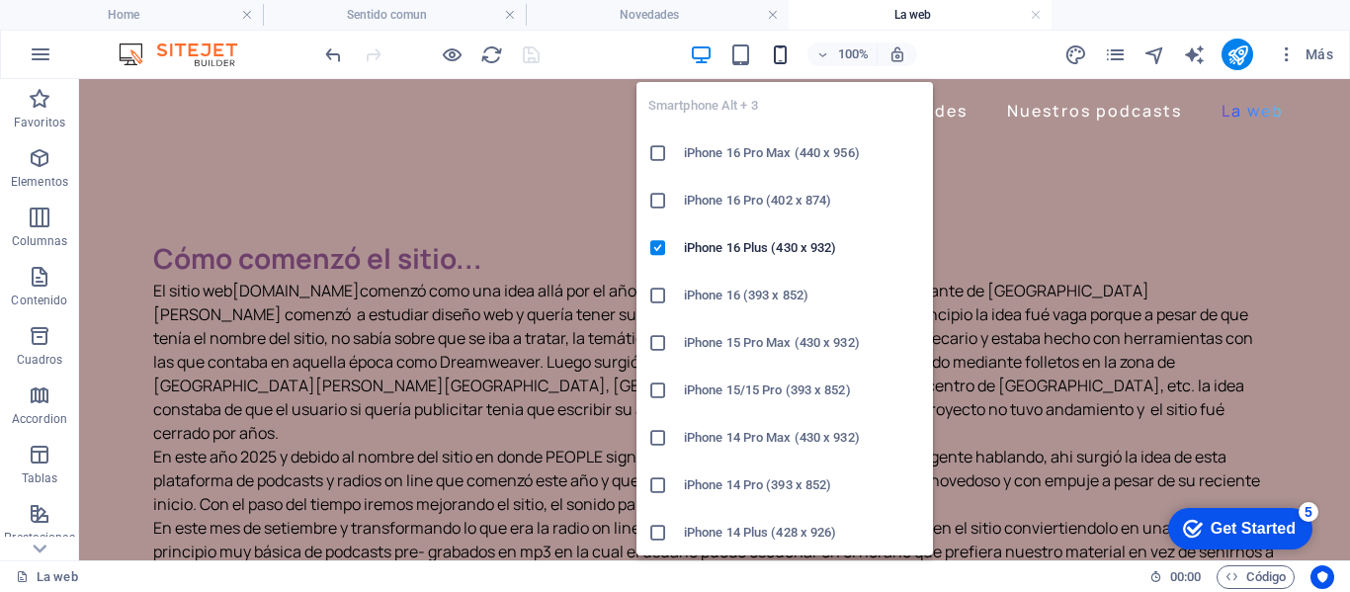
click at [777, 57] on icon "button" at bounding box center [780, 54] width 23 height 23
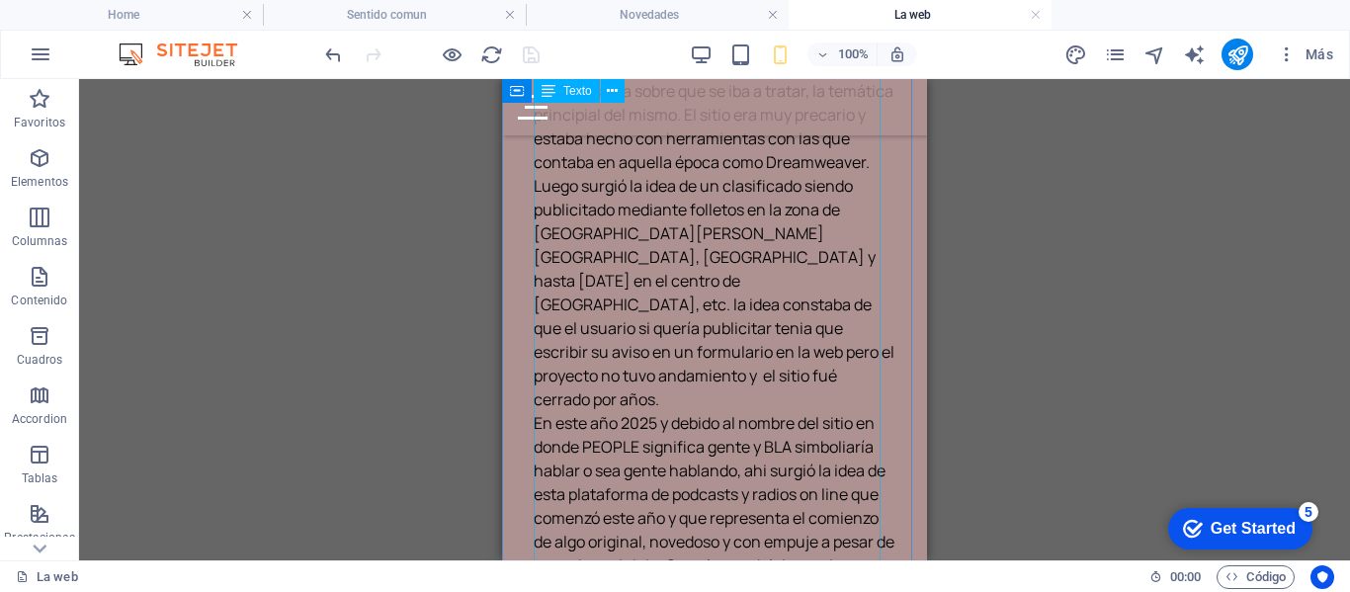
scroll to position [494, 0]
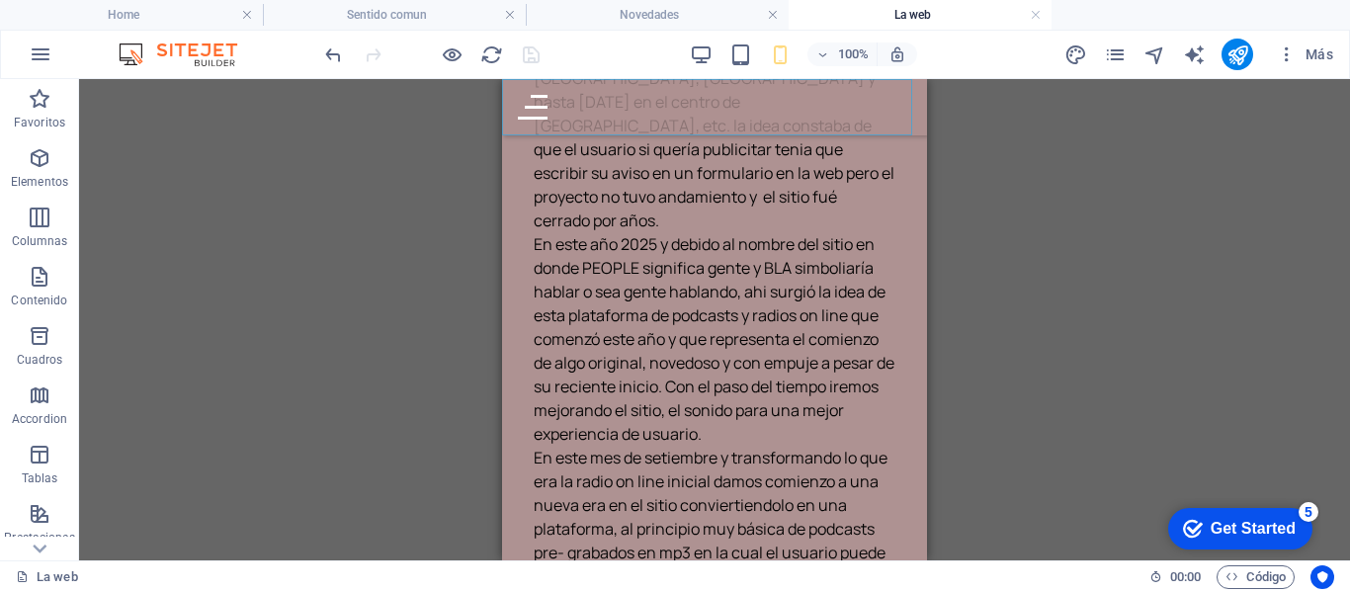
click at [890, 110] on div at bounding box center [714, 107] width 393 height 25
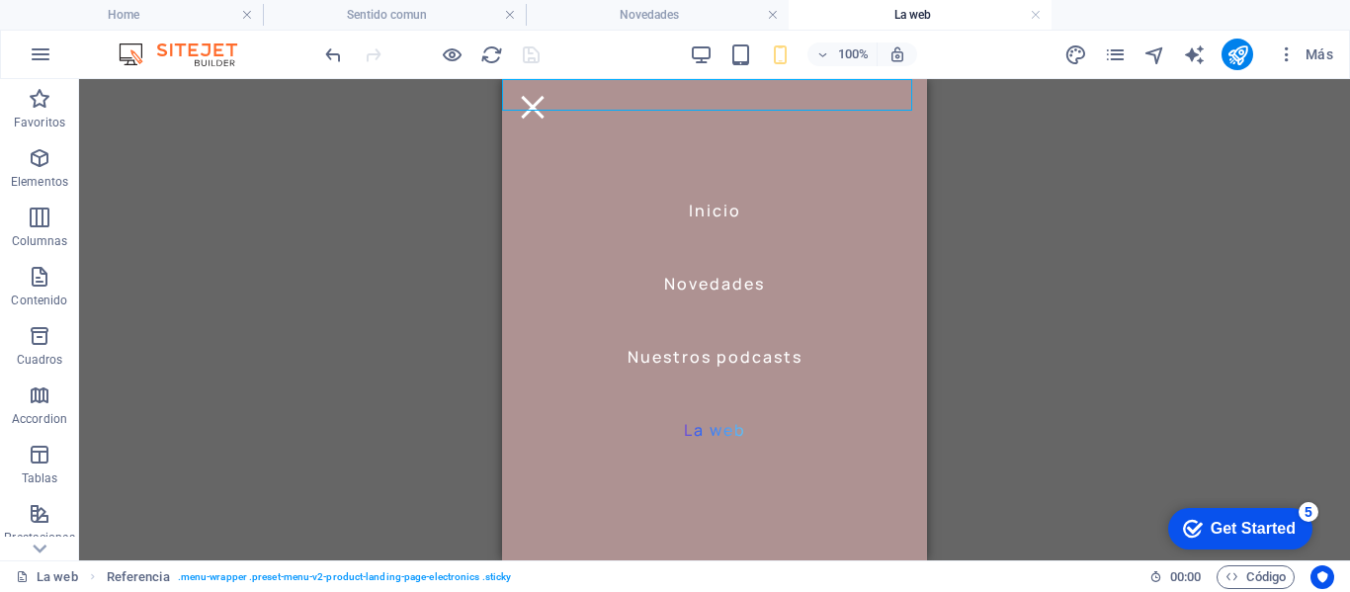
click at [709, 212] on nav "Inicio Novedades Nuestros podcasts La web" at bounding box center [714, 319] width 425 height 481
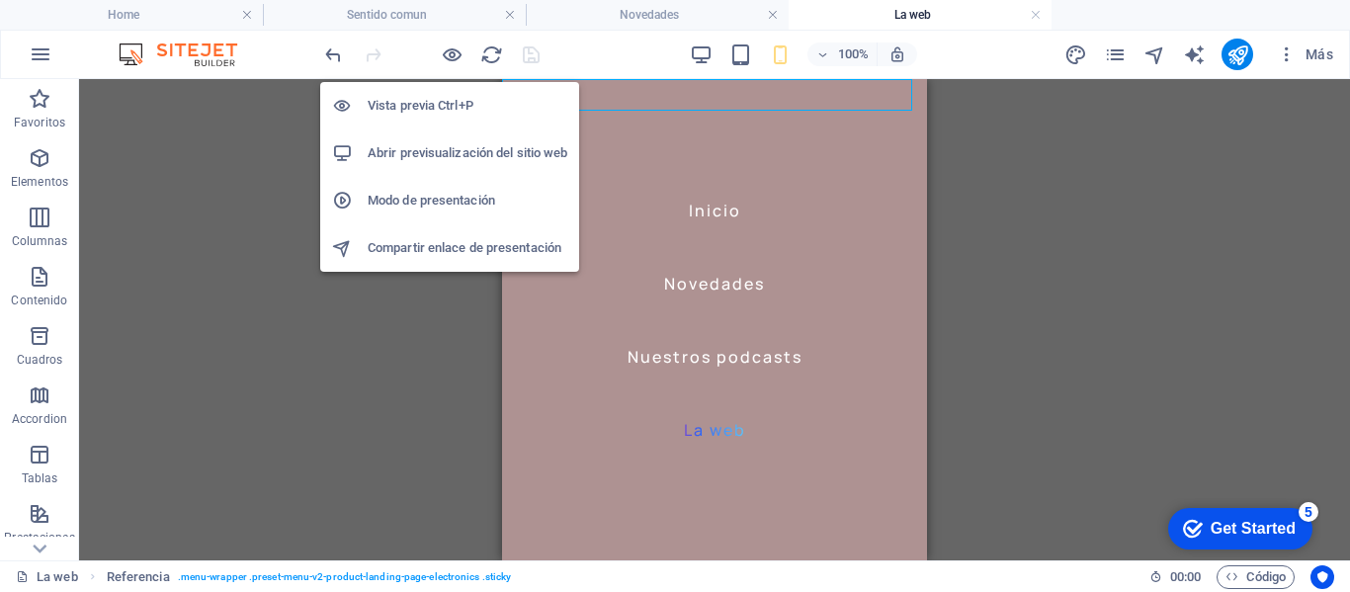
click at [460, 152] on h6 "Abrir previsualización del sitio web" at bounding box center [468, 153] width 200 height 24
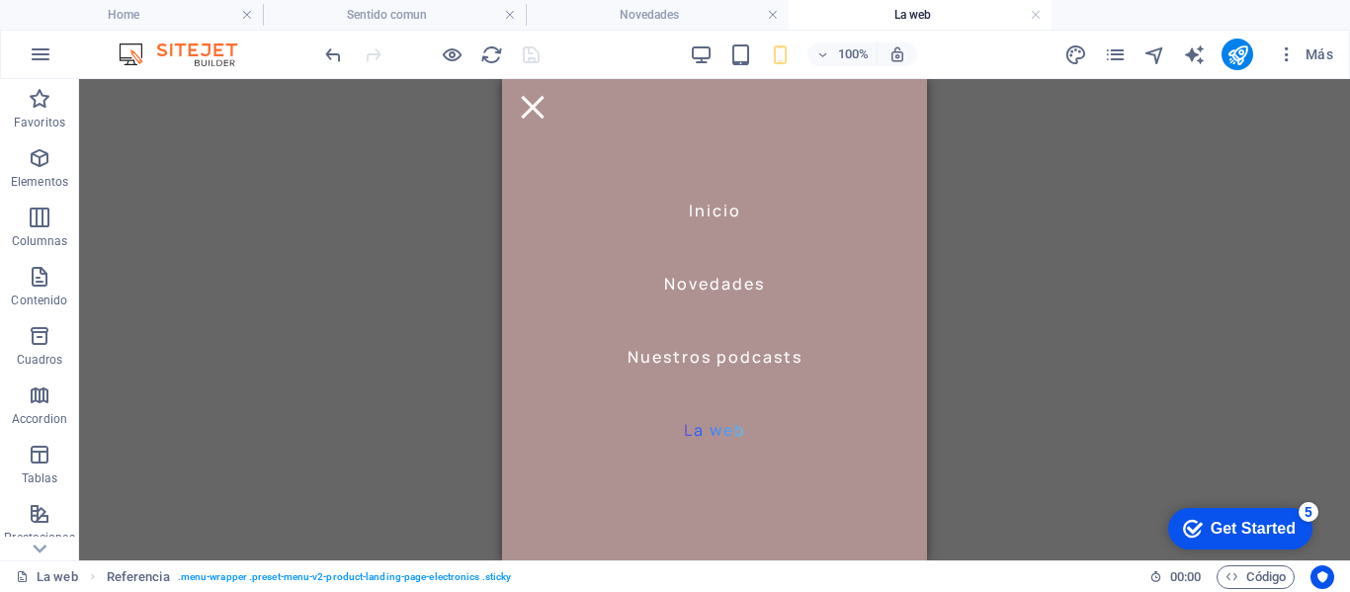
scroll to position [988, 0]
click at [548, 98] on div at bounding box center [533, 107] width 30 height 25
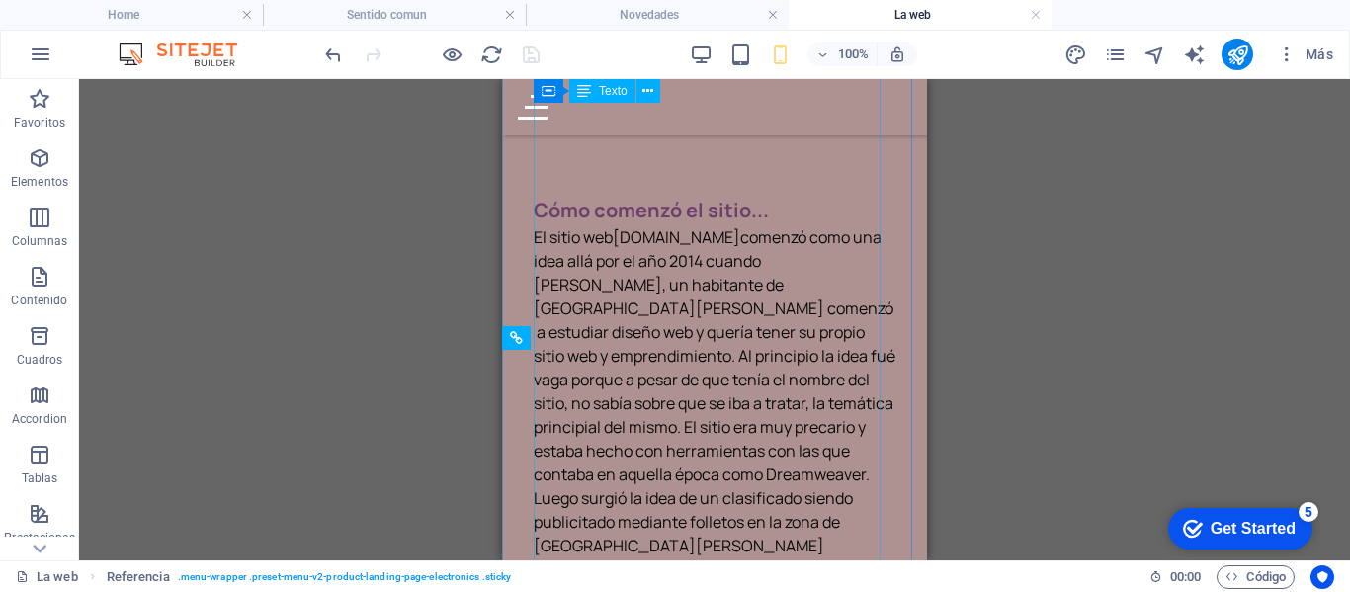
scroll to position [0, 0]
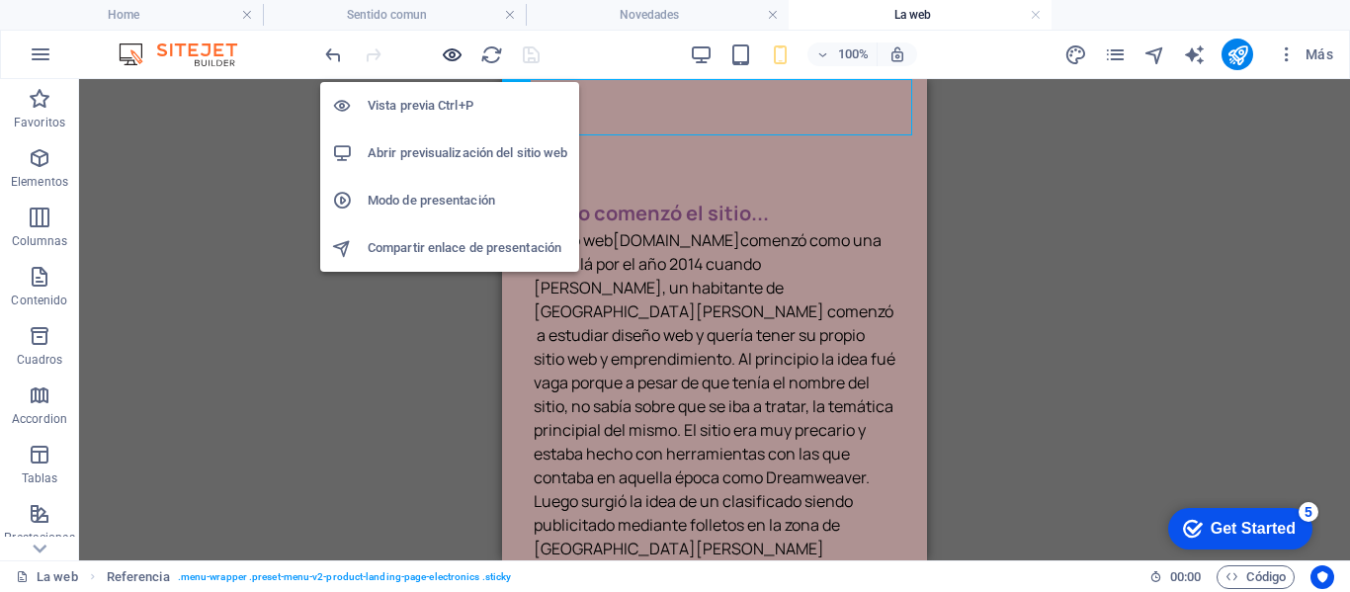
click at [449, 54] on icon "button" at bounding box center [452, 54] width 23 height 23
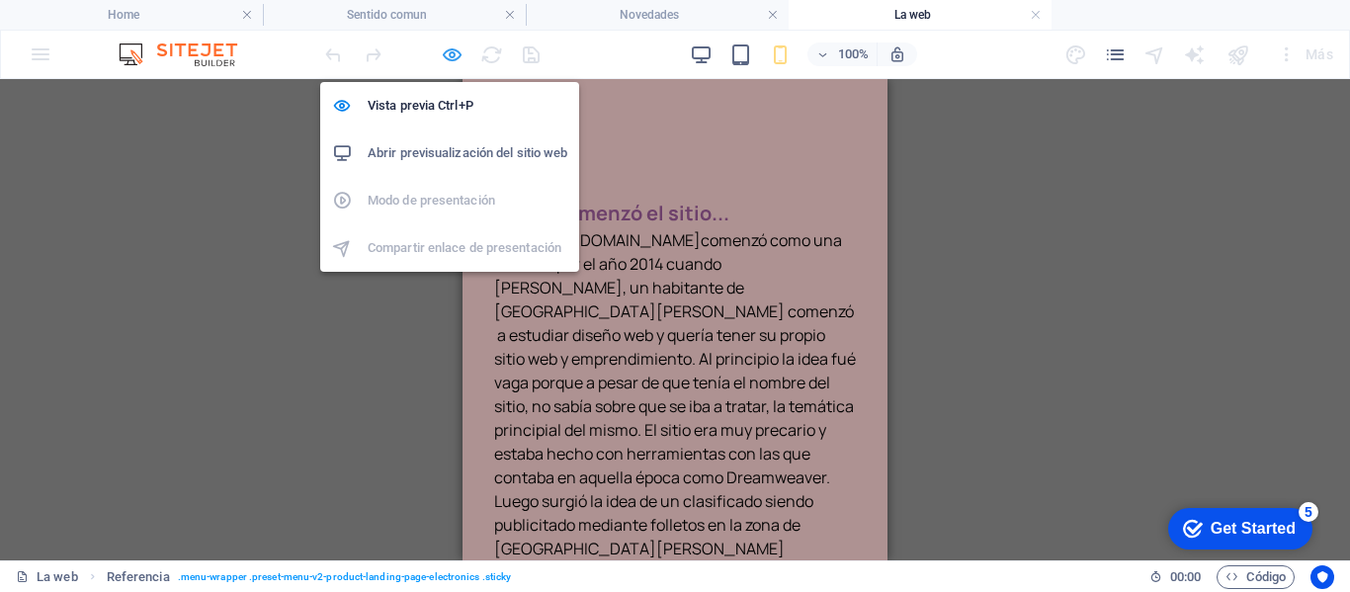
click at [459, 58] on icon "button" at bounding box center [452, 54] width 23 height 23
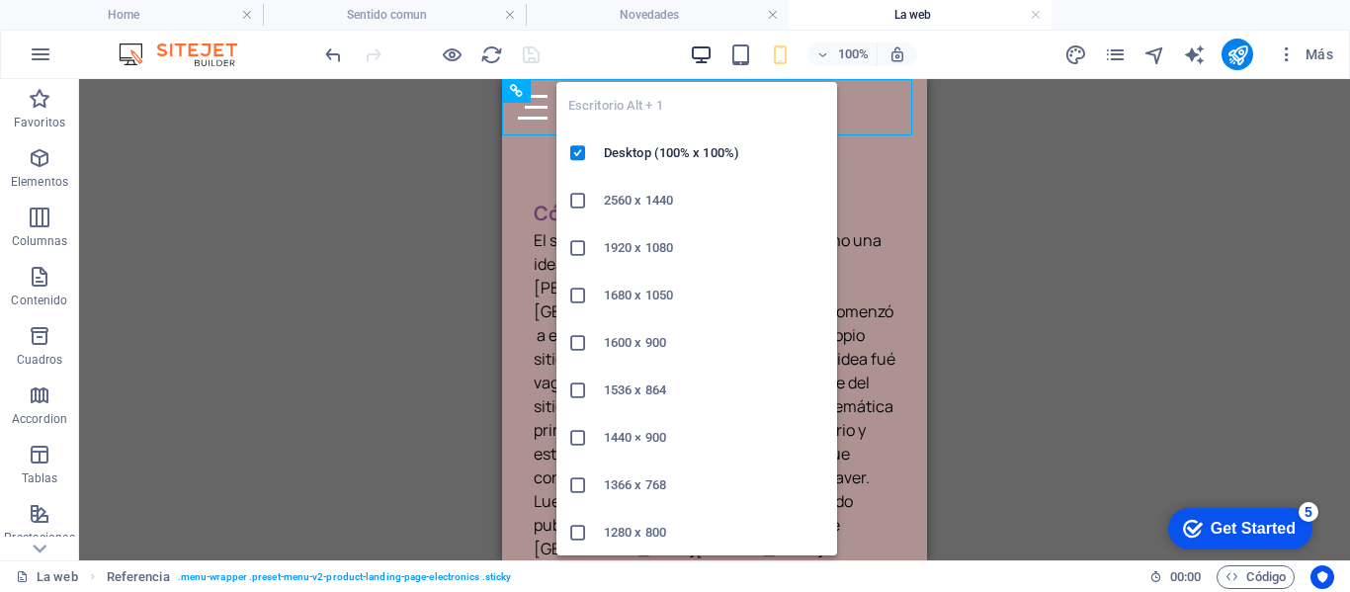
click at [708, 50] on icon "button" at bounding box center [701, 54] width 23 height 23
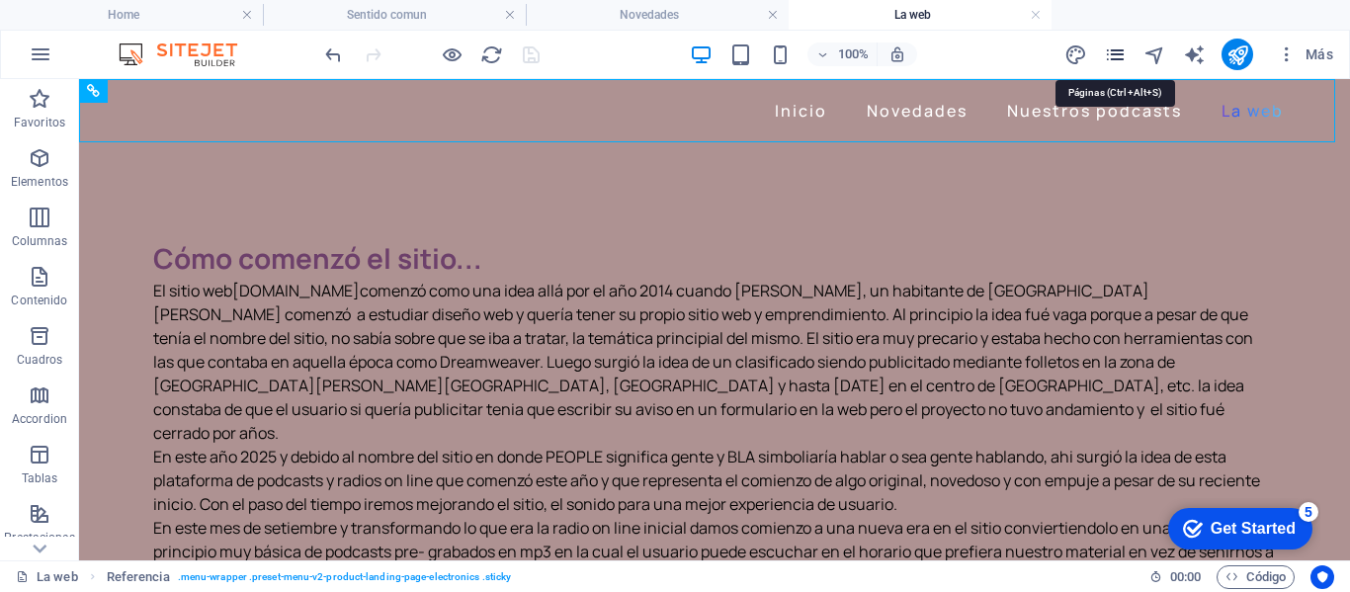
click at [1115, 58] on icon "pages" at bounding box center [1115, 54] width 23 height 23
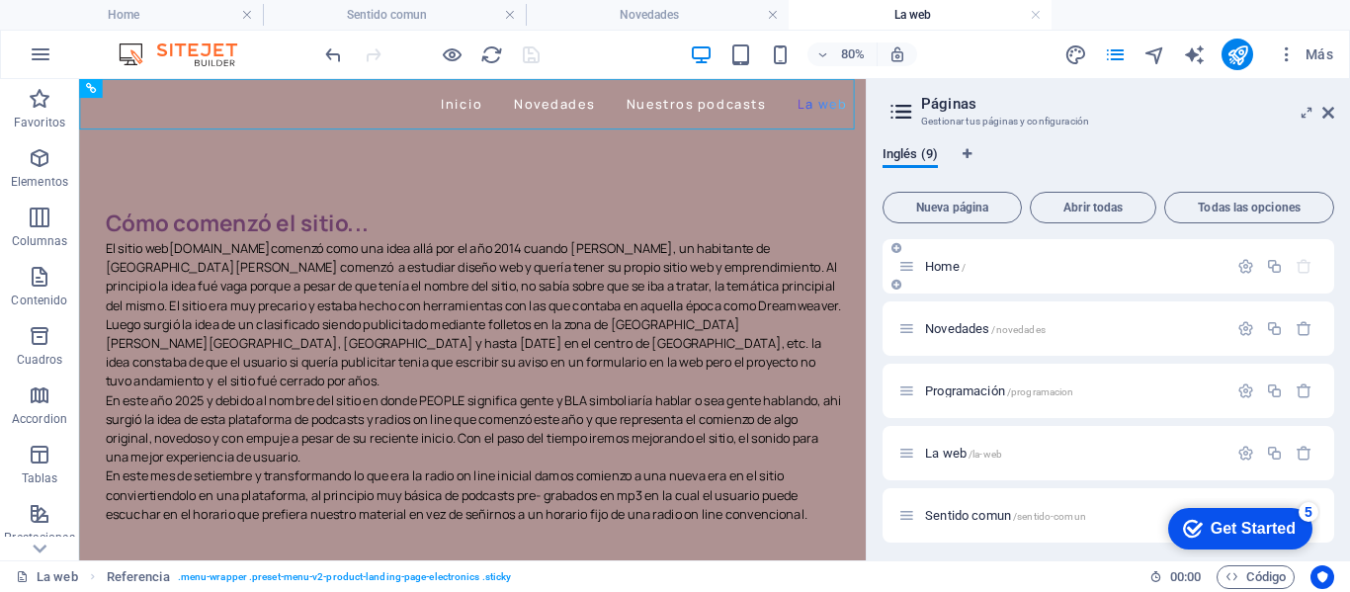
click at [992, 267] on p "Home /" at bounding box center [1073, 266] width 297 height 13
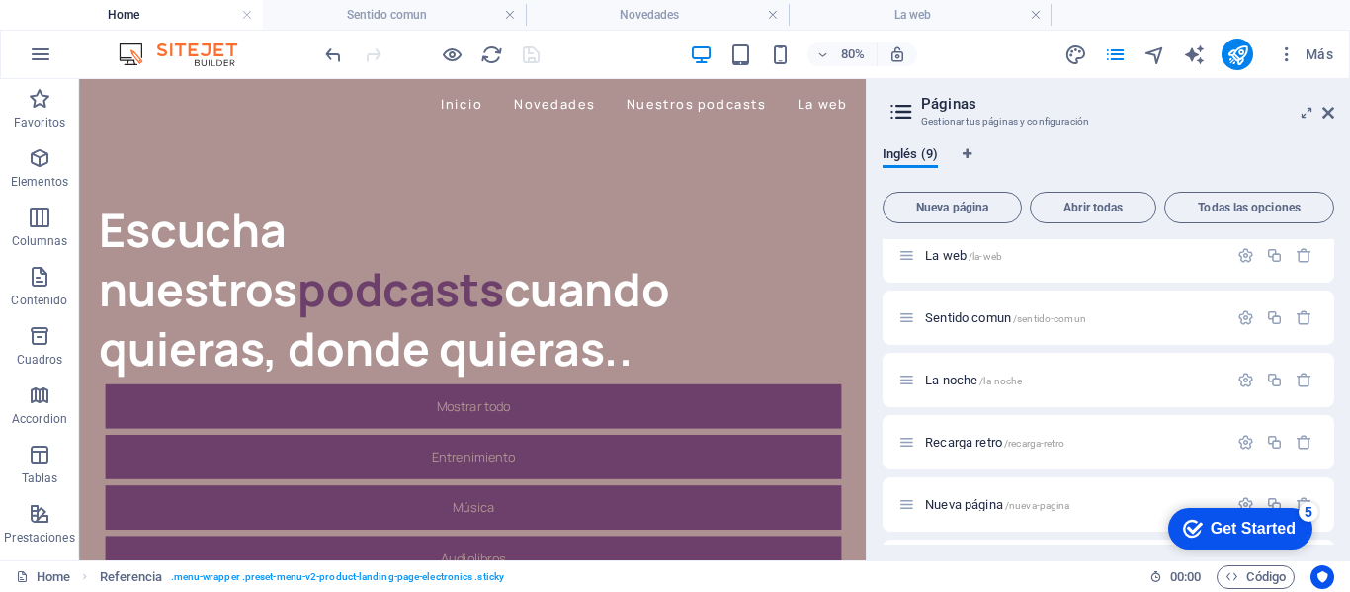
scroll to position [255, 0]
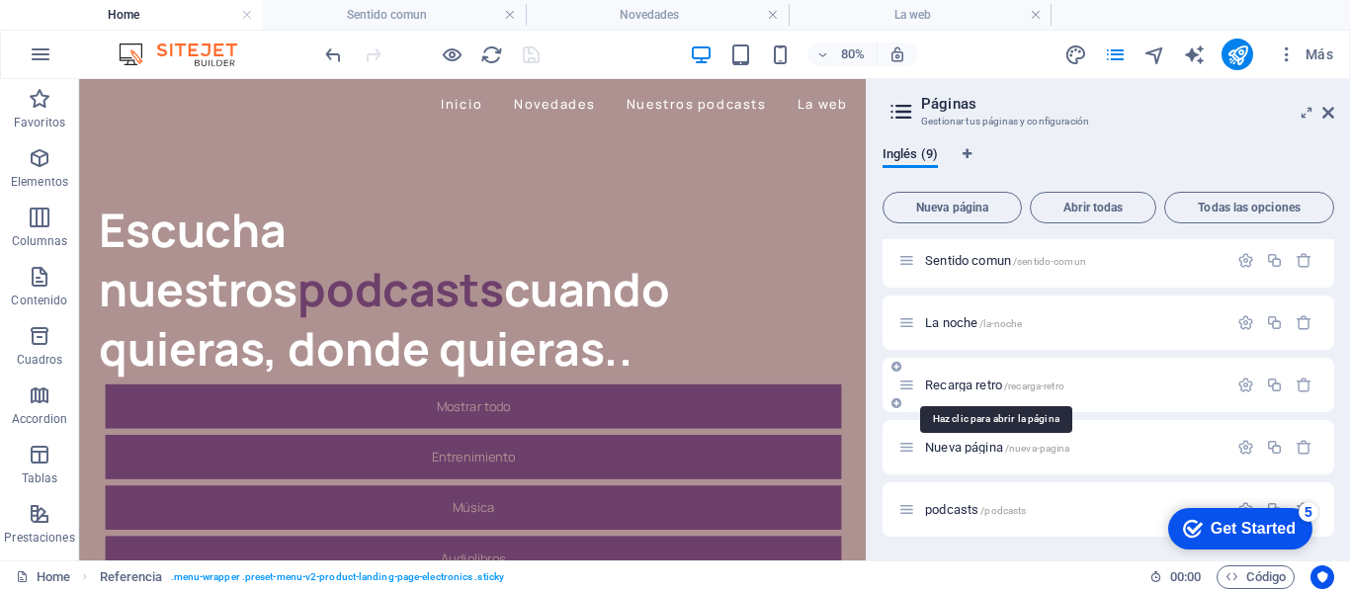
click at [1036, 384] on span "/recarga-retro" at bounding box center [1034, 386] width 60 height 11
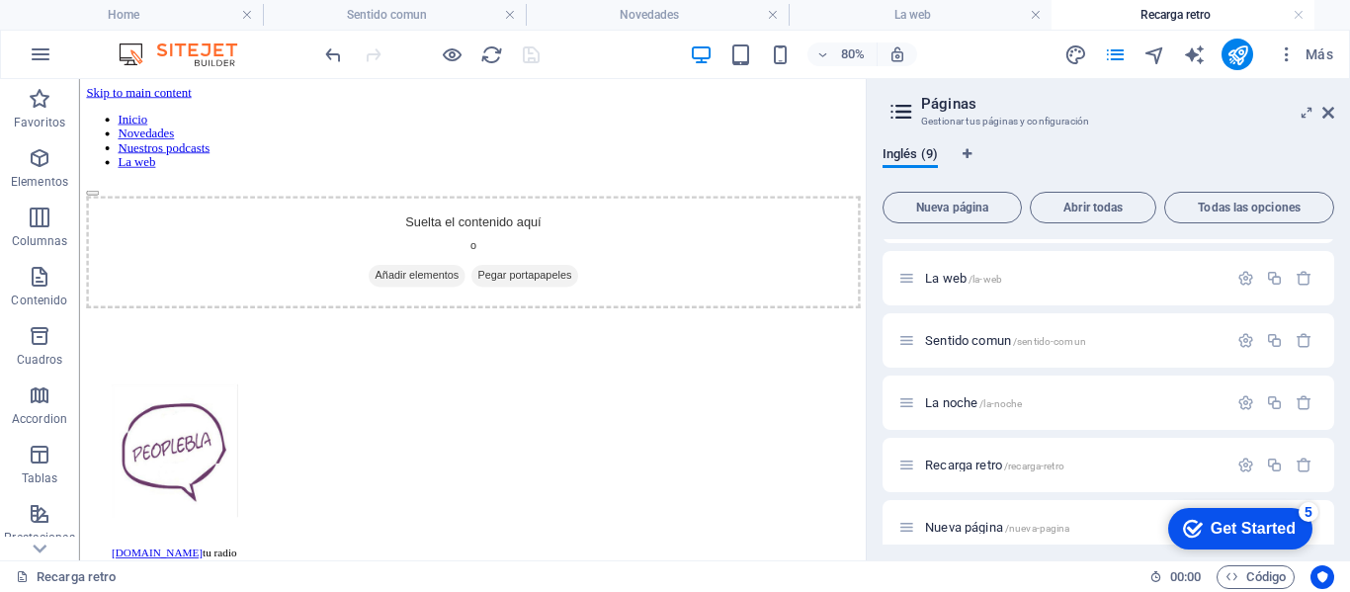
scroll to position [0, 0]
click at [1326, 115] on icon at bounding box center [1328, 113] width 12 height 16
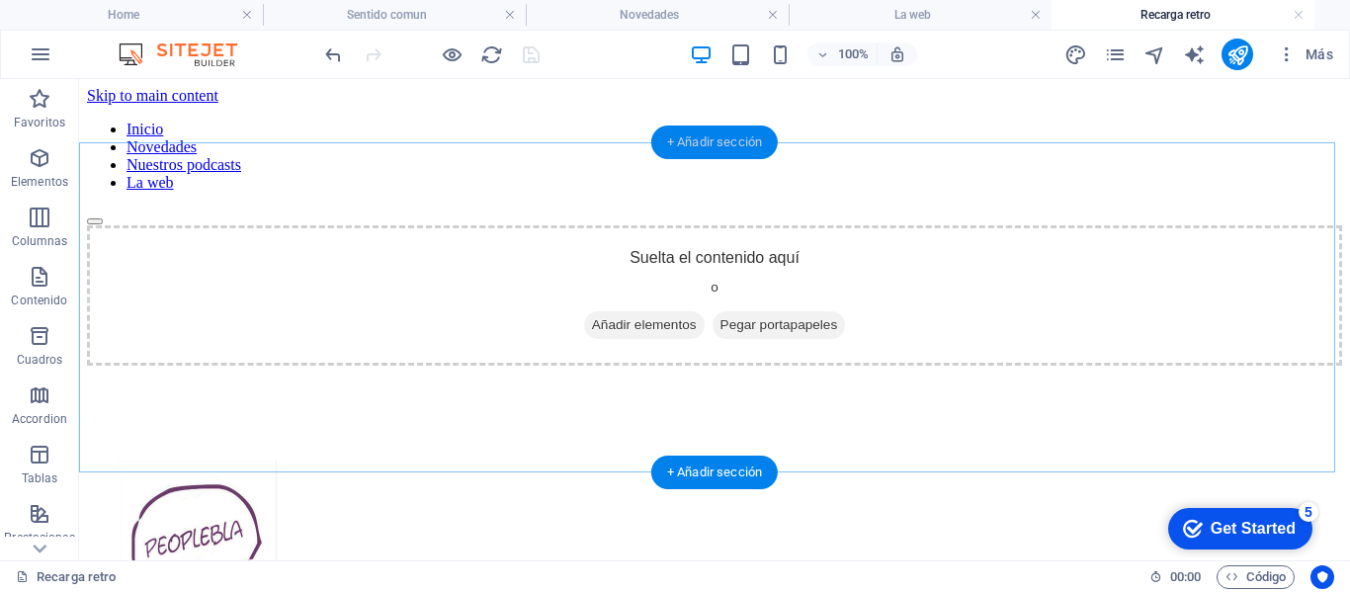
drag, startPoint x: 698, startPoint y: 140, endPoint x: 309, endPoint y: 86, distance: 392.2
click at [698, 140] on div "+ Añadir sección" at bounding box center [714, 143] width 127 height 34
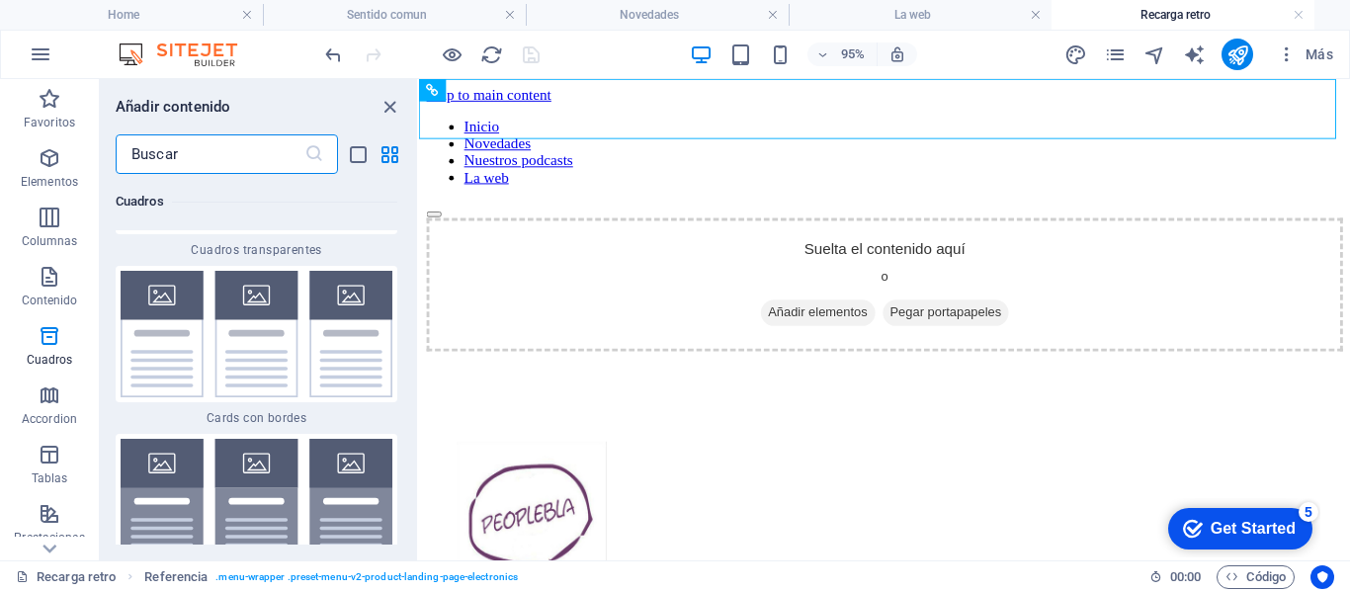
scroll to position [11766, 0]
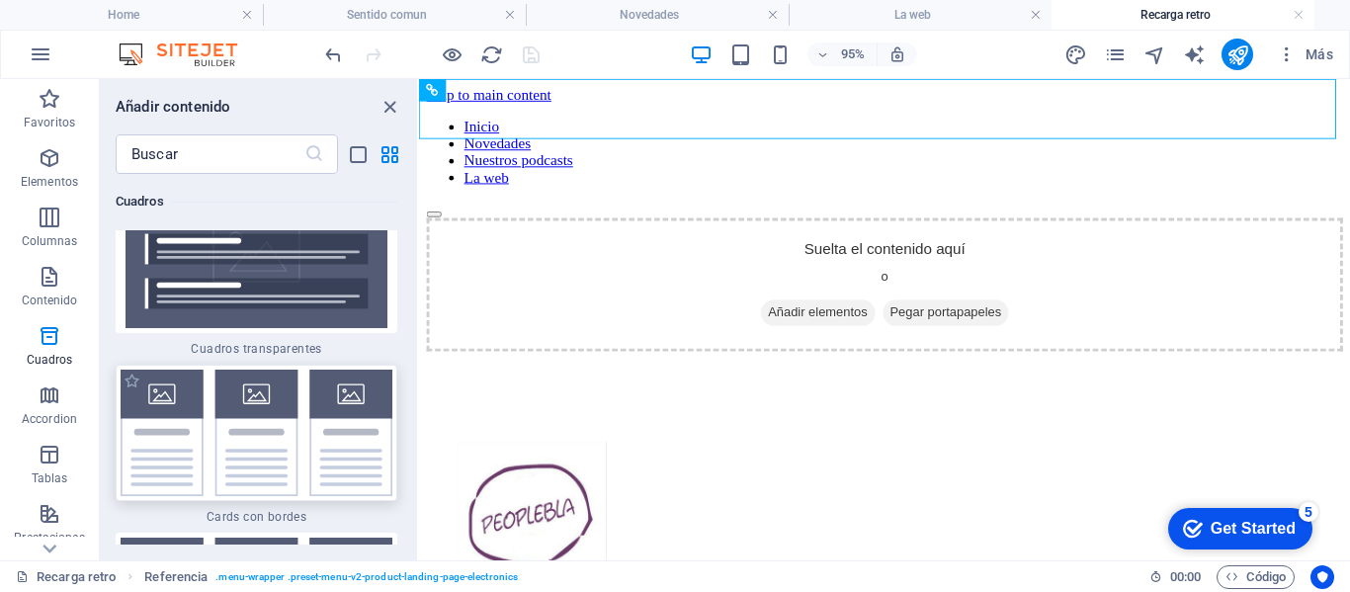
click at [277, 431] on img at bounding box center [257, 433] width 272 height 127
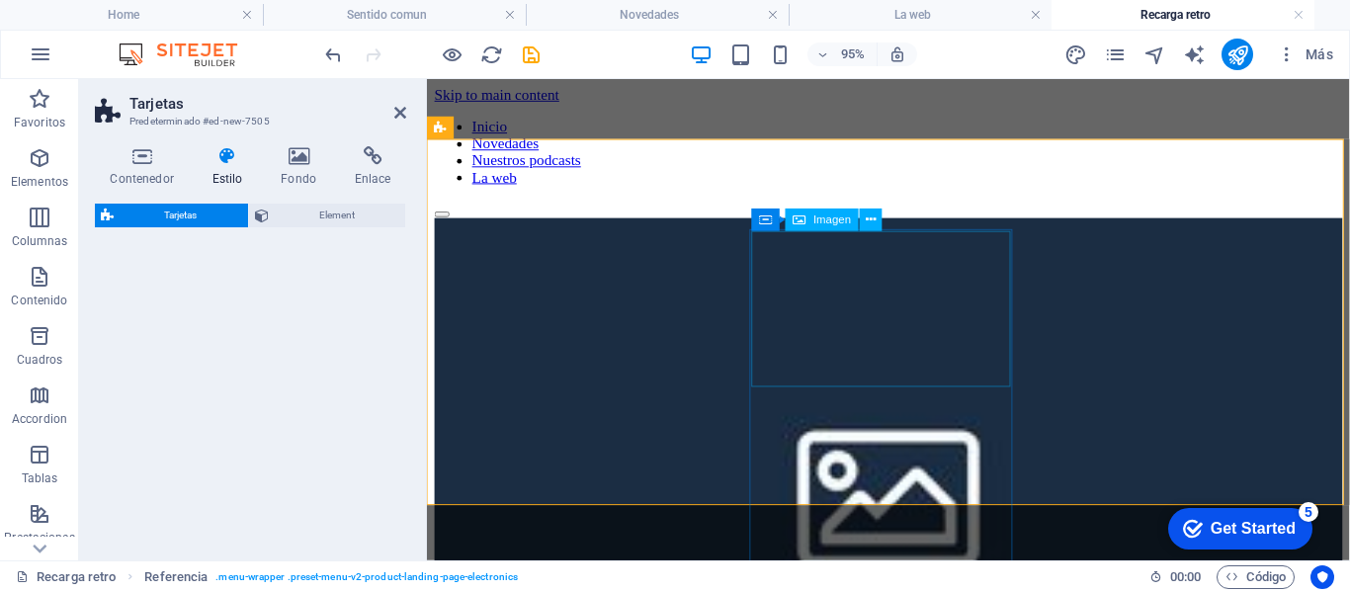
select select "rem"
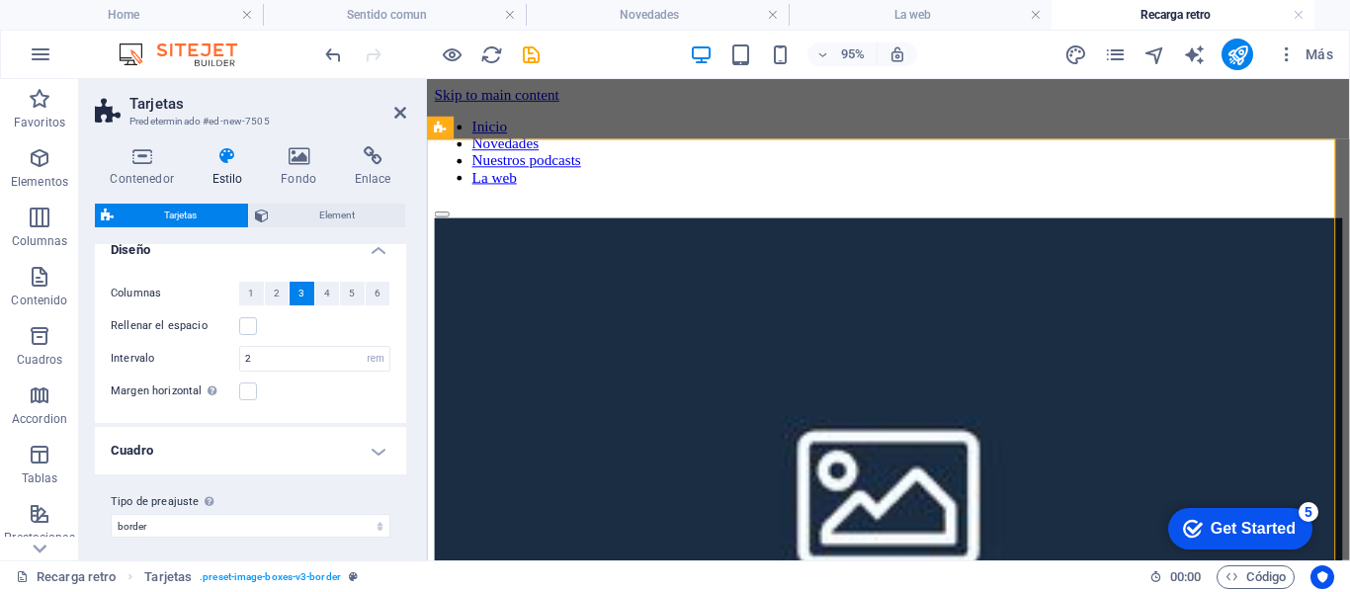
scroll to position [228, 0]
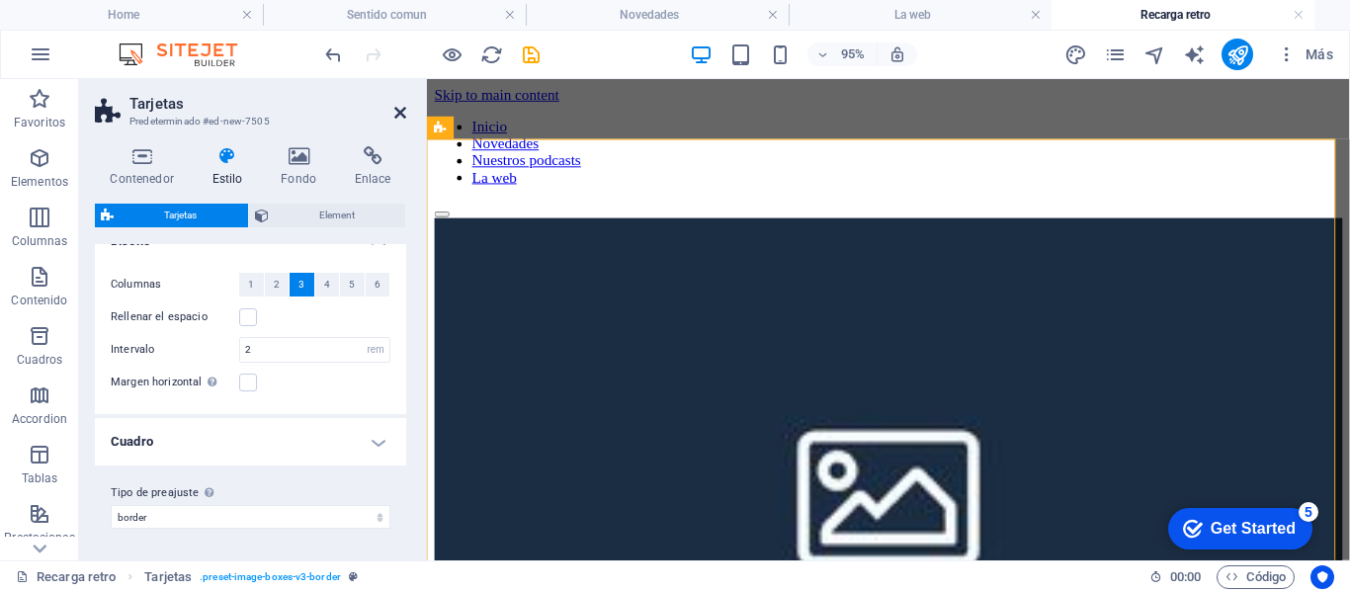
click at [397, 112] on icon at bounding box center [400, 113] width 12 height 16
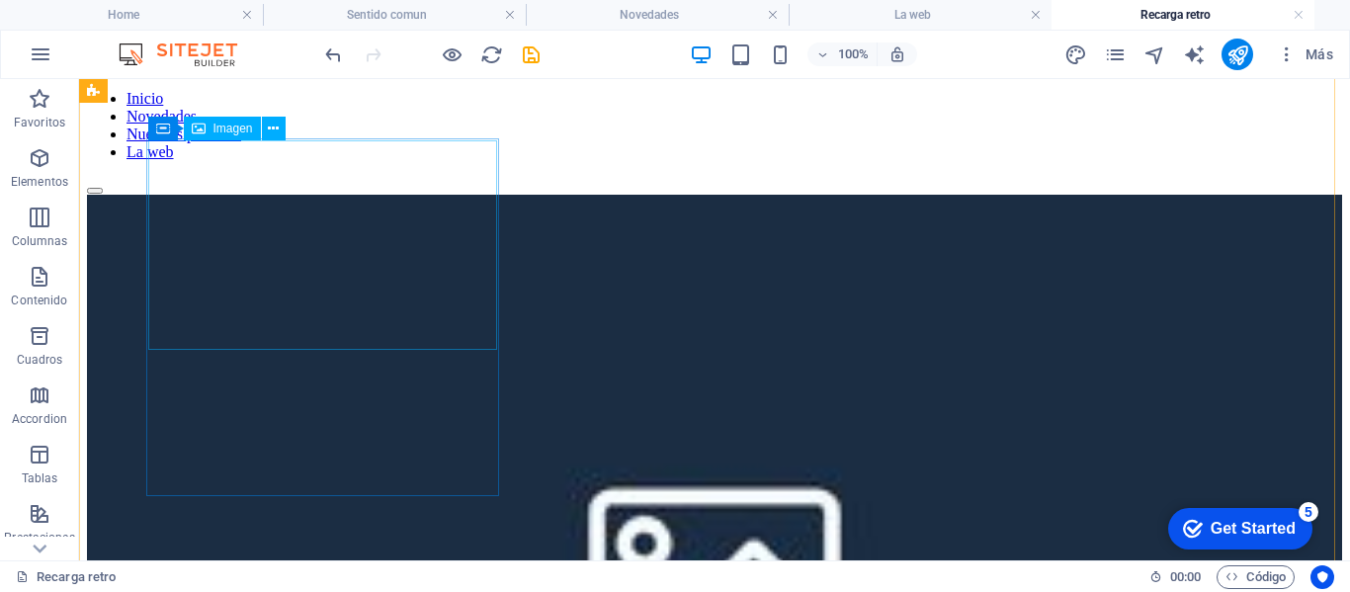
scroll to position [0, 0]
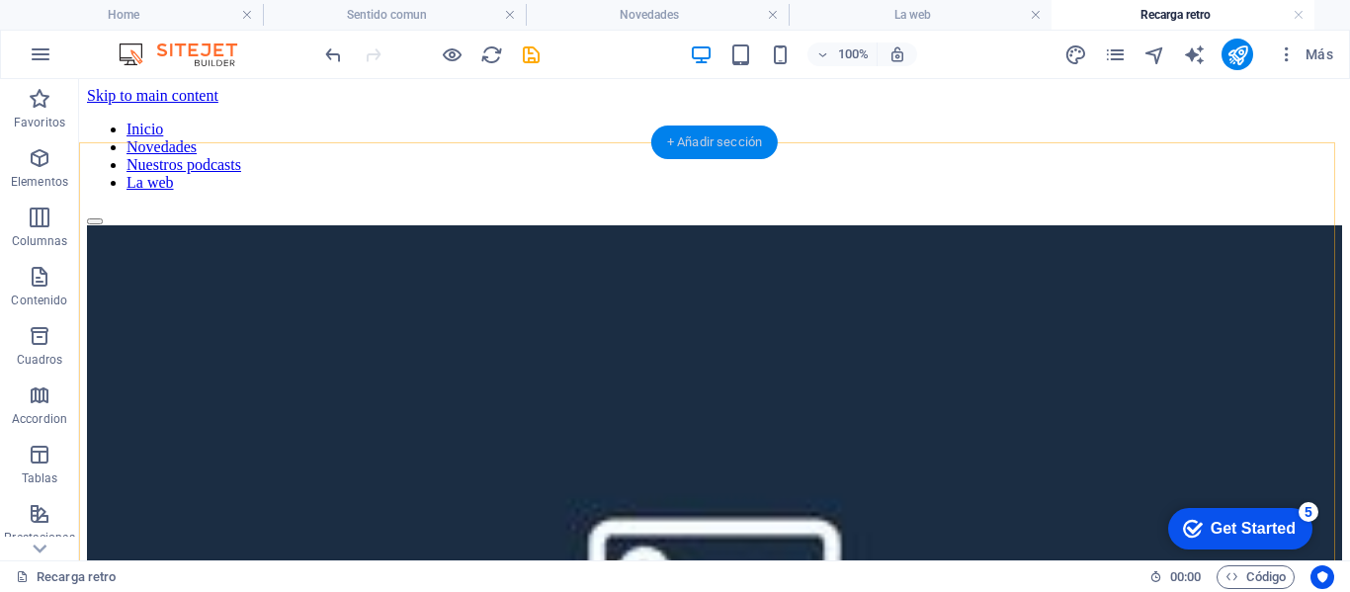
click at [698, 140] on div "+ Añadir sección" at bounding box center [714, 143] width 127 height 34
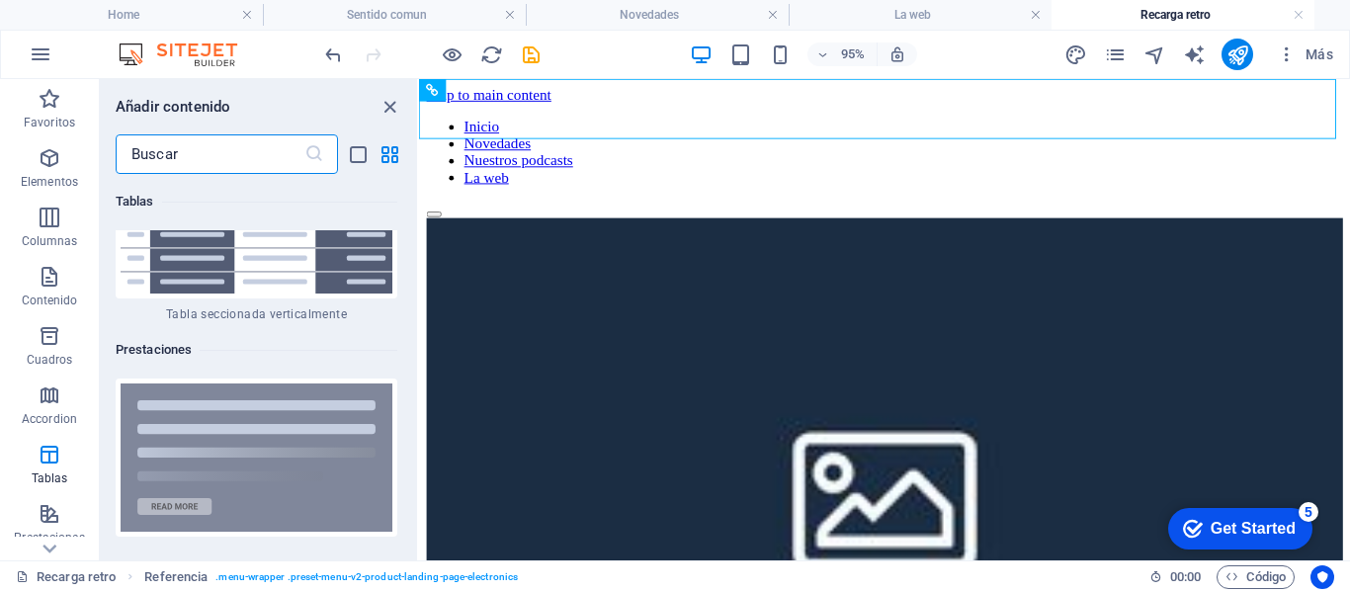
scroll to position [14485, 0]
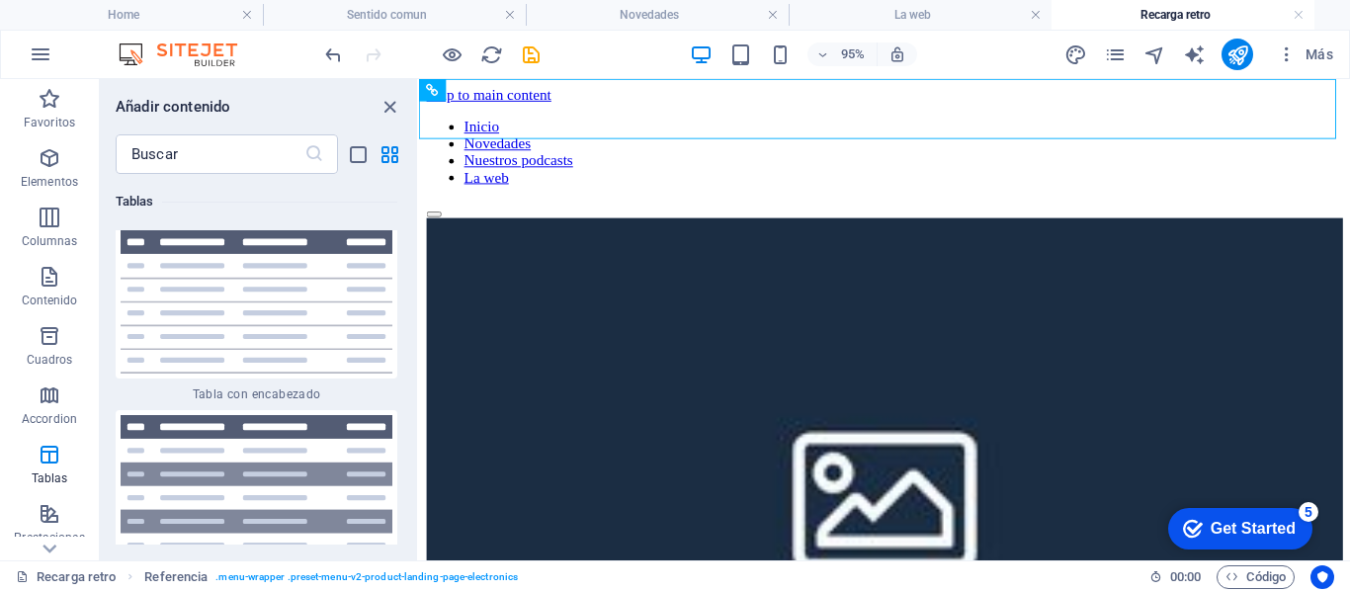
click at [412, 303] on div "Favoritos 1 Star Cabecera 1 Star Contenedor Elementos 1 Star Cabecera 1 Star Te…" at bounding box center [258, 359] width 317 height 371
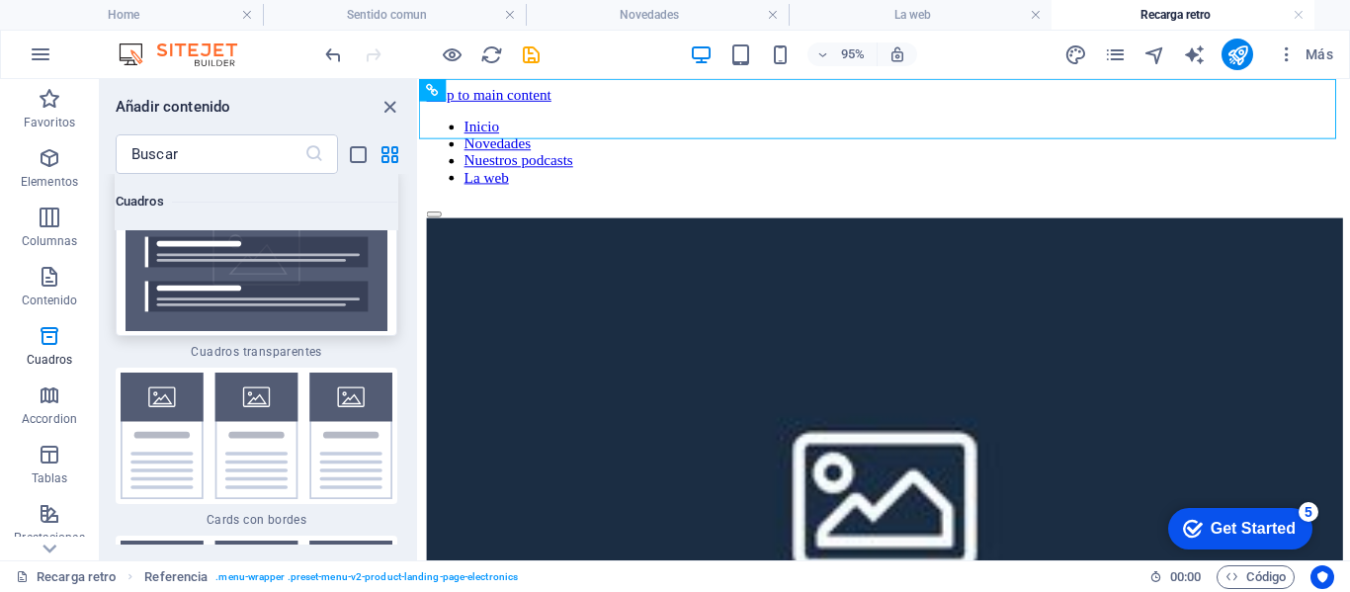
scroll to position [11862, 0]
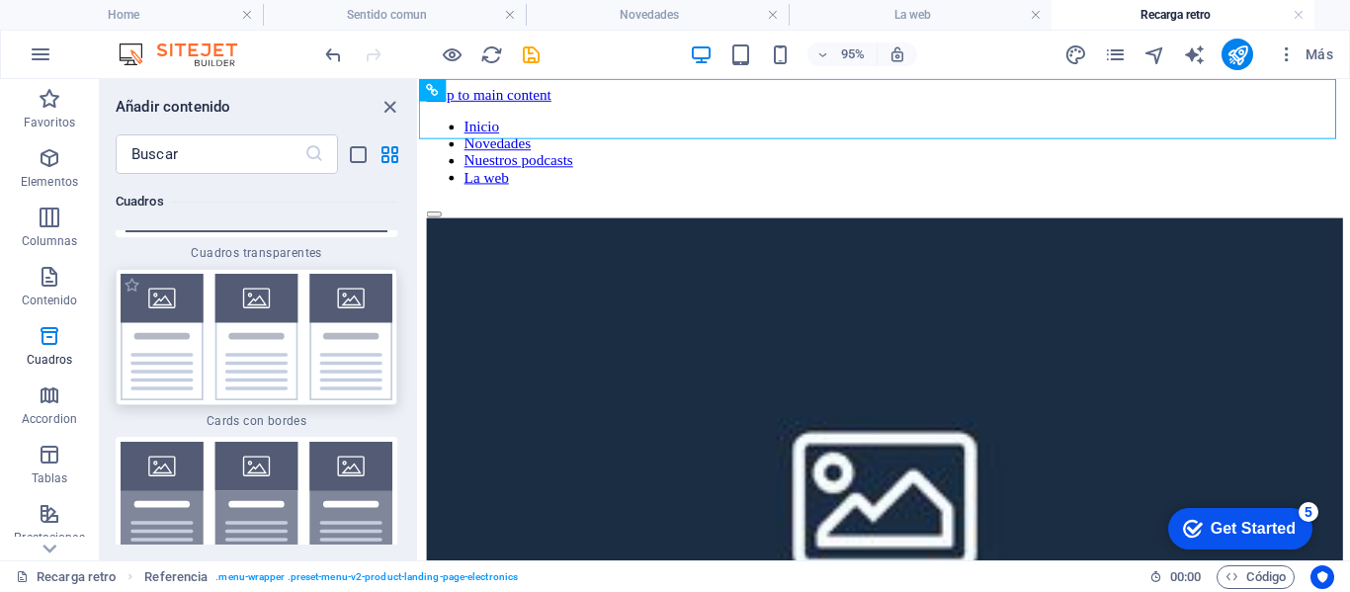
click at [309, 386] on img at bounding box center [257, 337] width 272 height 127
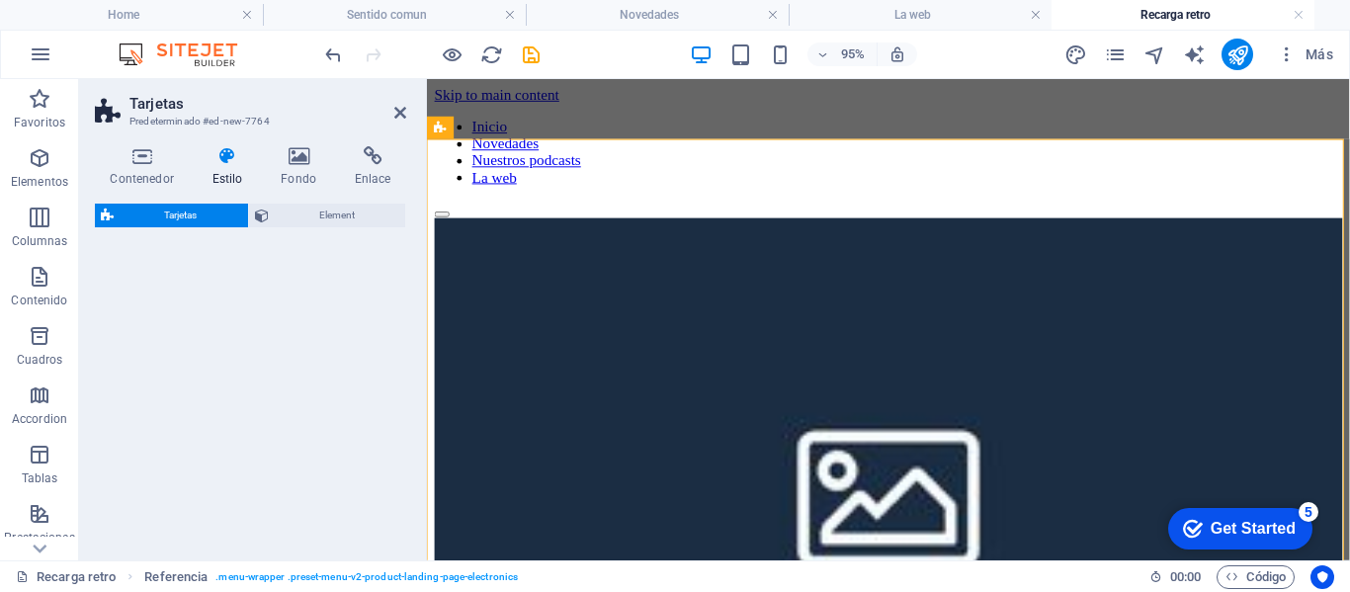
select select "rem"
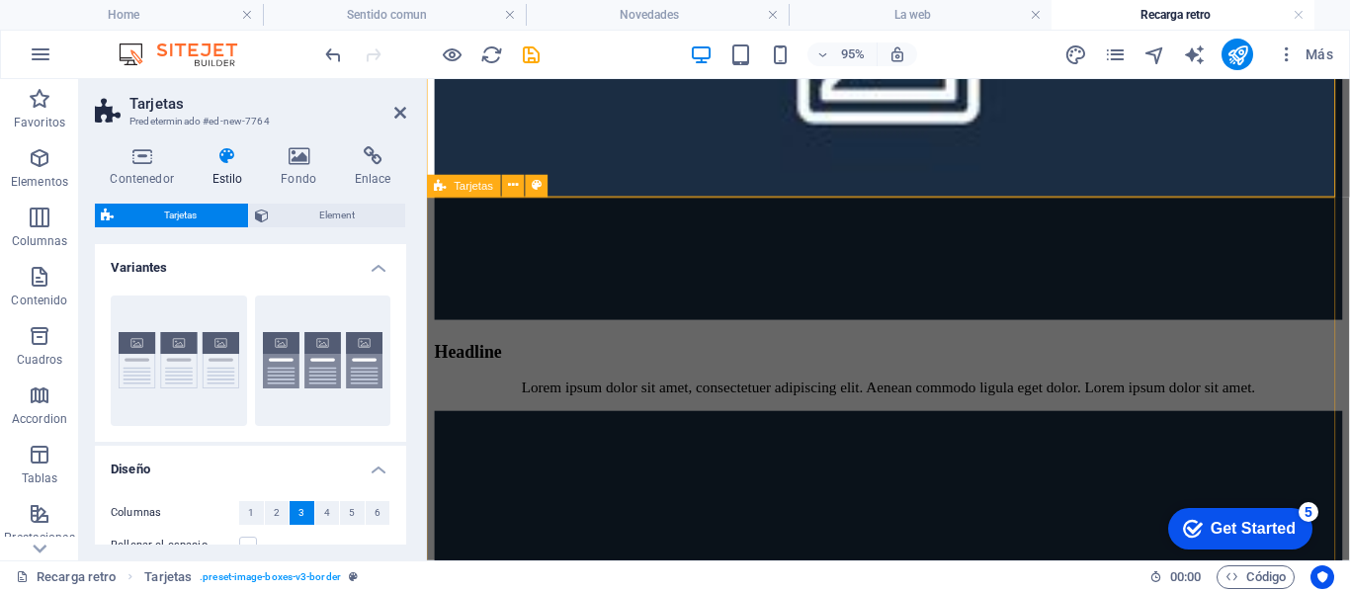
scroll to position [494, 0]
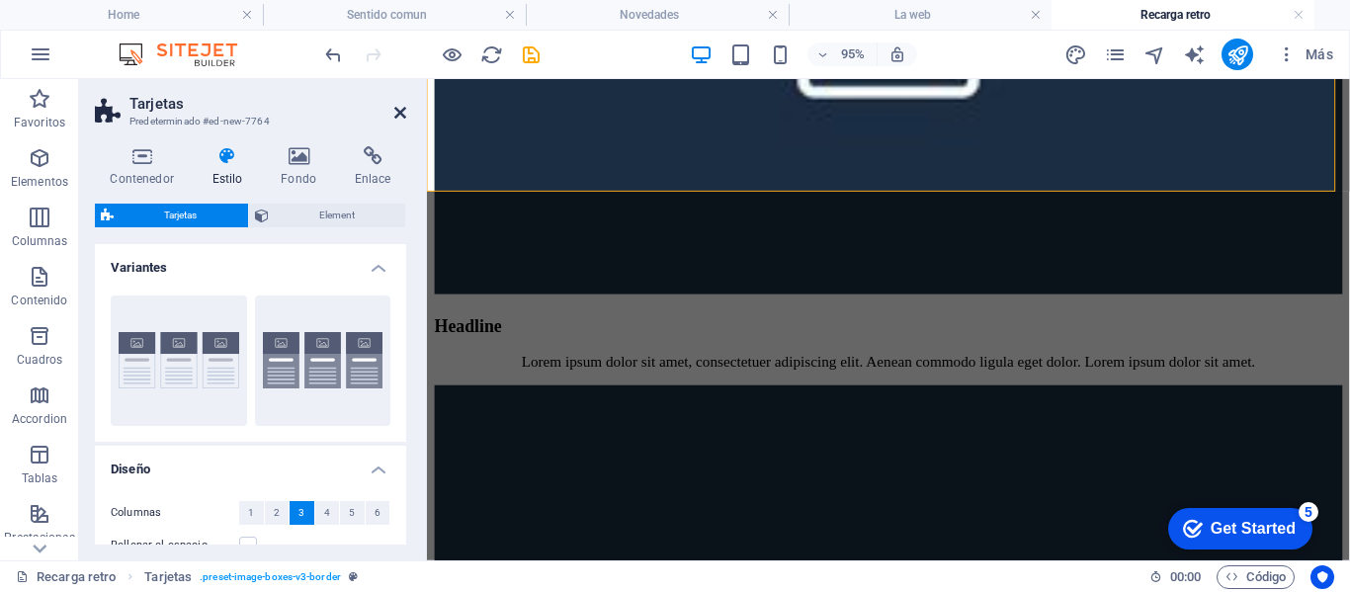
click at [402, 116] on icon at bounding box center [400, 113] width 12 height 16
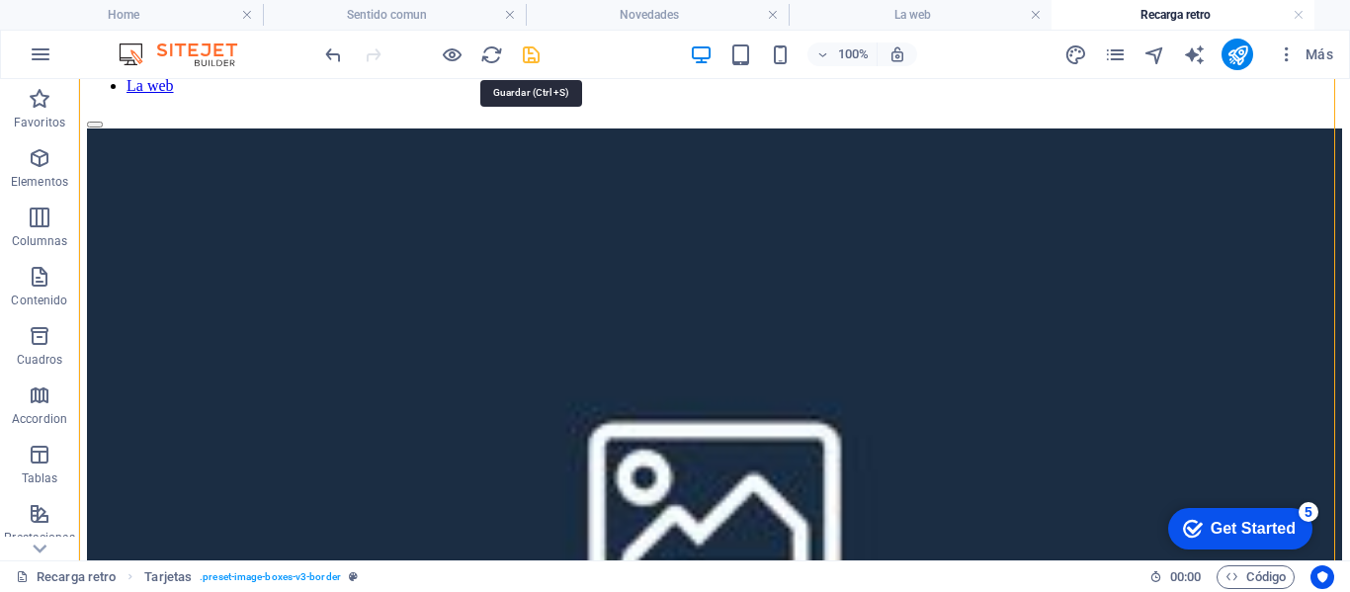
click at [533, 58] on icon "save" at bounding box center [531, 54] width 23 height 23
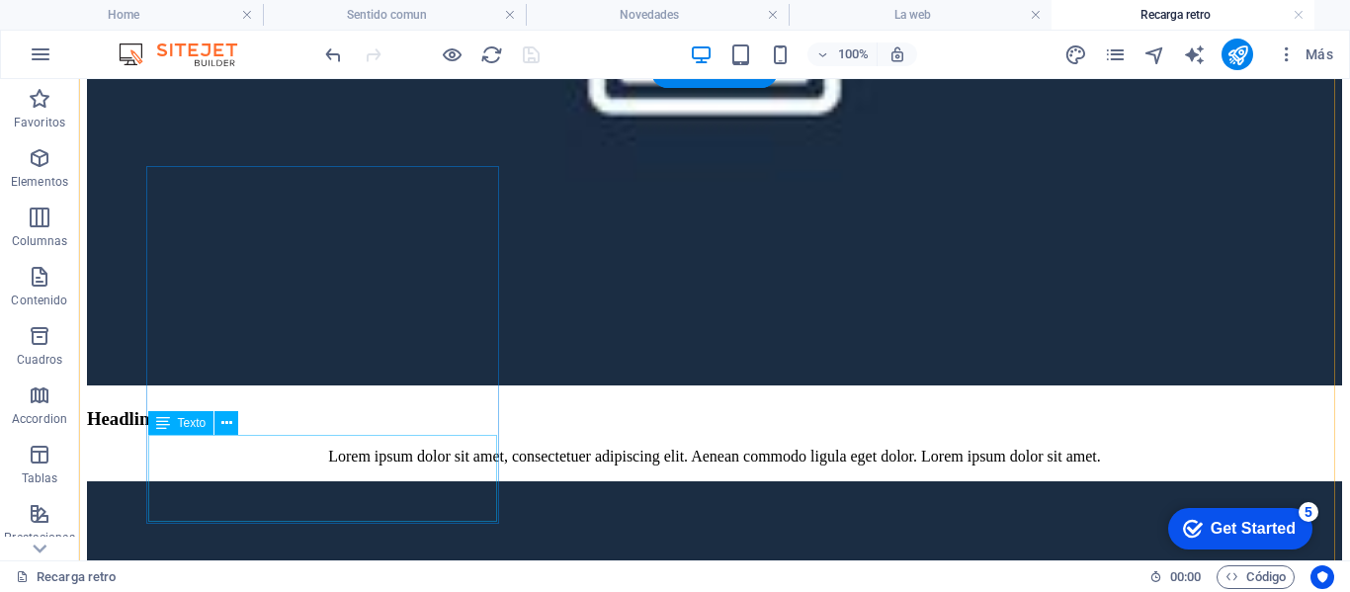
scroll to position [593, 0]
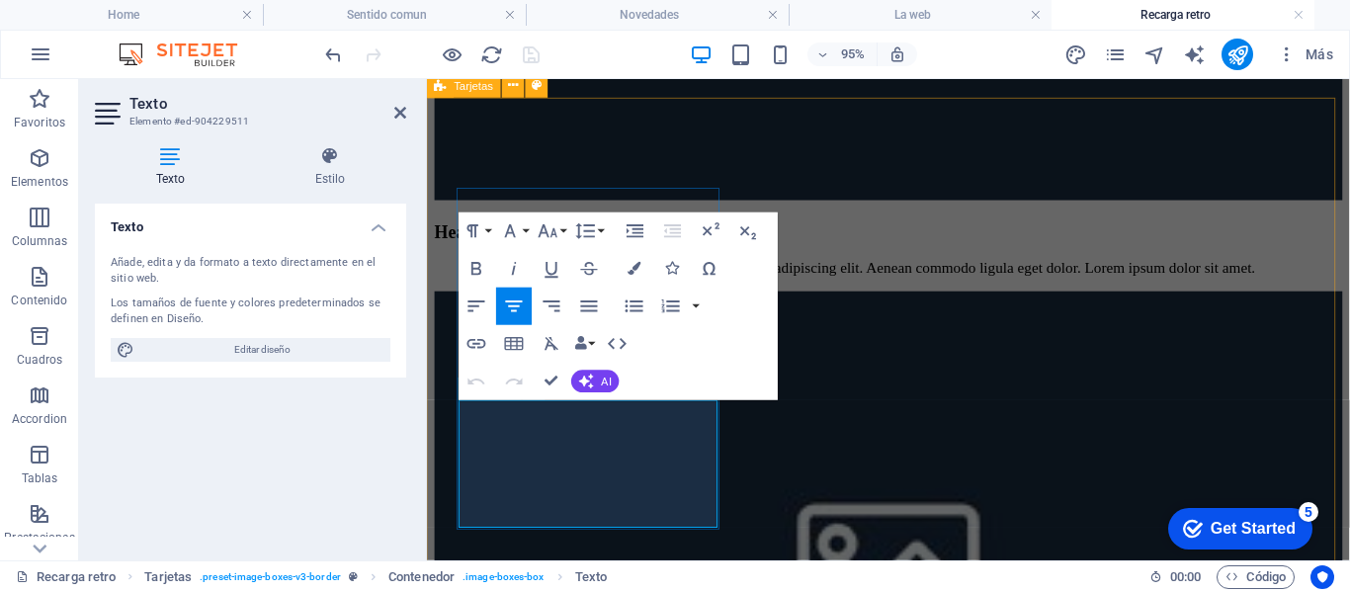
drag, startPoint x: 657, startPoint y: 532, endPoint x: 476, endPoint y: 421, distance: 212.1
click at [633, 269] on icon "button" at bounding box center [634, 268] width 13 height 13
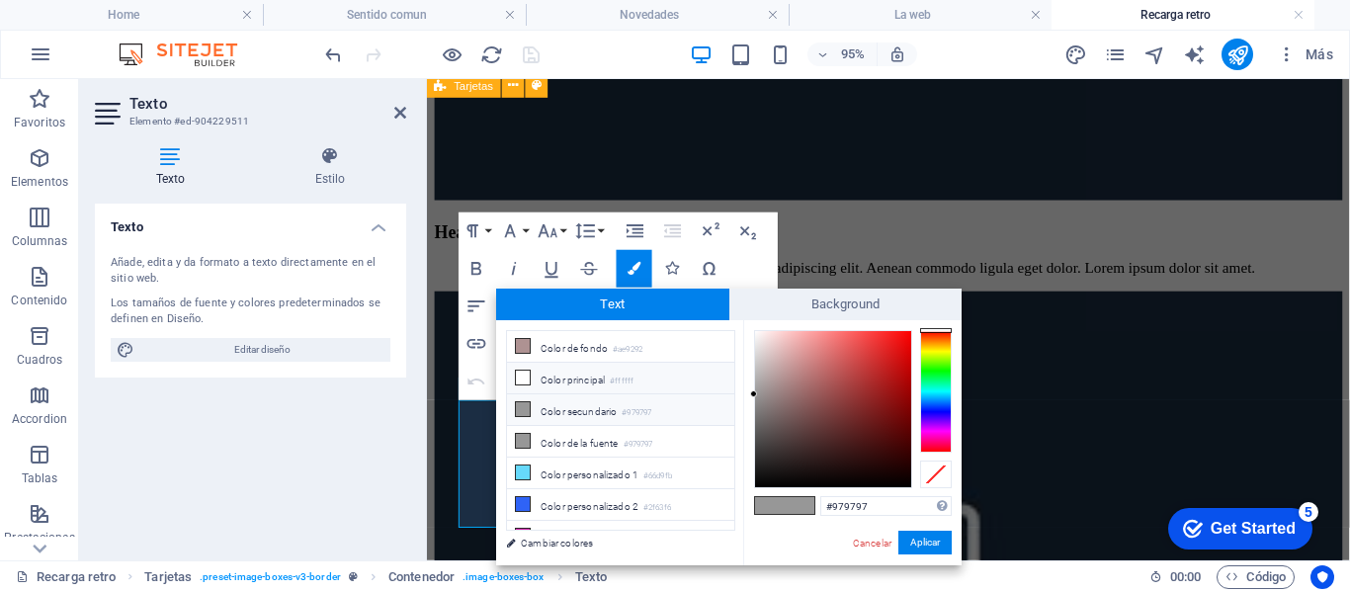
click at [525, 383] on icon at bounding box center [523, 378] width 14 height 14
click at [919, 538] on button "Aplicar" at bounding box center [924, 543] width 53 height 24
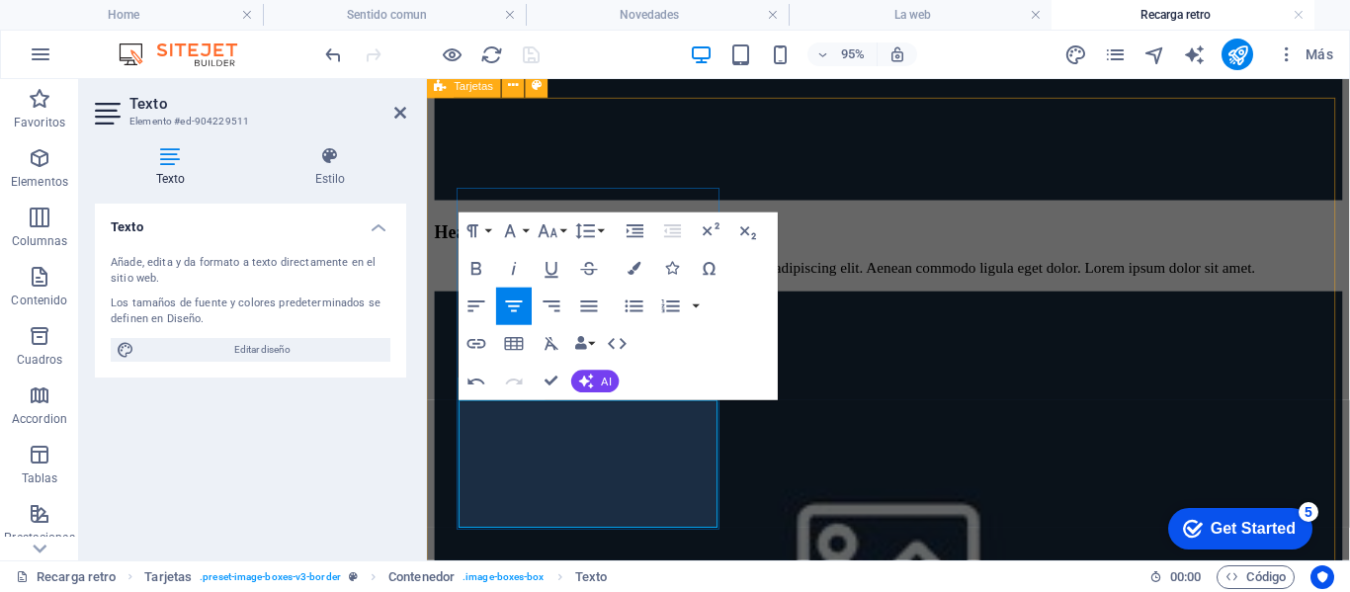
drag, startPoint x: 628, startPoint y: 528, endPoint x: 479, endPoint y: 431, distance: 177.1
click at [637, 269] on icon "button" at bounding box center [634, 268] width 13 height 13
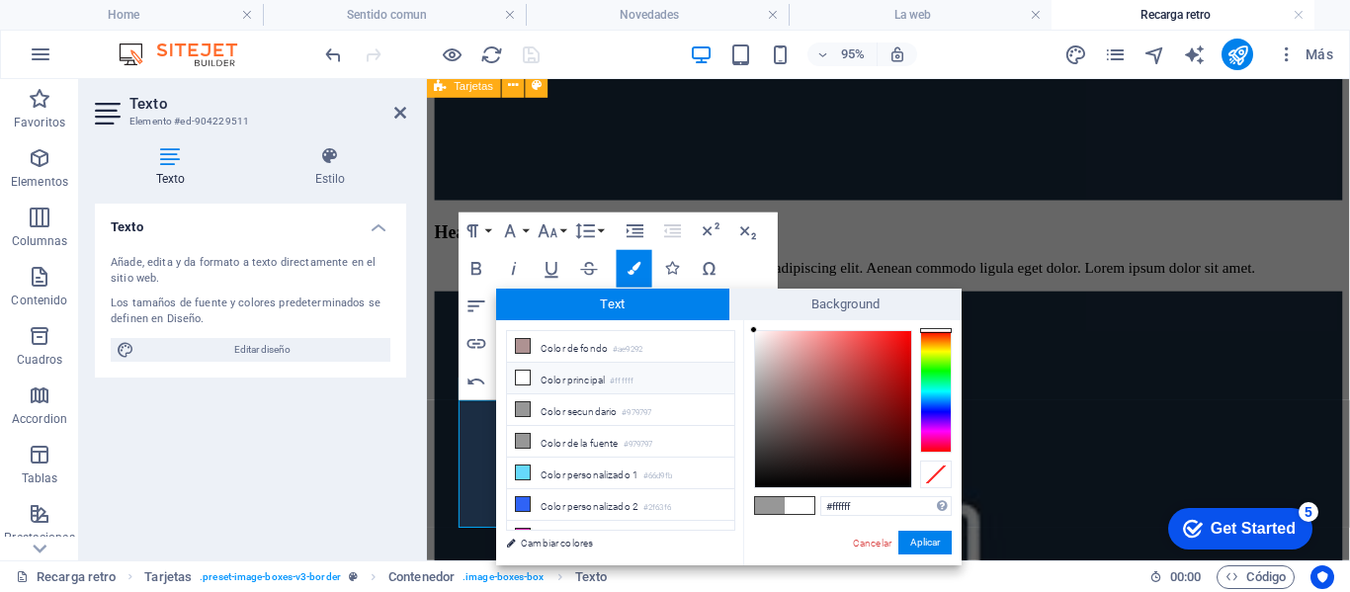
type input "#070707"
click at [758, 482] on div at bounding box center [833, 409] width 156 height 156
click at [914, 543] on button "Aplicar" at bounding box center [924, 543] width 53 height 24
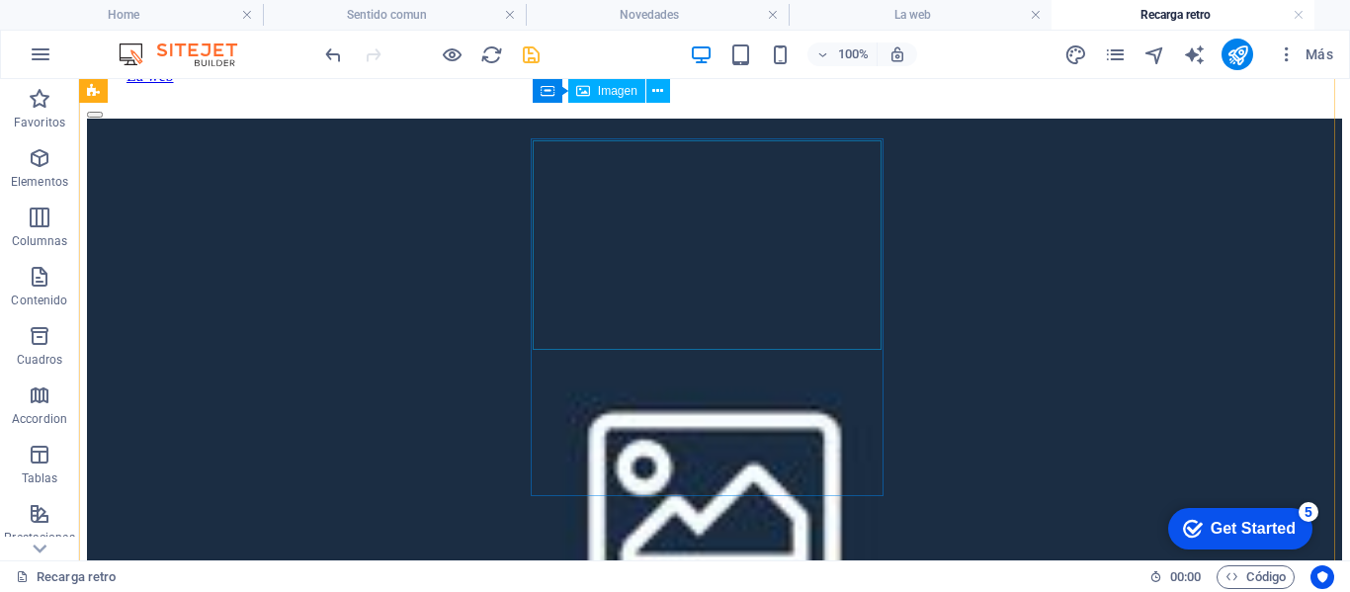
scroll to position [99, 0]
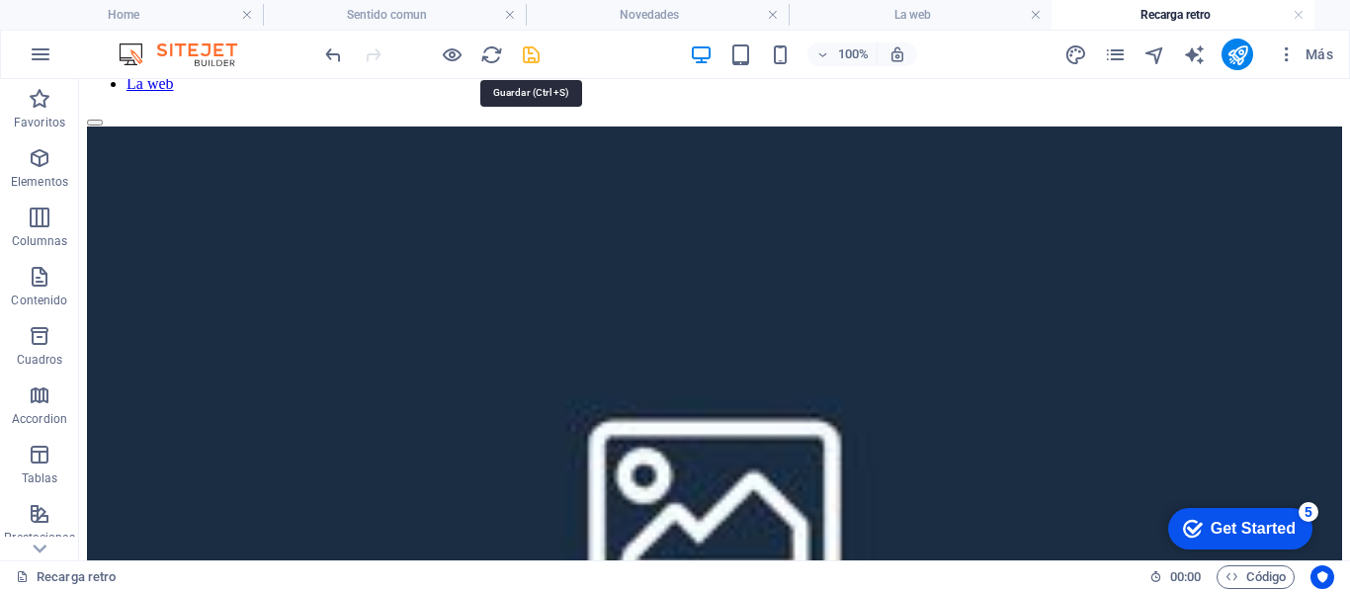
click at [534, 57] on icon "save" at bounding box center [531, 54] width 23 height 23
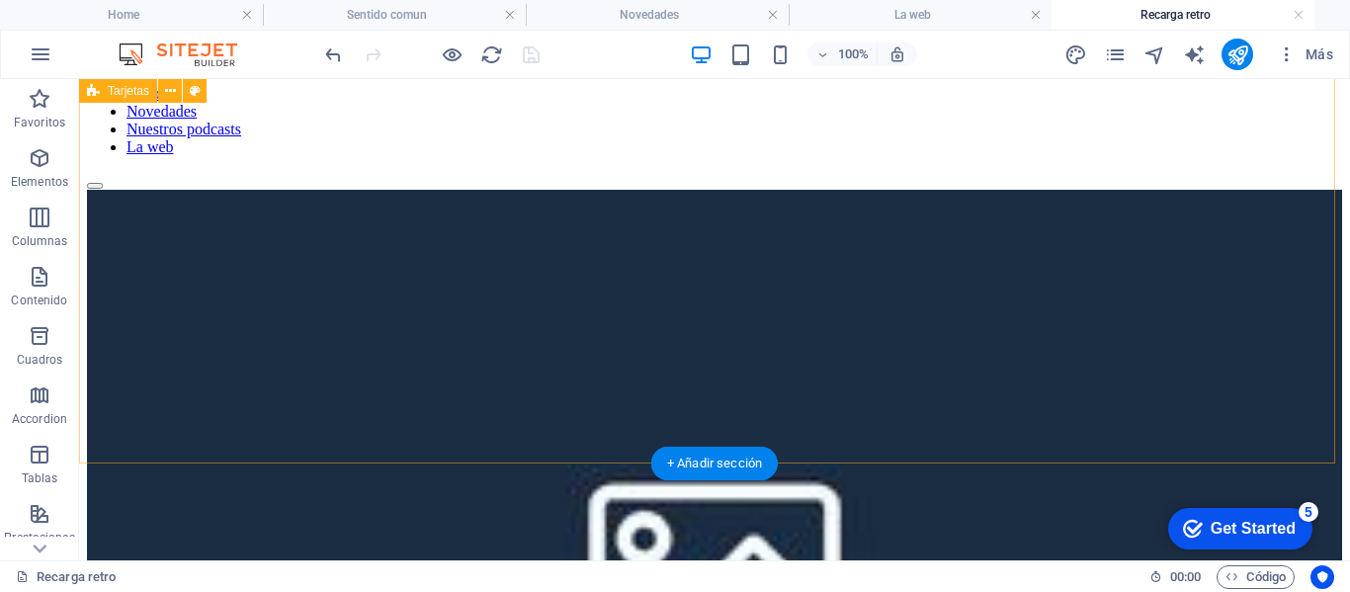
scroll to position [0, 0]
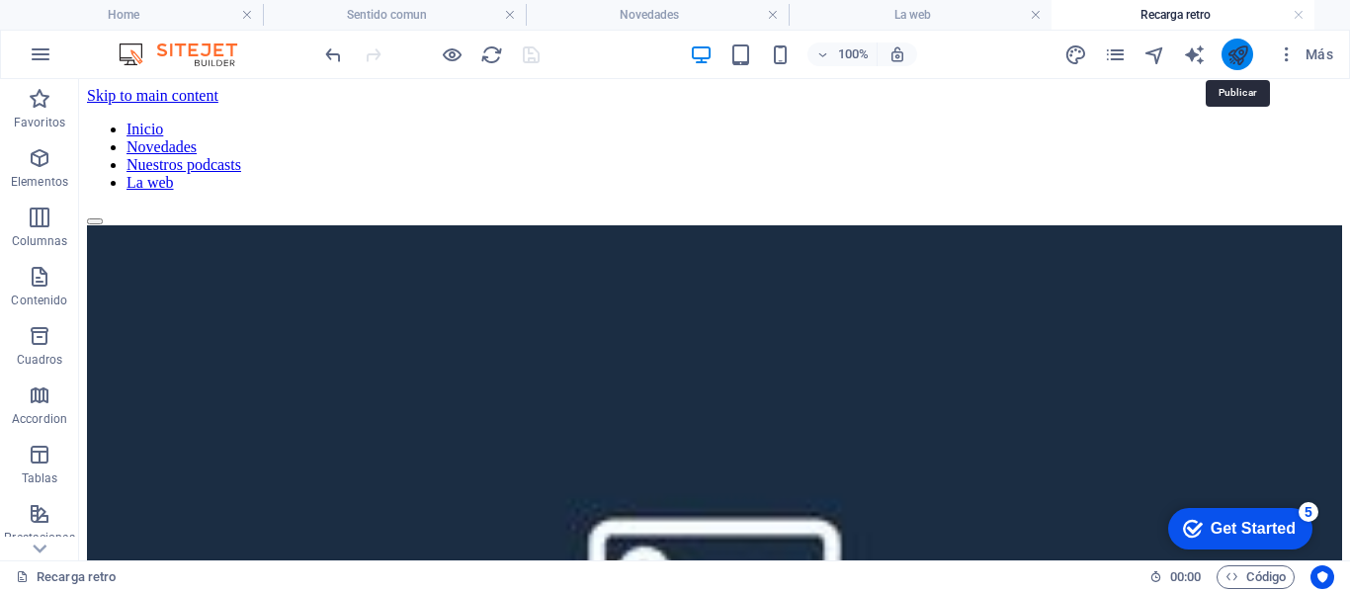
click at [1240, 52] on icon "publish" at bounding box center [1238, 54] width 23 height 23
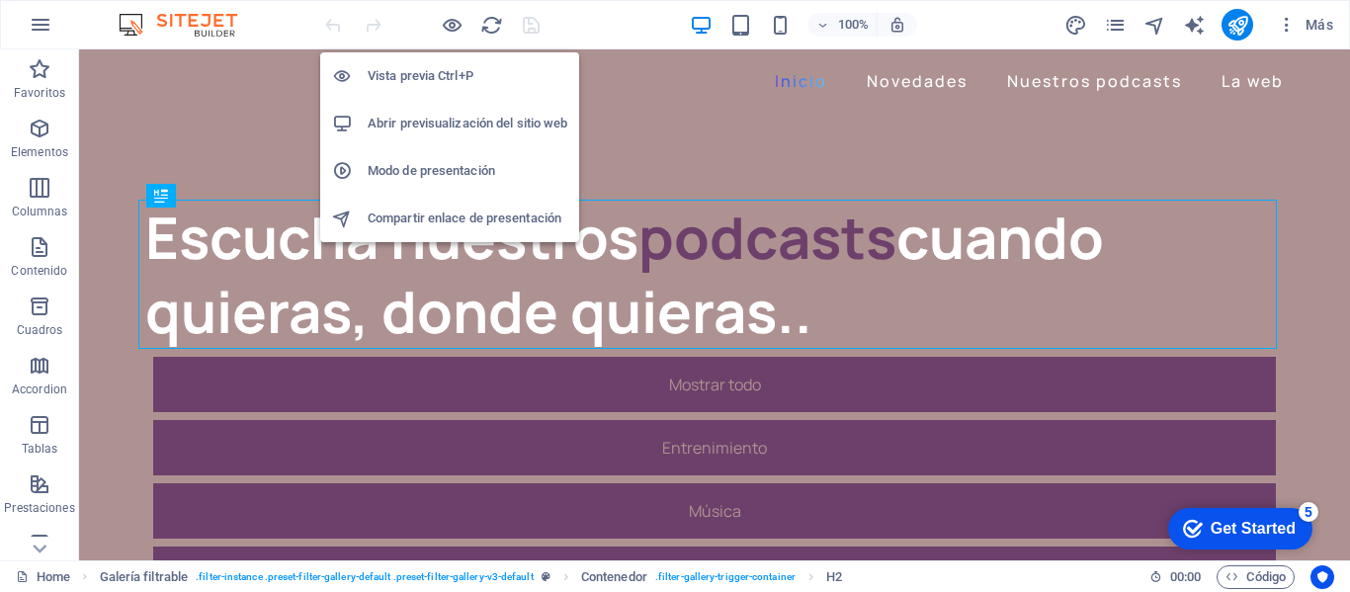
click at [459, 118] on h6 "Abrir previsualización del sitio web" at bounding box center [468, 124] width 200 height 24
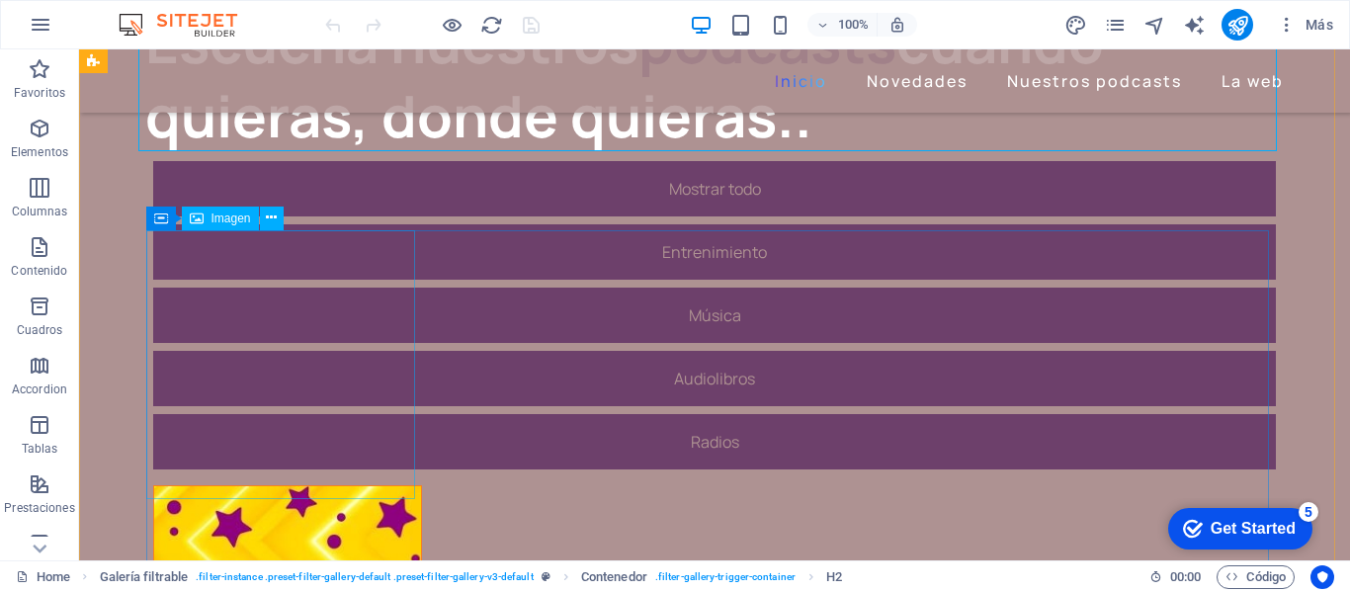
scroll to position [198, 0]
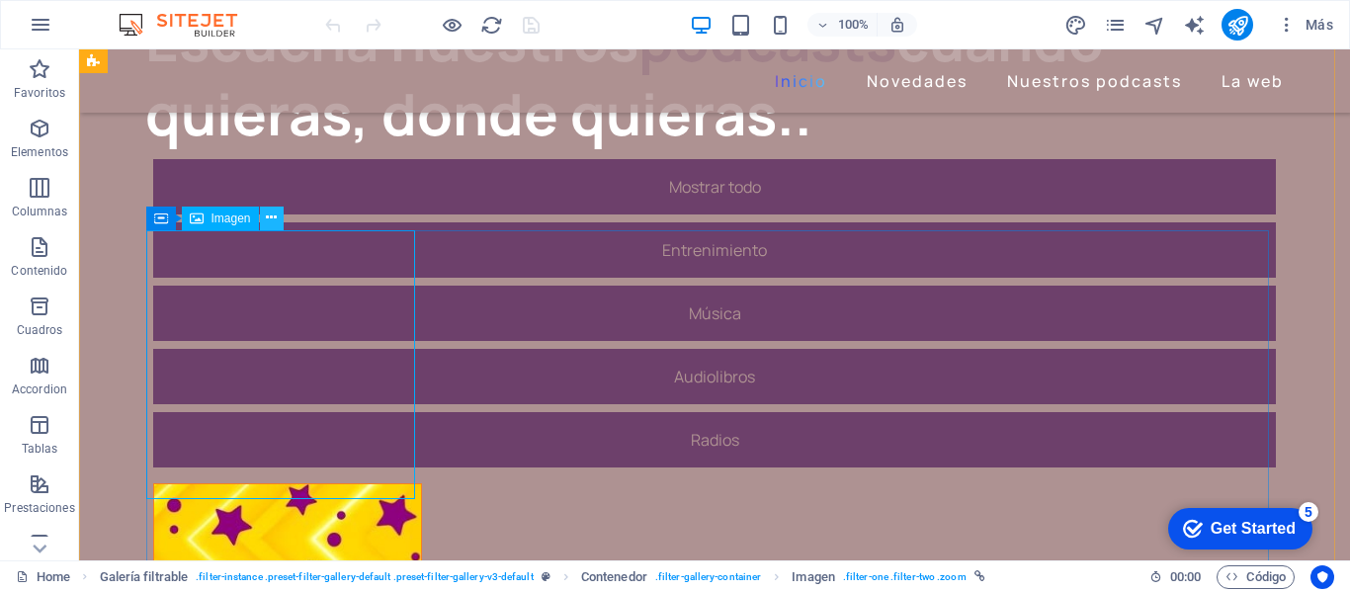
click at [267, 217] on icon at bounding box center [271, 218] width 11 height 21
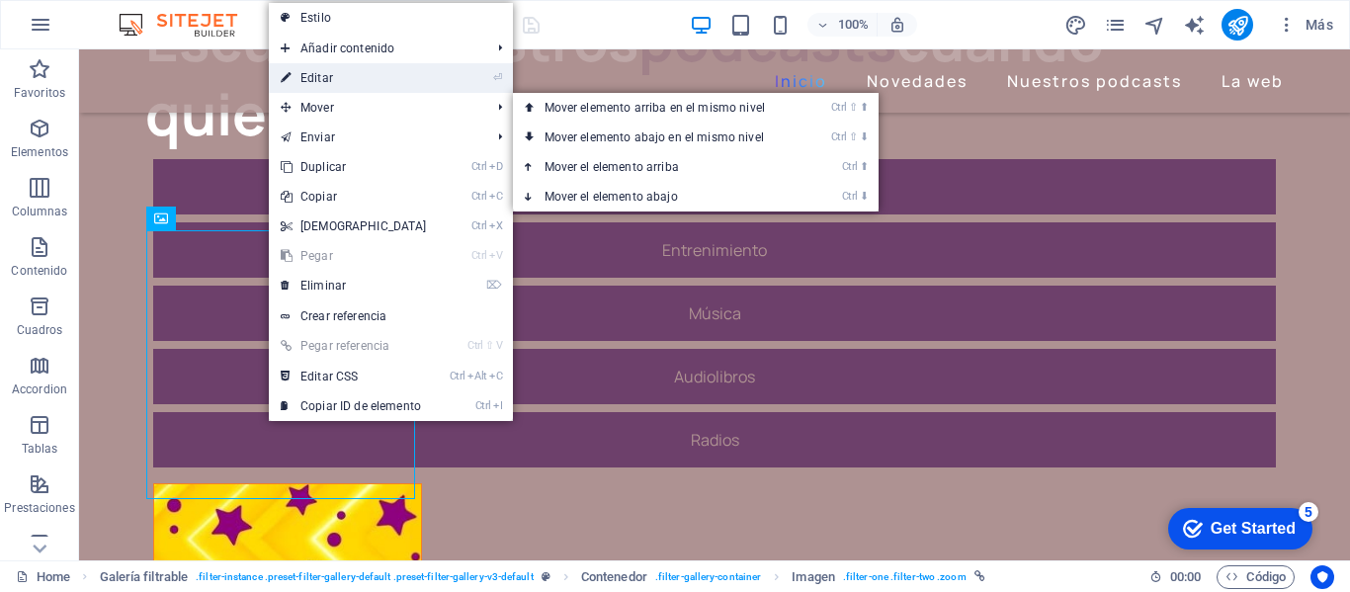
click at [310, 73] on link "⏎ Editar" at bounding box center [354, 78] width 170 height 30
select select "%"
select select
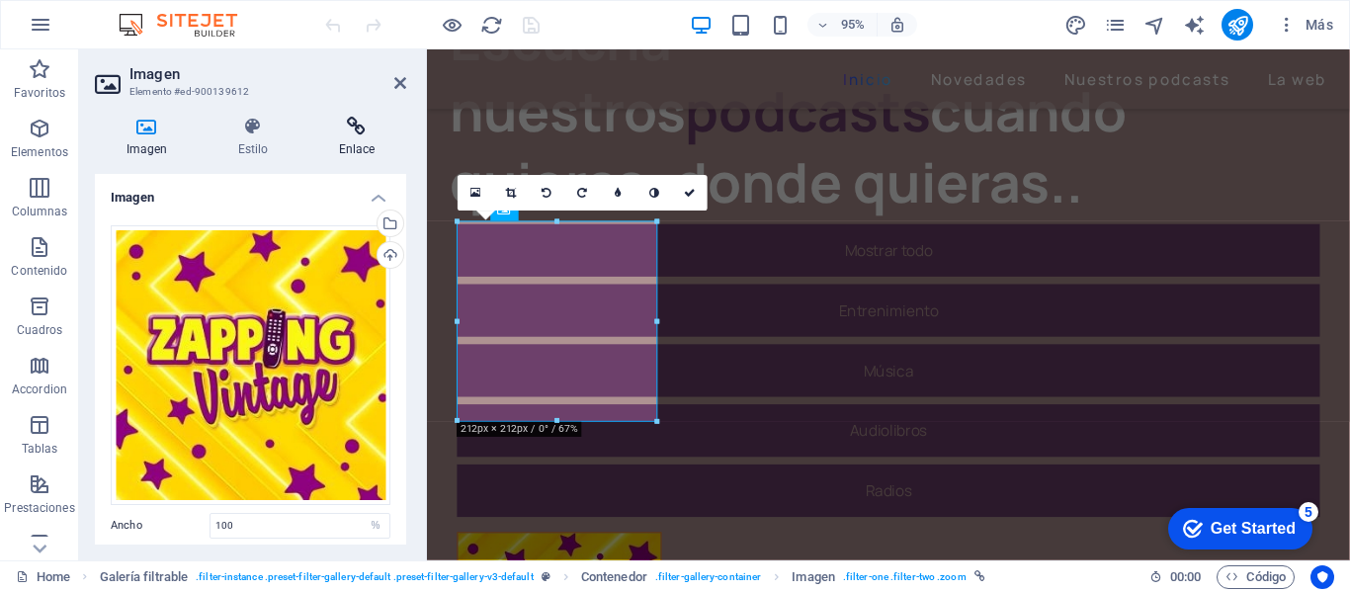
click at [357, 137] on h4 "Enlace" at bounding box center [356, 138] width 99 height 42
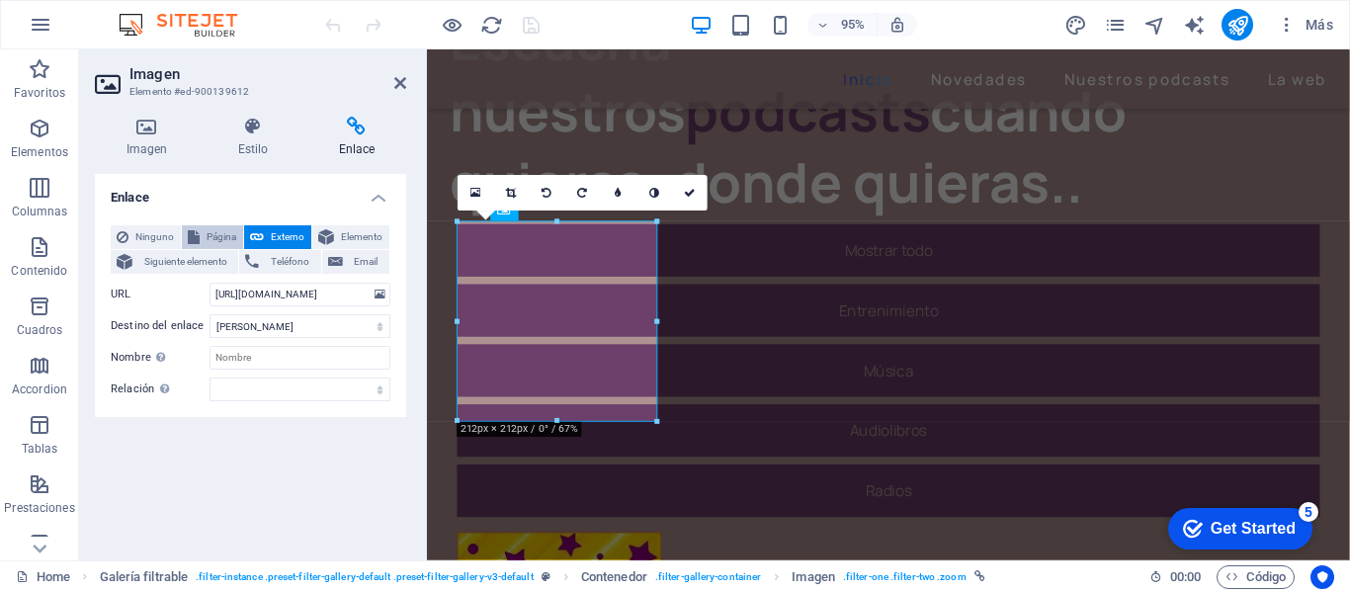
click at [210, 239] on span "Página" at bounding box center [222, 237] width 32 height 24
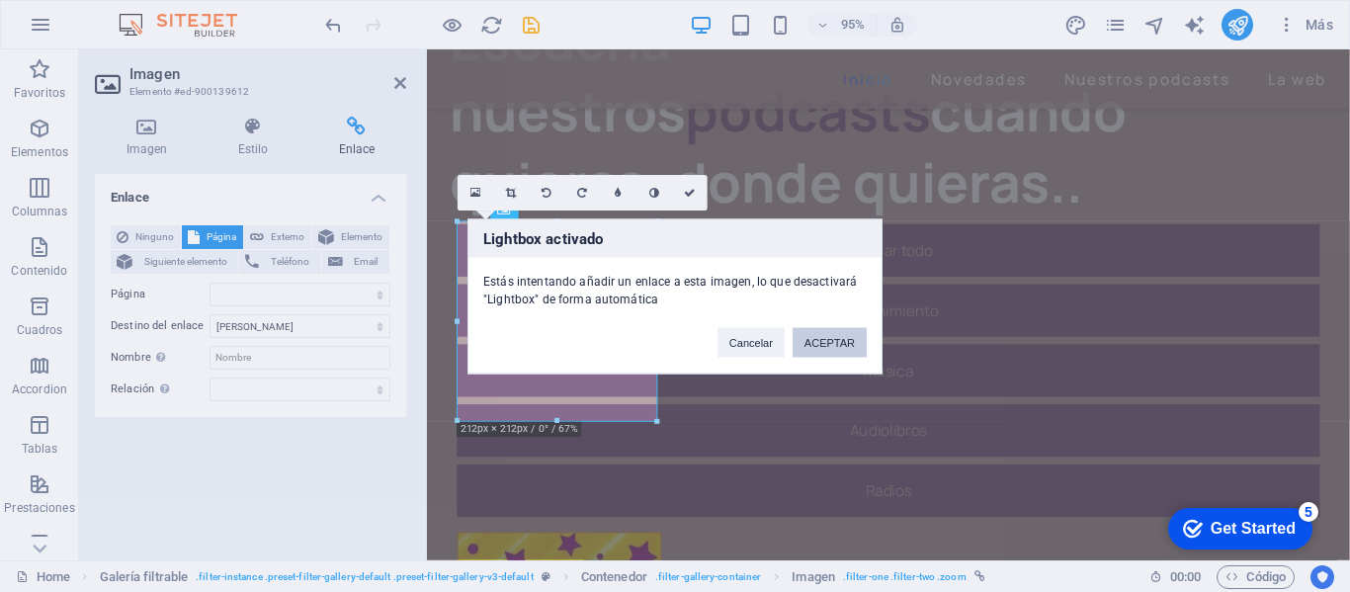
click at [814, 341] on button "ACEPTAR" at bounding box center [830, 342] width 74 height 30
select select
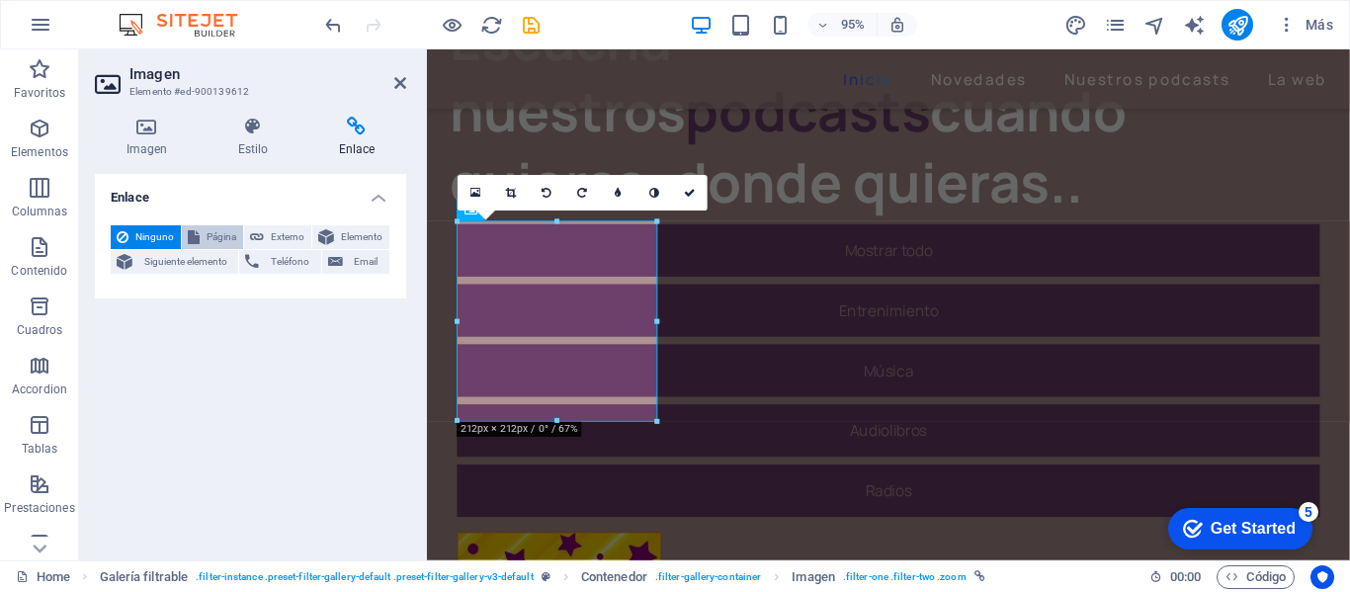
click at [220, 239] on span "Página" at bounding box center [222, 237] width 32 height 24
select select
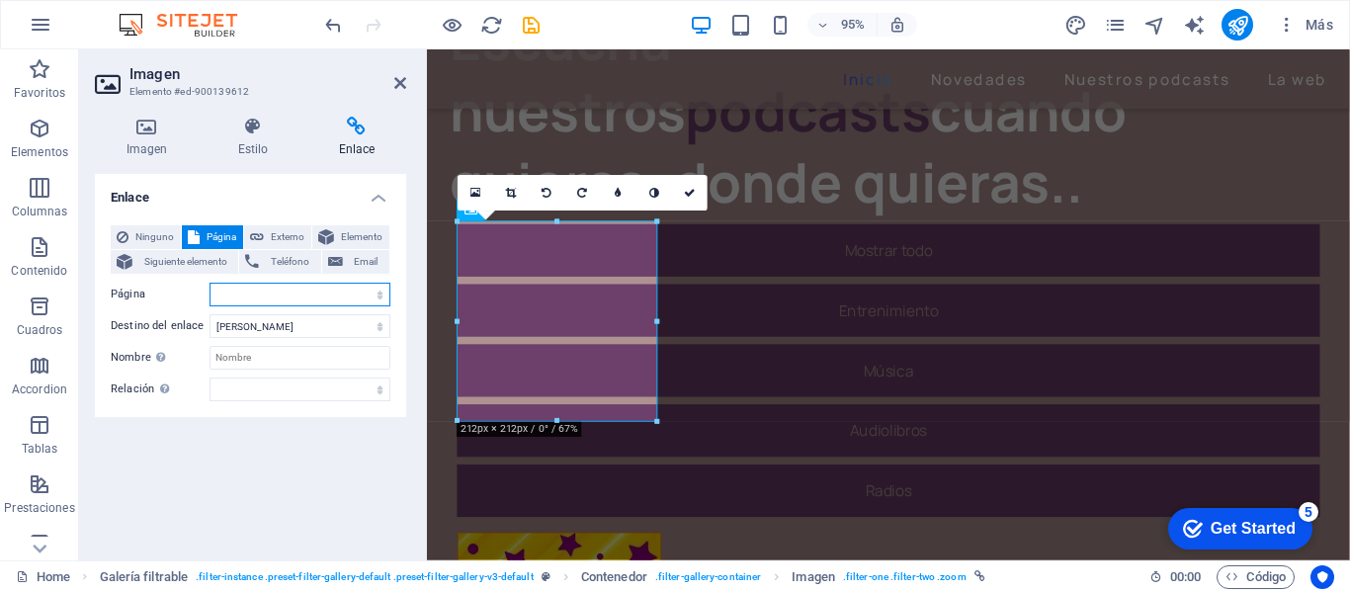
click at [380, 296] on select "Home Novedades Programación La web Sentido comun La noche Recarga retro Nueva p…" at bounding box center [300, 295] width 181 height 24
select select "6"
click at [210, 283] on select "Home Novedades Programación La web Sentido comun La noche Recarga retro Nueva p…" at bounding box center [300, 295] width 181 height 24
select select
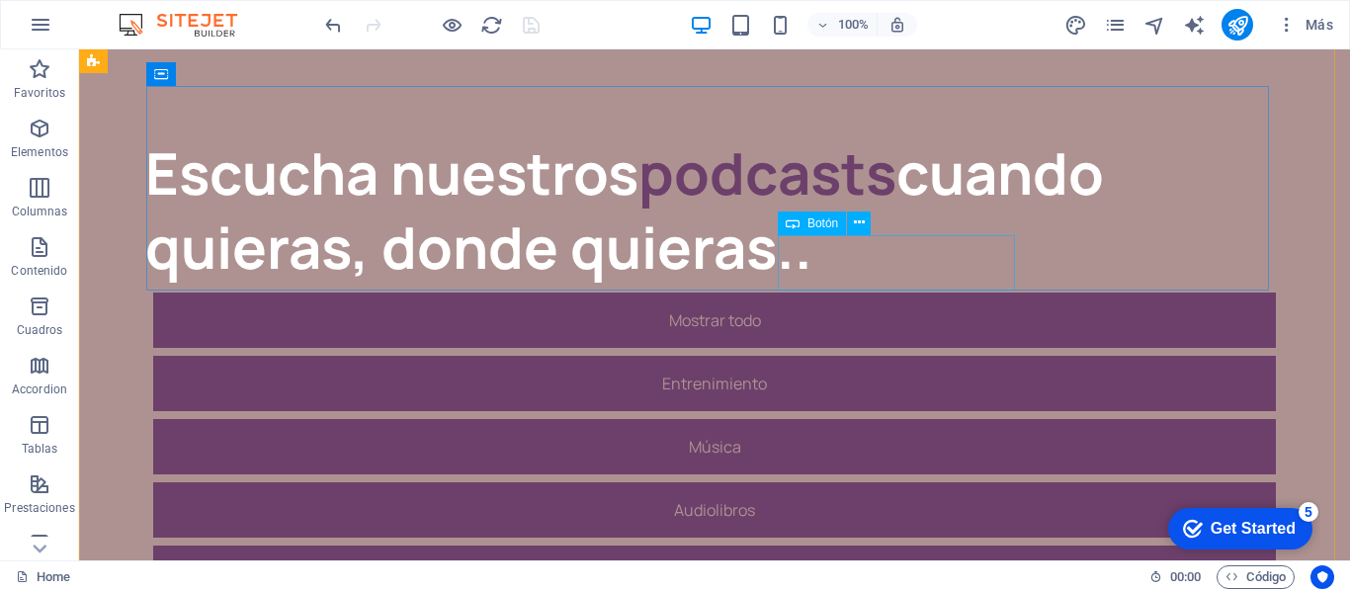
scroll to position [0, 0]
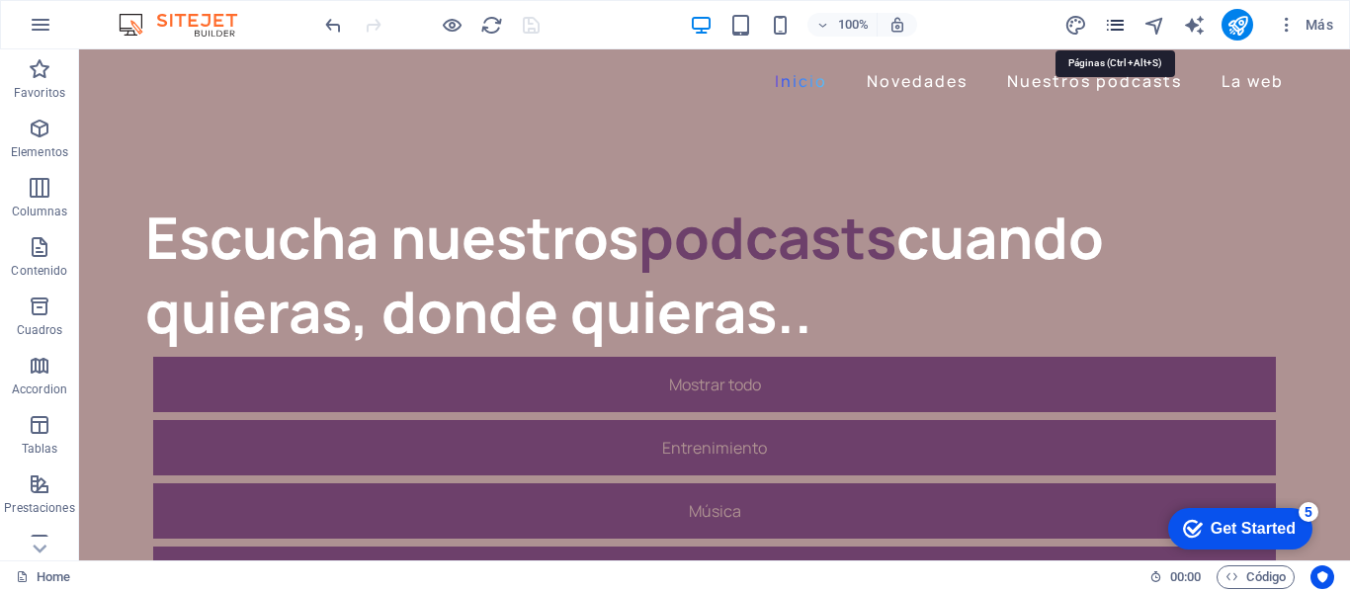
click at [1117, 26] on icon "pages" at bounding box center [1115, 25] width 23 height 23
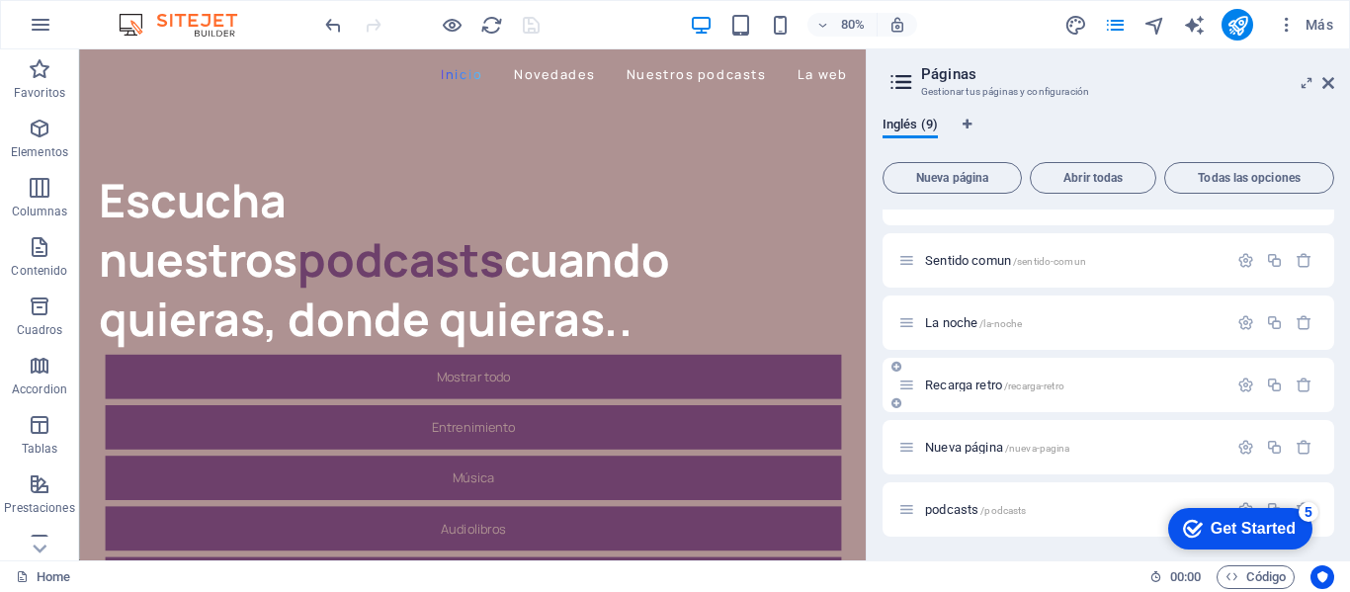
click at [1041, 381] on span "/recarga-retro" at bounding box center [1034, 386] width 60 height 11
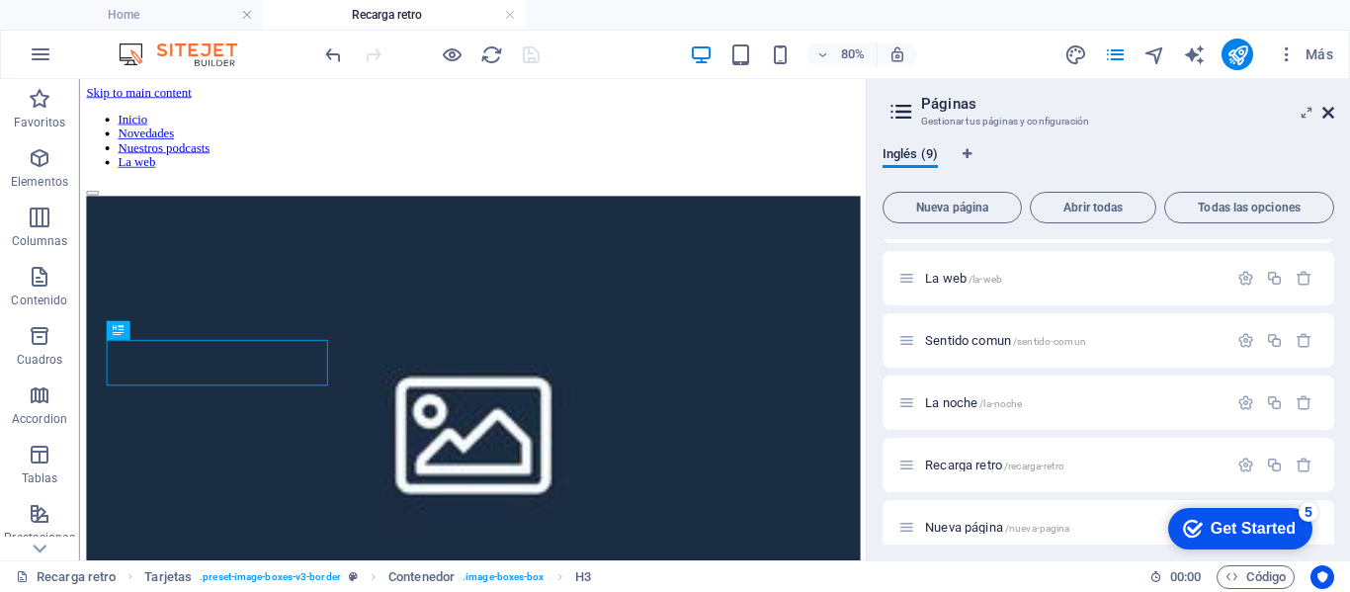
click at [1329, 110] on icon at bounding box center [1328, 113] width 12 height 16
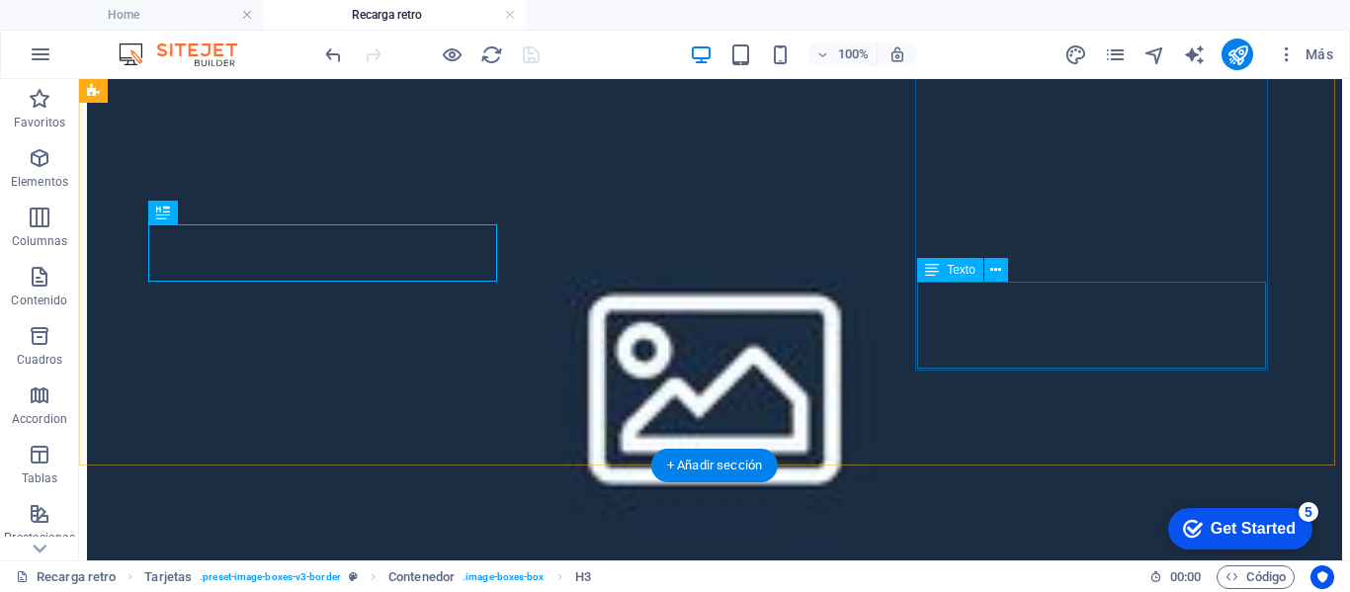
scroll to position [297, 0]
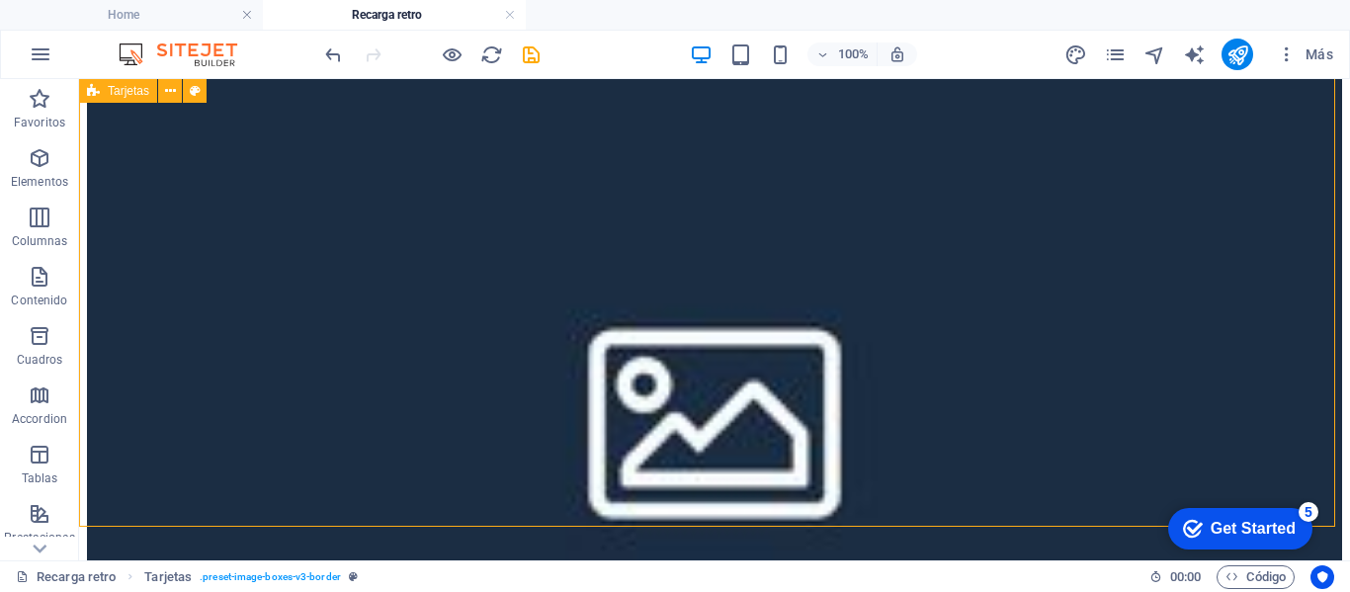
scroll to position [144, 0]
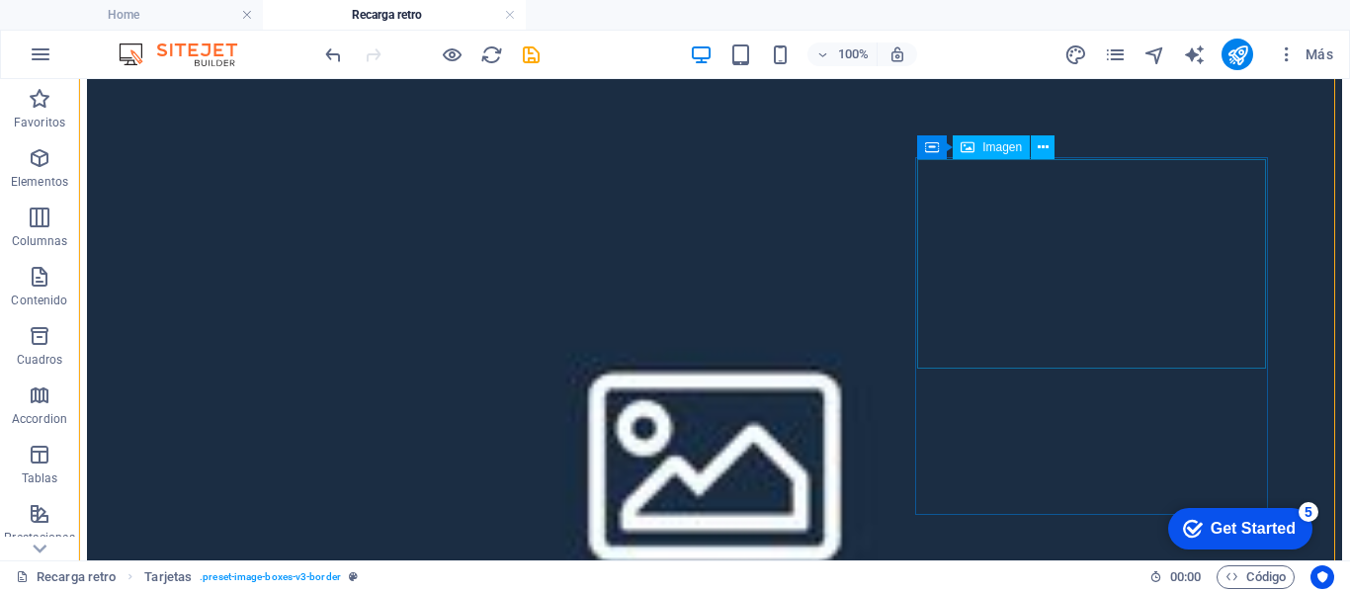
scroll to position [198, 0]
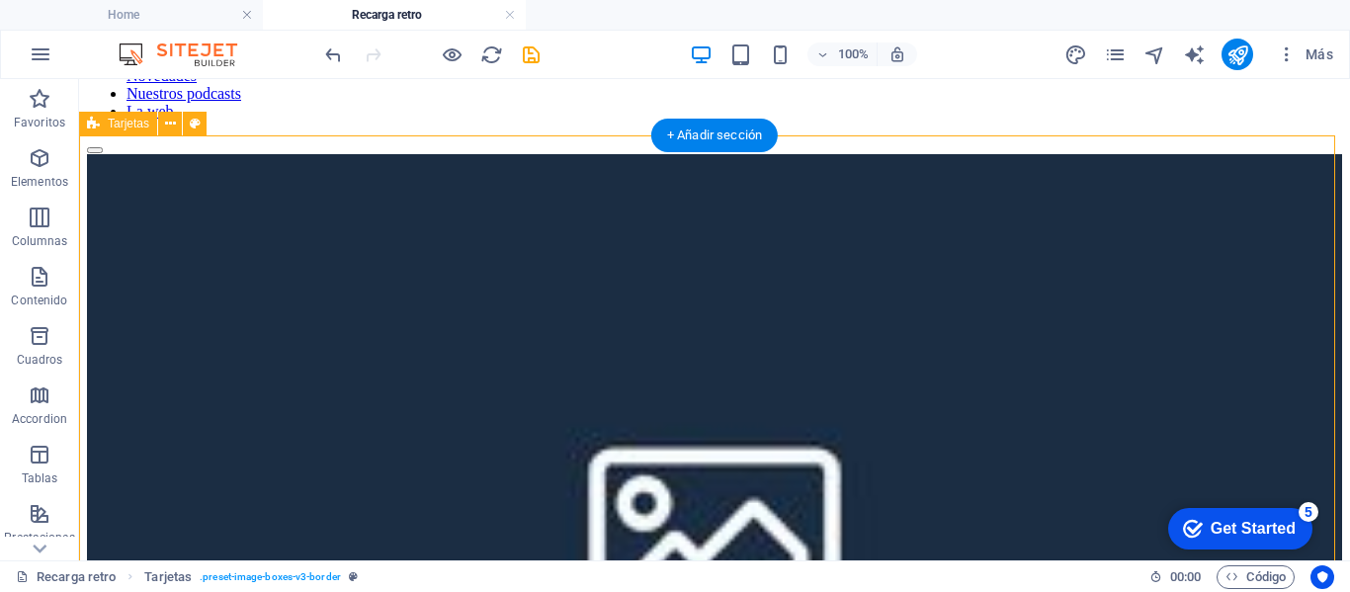
scroll to position [99, 0]
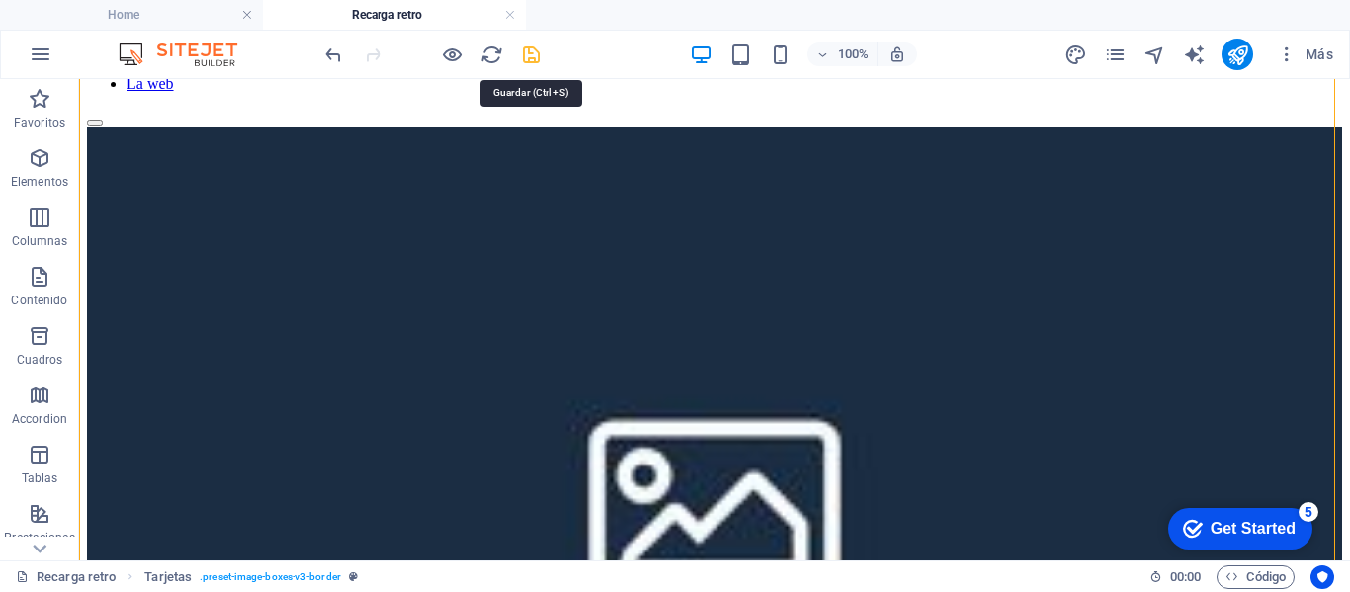
click at [526, 52] on icon "save" at bounding box center [531, 54] width 23 height 23
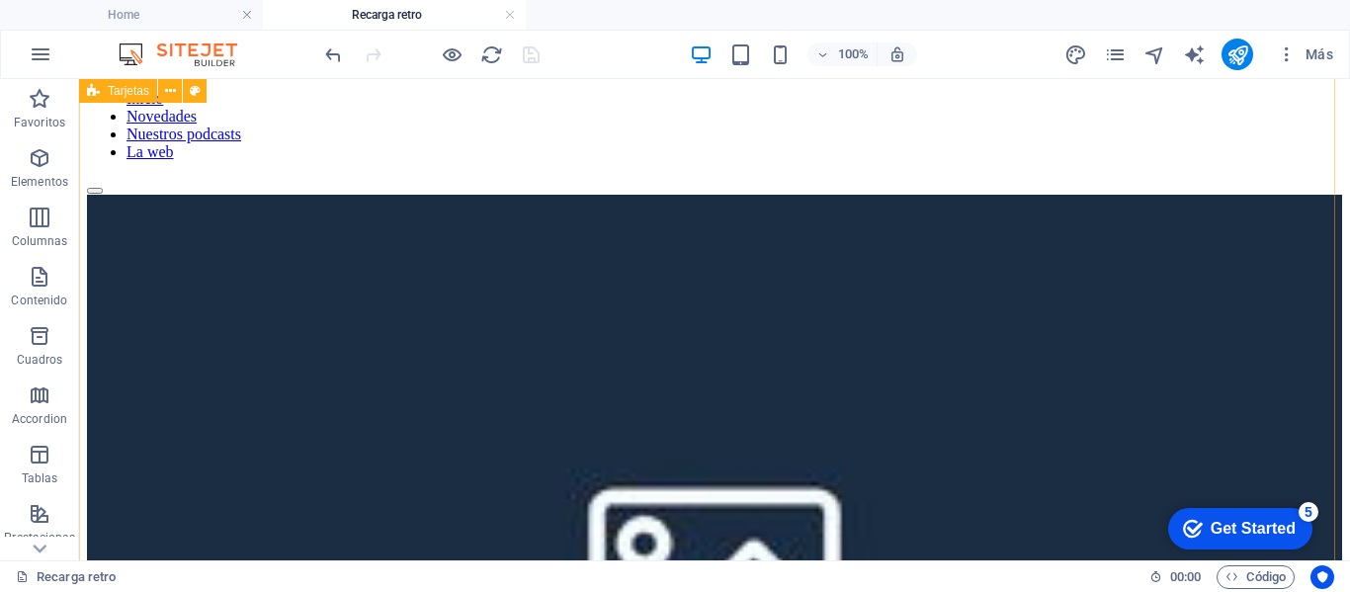
scroll to position [0, 0]
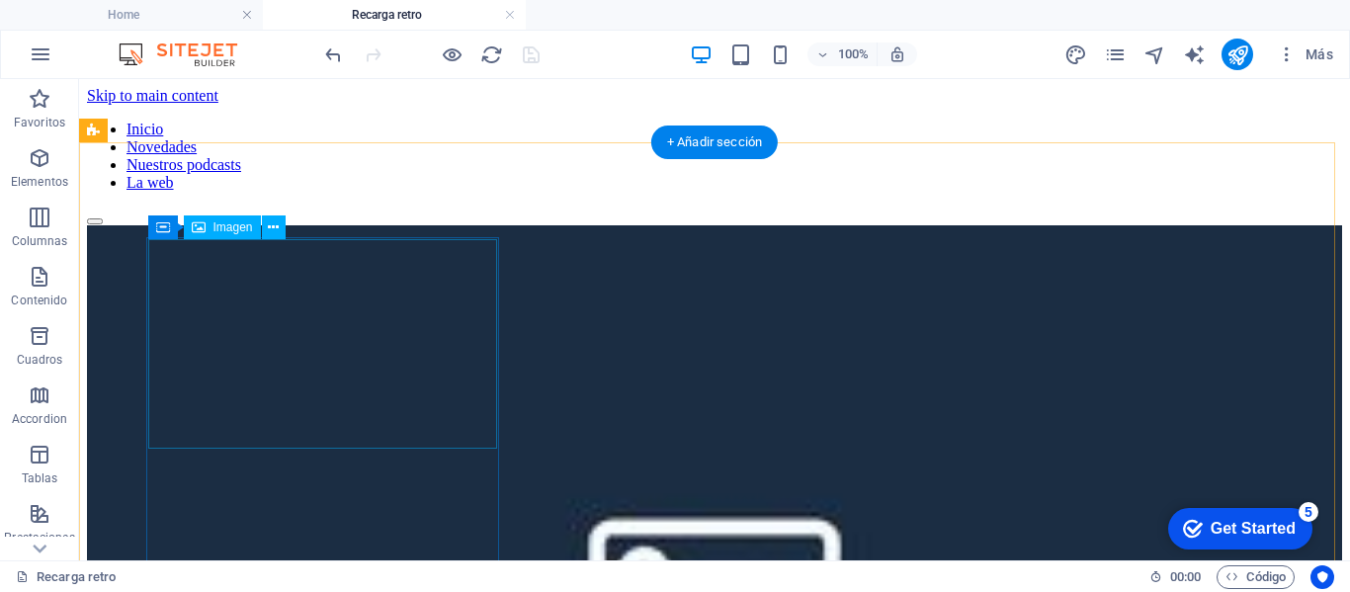
select select "%"
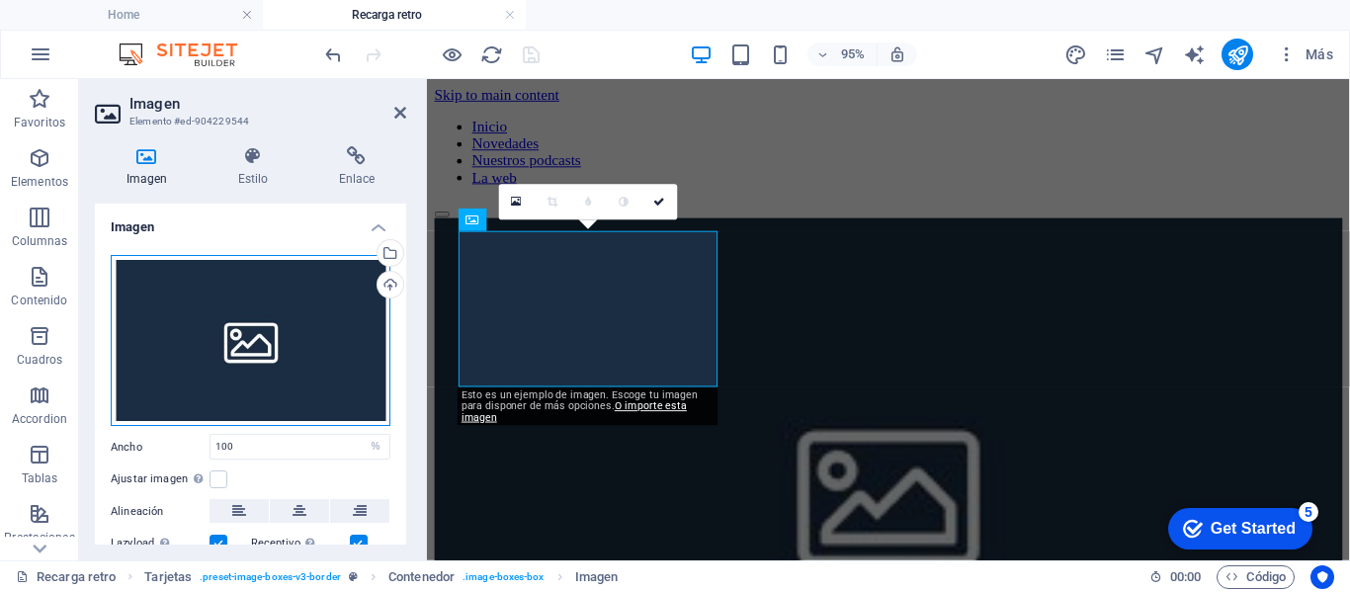
click at [257, 321] on div "Arrastra archivos aquí, haz clic para escoger archivos o selecciona archivos de…" at bounding box center [251, 341] width 280 height 172
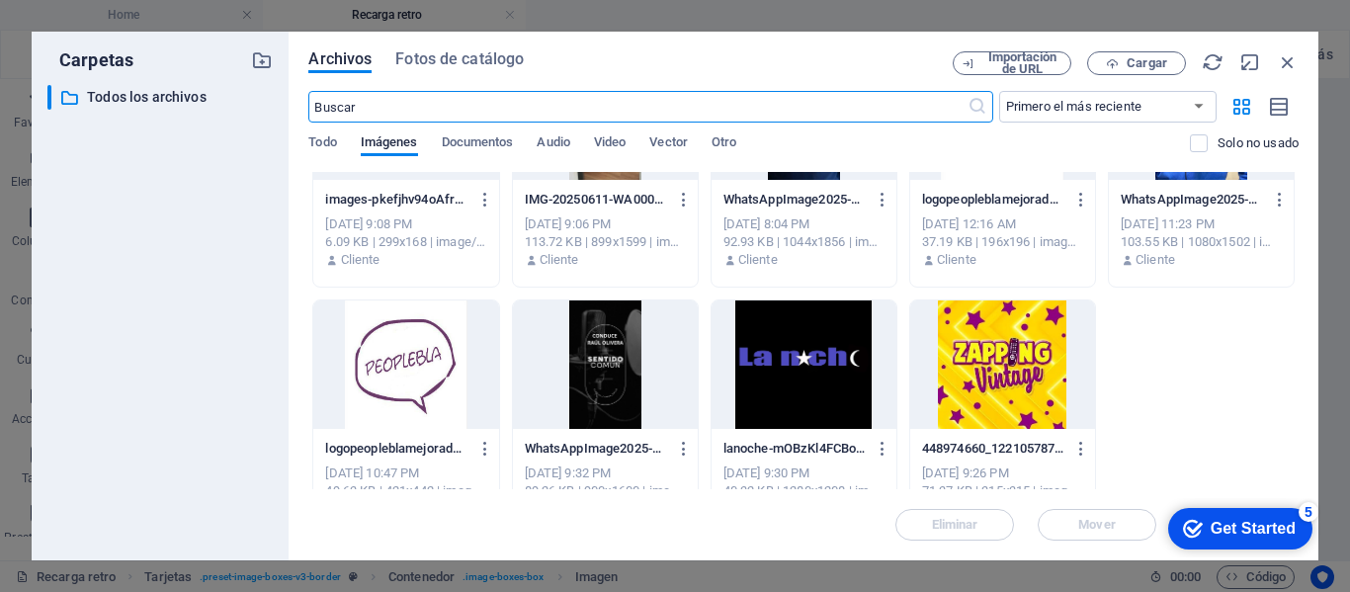
scroll to position [388, 0]
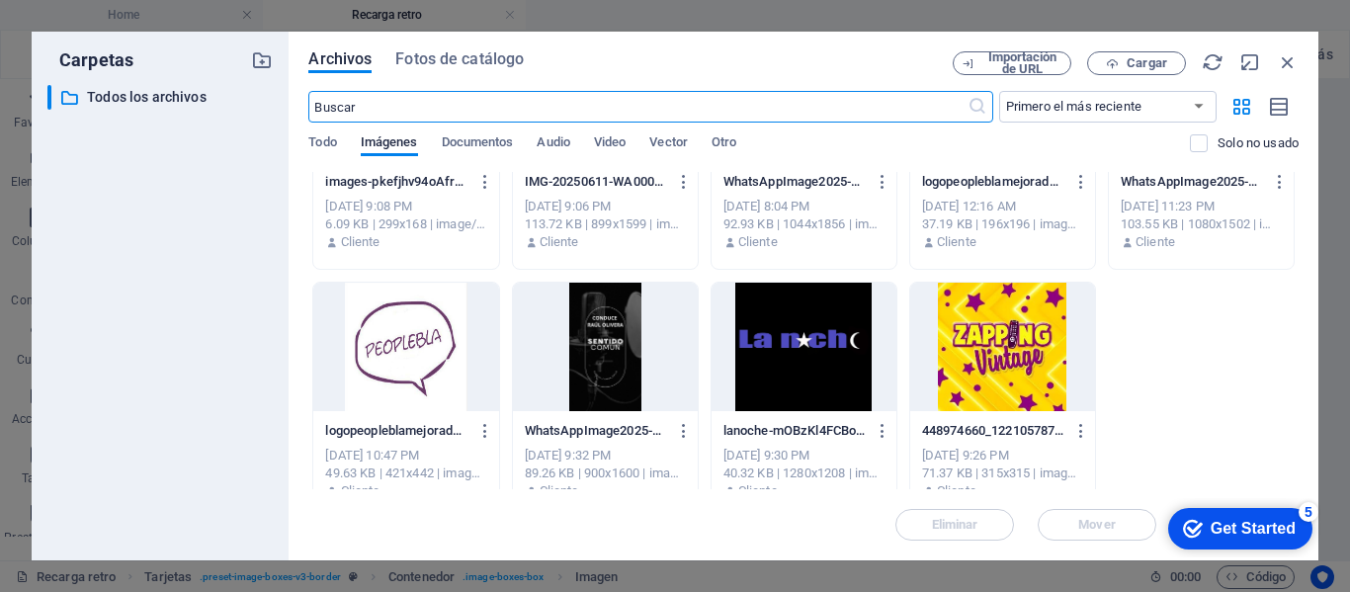
click at [991, 353] on div at bounding box center [1002, 347] width 185 height 128
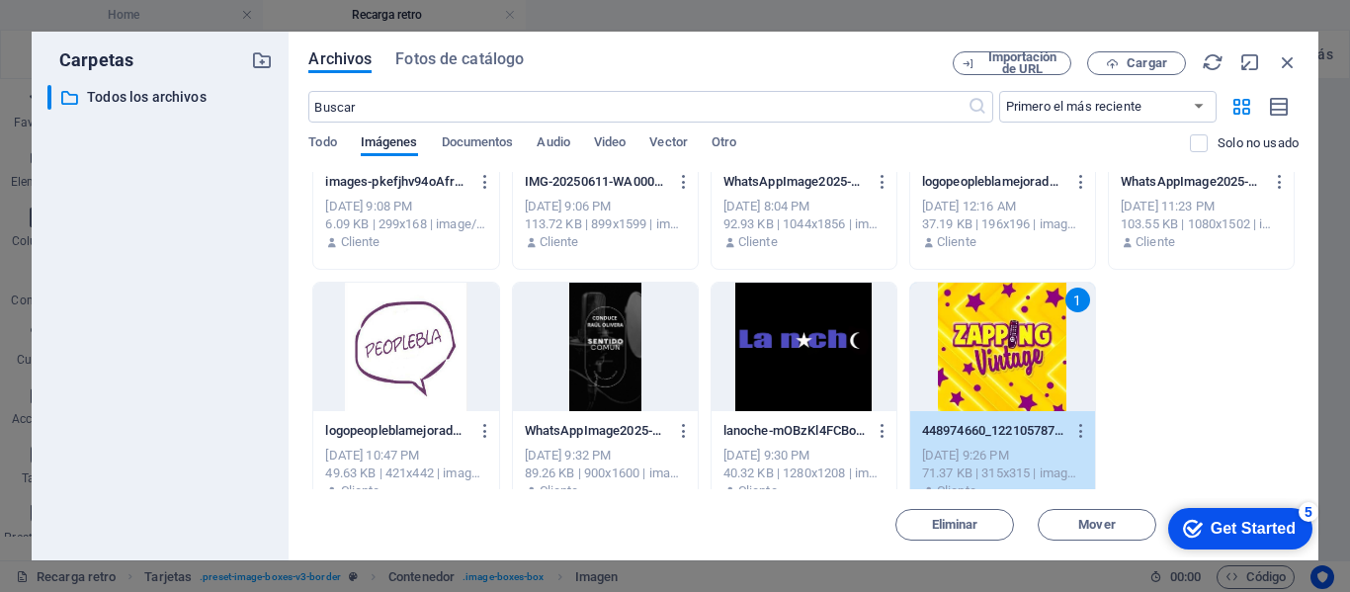
click at [991, 353] on div "1" at bounding box center [1002, 347] width 185 height 128
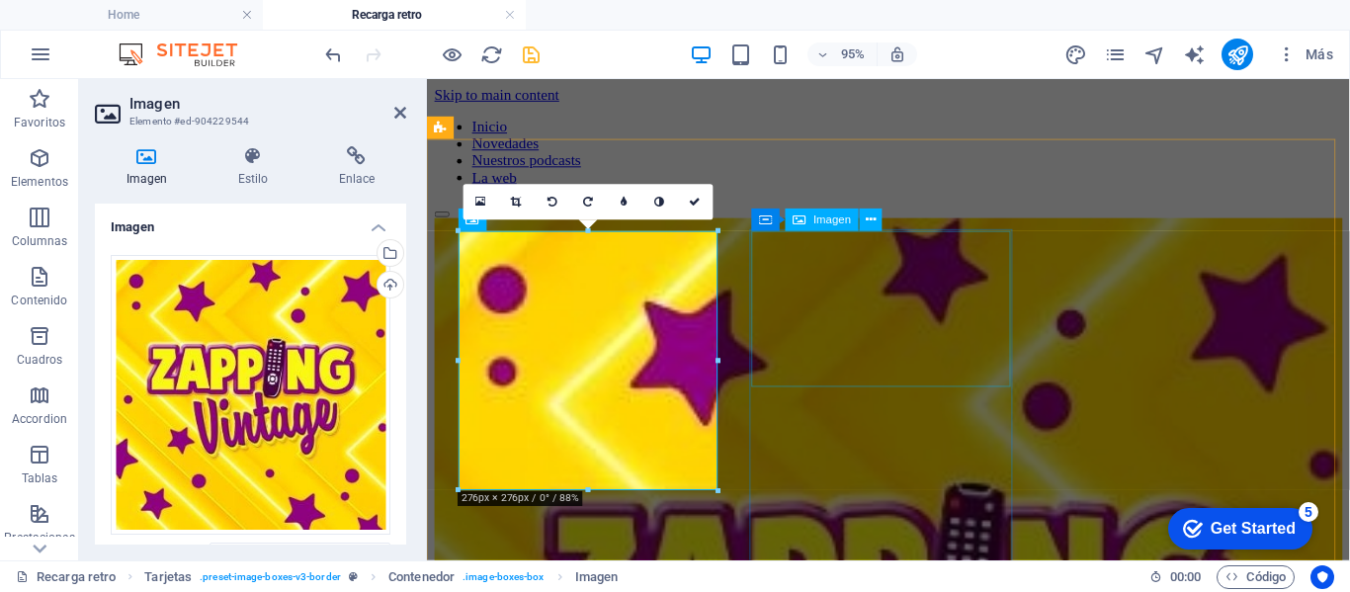
select select "%"
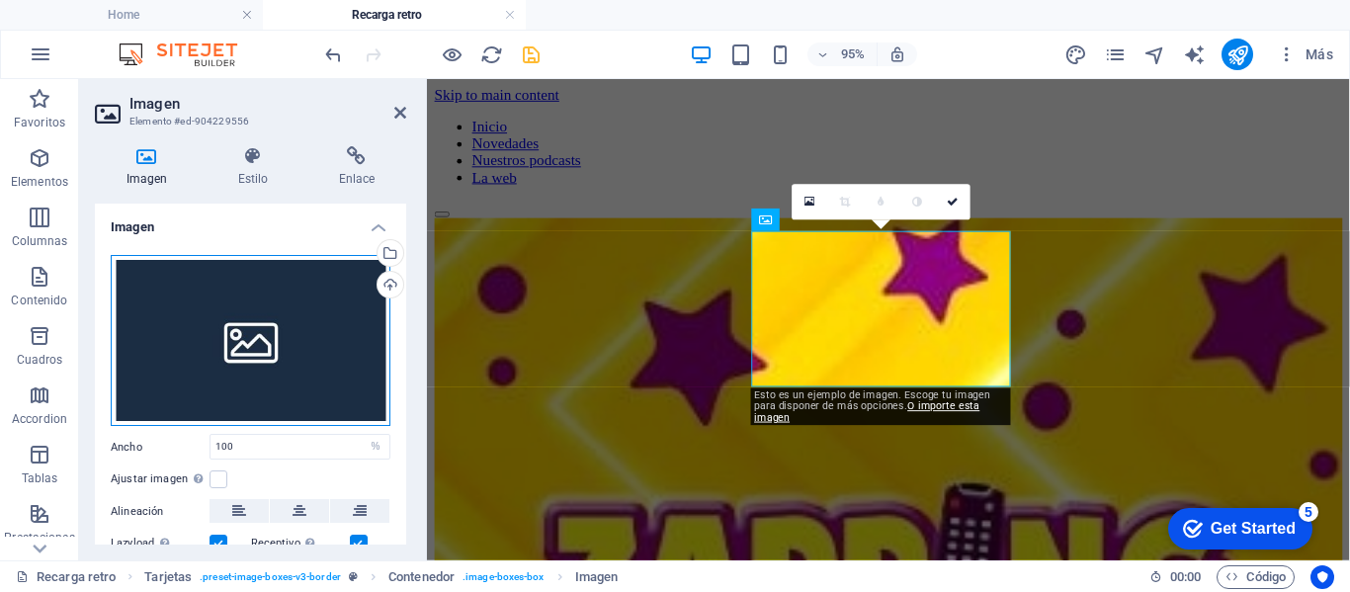
click at [235, 334] on div "Arrastra archivos aquí, haz clic para escoger archivos o selecciona archivos de…" at bounding box center [251, 341] width 280 height 172
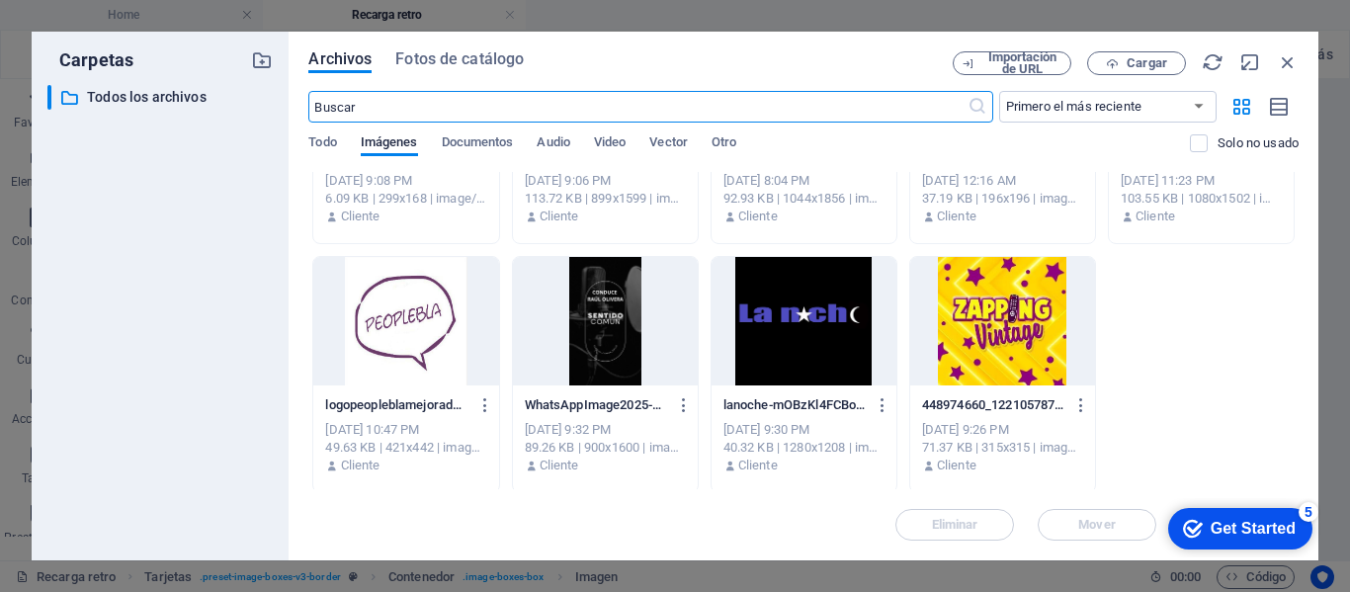
scroll to position [418, 0]
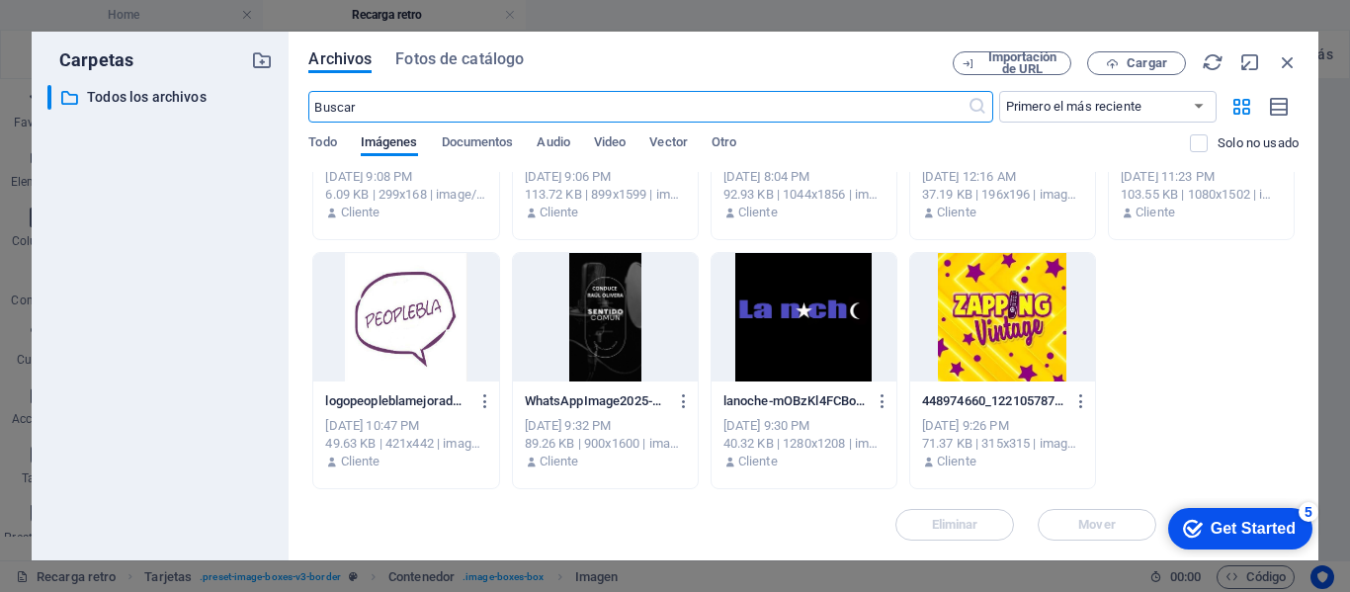
click at [1033, 347] on div at bounding box center [1002, 317] width 185 height 128
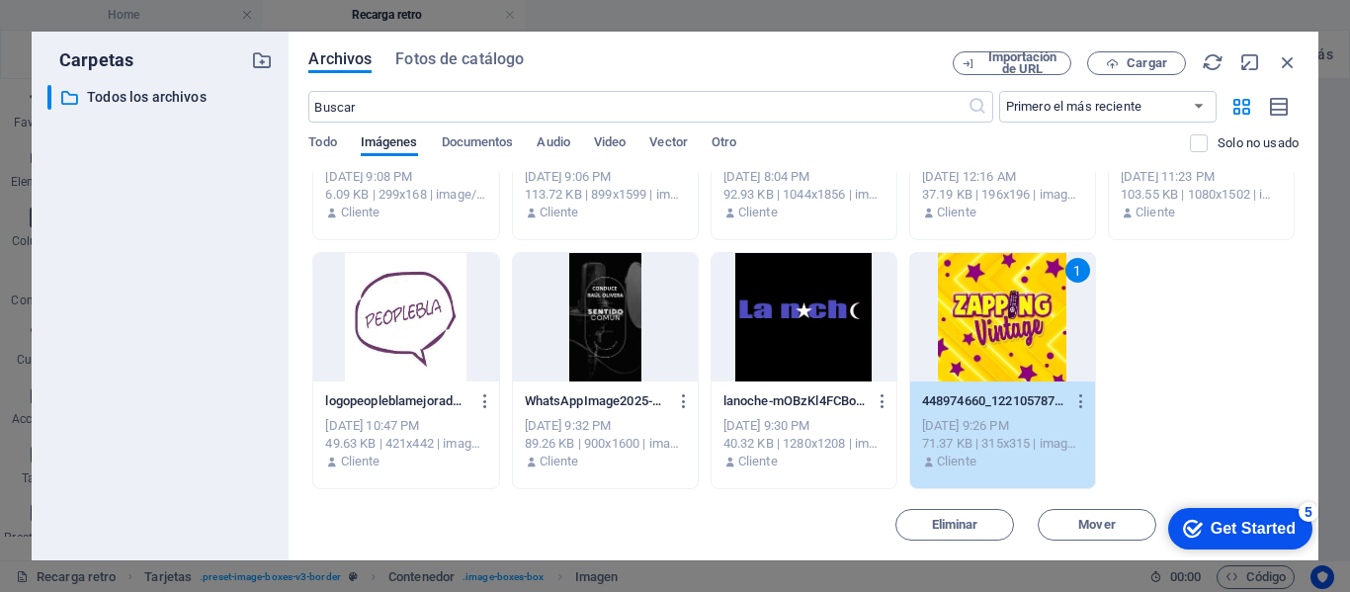
click at [1033, 347] on div "1" at bounding box center [1002, 317] width 185 height 128
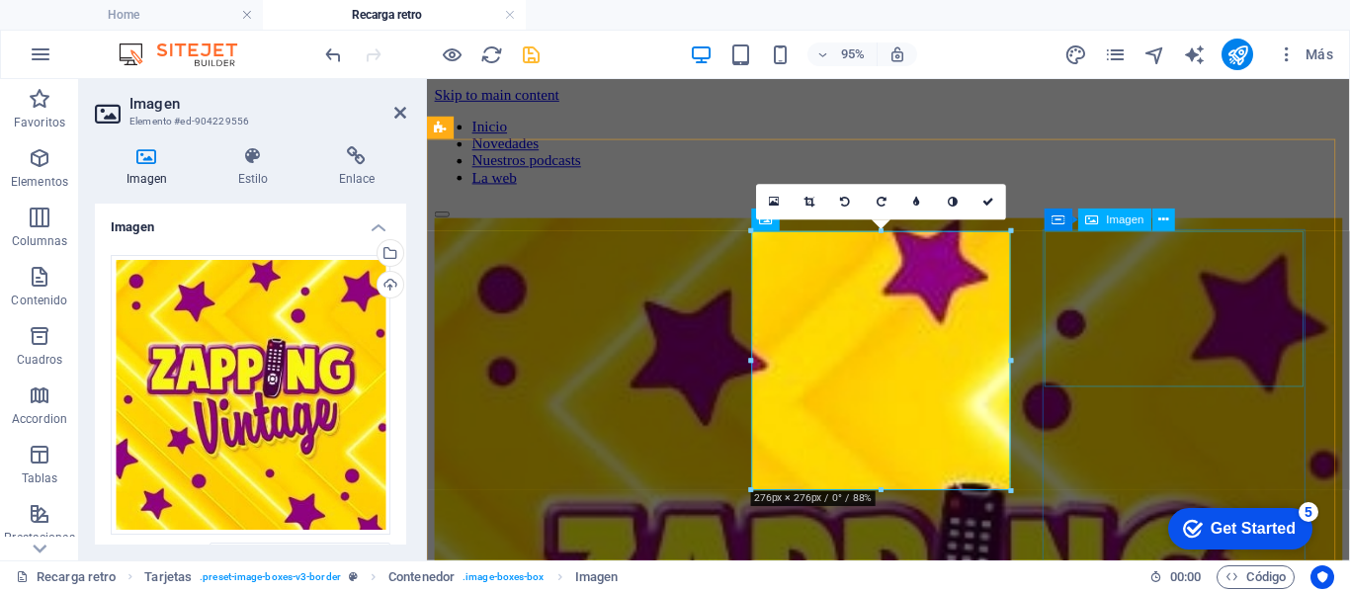
select select "%"
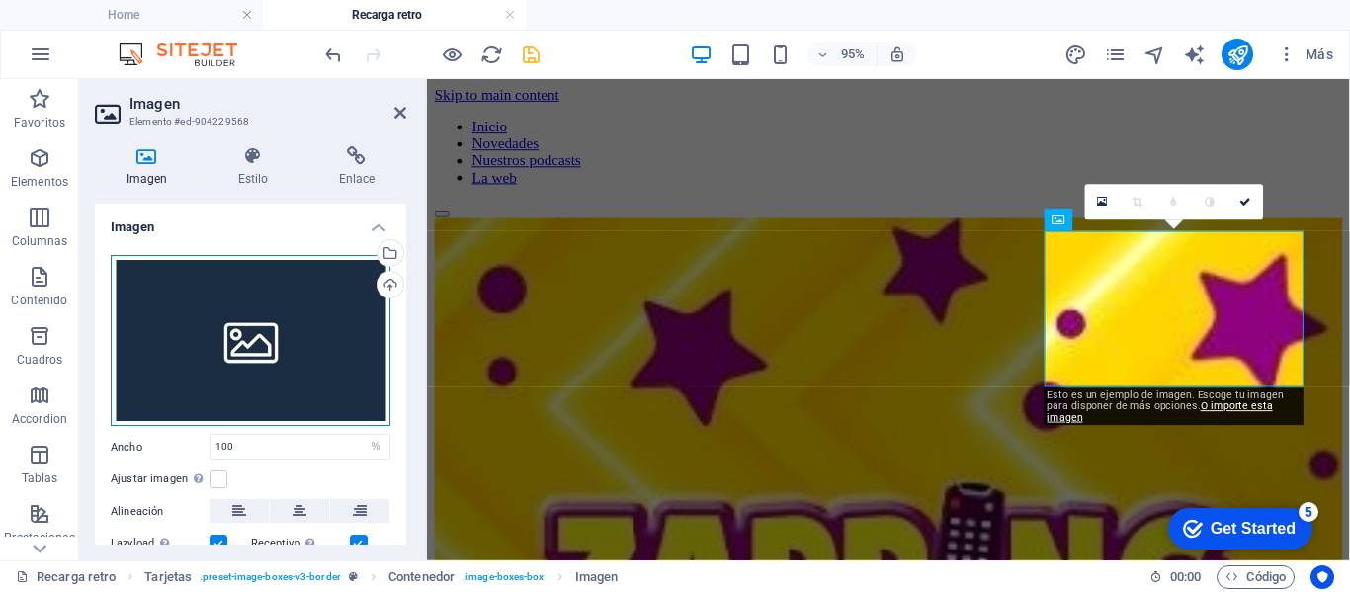
click at [323, 358] on div "Arrastra archivos aquí, haz clic para escoger archivos o selecciona archivos de…" at bounding box center [251, 341] width 280 height 172
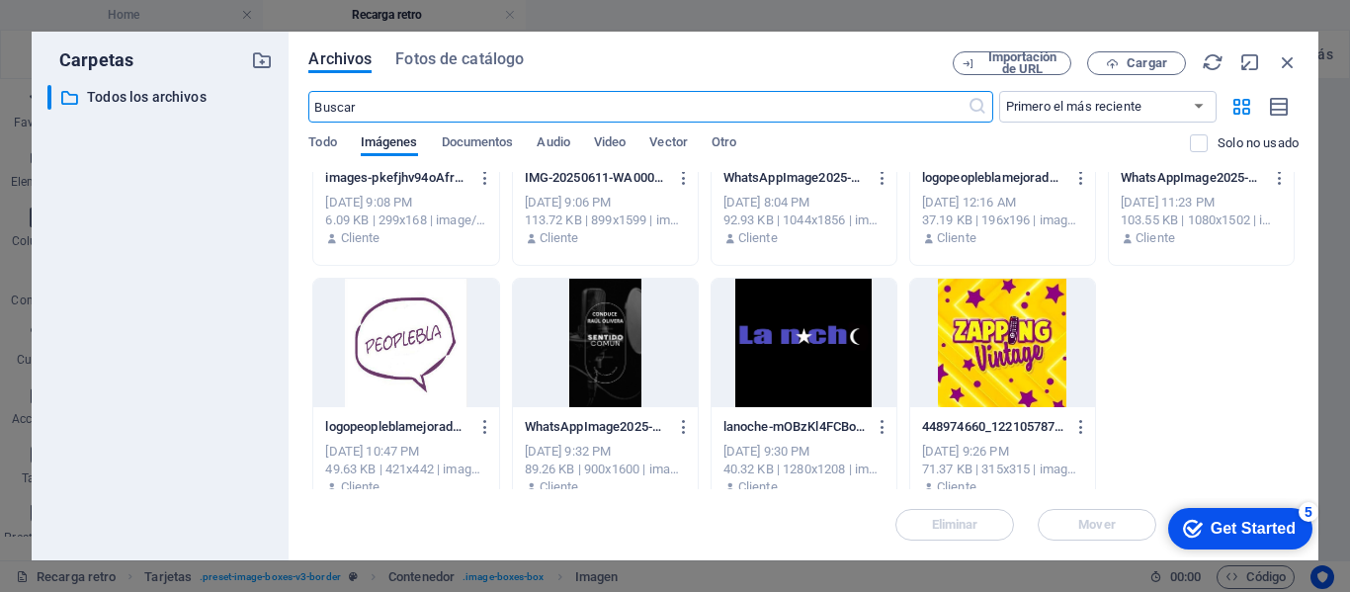
scroll to position [395, 0]
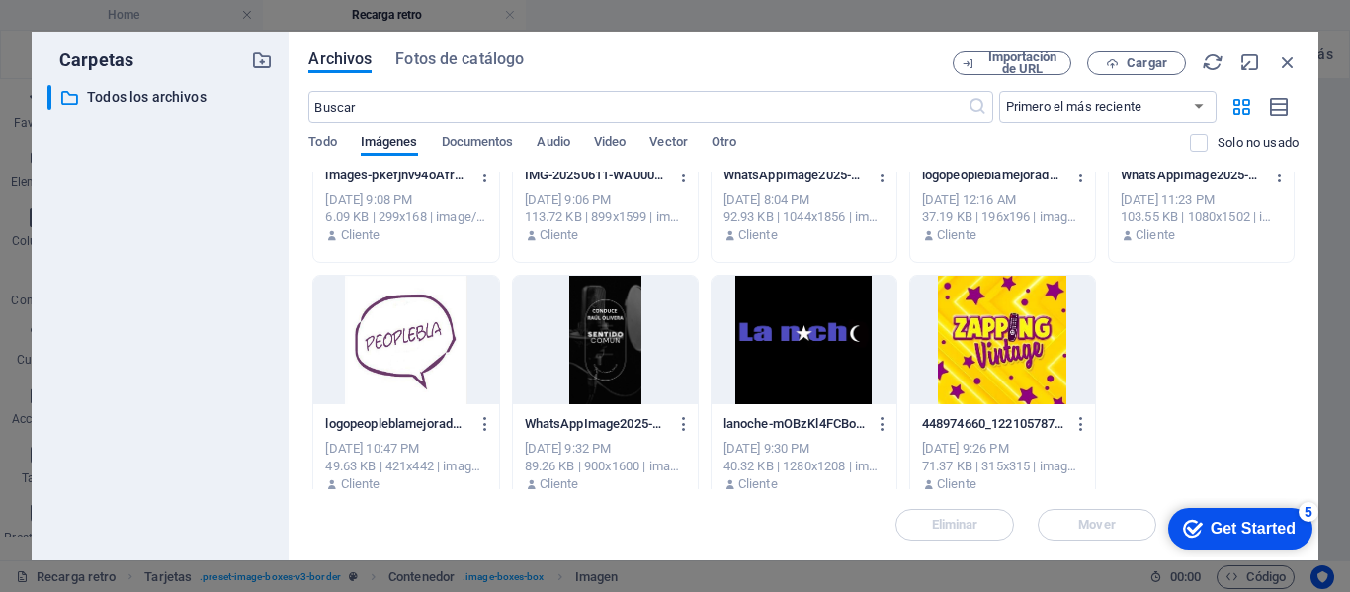
click at [994, 343] on div at bounding box center [1002, 340] width 185 height 128
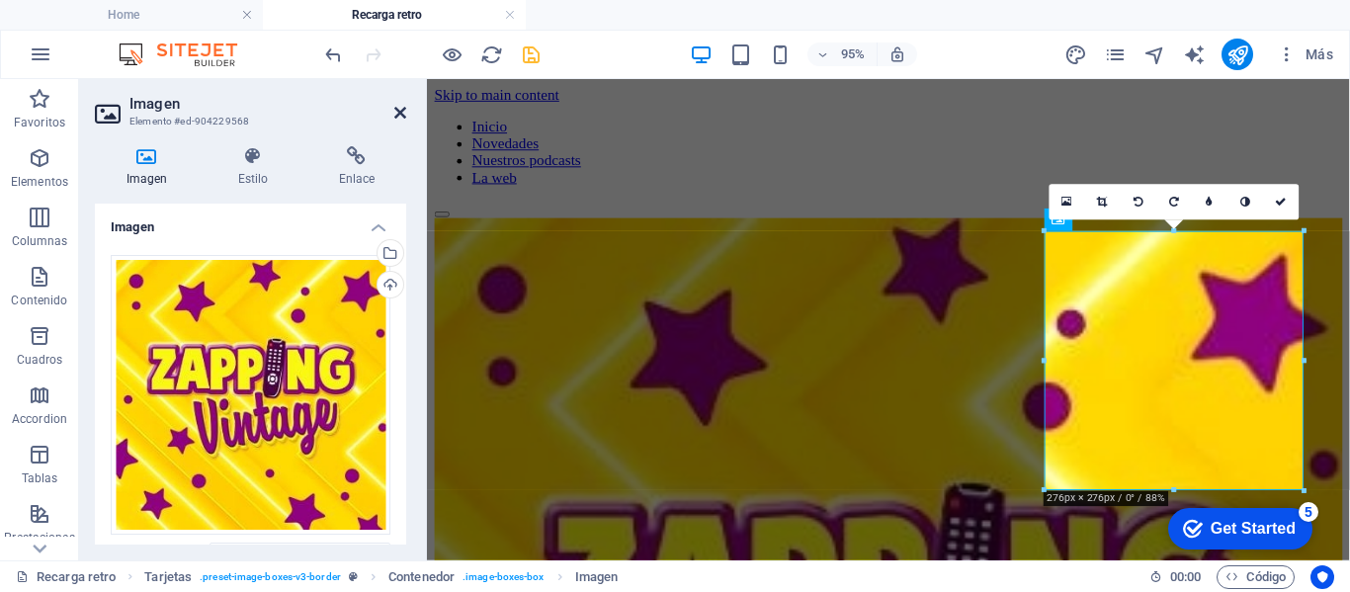
click at [402, 117] on icon at bounding box center [400, 113] width 12 height 16
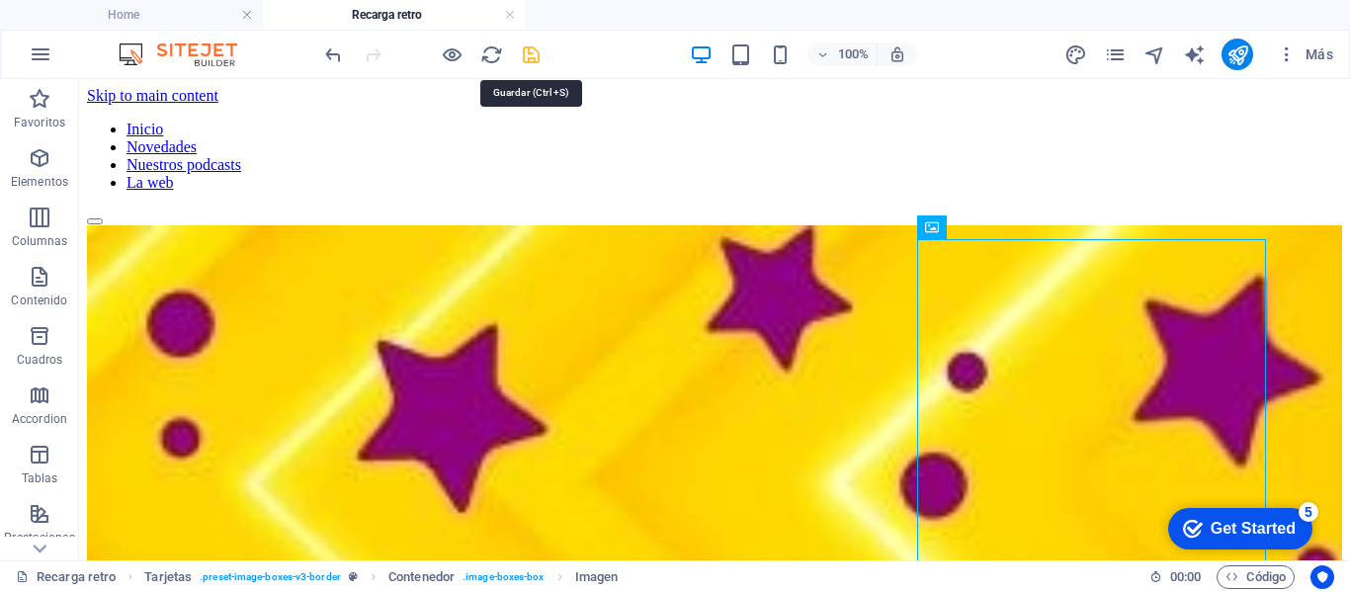
click at [535, 56] on icon "save" at bounding box center [531, 54] width 23 height 23
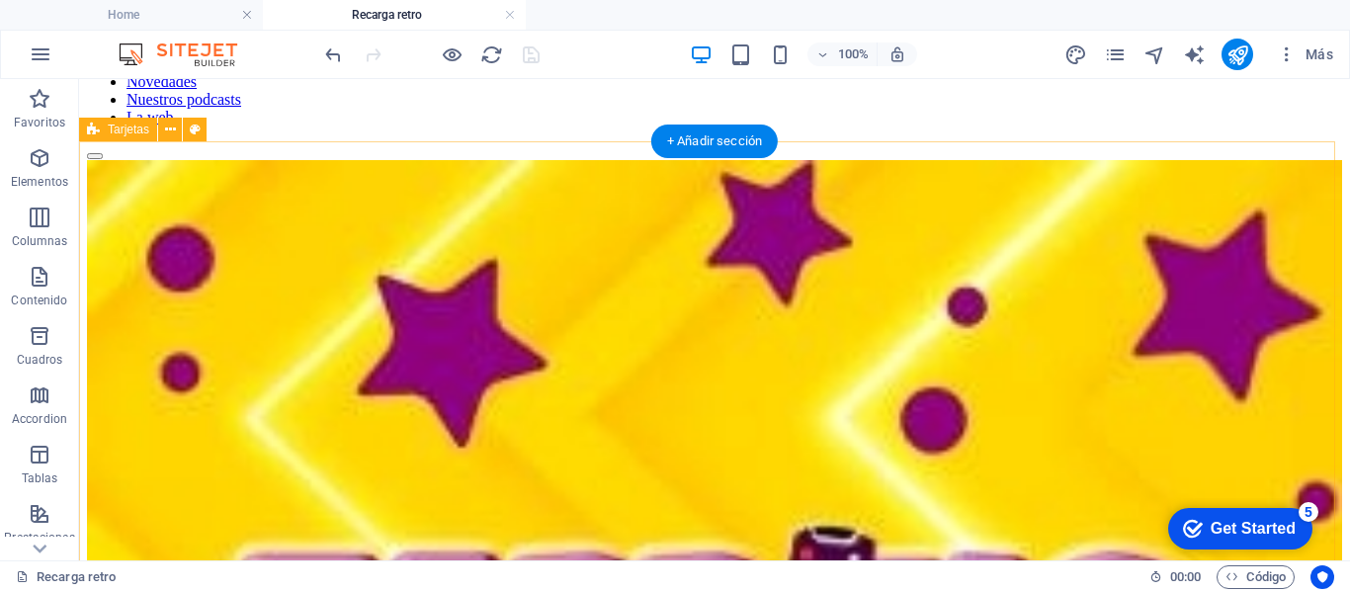
scroll to position [99, 0]
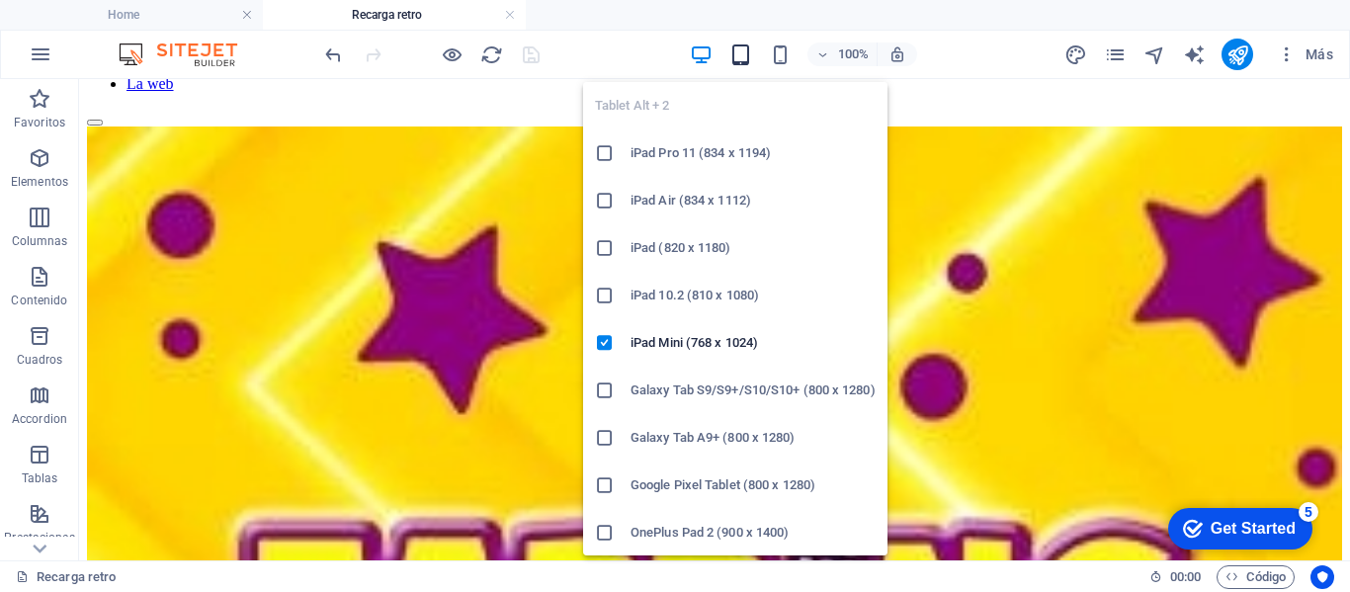
click at [739, 61] on icon "button" at bounding box center [740, 54] width 23 height 23
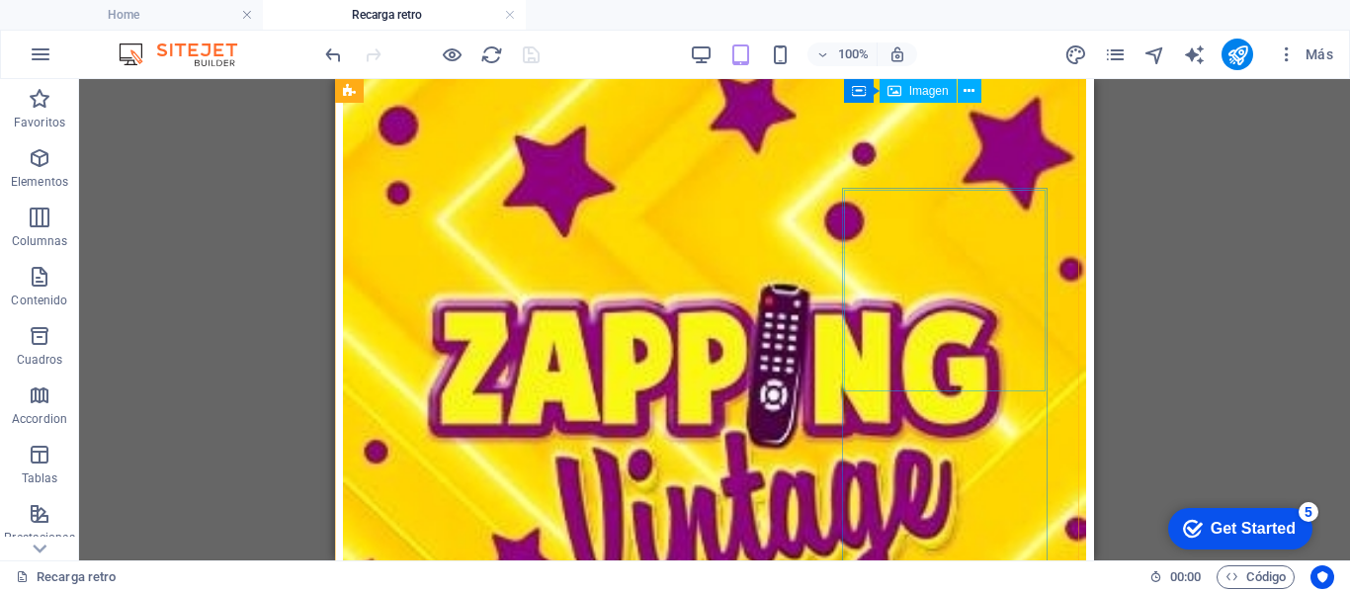
scroll to position [0, 0]
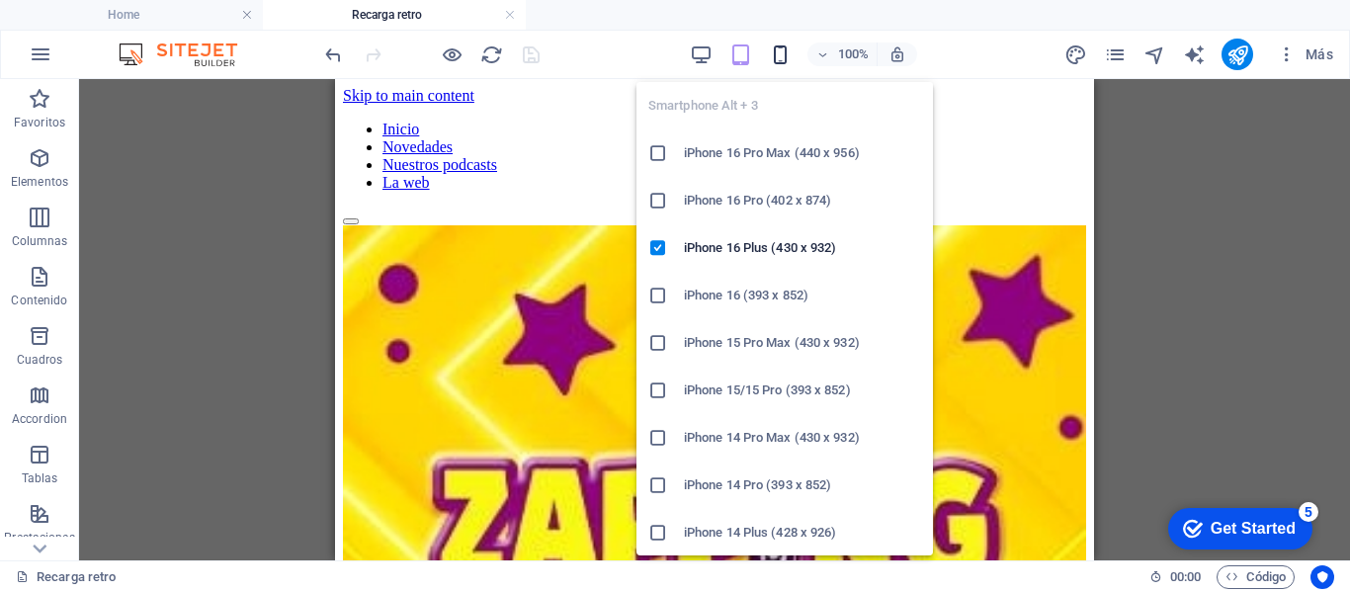
click at [779, 57] on icon "button" at bounding box center [780, 54] width 23 height 23
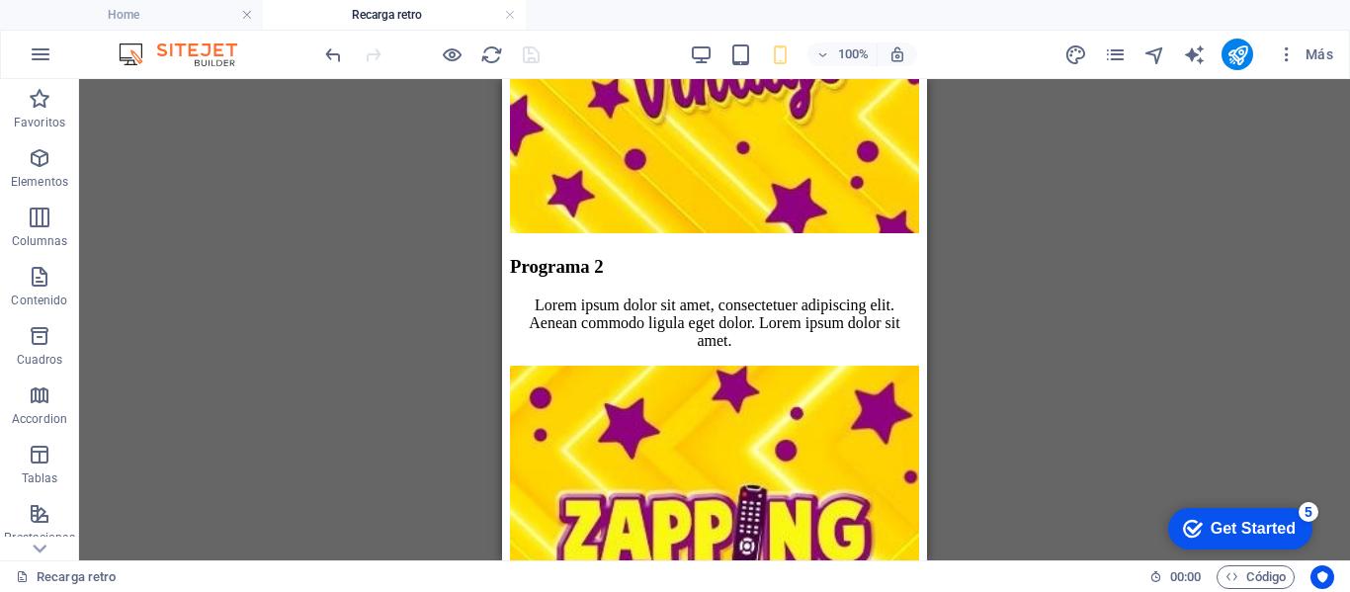
scroll to position [968, 0]
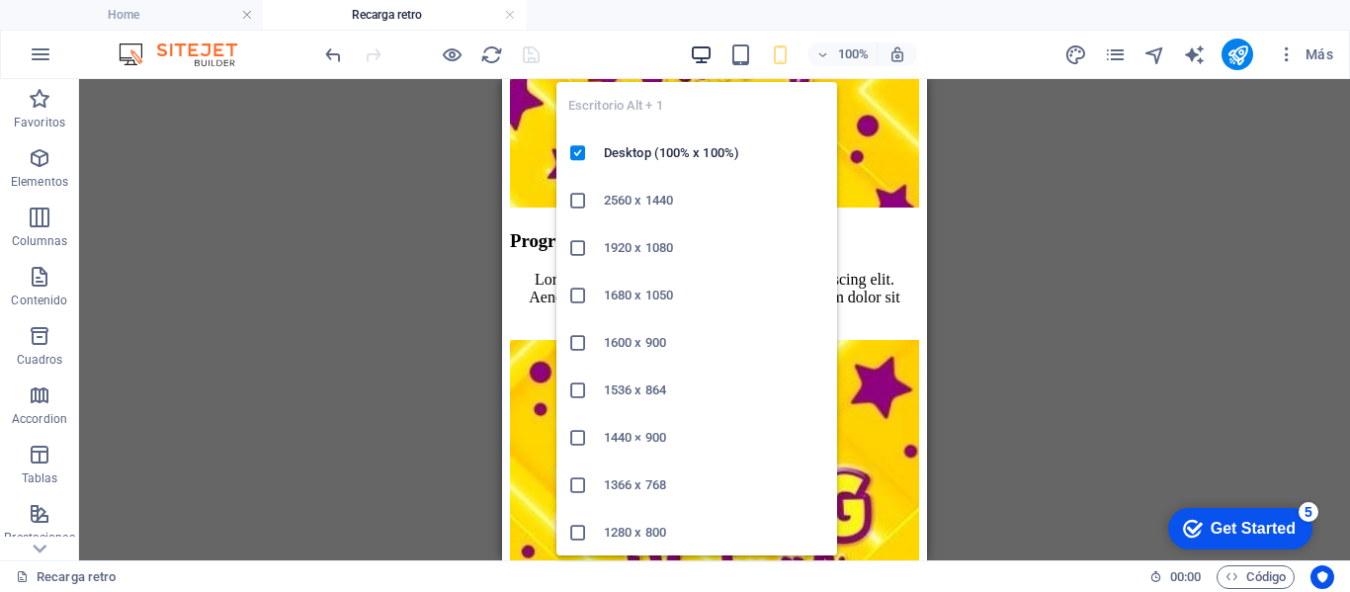
click at [703, 58] on icon "button" at bounding box center [701, 54] width 23 height 23
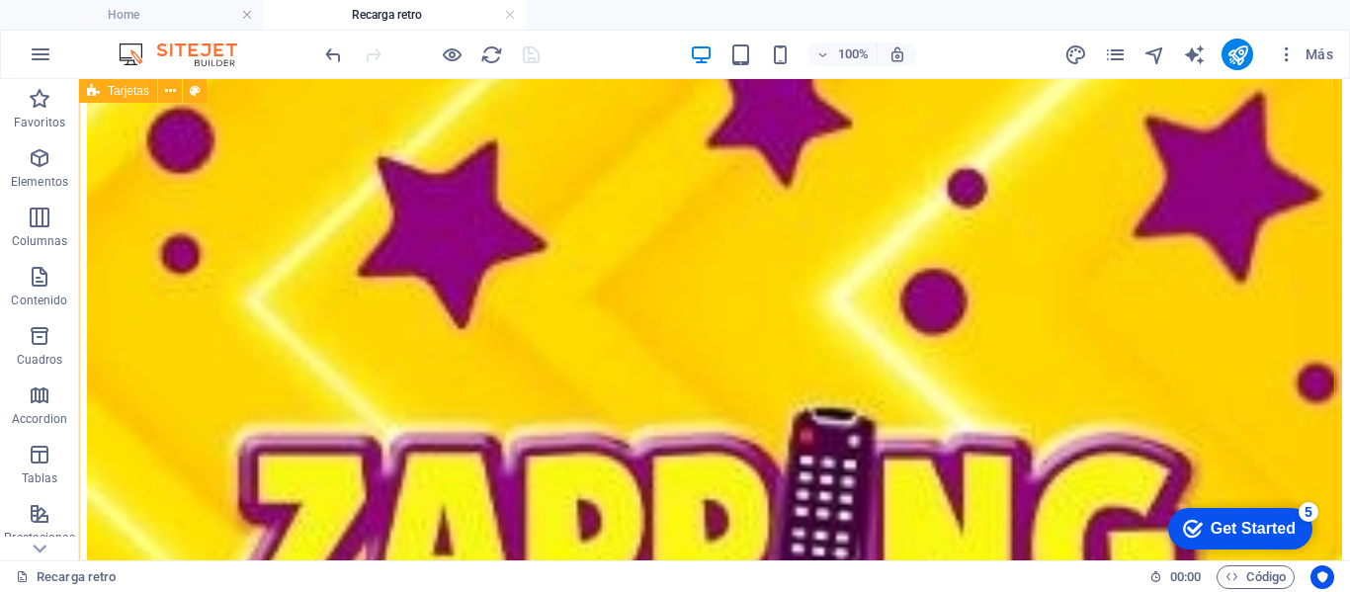
scroll to position [0, 0]
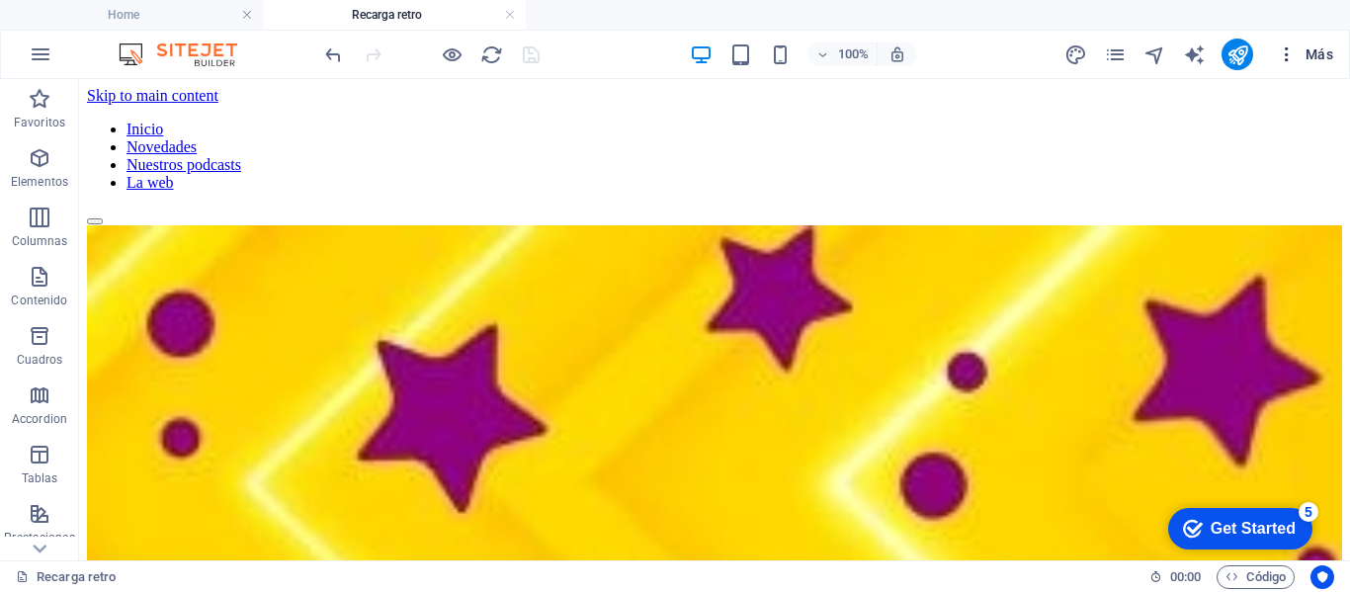
click at [1318, 56] on span "Más" at bounding box center [1305, 54] width 56 height 20
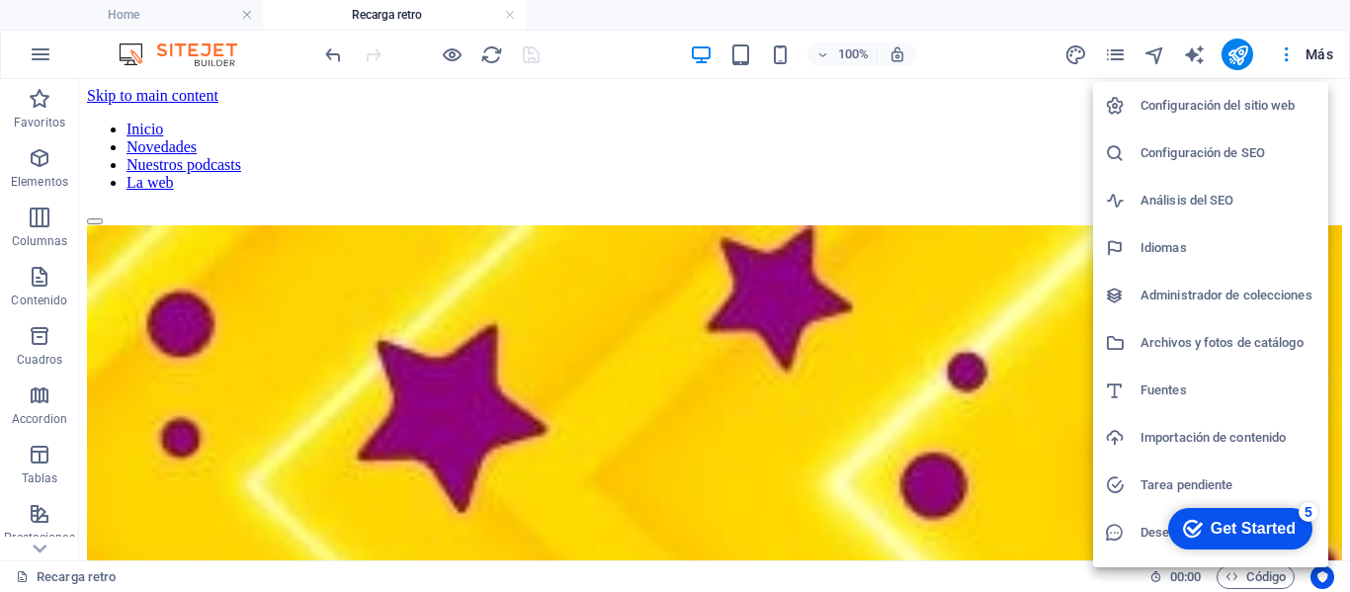
click at [1258, 99] on h6 "Configuración del sitio web" at bounding box center [1229, 106] width 176 height 24
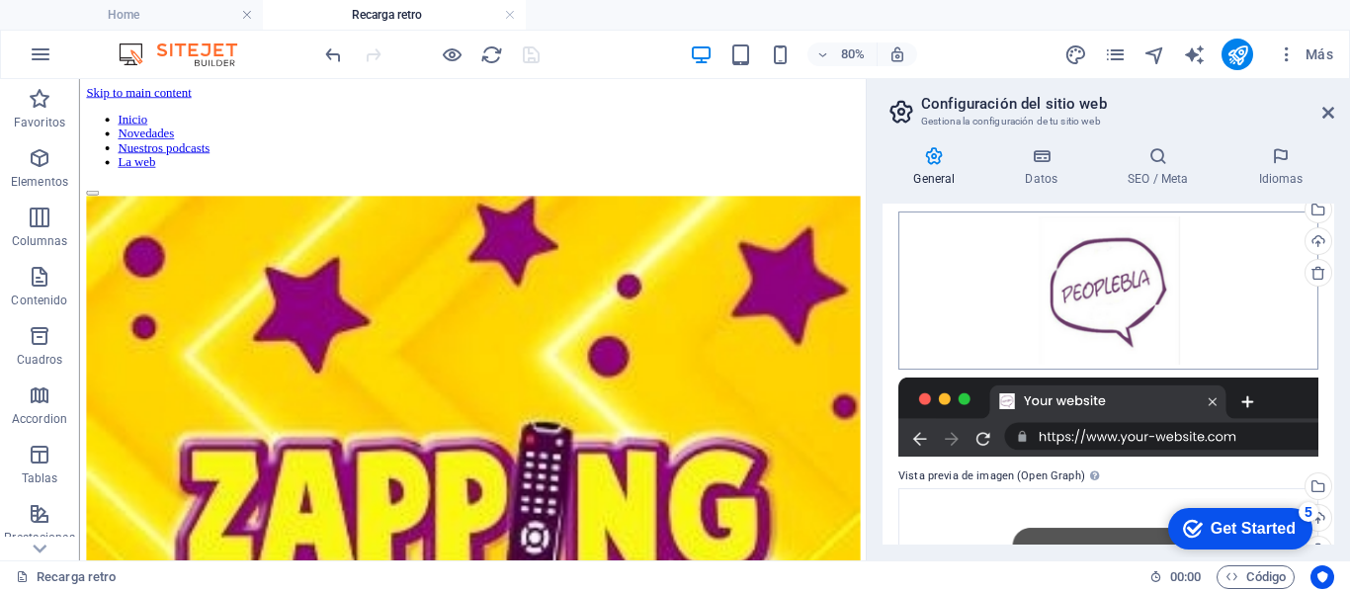
scroll to position [297, 0]
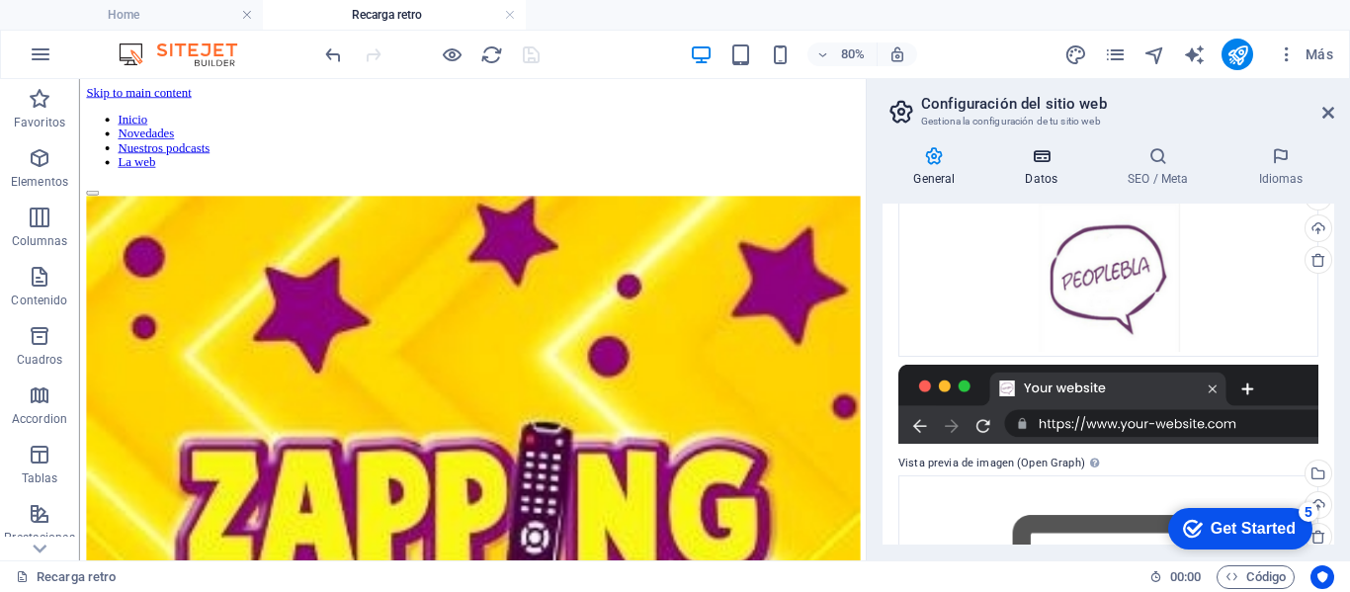
click at [1044, 175] on h4 "Datos" at bounding box center [1045, 167] width 103 height 42
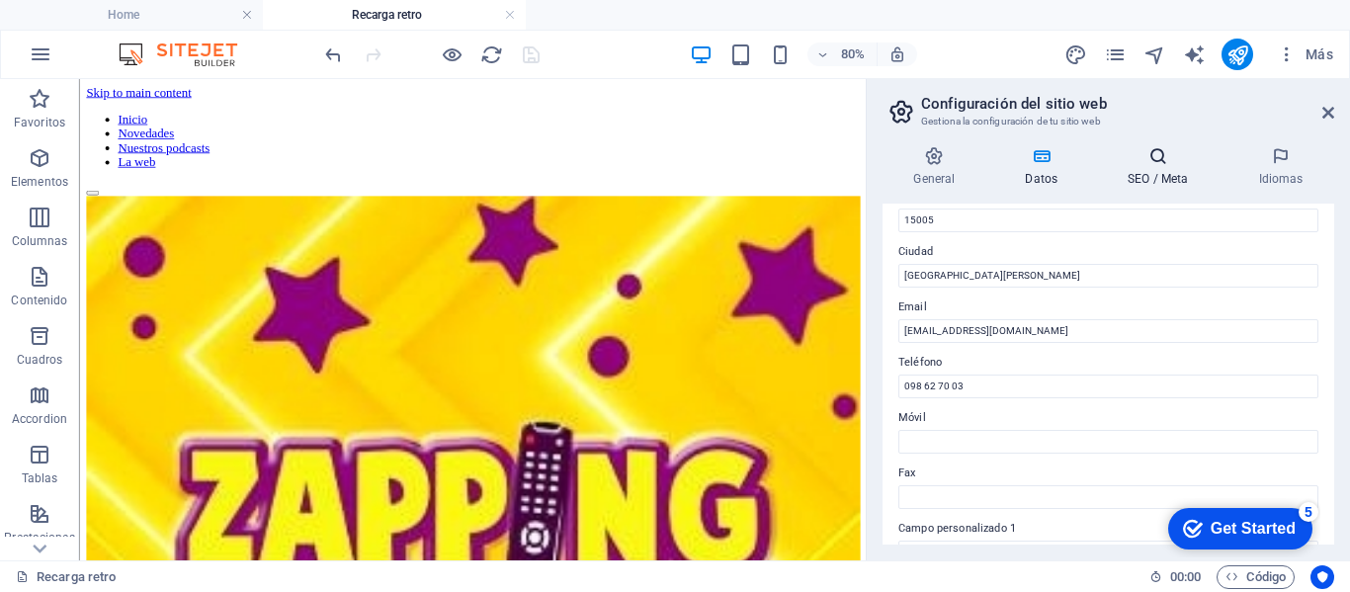
click at [1173, 175] on h4 "SEO / Meta" at bounding box center [1162, 167] width 130 height 42
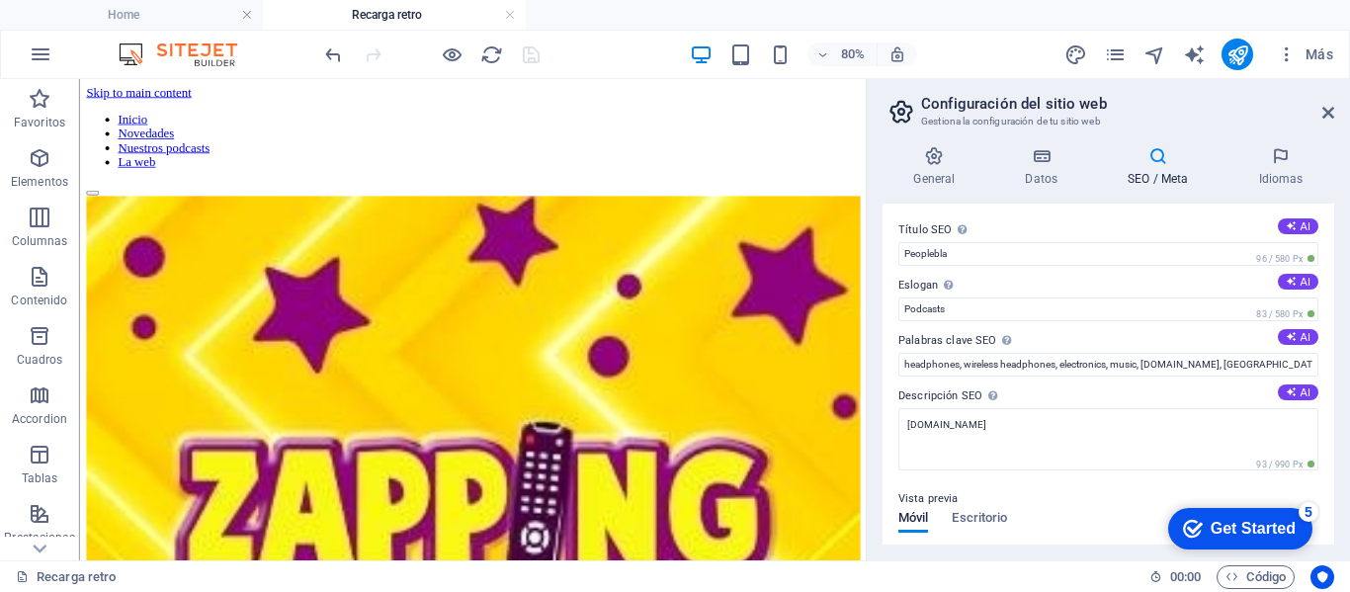
scroll to position [0, 0]
click at [1171, 172] on h4 "SEO / Meta" at bounding box center [1162, 167] width 130 height 42
click at [1327, 113] on icon at bounding box center [1328, 113] width 12 height 16
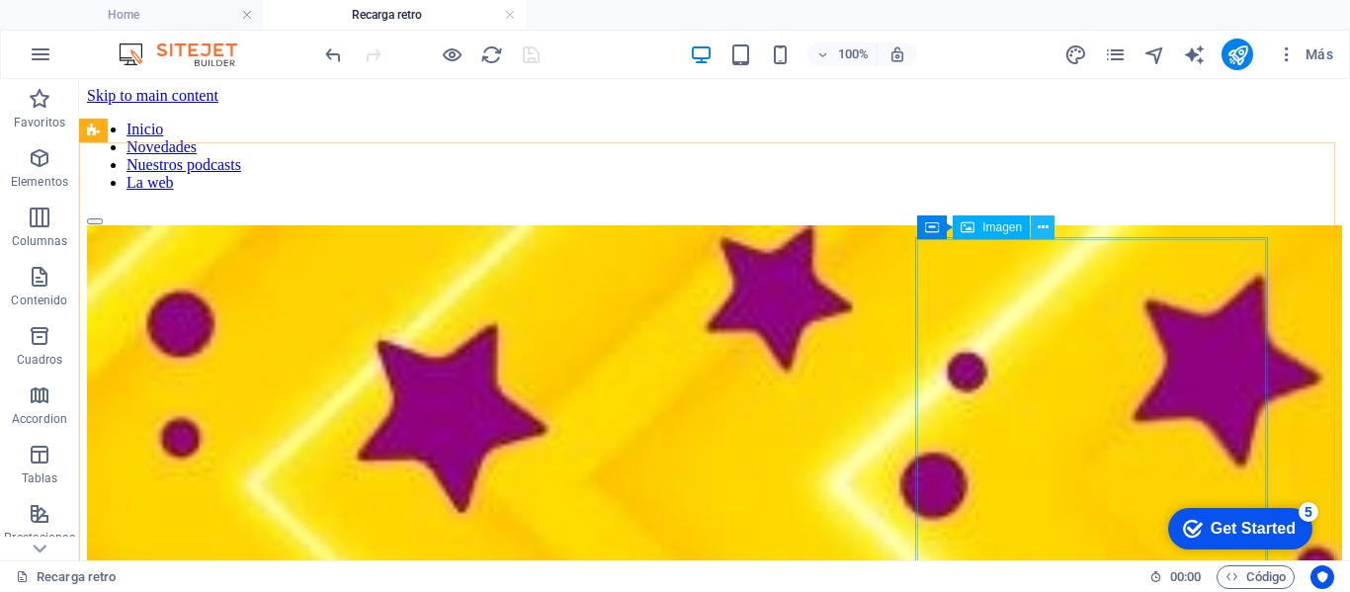
click at [1047, 228] on icon at bounding box center [1043, 227] width 11 height 21
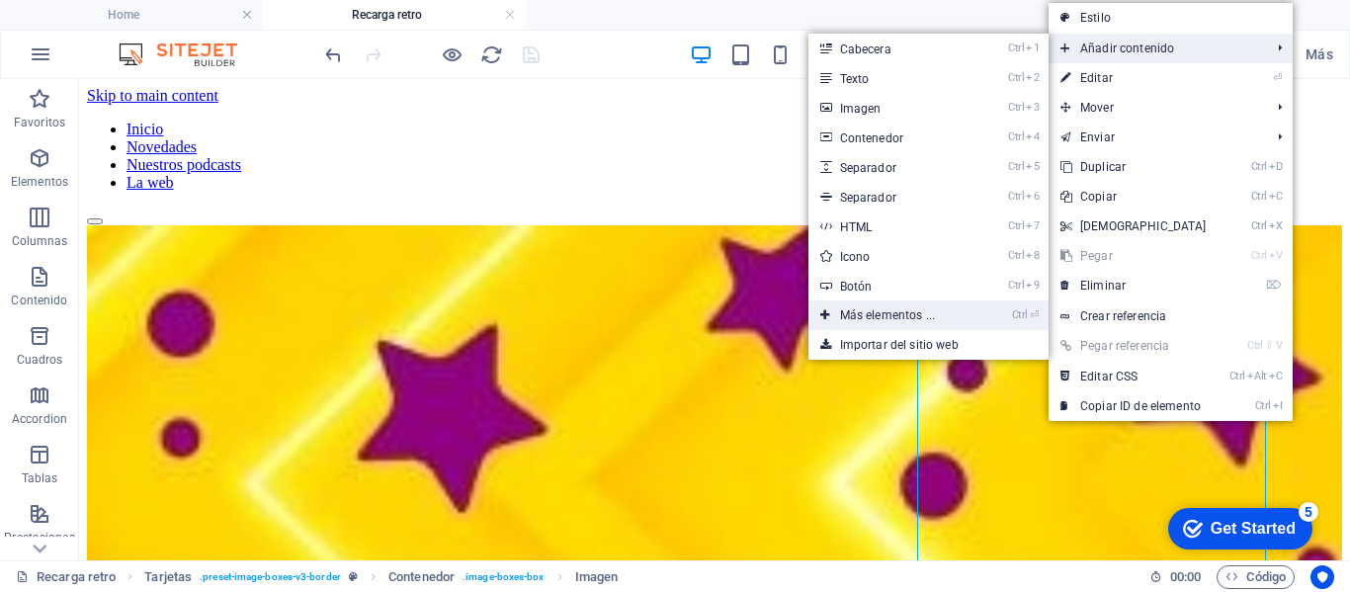
click at [869, 311] on link "Ctrl ⏎ Más elementos ..." at bounding box center [891, 315] width 166 height 30
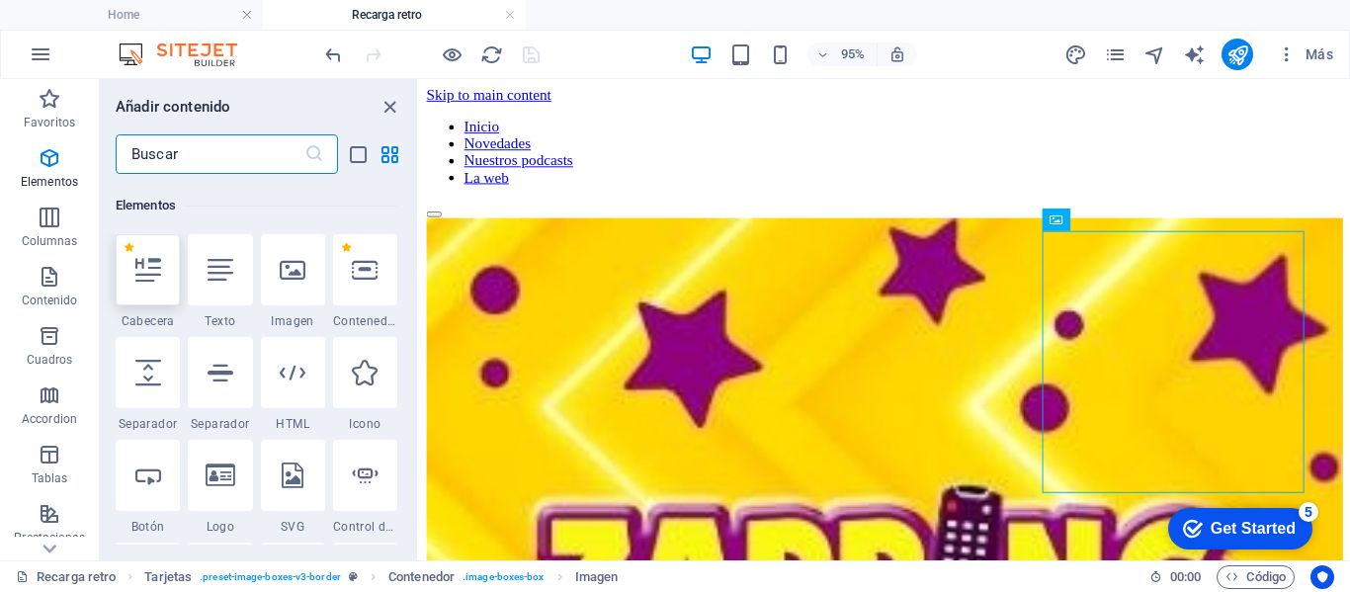
scroll to position [373, 0]
click at [179, 154] on input "text" at bounding box center [210, 154] width 189 height 40
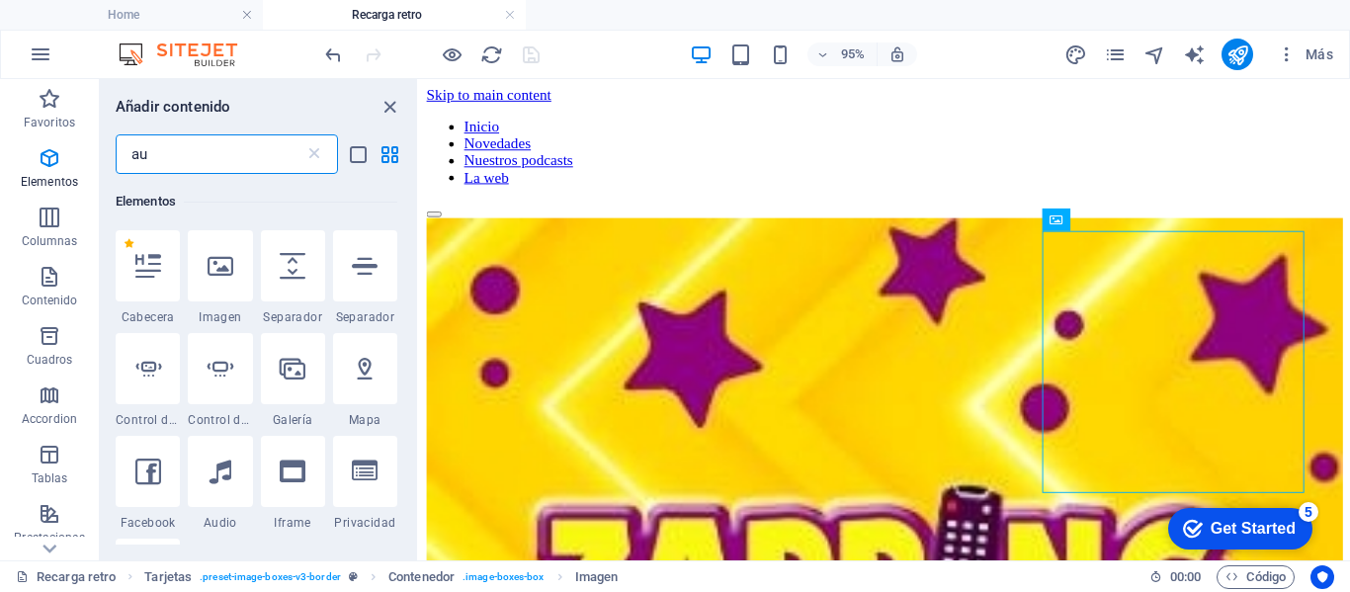
scroll to position [0, 0]
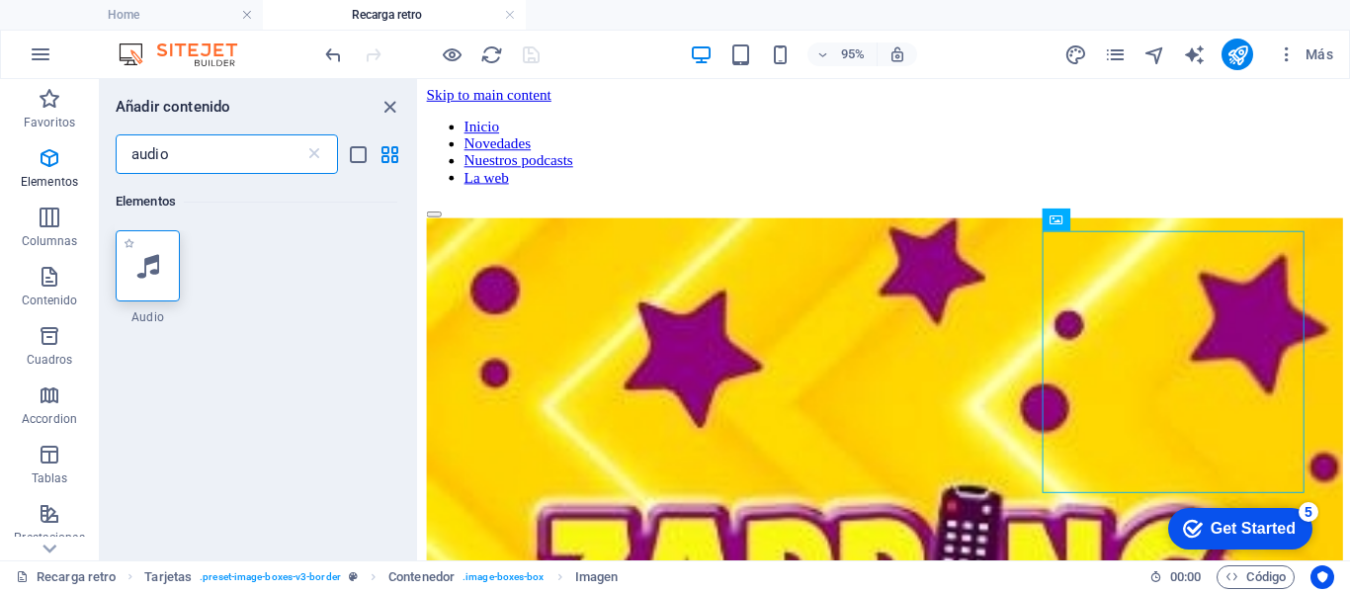
type input "audio"
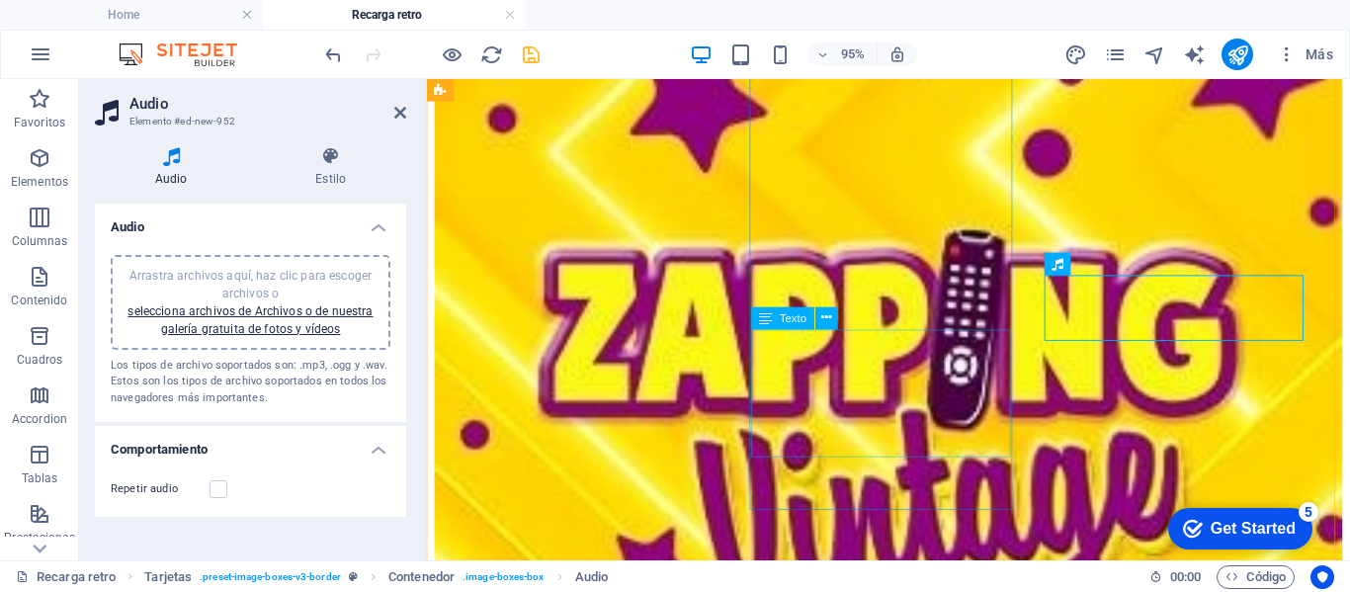
scroll to position [297, 0]
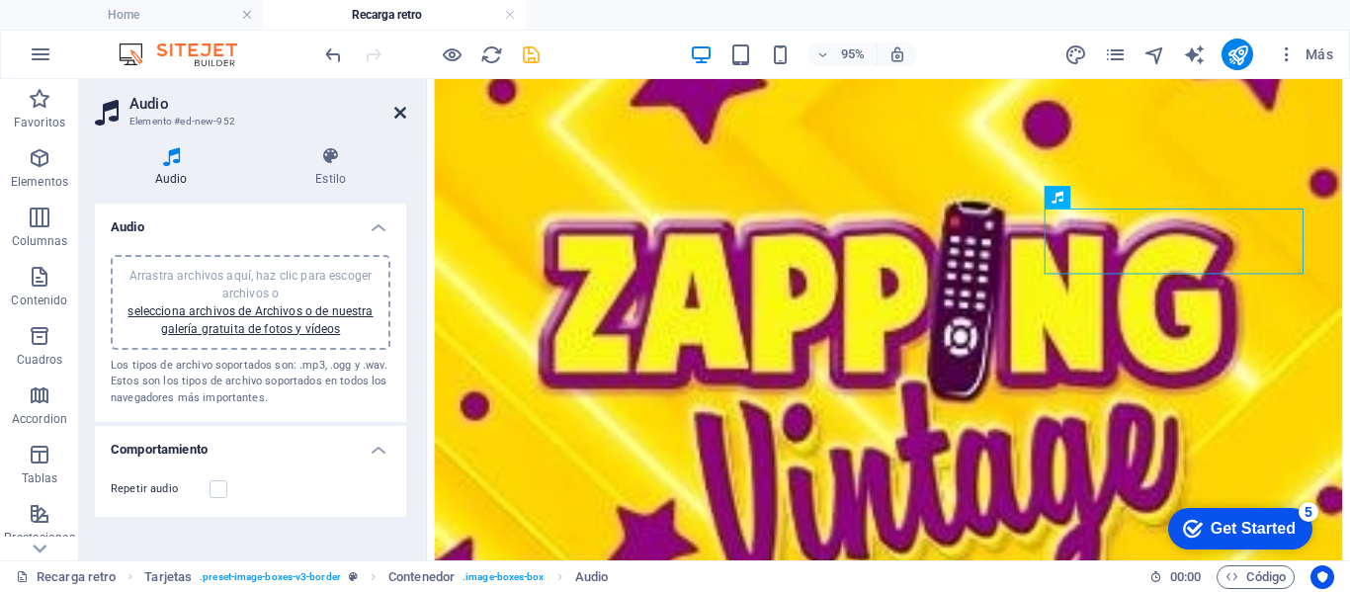
click at [401, 116] on icon at bounding box center [400, 113] width 12 height 16
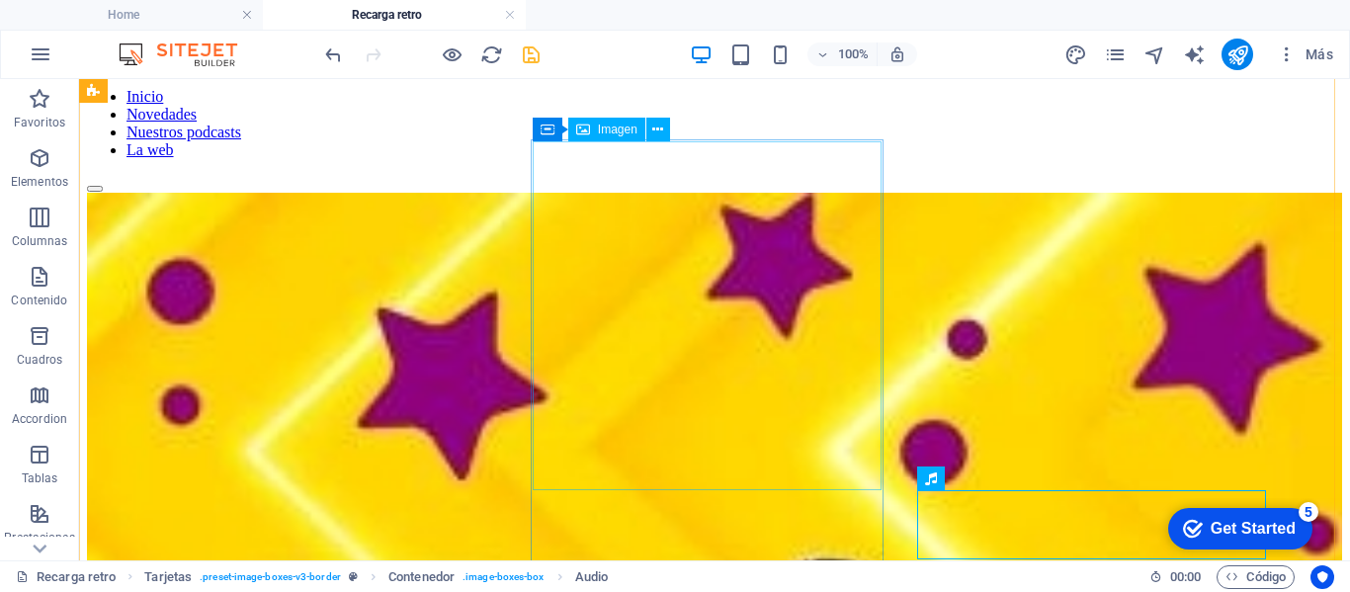
scroll to position [0, 0]
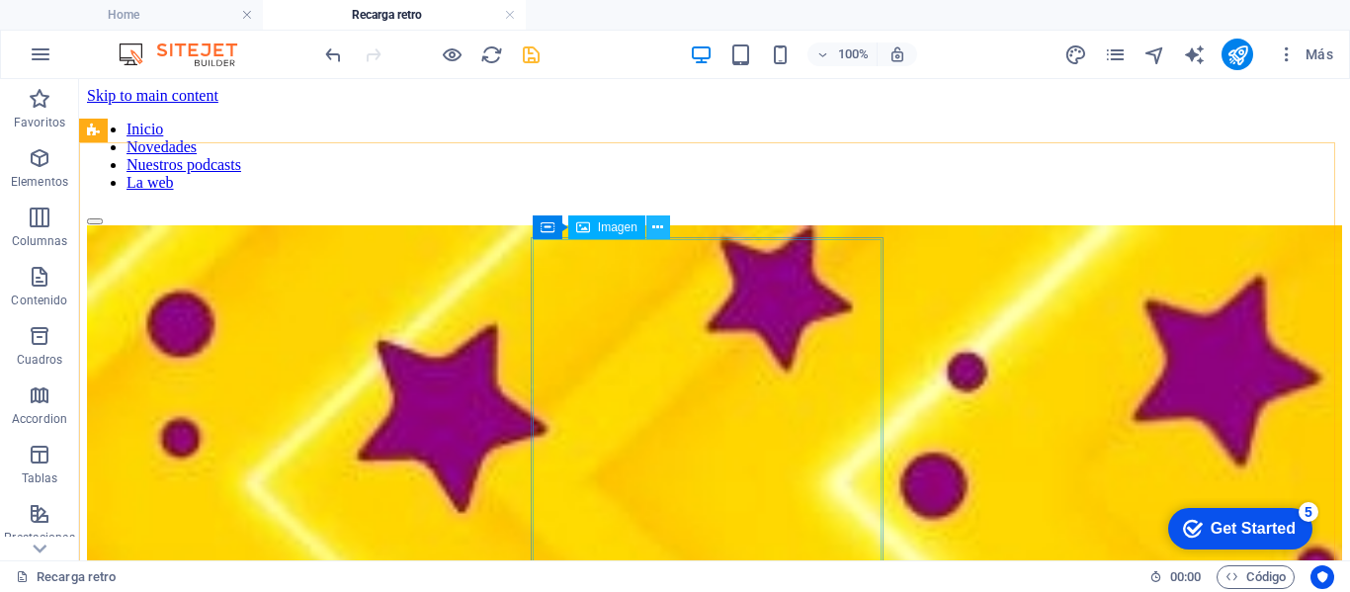
click at [656, 234] on icon at bounding box center [657, 227] width 11 height 21
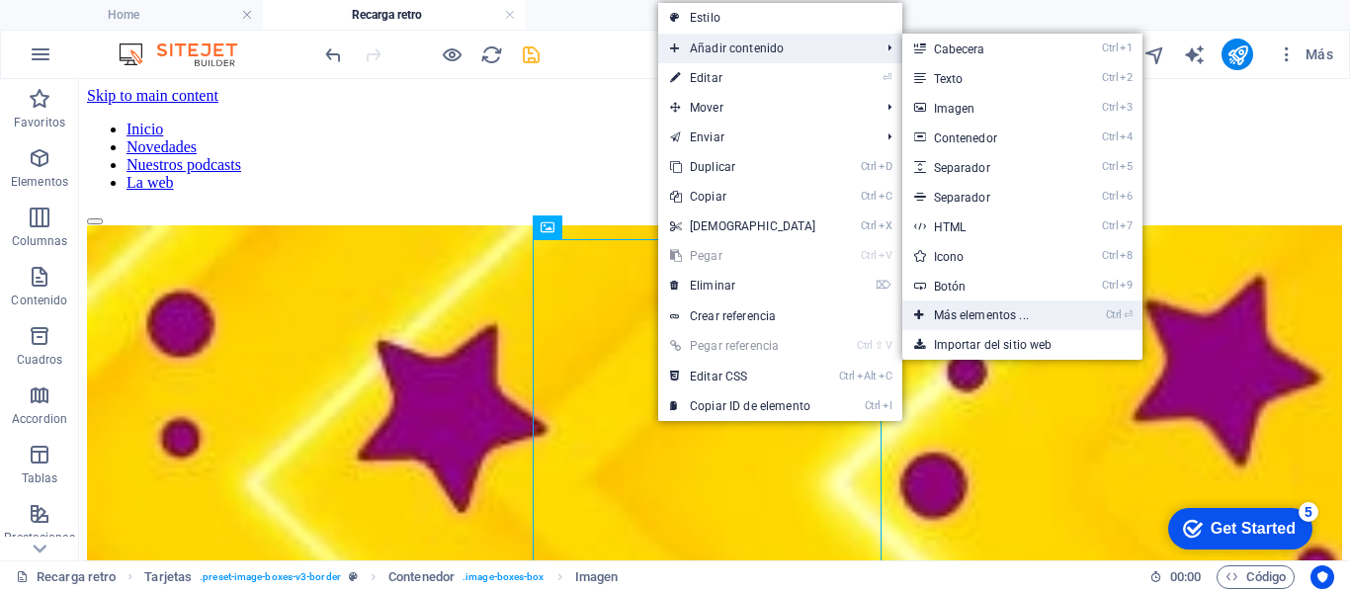
click at [956, 314] on link "Ctrl ⏎ Más elementos ..." at bounding box center [985, 315] width 166 height 30
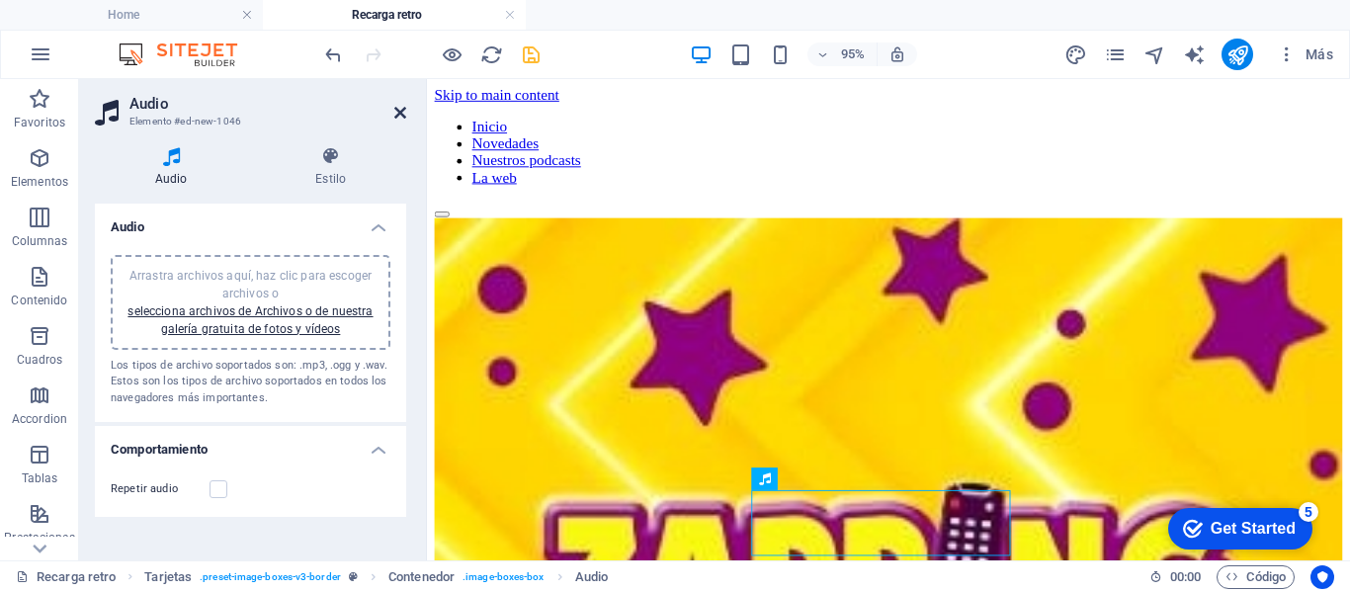
click at [399, 111] on icon at bounding box center [400, 113] width 12 height 16
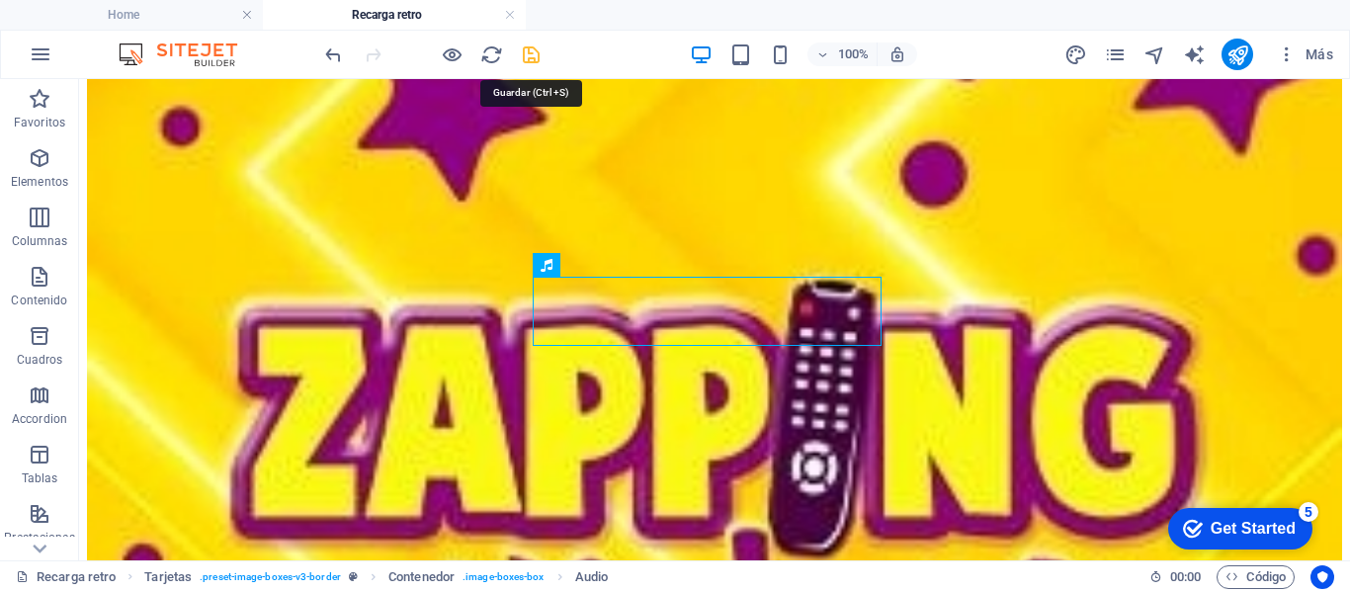
click at [536, 51] on icon "save" at bounding box center [531, 54] width 23 height 23
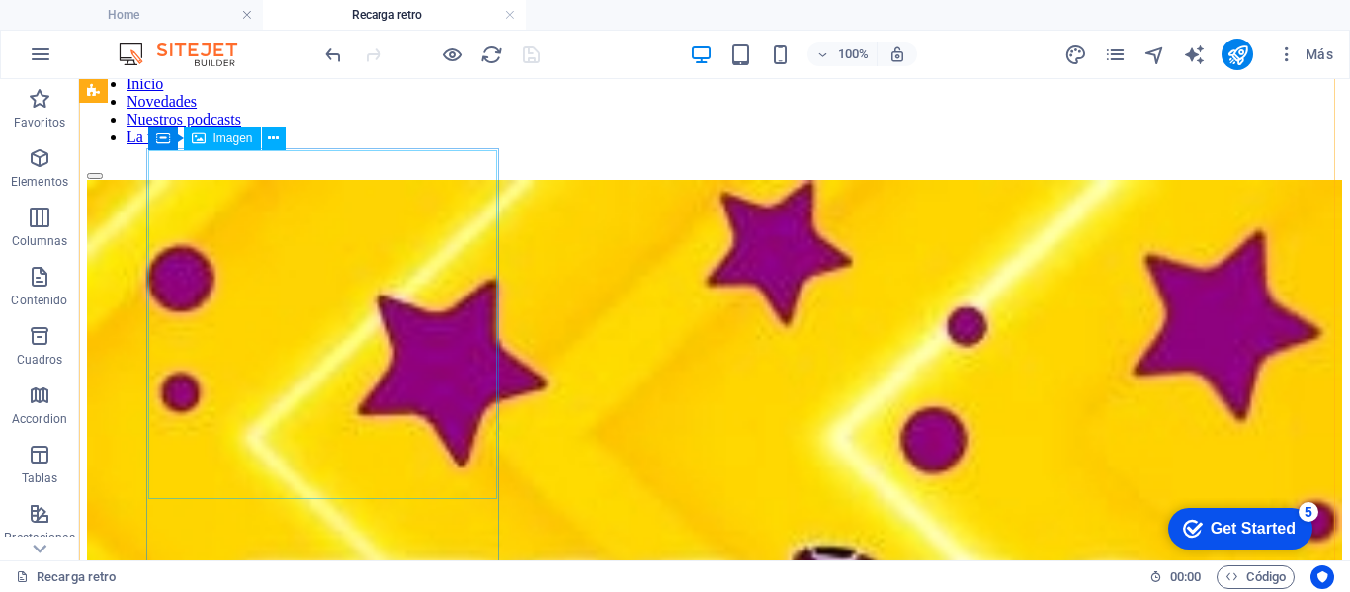
scroll to position [15, 0]
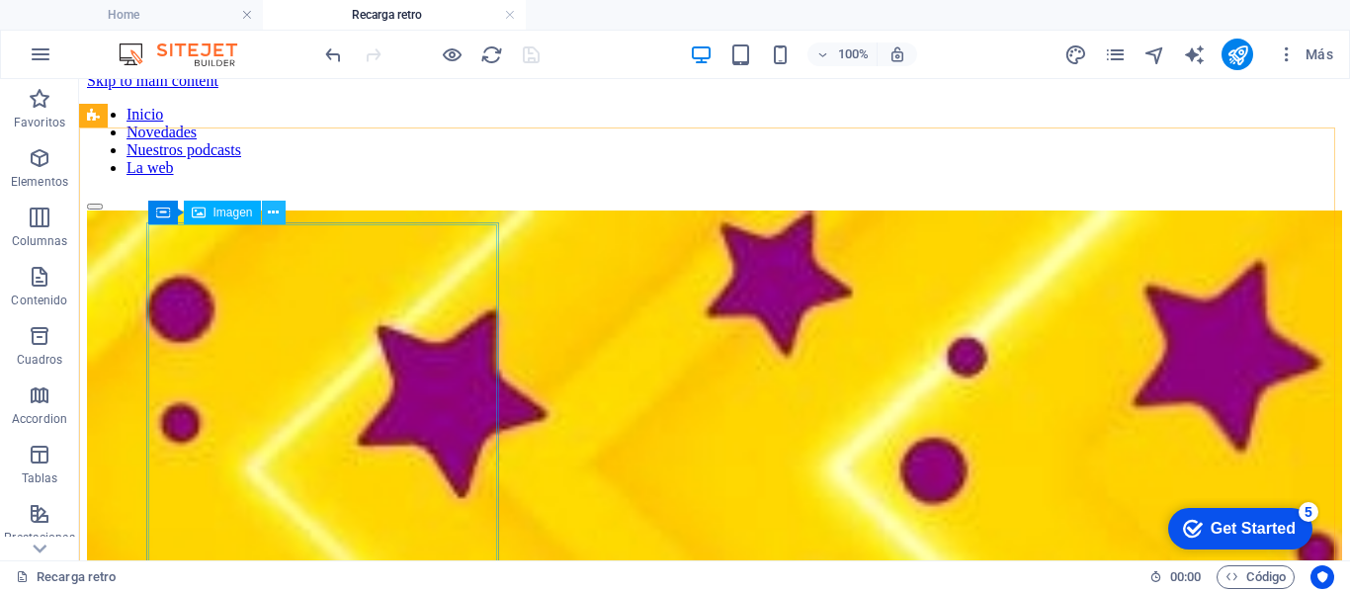
click at [274, 212] on icon at bounding box center [273, 213] width 11 height 21
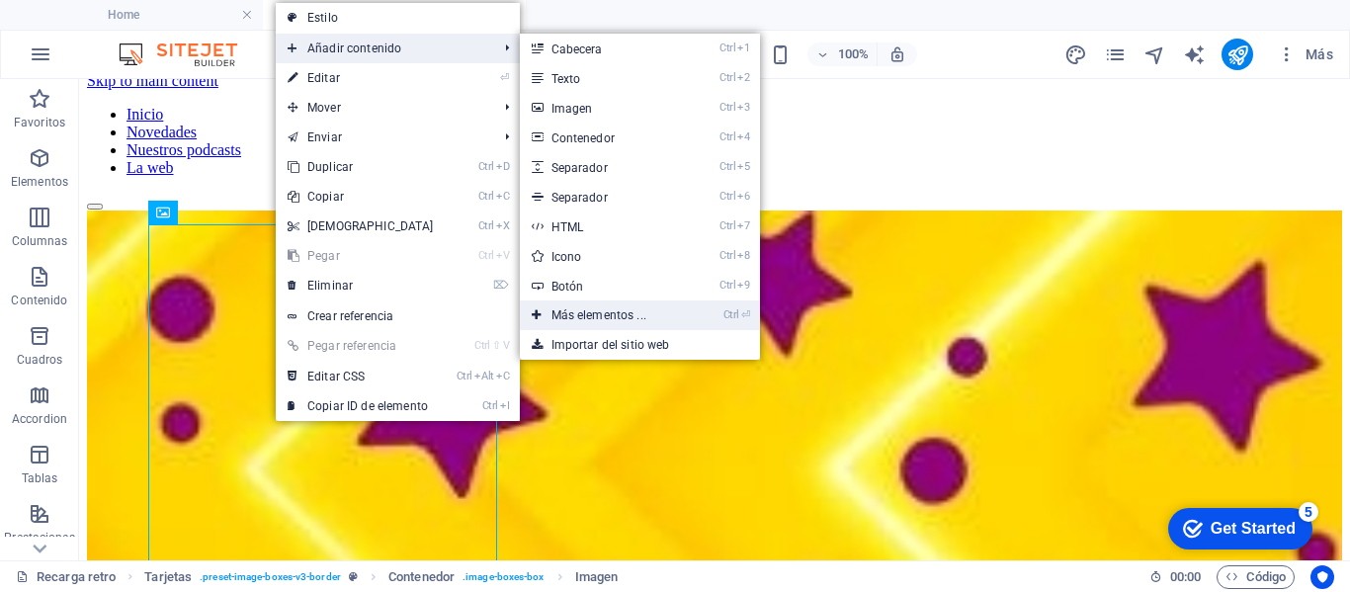
click at [575, 309] on link "Ctrl ⏎ Más elementos ..." at bounding box center [603, 315] width 166 height 30
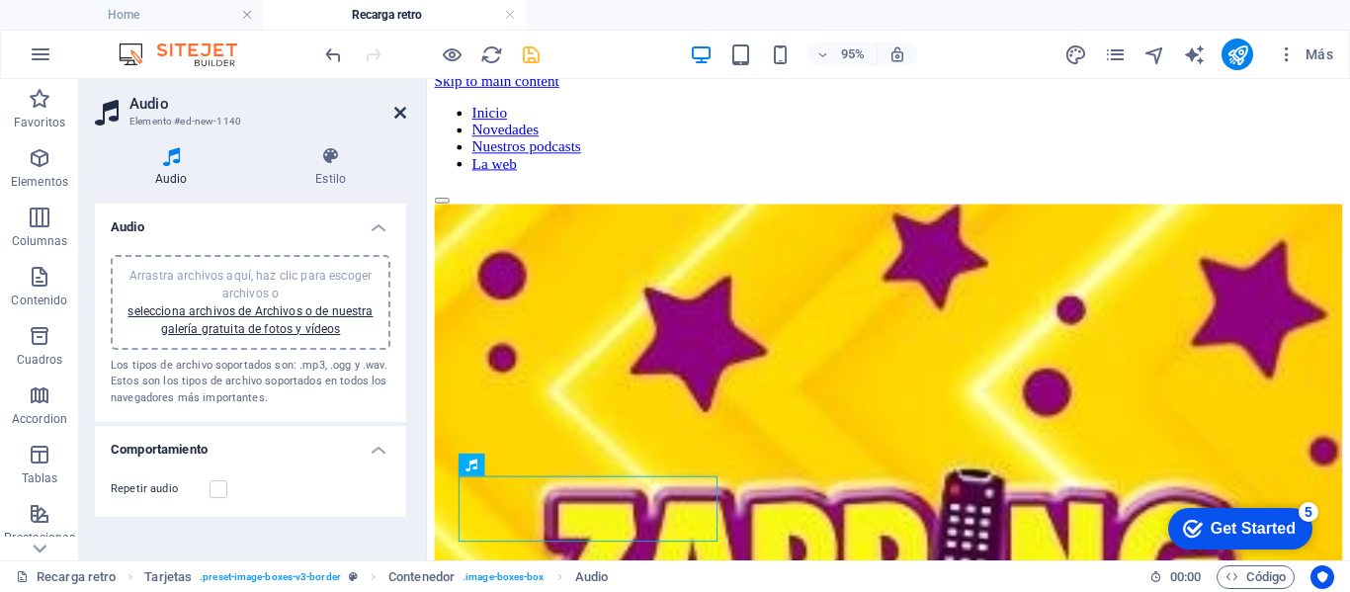
click at [398, 109] on icon at bounding box center [400, 113] width 12 height 16
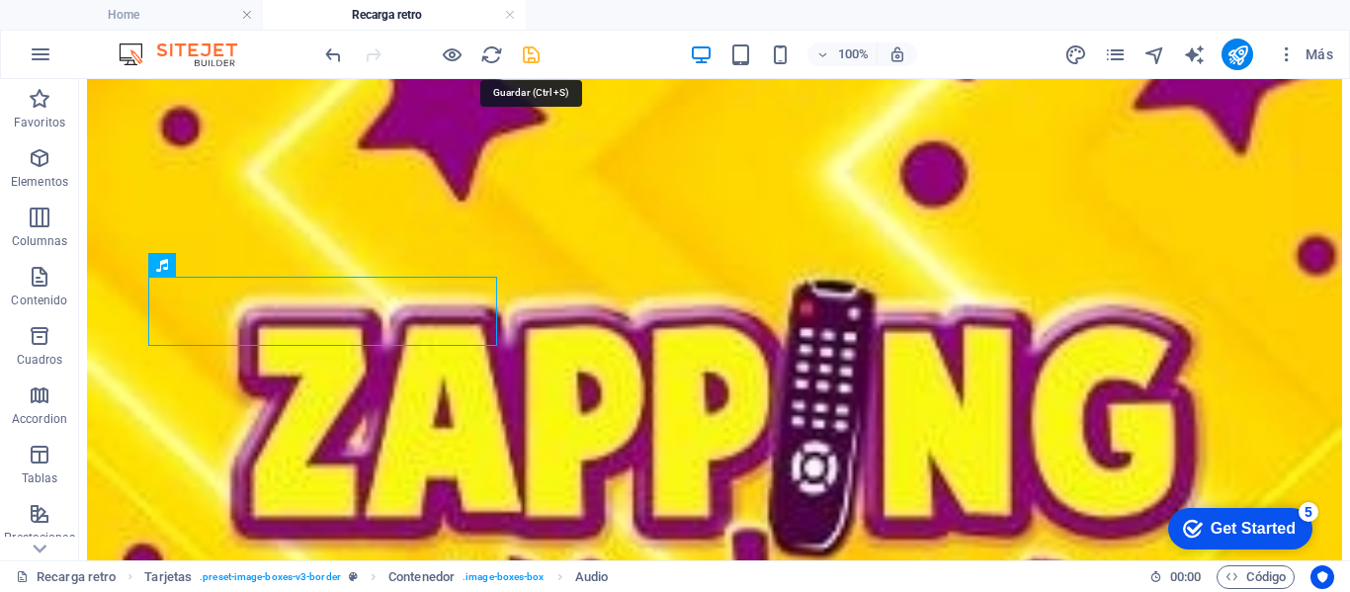
click at [538, 52] on icon "save" at bounding box center [531, 54] width 23 height 23
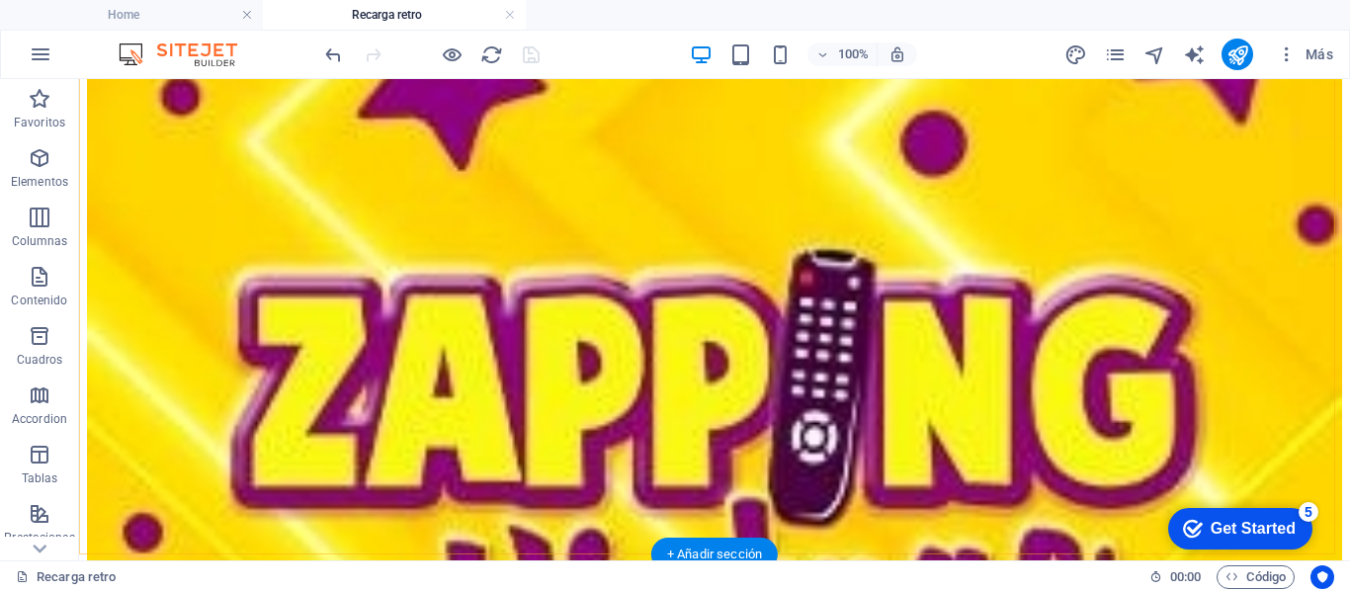
scroll to position [395, 0]
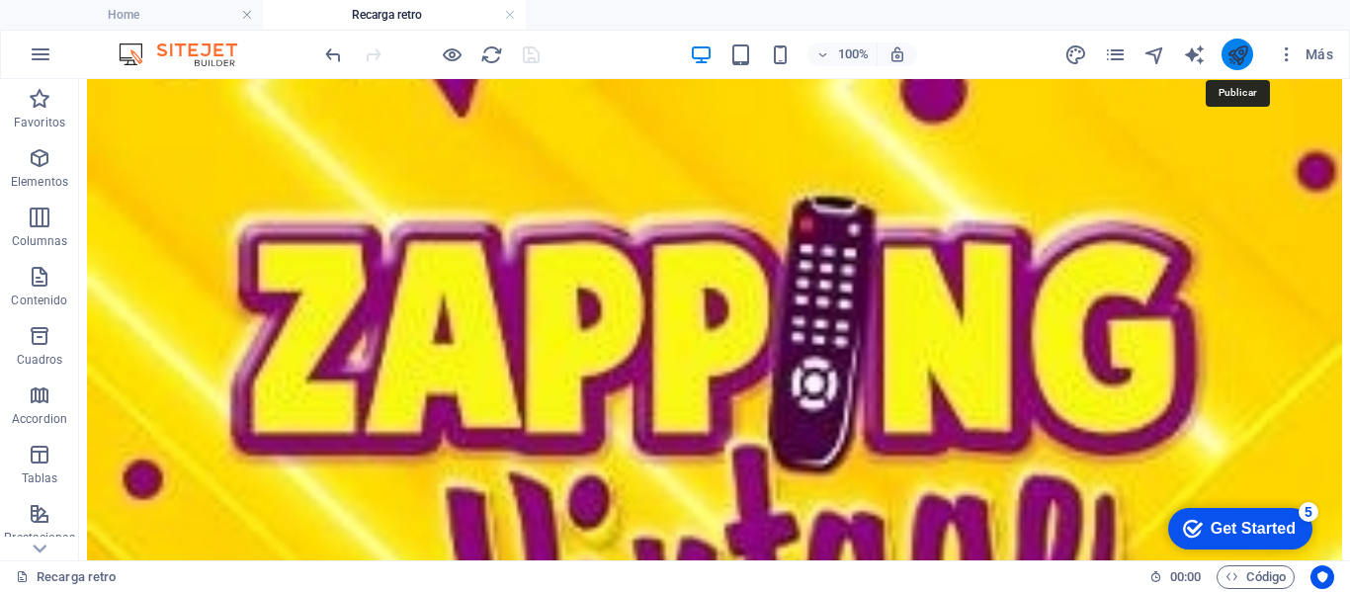
click at [1236, 62] on icon "publish" at bounding box center [1238, 54] width 23 height 23
